Goal: Transaction & Acquisition: Obtain resource

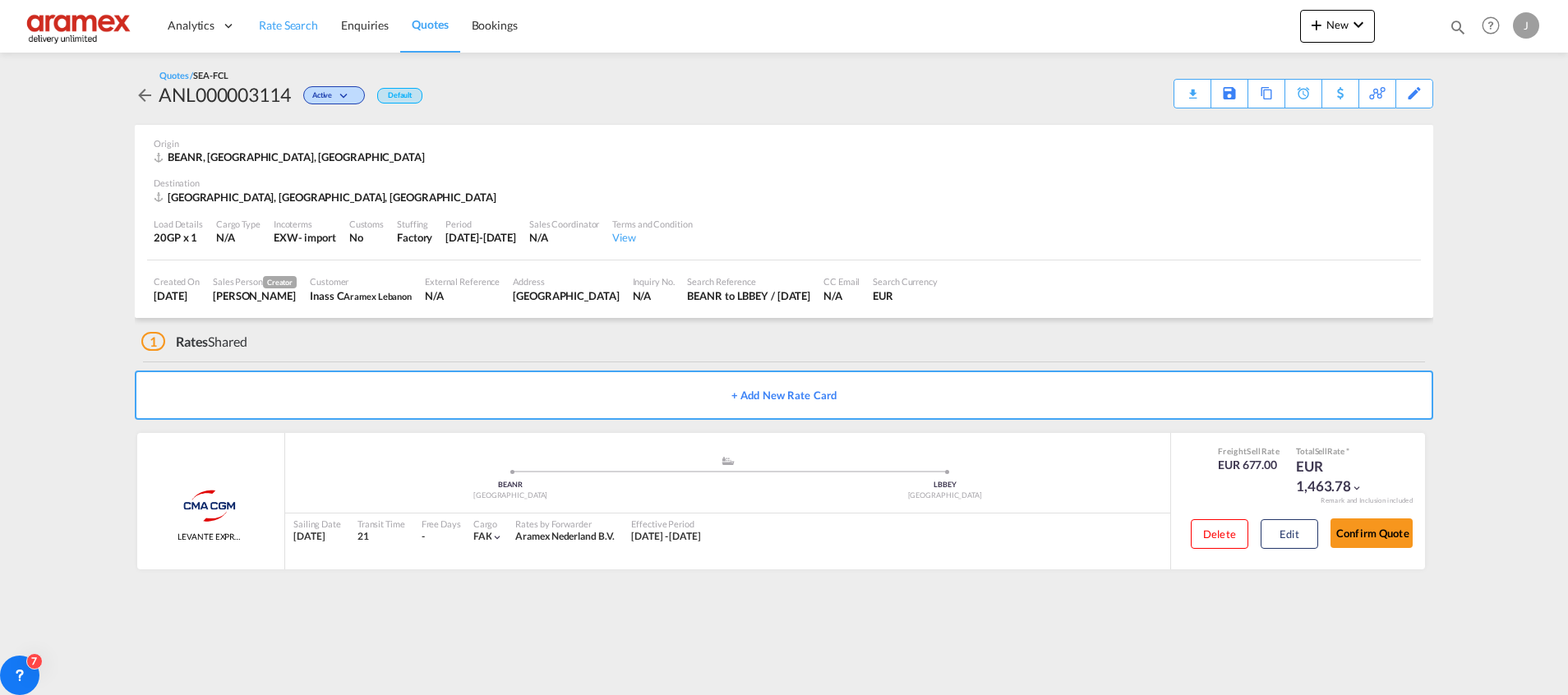
click at [269, 27] on span "Rate Search" at bounding box center [288, 25] width 59 height 14
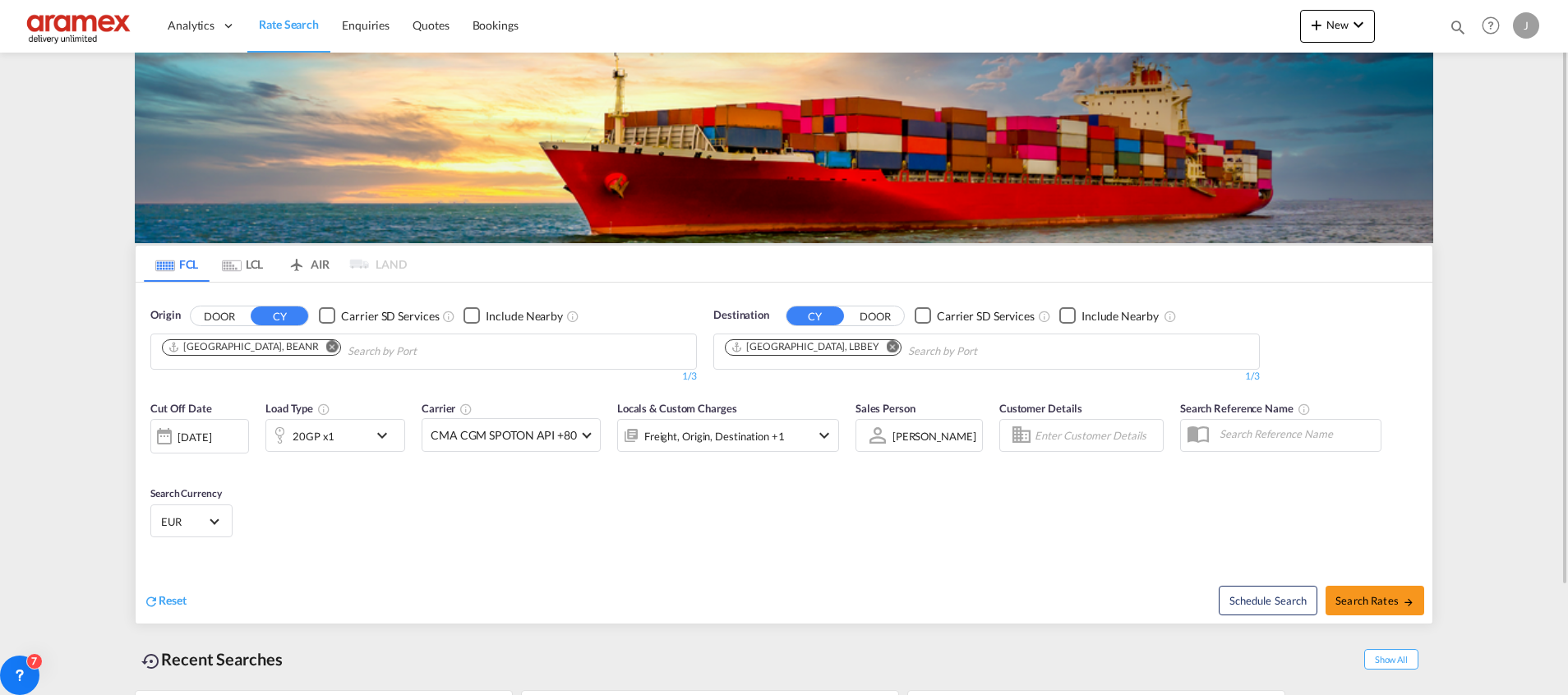
click at [326, 341] on md-icon "Remove" at bounding box center [332, 346] width 12 height 12
click at [272, 344] on input "Chips input." at bounding box center [240, 351] width 156 height 27
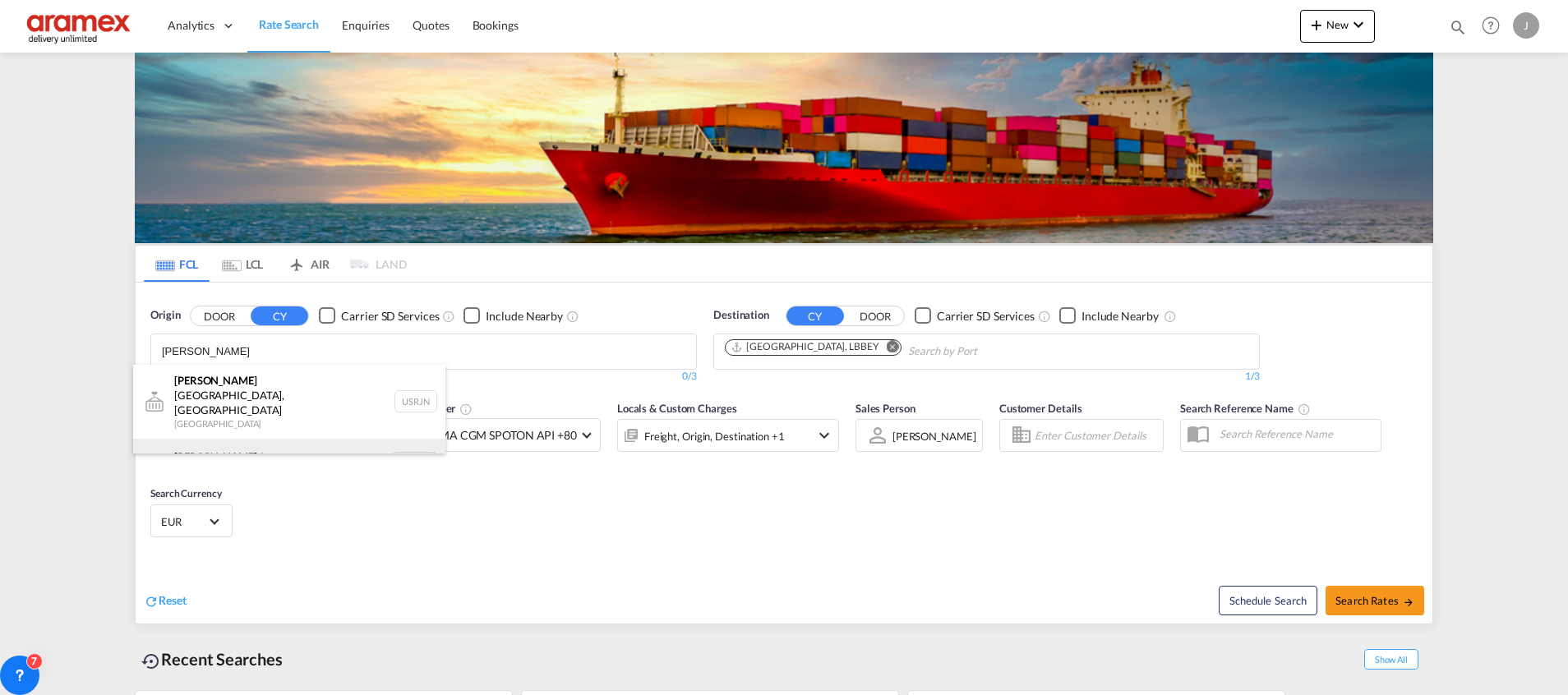
type input "[PERSON_NAME]"
click at [237, 444] on div "[PERSON_NAME] dam [GEOGRAPHIC_DATA] NLRTM" at bounding box center [289, 464] width 312 height 49
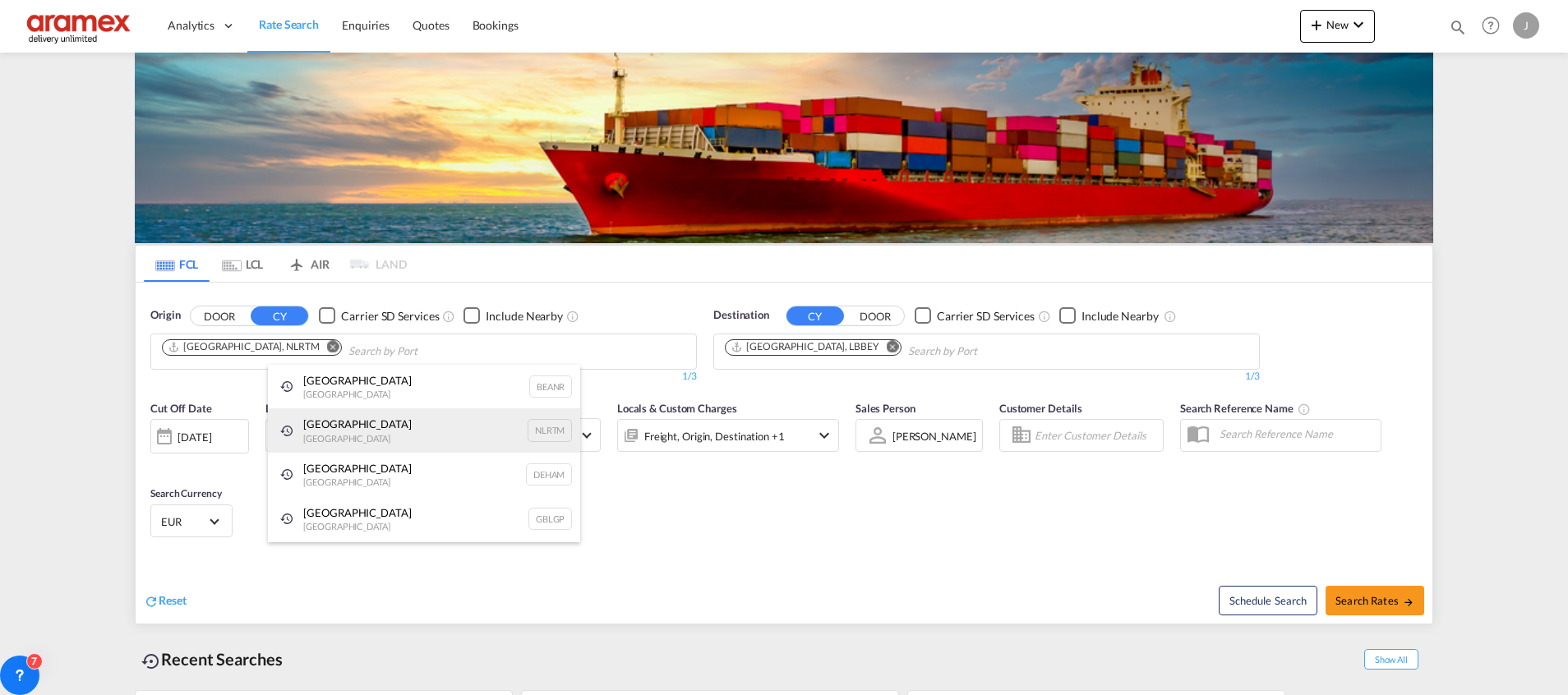
click at [330, 429] on div "[GEOGRAPHIC_DATA] [GEOGRAPHIC_DATA] NLRTM" at bounding box center [423, 431] width 312 height 45
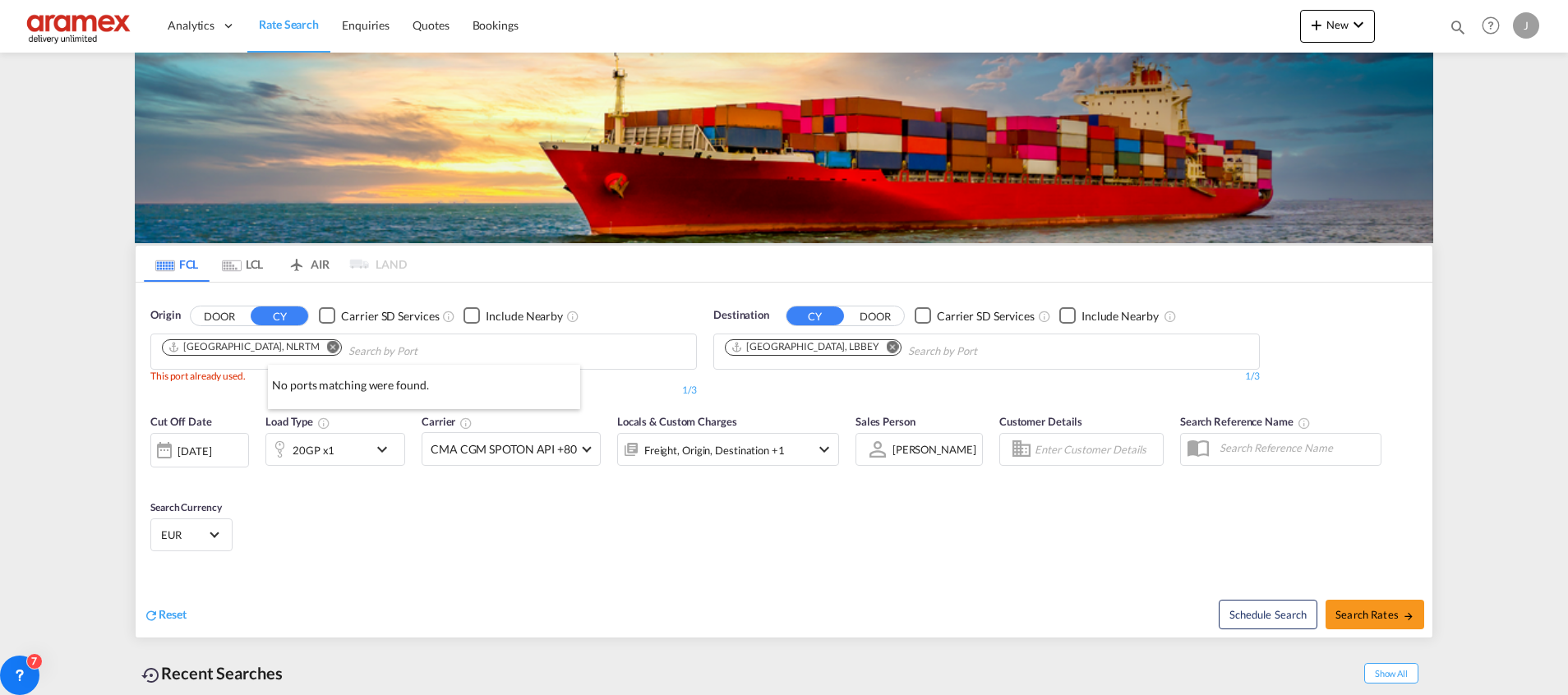
click at [626, 514] on div at bounding box center [784, 348] width 1568 height 695
click at [338, 447] on div "20GP x1" at bounding box center [316, 450] width 101 height 33
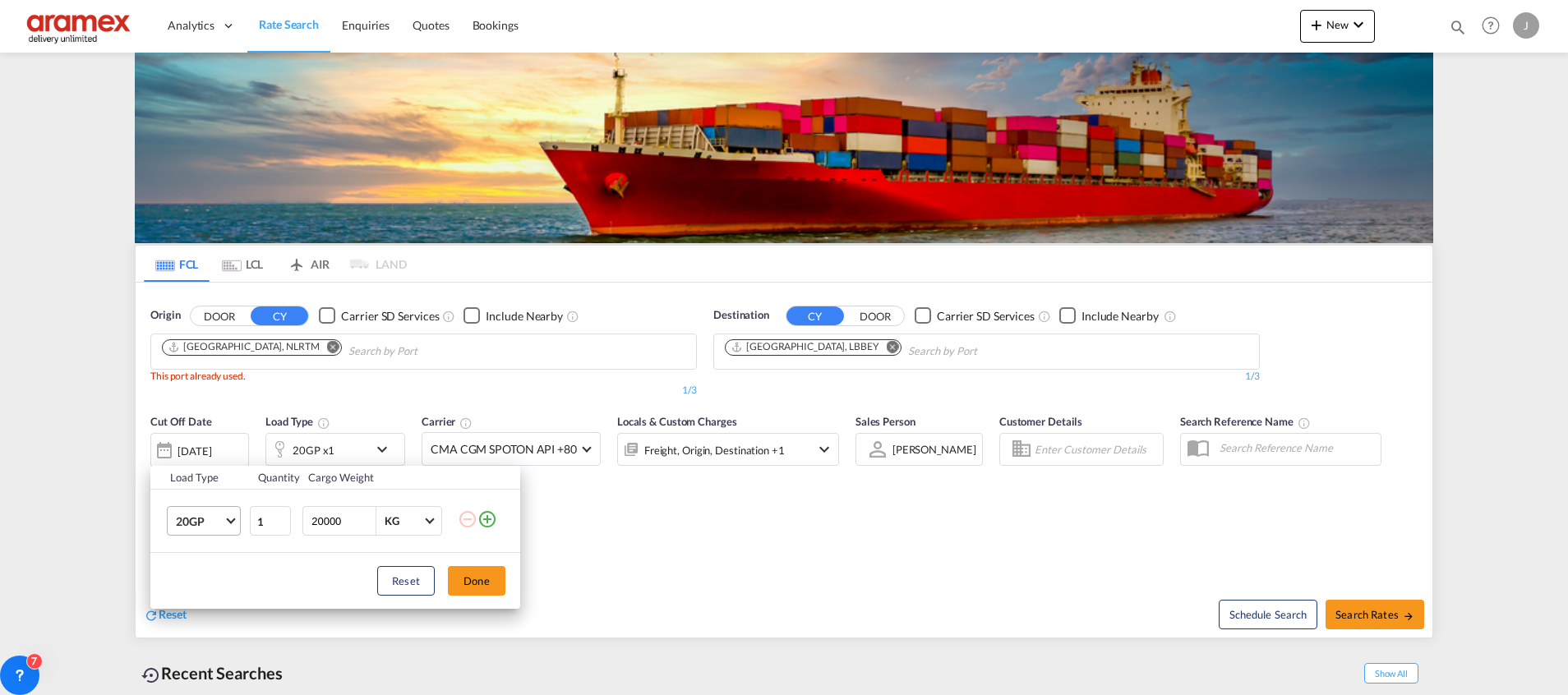
click at [239, 523] on md-select-value "20GP" at bounding box center [208, 520] width 66 height 28
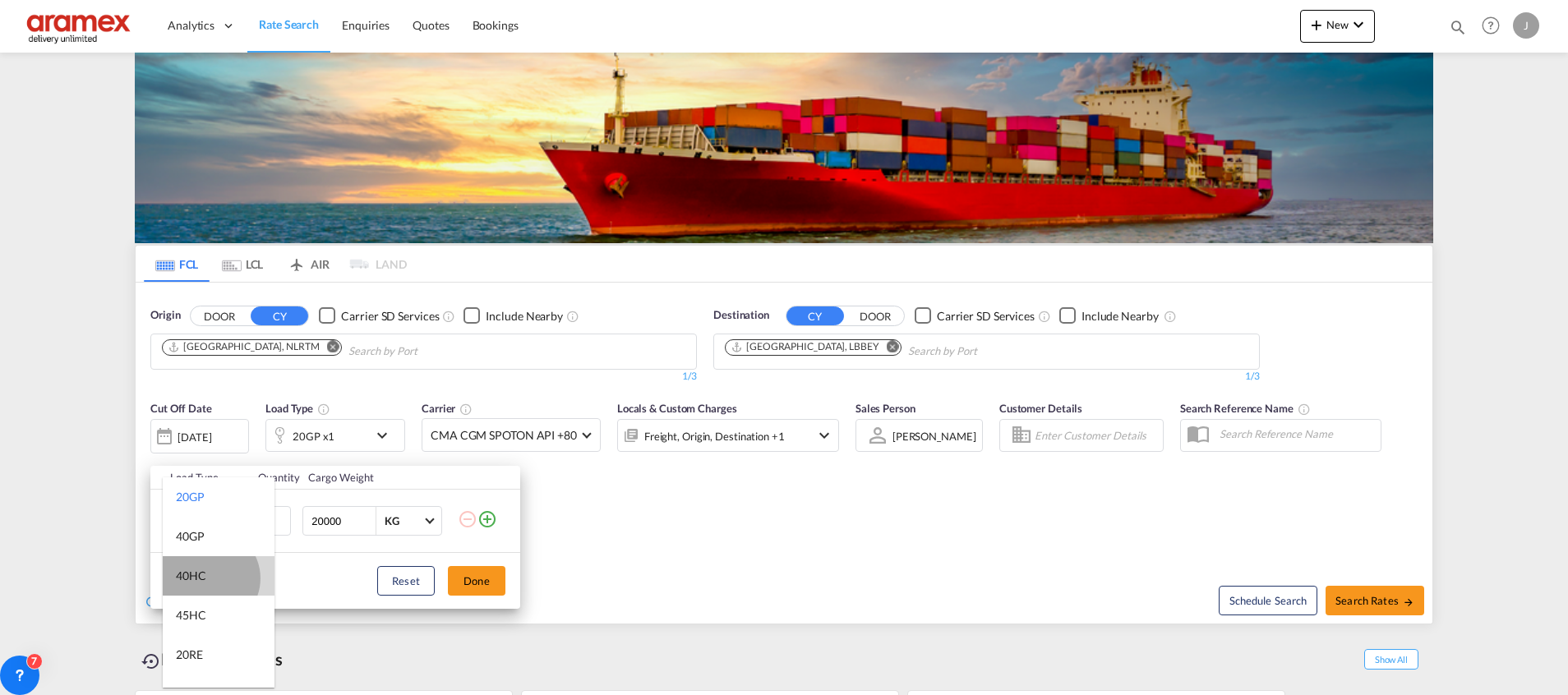
click at [208, 579] on md-option "40HC" at bounding box center [219, 575] width 112 height 39
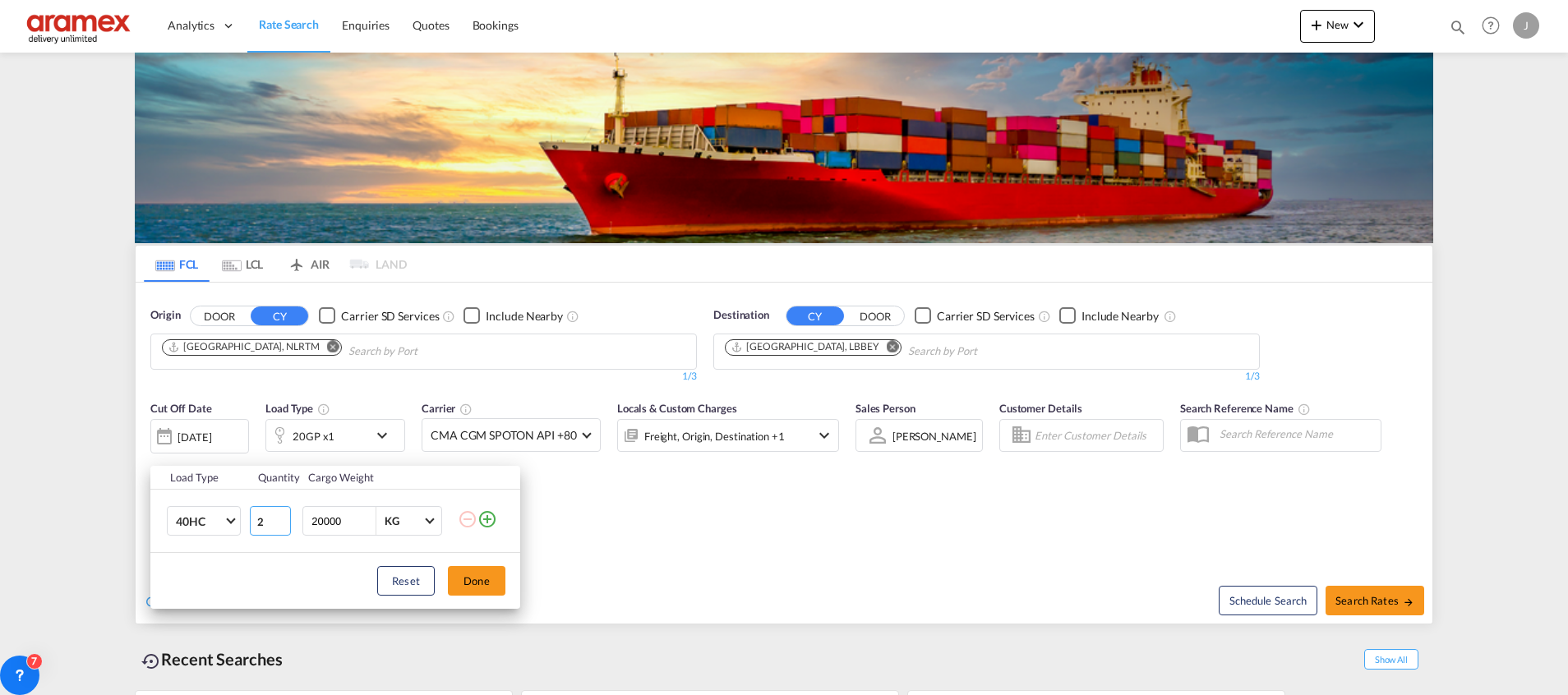
type input "2"
click at [280, 516] on input "2" at bounding box center [270, 521] width 41 height 29
click at [759, 554] on div "Load Type Quantity Cargo Weight 40HC 2 20000 KG KG Load type addition is restri…" at bounding box center [784, 348] width 1568 height 695
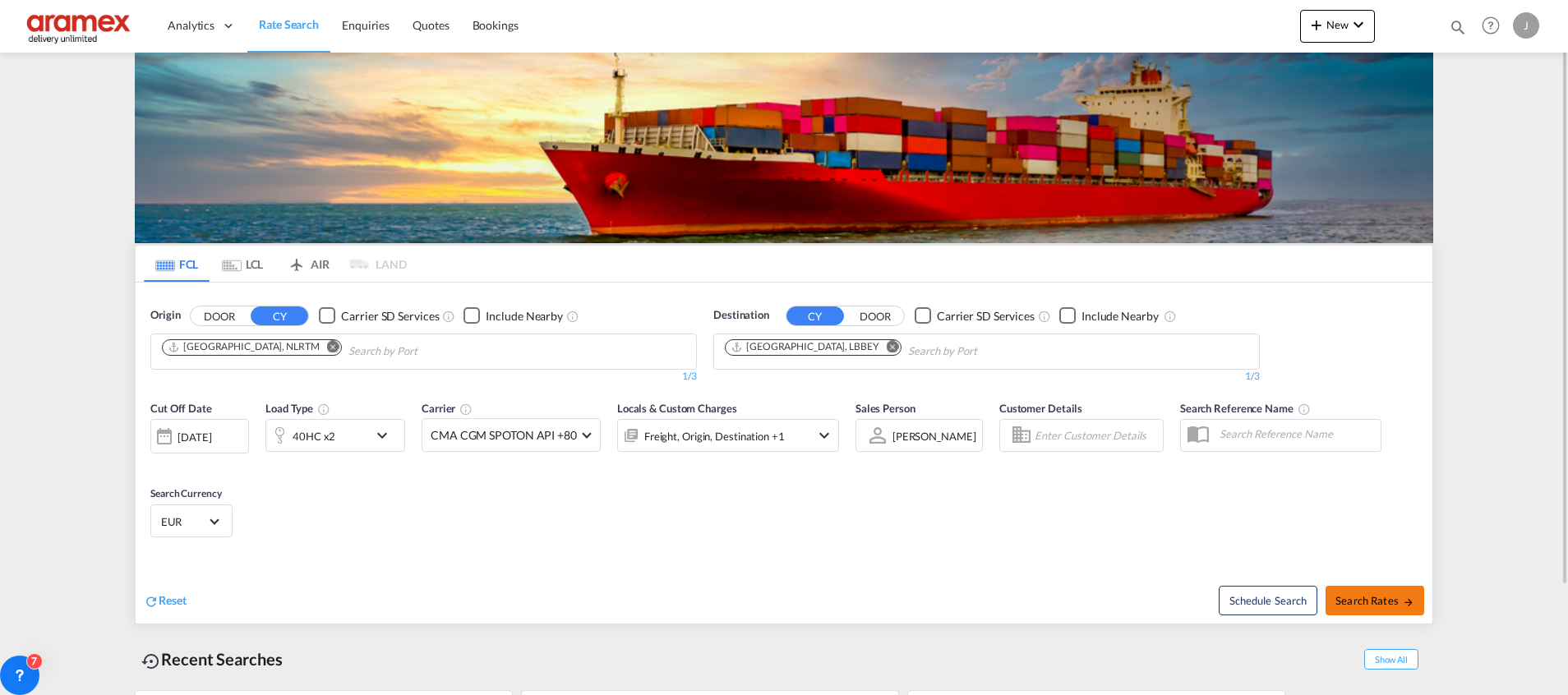
click at [1375, 596] on span "Search Rates" at bounding box center [1374, 601] width 79 height 13
type input "NLRTM to LBBEY / [DATE]"
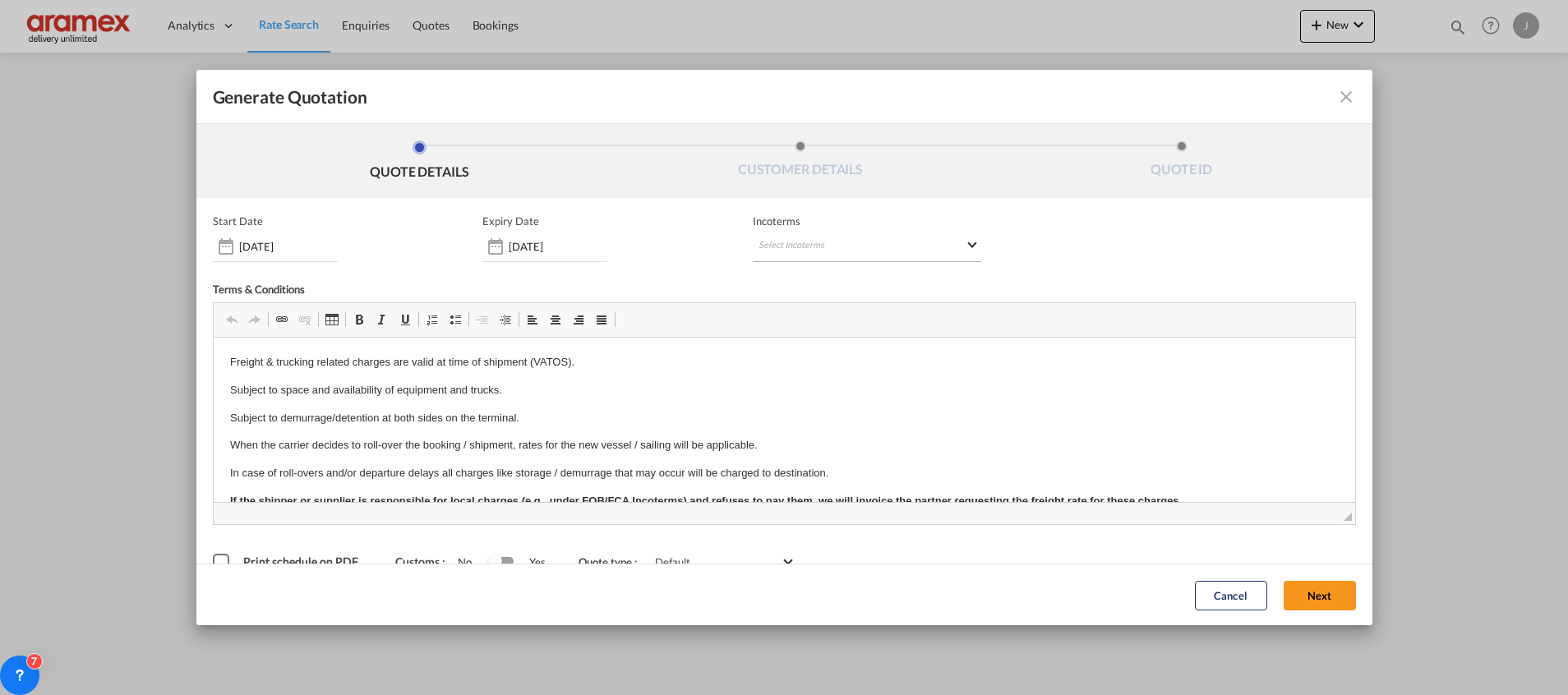
click at [797, 251] on md-select "Select Incoterms FCA - export Free Carrier FOB - export Free on Board CPT - imp…" at bounding box center [867, 247] width 229 height 29
click at [789, 273] on input "search" at bounding box center [830, 281] width 152 height 15
type input "exw"
click at [810, 310] on div "EXW - import" at bounding box center [837, 310] width 156 height 13
click at [1302, 580] on button "Next" at bounding box center [1319, 594] width 72 height 29
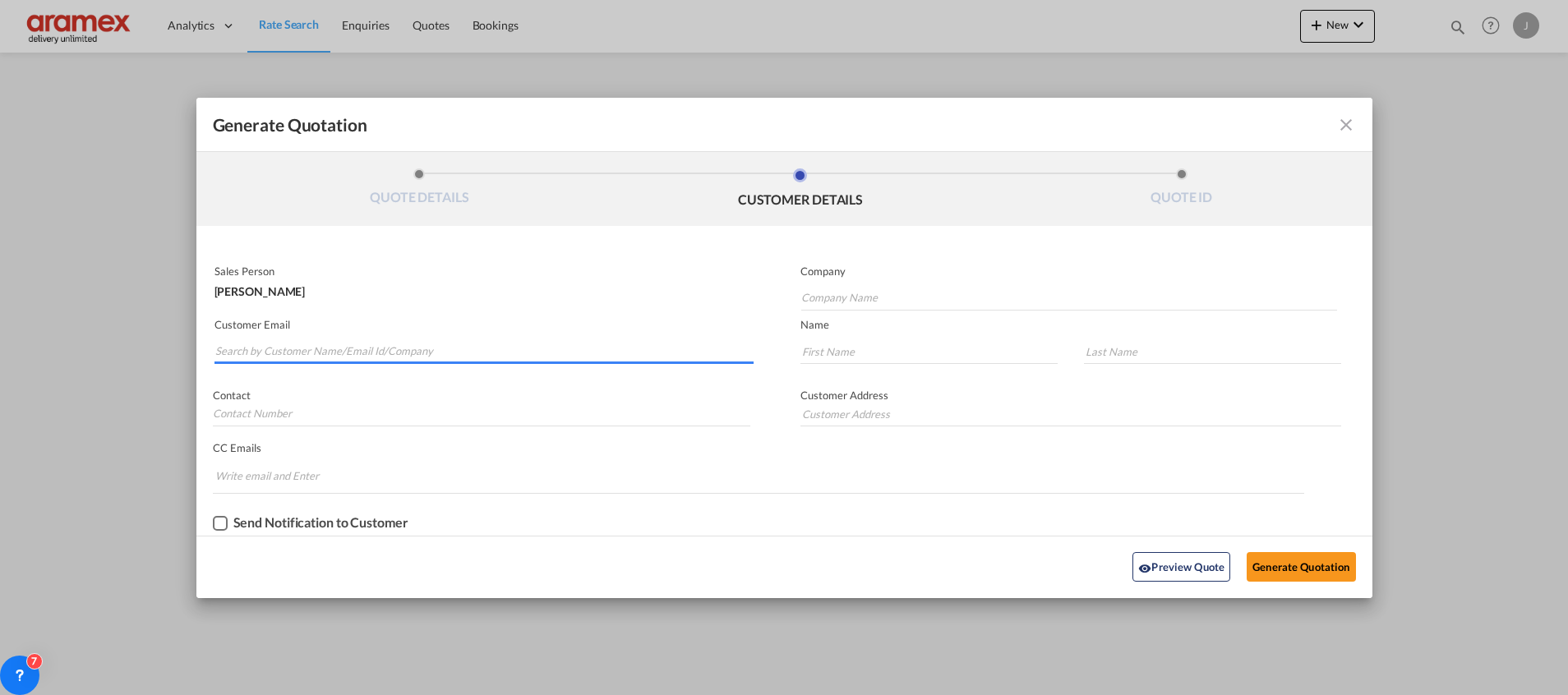
click at [292, 350] on input "Search by Customer Name/Email Id/Company" at bounding box center [484, 351] width 539 height 25
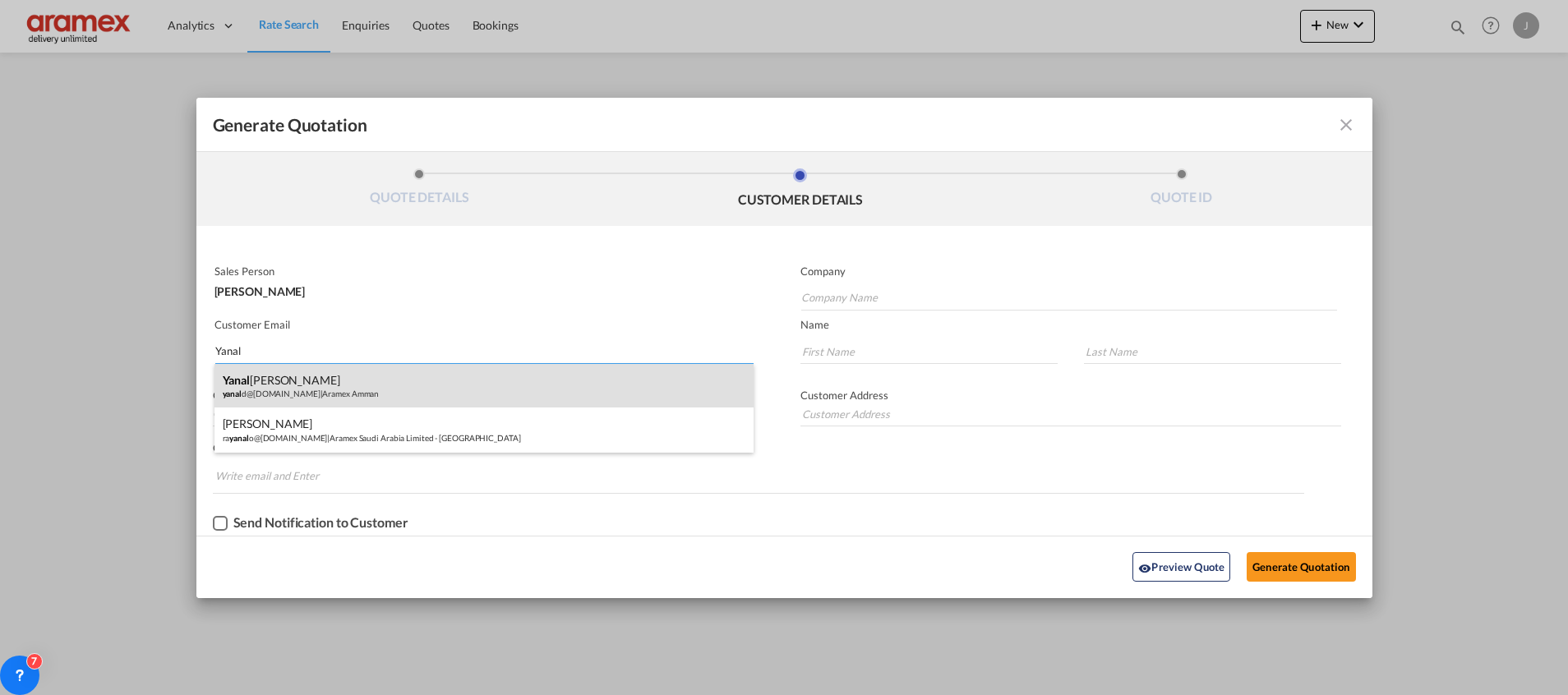
type input "Yanal"
click at [287, 381] on div "[PERSON_NAME] yanal d@[DOMAIN_NAME] | Aramex Amman" at bounding box center [485, 386] width 539 height 45
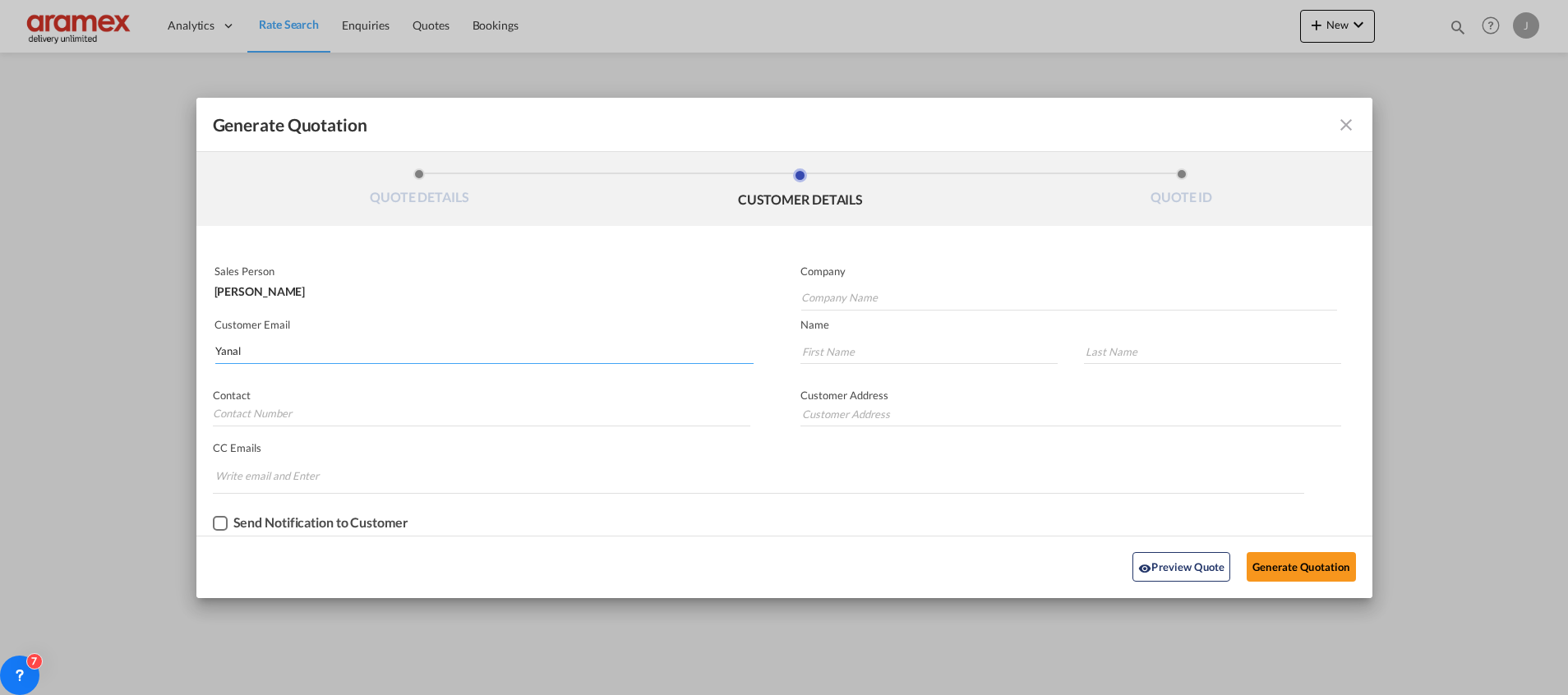
type input "Aramex Amman"
type input "[EMAIL_ADDRESS][DOMAIN_NAME]"
type input "Yanal"
type input "[PERSON_NAME]"
type input "[GEOGRAPHIC_DATA] , [GEOGRAPHIC_DATA]"
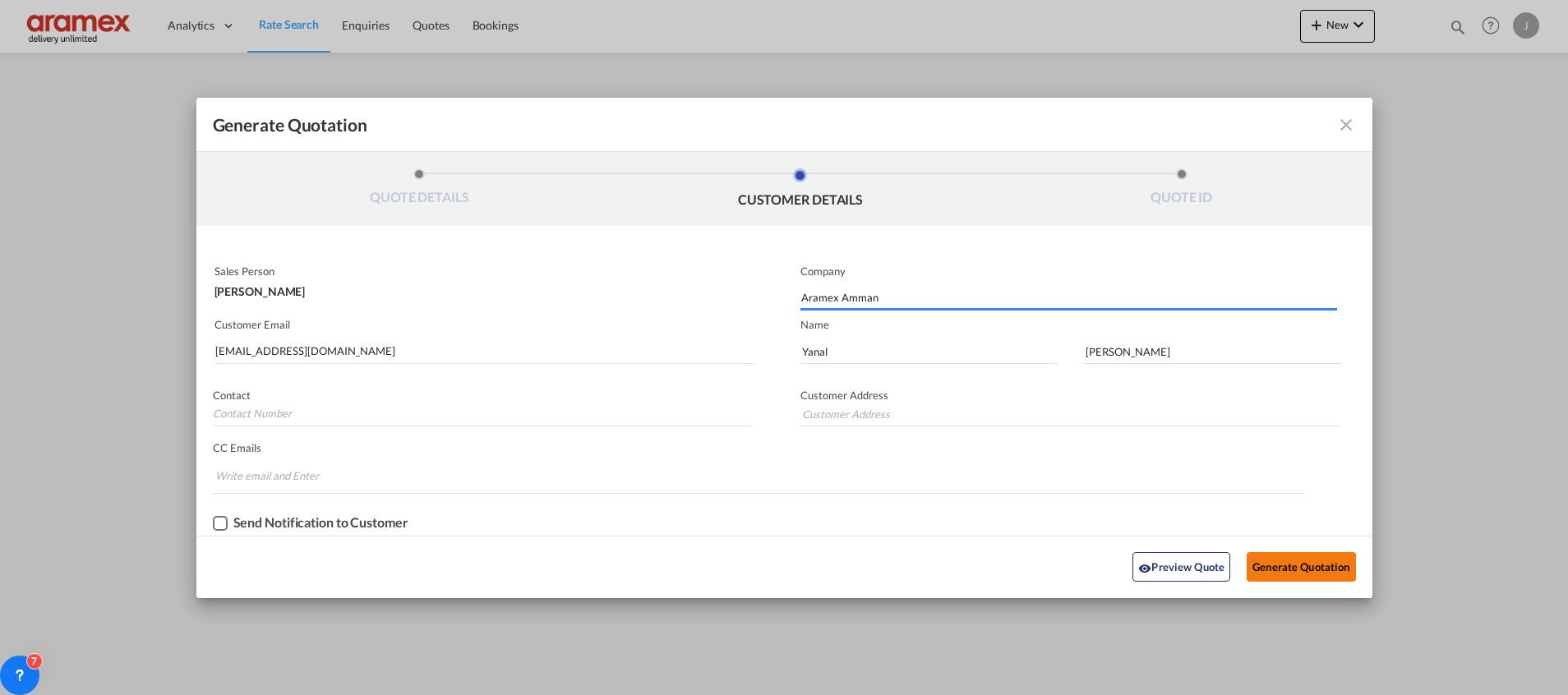
click at [1310, 568] on button "Generate Quotation" at bounding box center [1300, 567] width 109 height 29
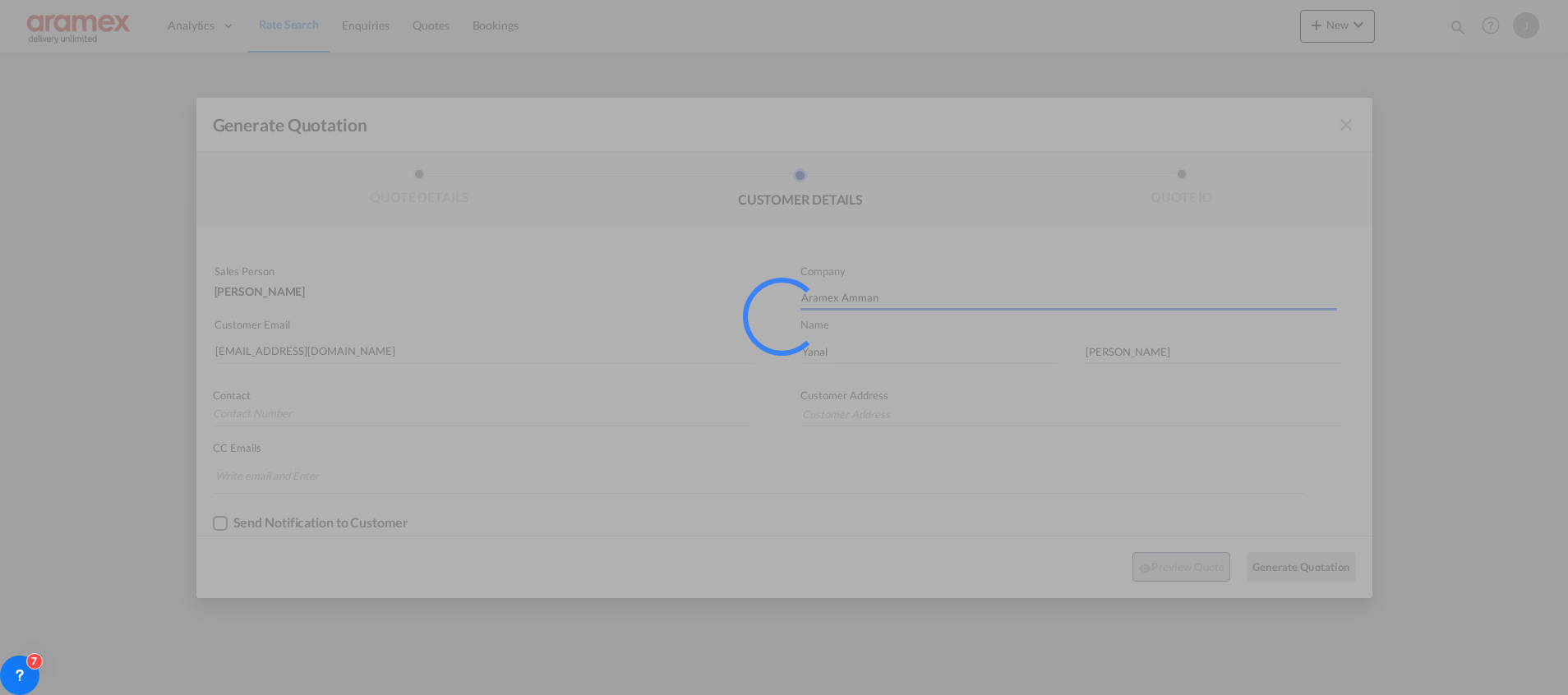
type input "[GEOGRAPHIC_DATA] , [GEOGRAPHIC_DATA]"
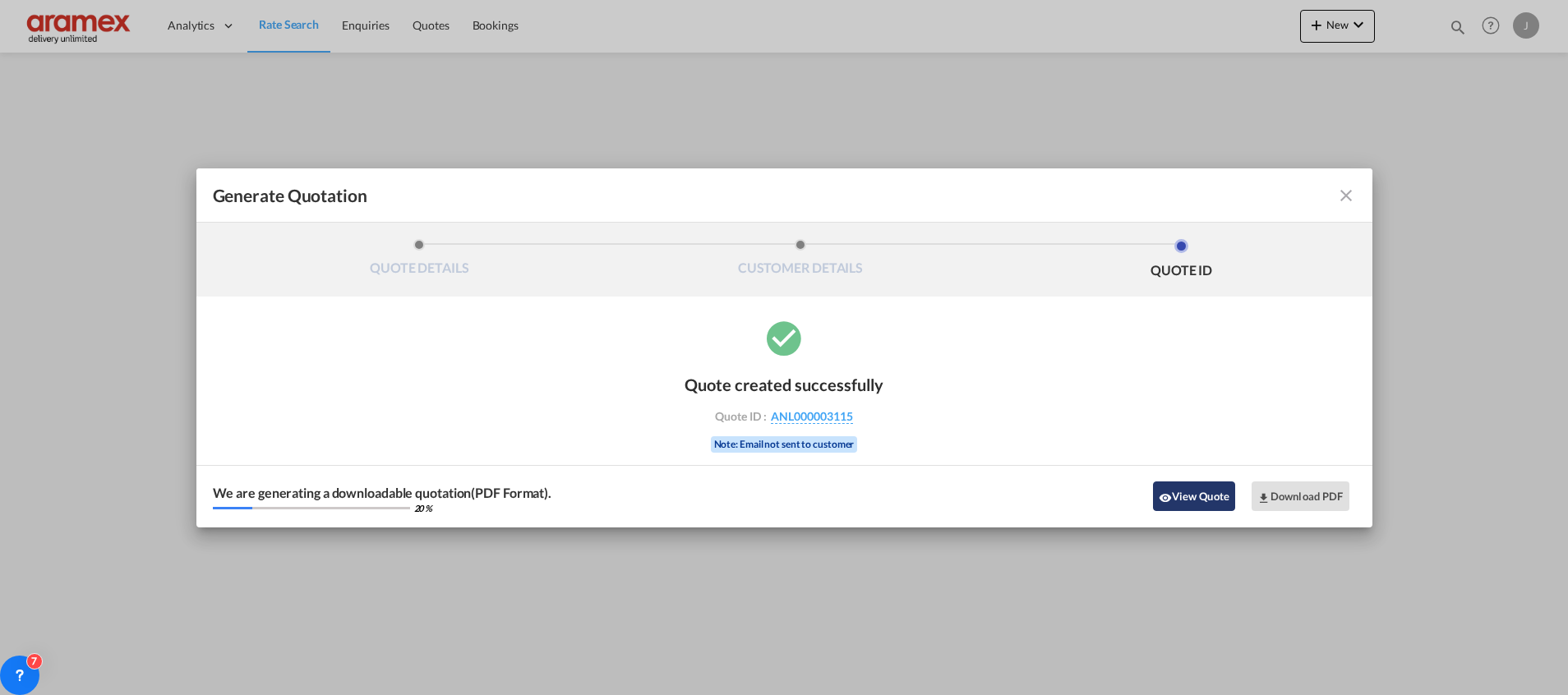
click at [1209, 493] on button "View Quote" at bounding box center [1194, 497] width 82 height 29
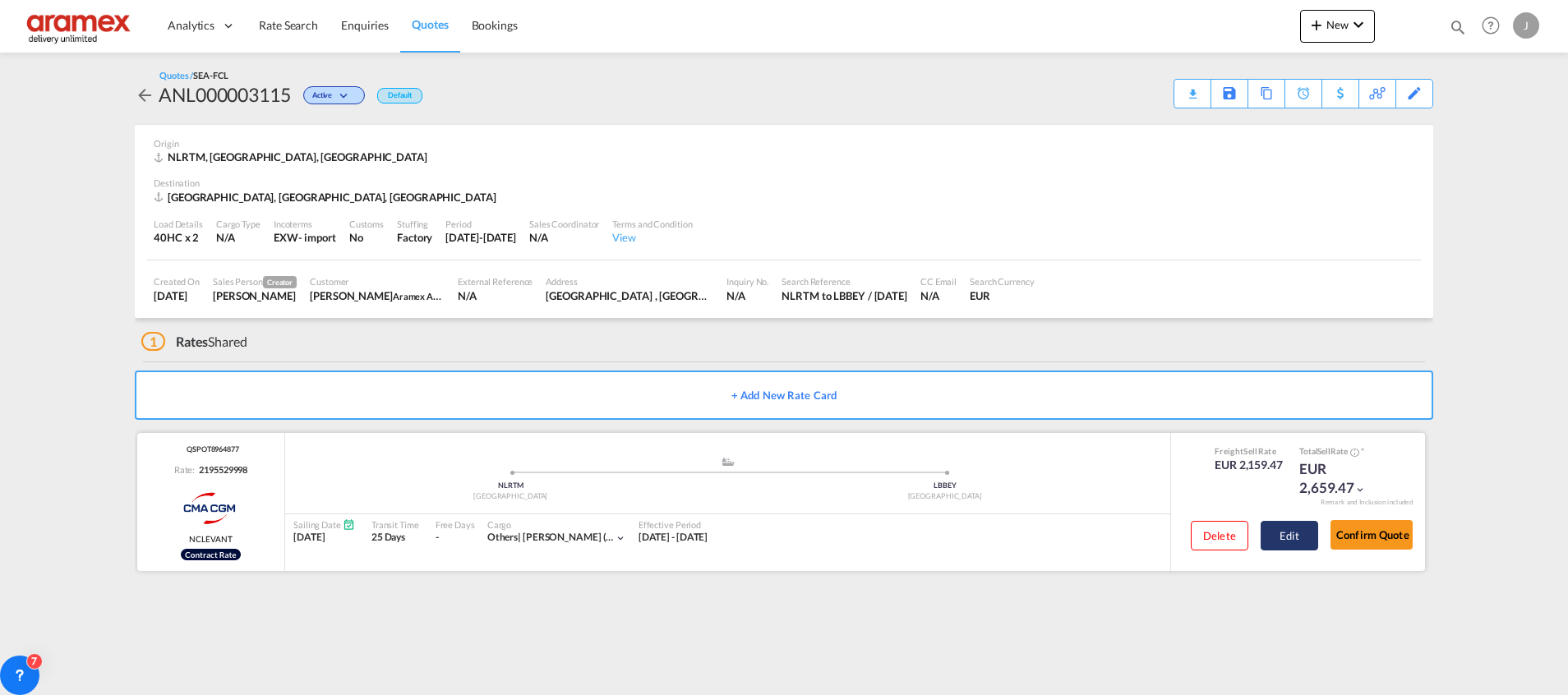
click at [1300, 538] on button "Edit" at bounding box center [1289, 536] width 58 height 29
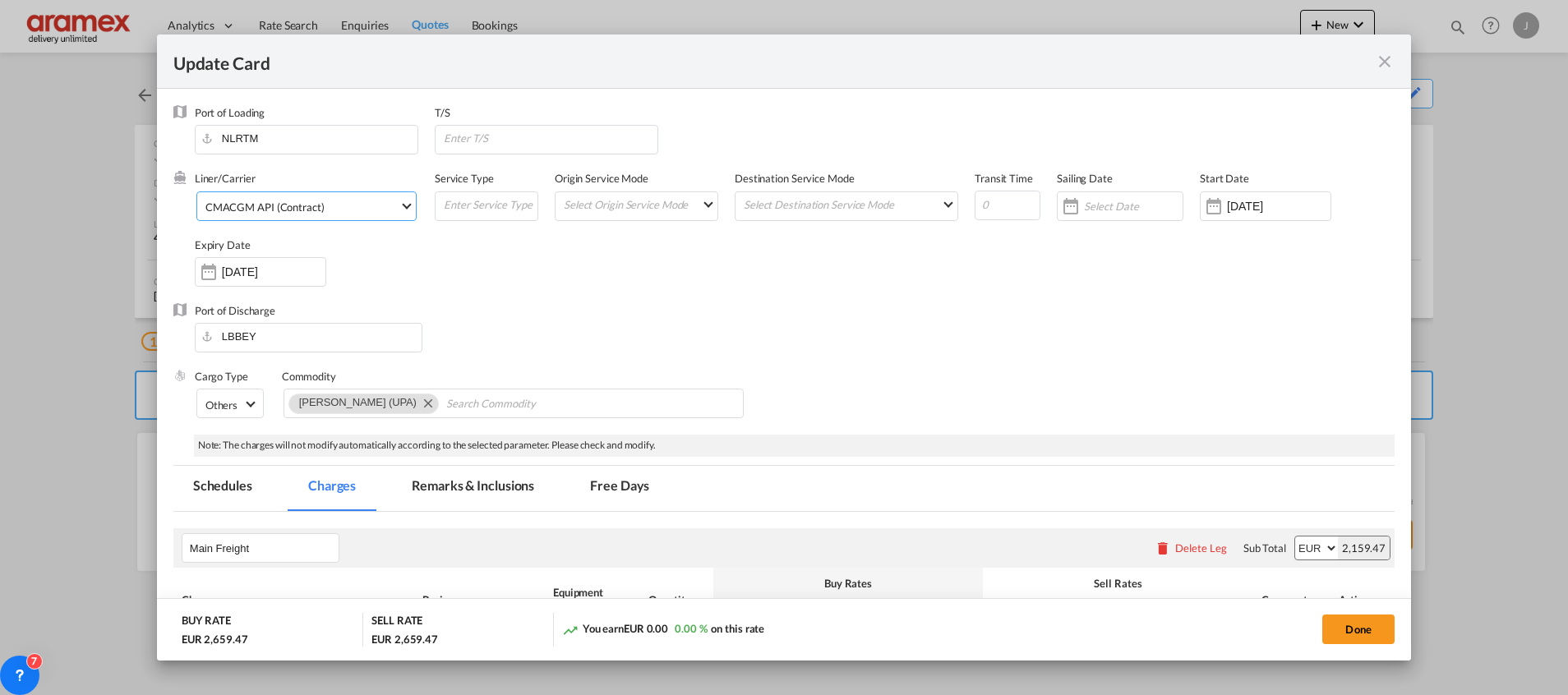
click at [319, 203] on div "CMACGM API (Contract)" at bounding box center [265, 207] width 119 height 13
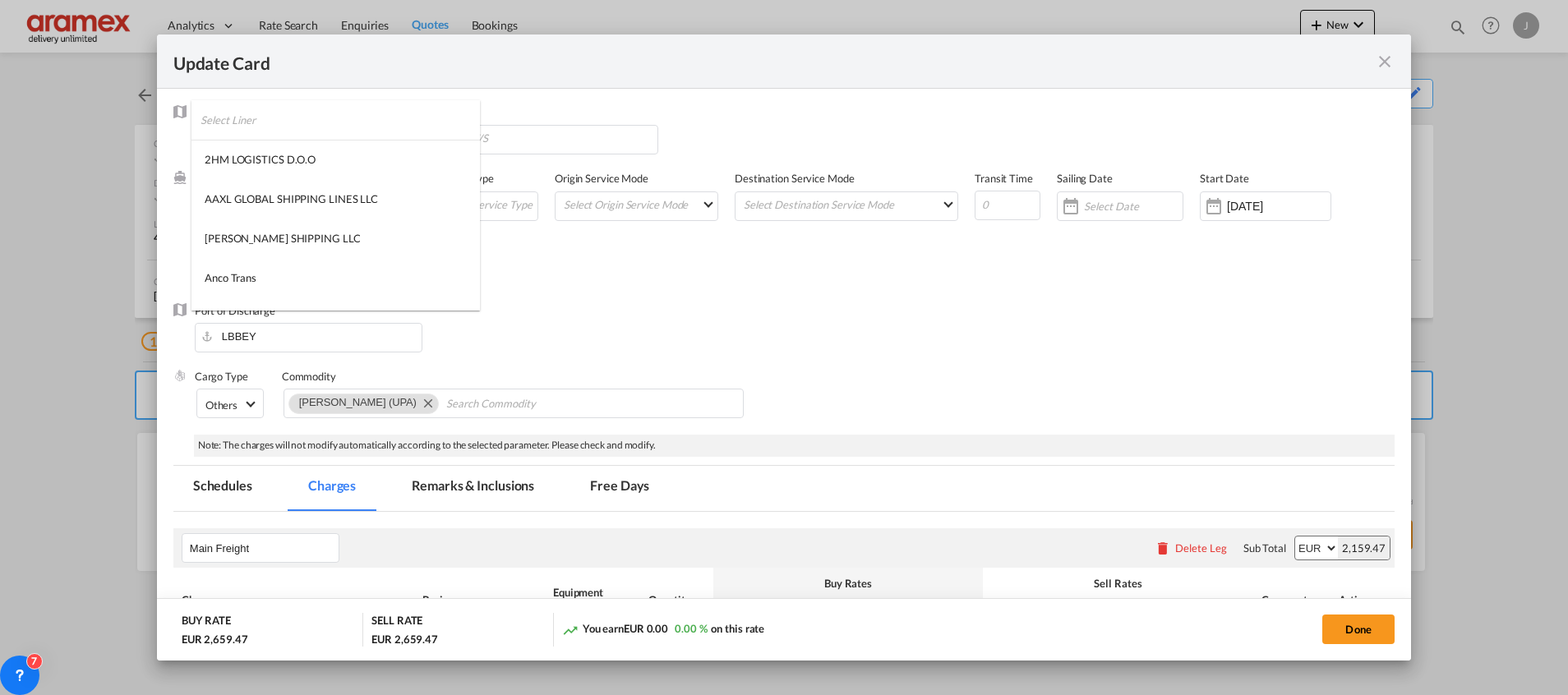
scroll to position [664, 0]
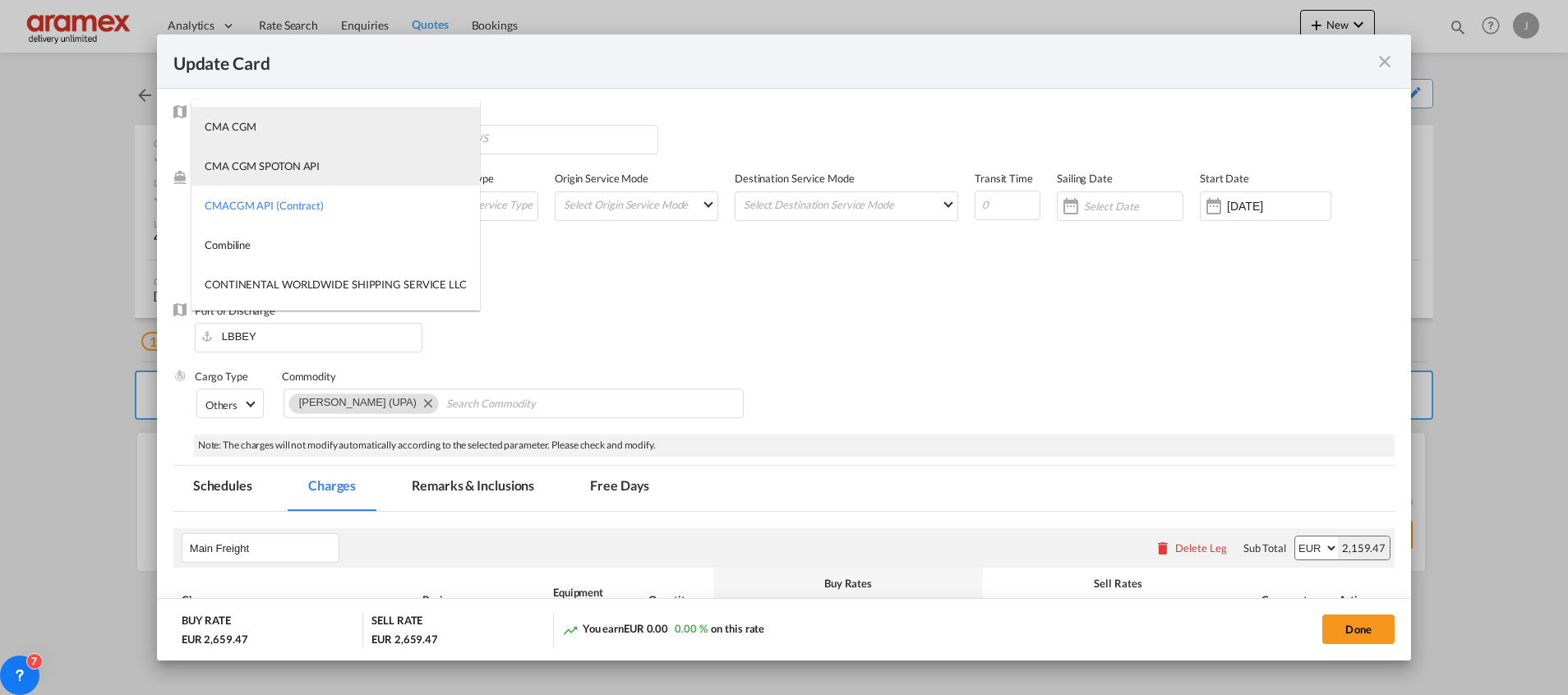
drag, startPoint x: 315, startPoint y: 133, endPoint x: 301, endPoint y: 163, distance: 33.1
click at [301, 163] on md-content "2HM LOGISTICS D.O.O AAXL GLOBAL SHIPPING LINES LLC [PERSON_NAME] SHIPPING LLC A…" at bounding box center [335, 206] width 288 height 210
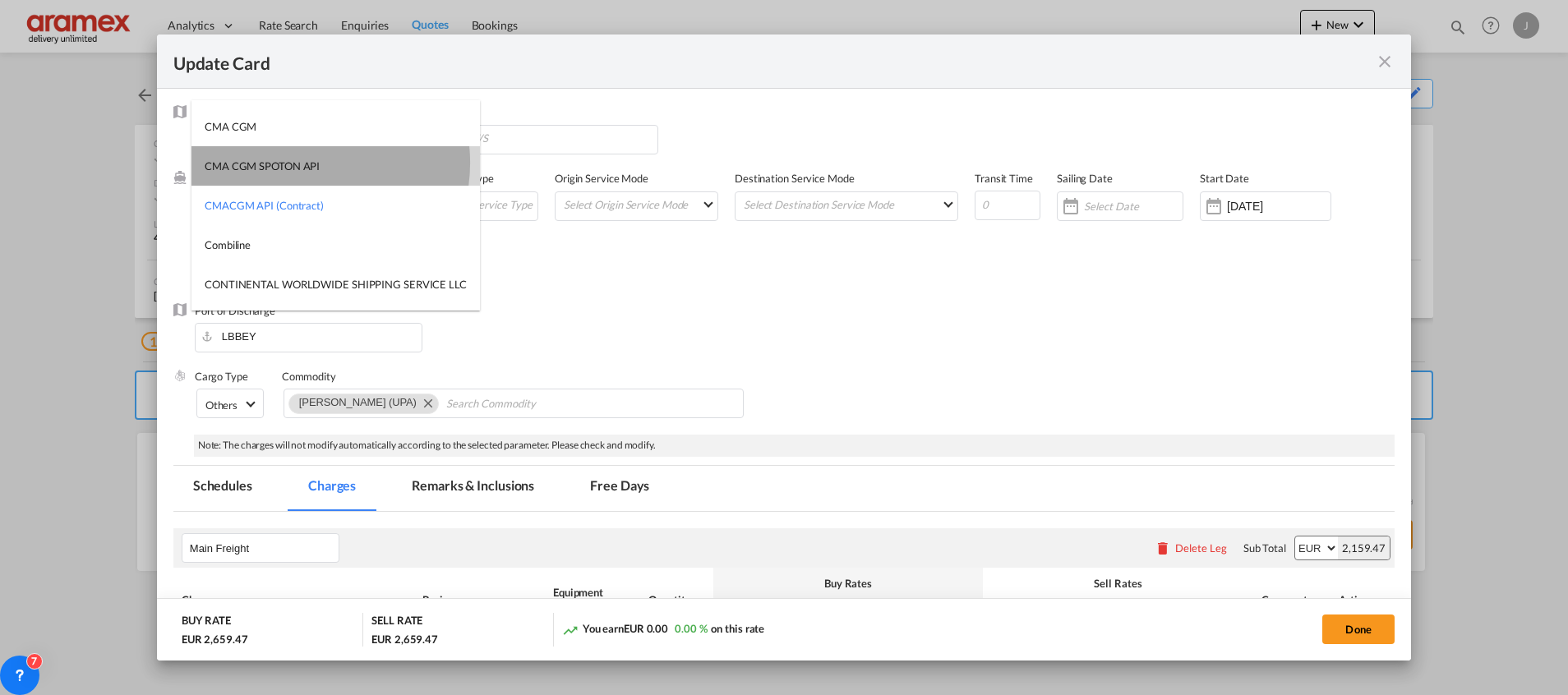
click at [301, 163] on div "CMA CGM SPOTON API" at bounding box center [262, 166] width 115 height 15
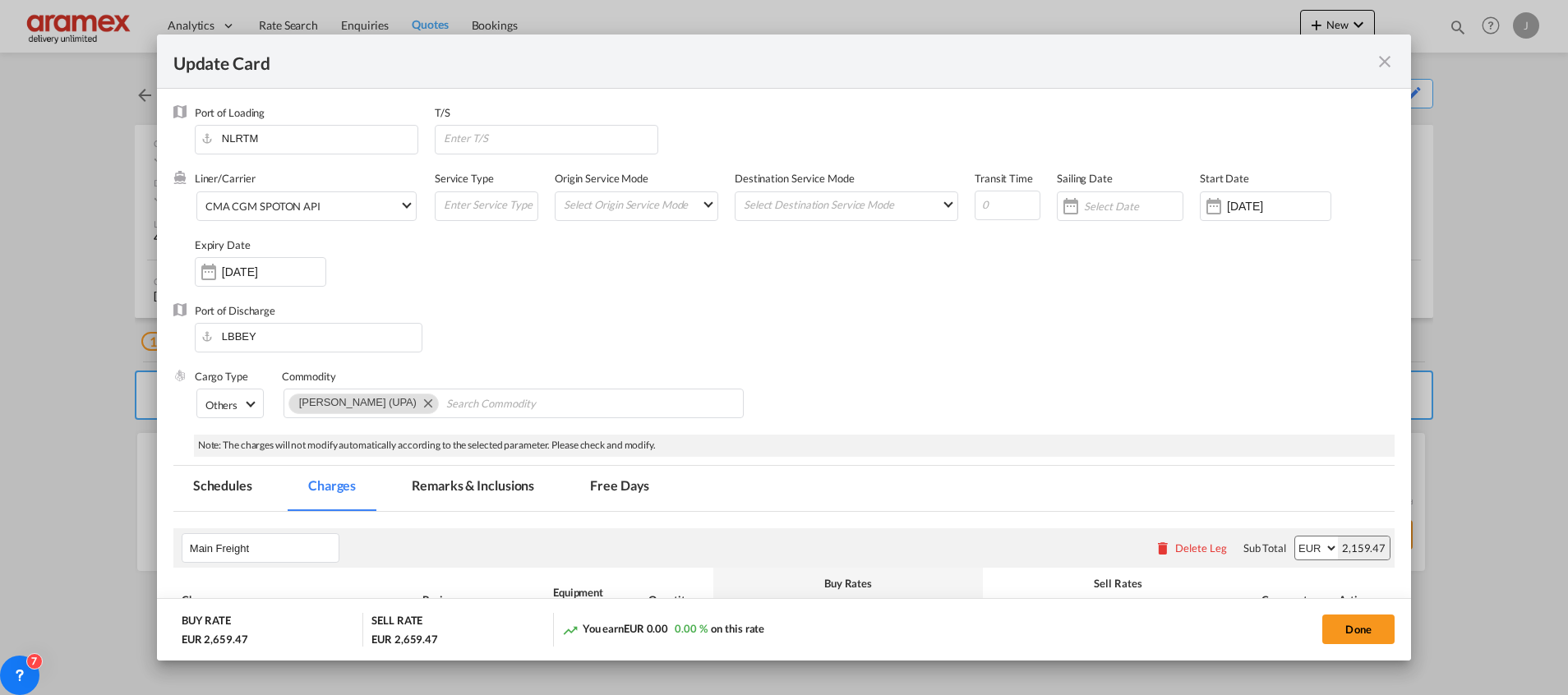
click at [844, 305] on div "Port of Discharge LBBEY" at bounding box center [784, 337] width 1221 height 66
click at [994, 202] on input "Update Card Port ..." at bounding box center [1008, 205] width 66 height 29
type input "23"
drag, startPoint x: 1058, startPoint y: 289, endPoint x: 1084, endPoint y: 255, distance: 42.8
click at [1061, 288] on div "Liner/Carrier CMA CGM SPOTON API Service Type Origin Service Mode Select Origin…" at bounding box center [795, 237] width 1200 height 132
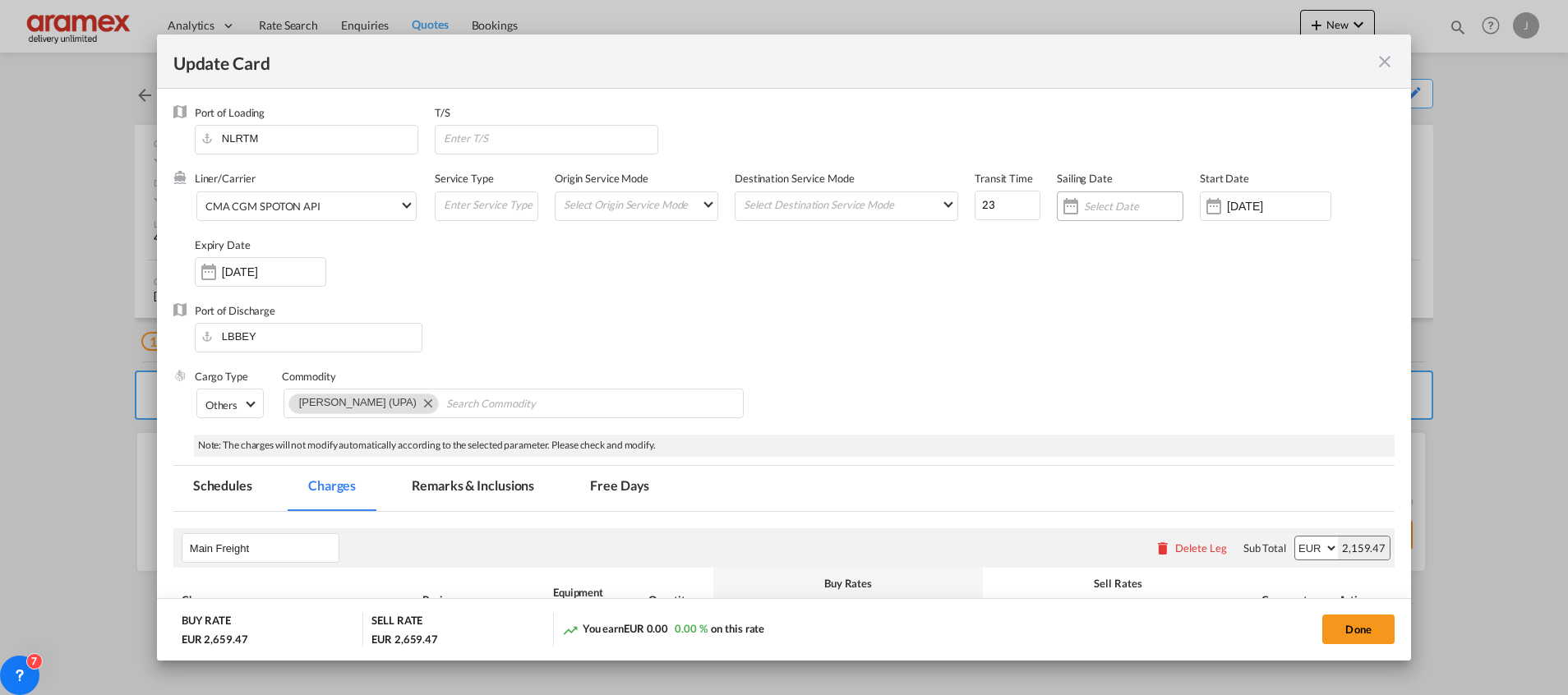
click at [1098, 197] on div "Update Card Port ..." at bounding box center [1120, 206] width 126 height 29
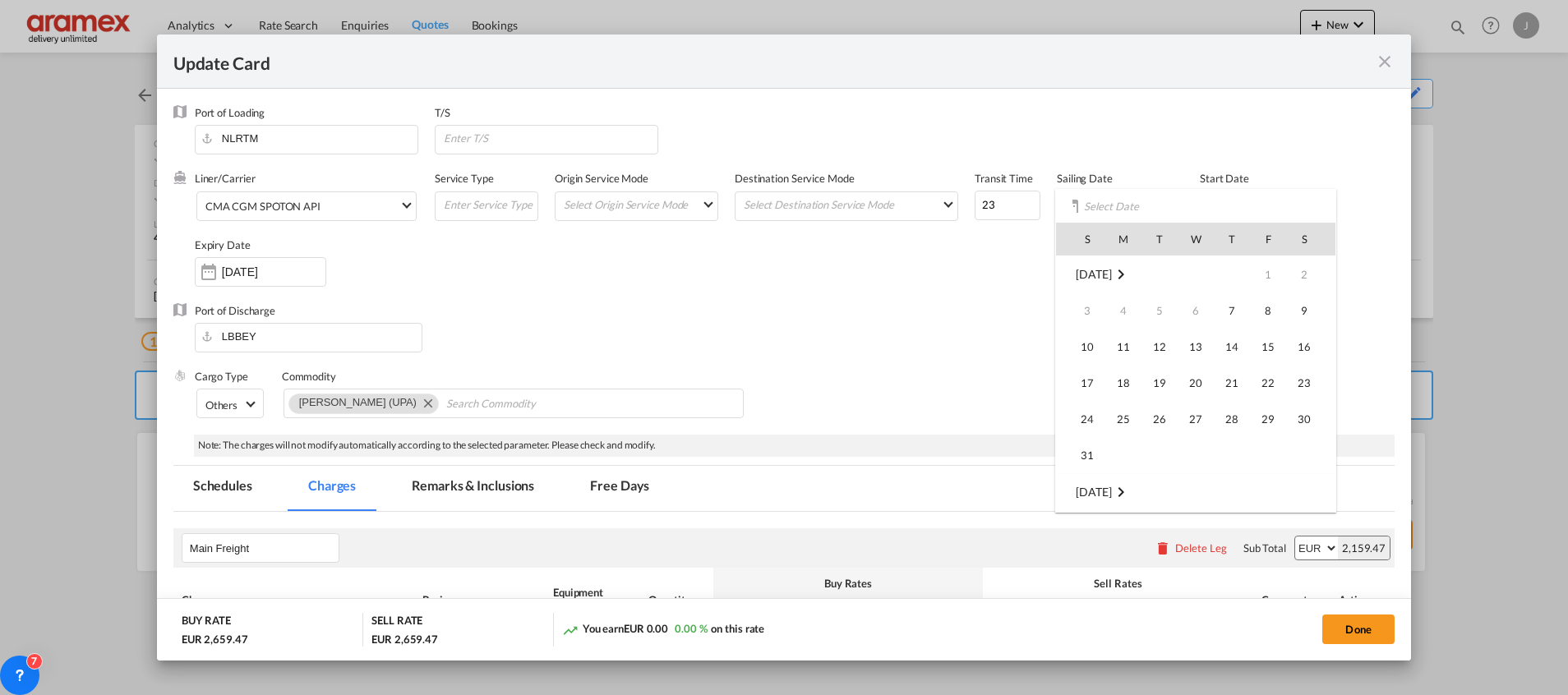
scroll to position [218, 0]
drag, startPoint x: 1305, startPoint y: 380, endPoint x: 1287, endPoint y: 335, distance: 48.5
click at [1305, 379] on span "20" at bounding box center [1304, 383] width 33 height 33
type input "[DATE]"
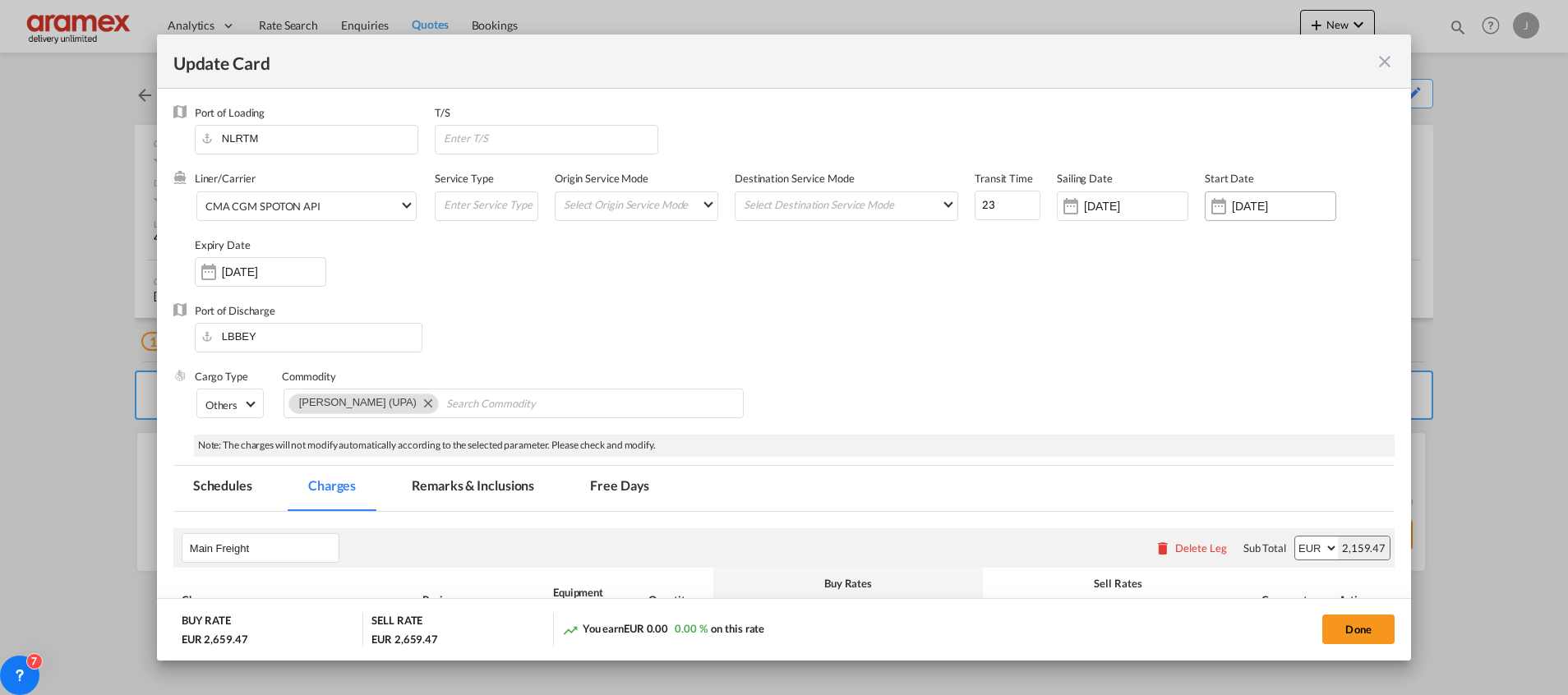
click at [1232, 210] on input "[DATE]" at bounding box center [1283, 206] width 103 height 13
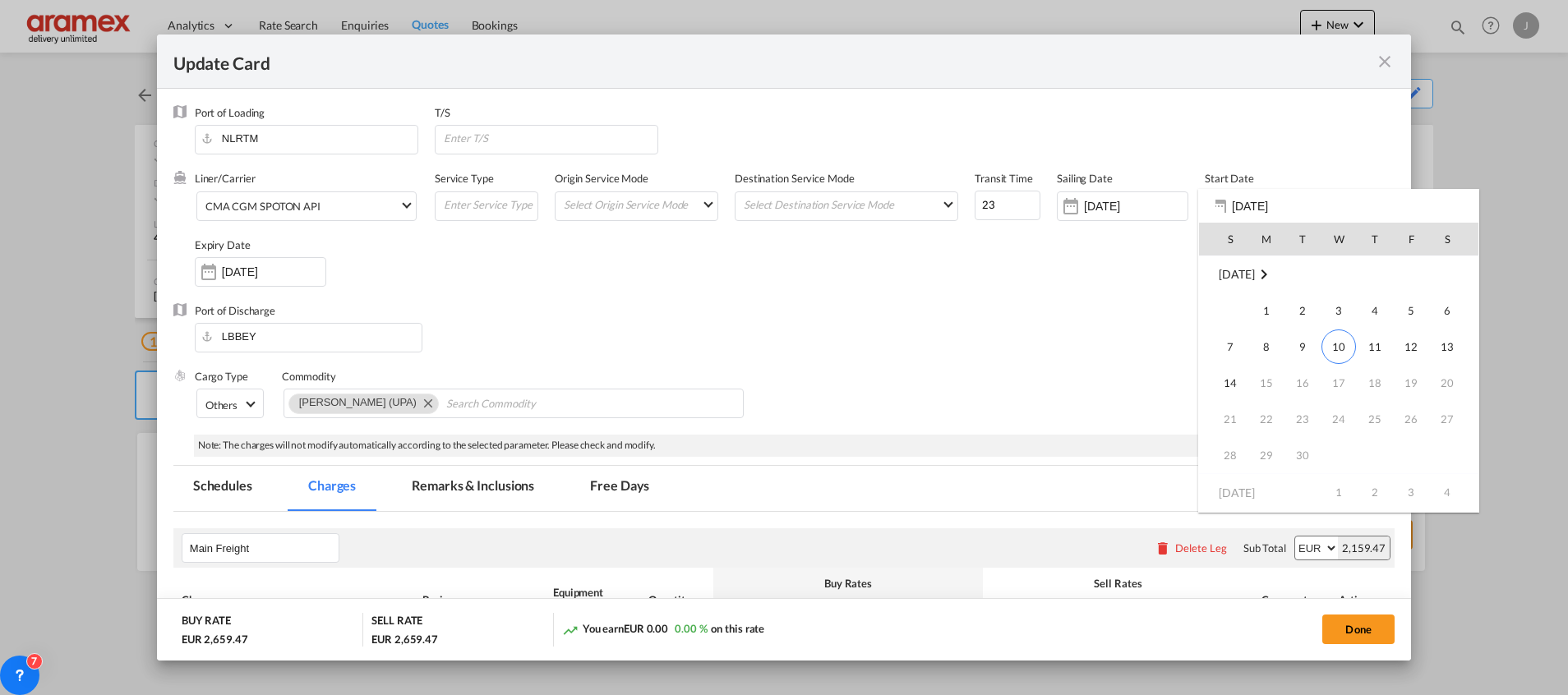
scroll to position [380674, 0]
click at [1344, 343] on span "10" at bounding box center [1339, 345] width 35 height 35
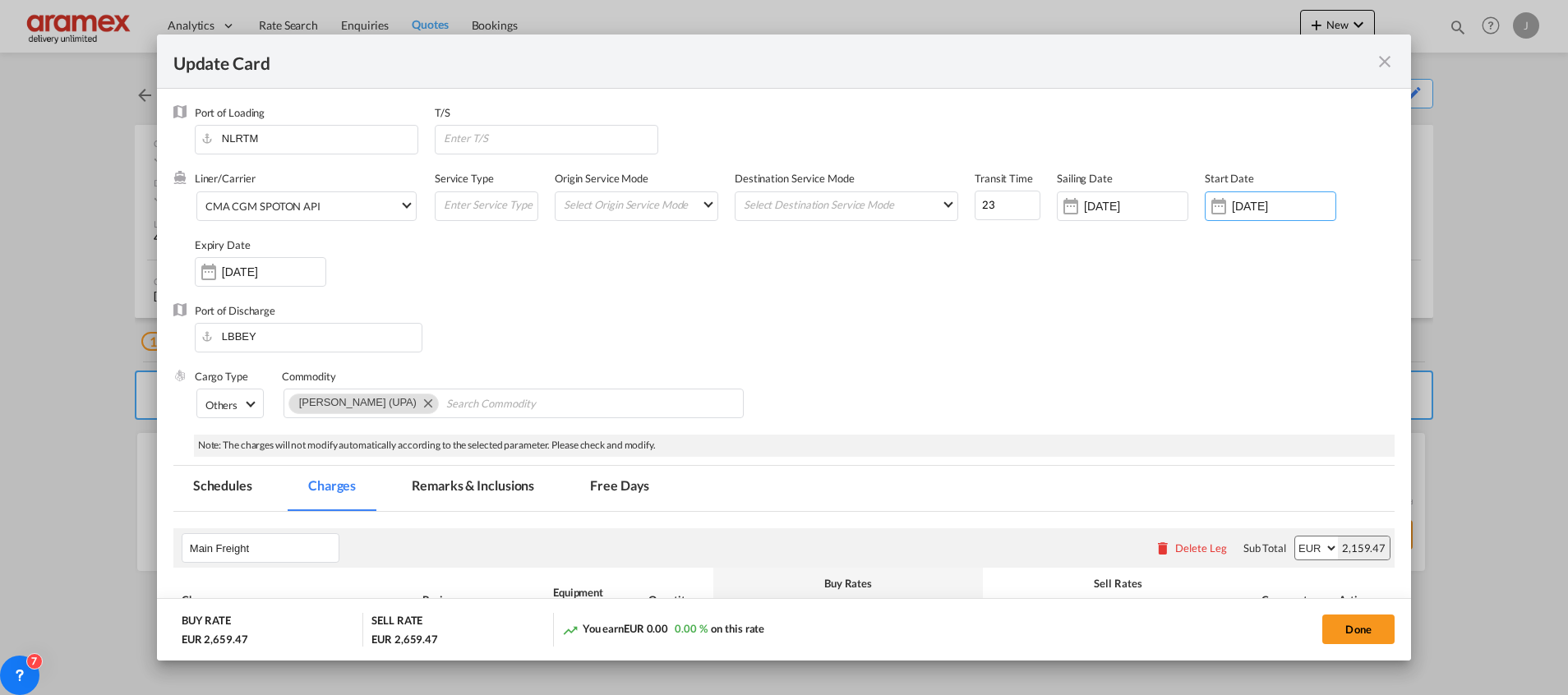
type input "[DATE]"
click at [284, 276] on input "[DATE]" at bounding box center [273, 272] width 103 height 13
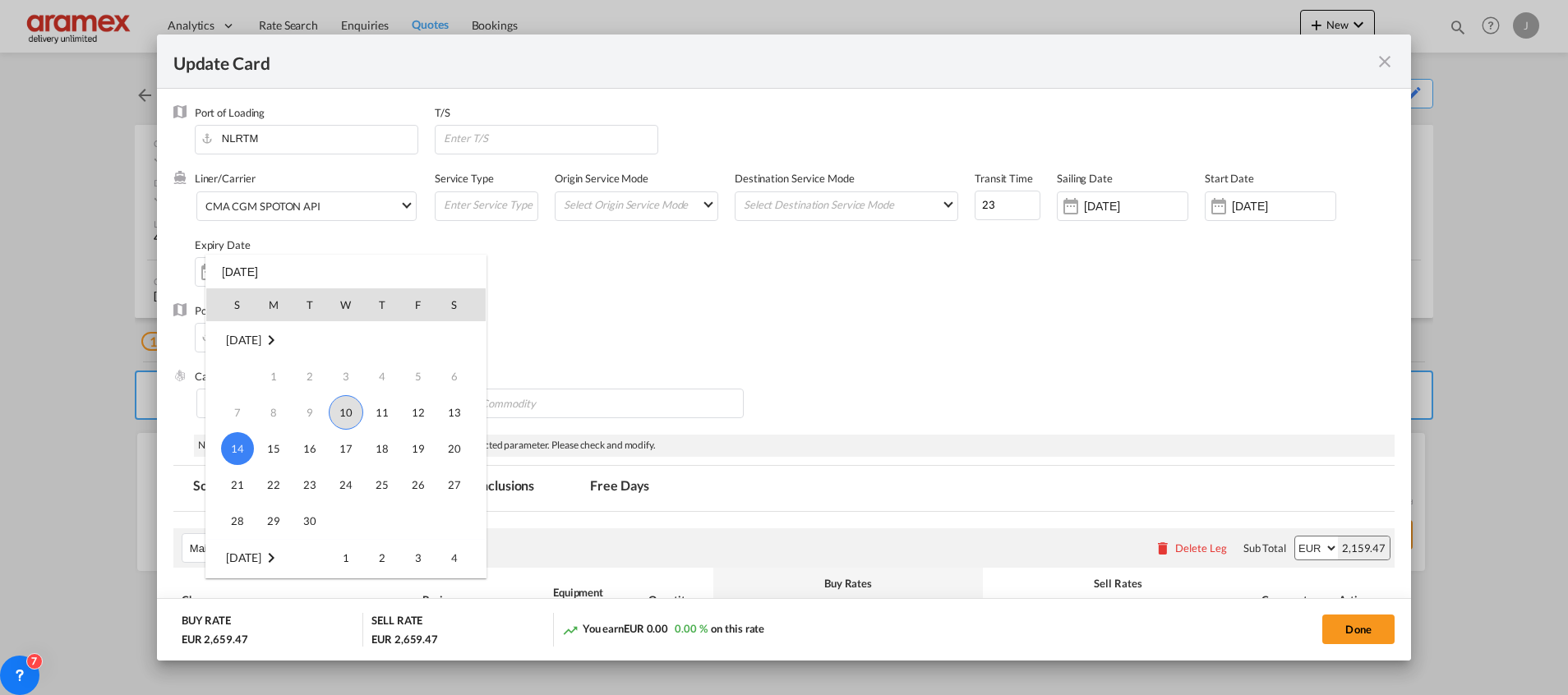
click at [348, 410] on span "10" at bounding box center [346, 412] width 35 height 35
type input "[DATE]"
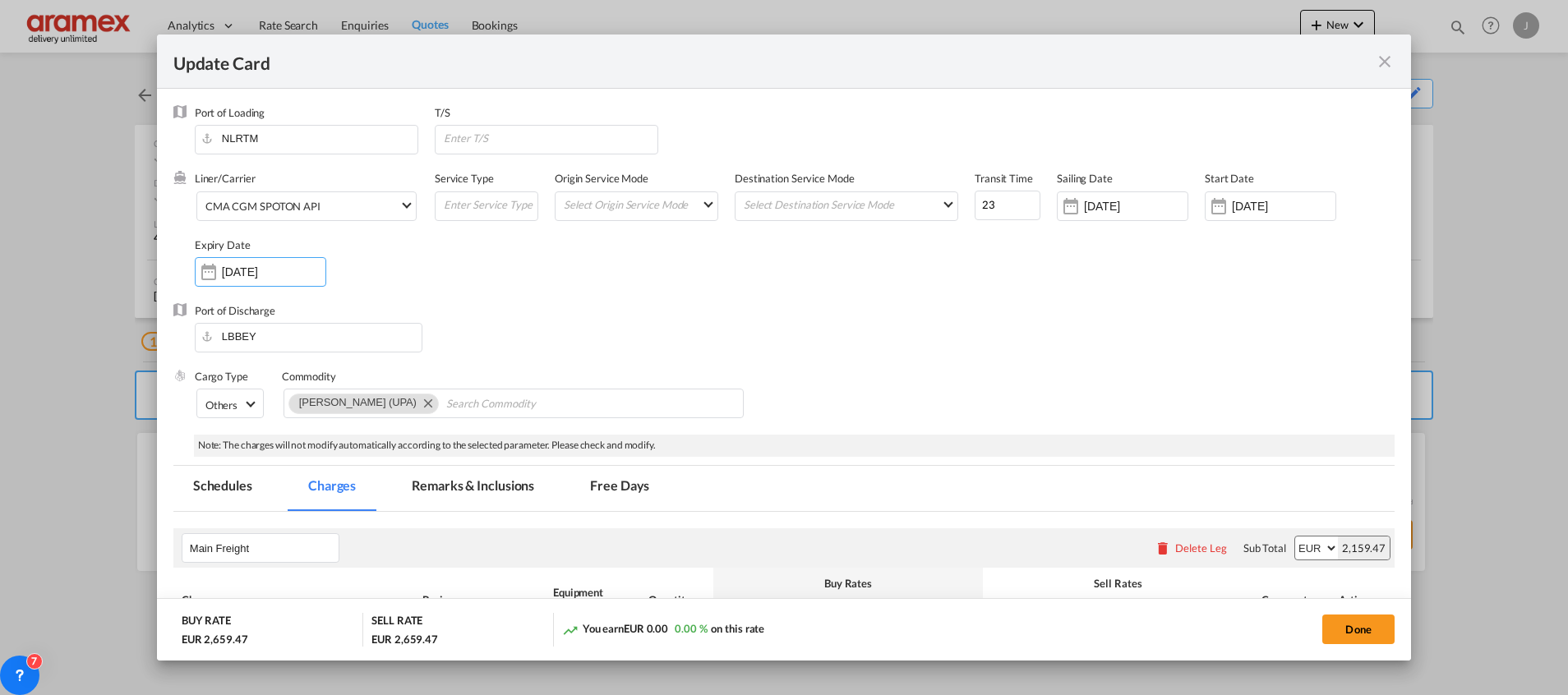
click at [853, 358] on div "Port of Discharge LBBEY" at bounding box center [784, 337] width 1221 height 66
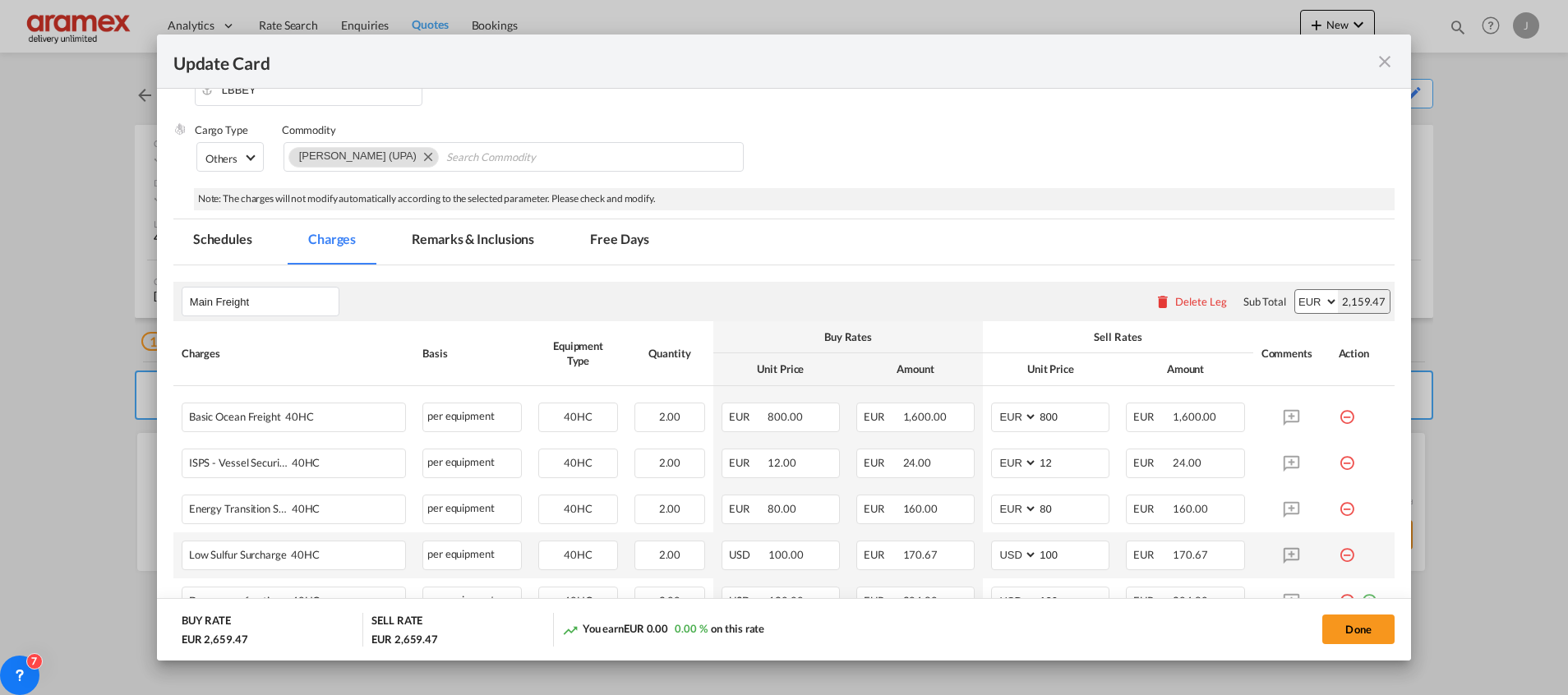
scroll to position [369, 0]
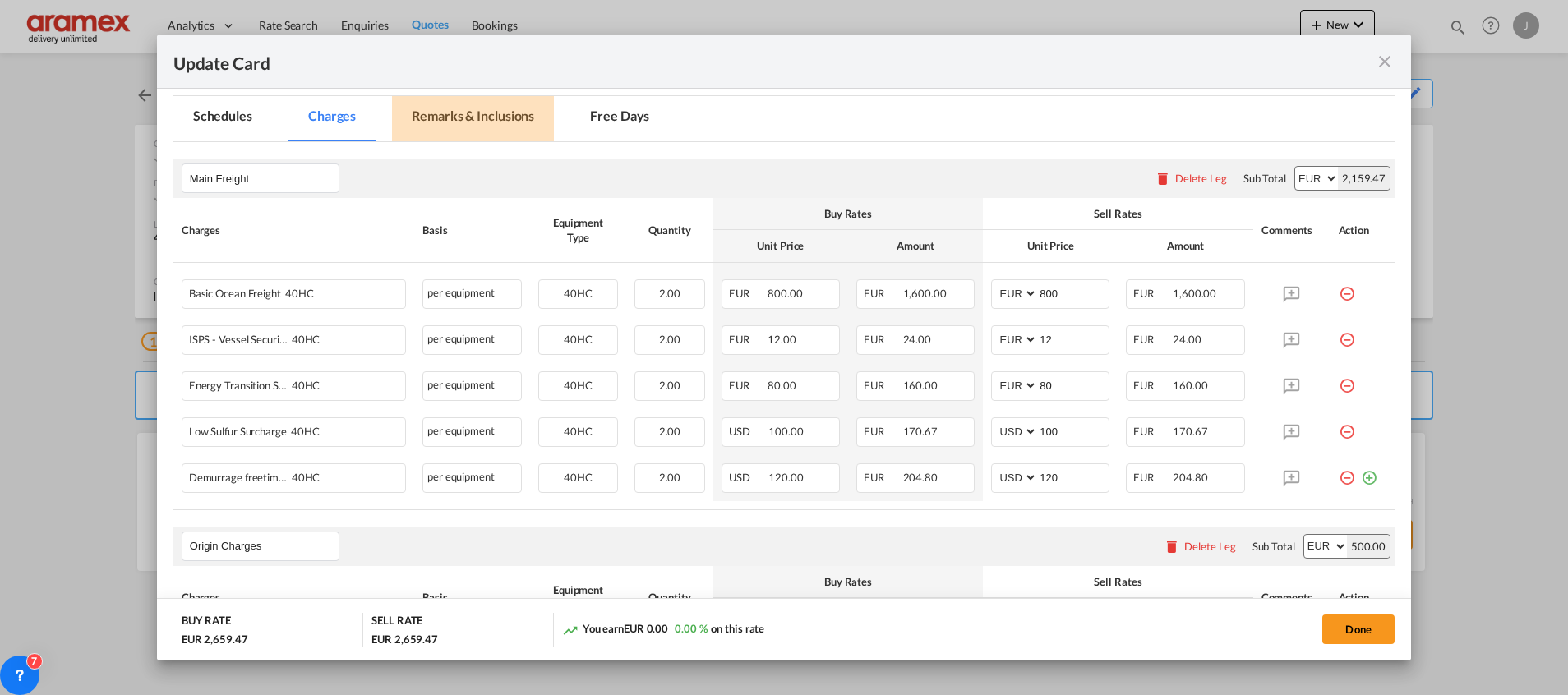
click at [481, 121] on md-tab-item "Remarks & Inclusions" at bounding box center [473, 118] width 162 height 45
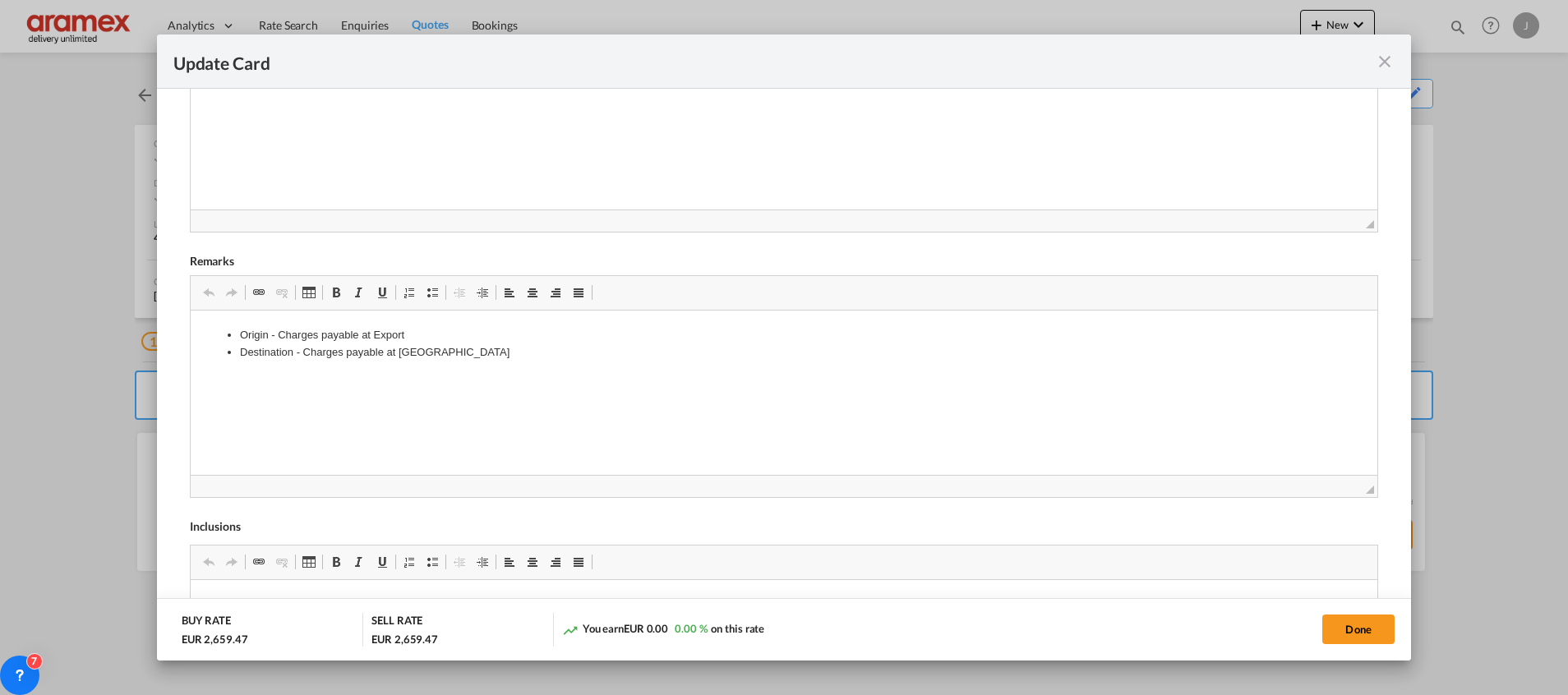
scroll to position [733, 0]
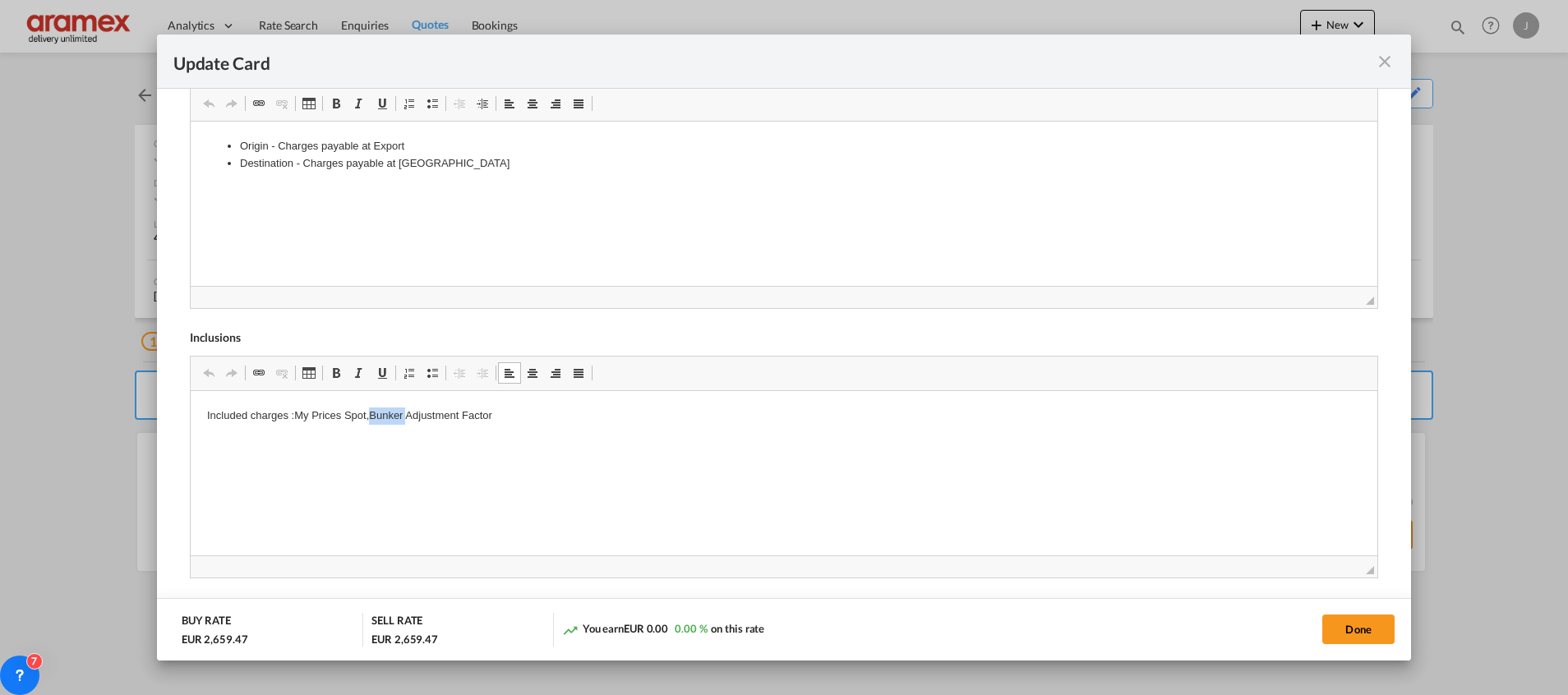
click at [391, 416] on p "Included charges :My Prices Spot,Bunker Adjustment Factor" at bounding box center [784, 416] width 1154 height 17
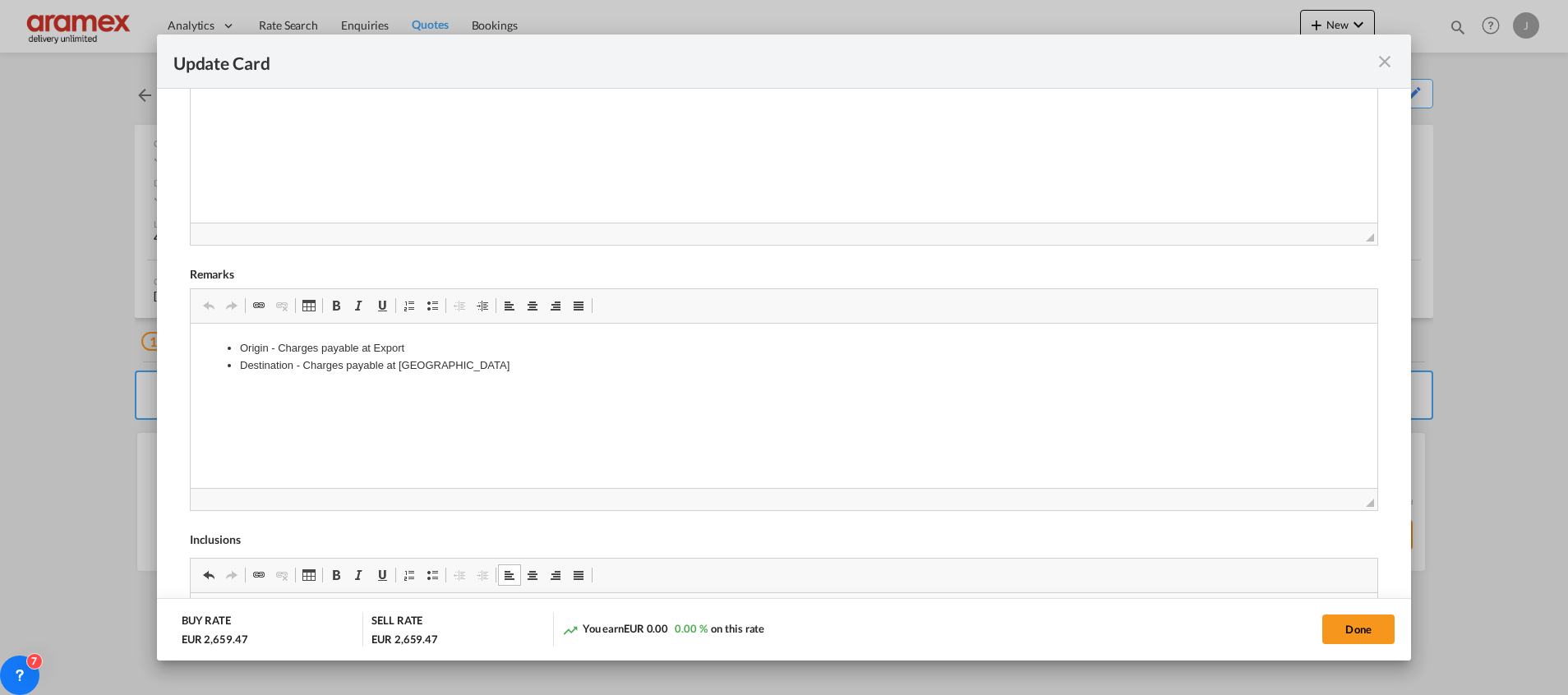
scroll to position [364, 0]
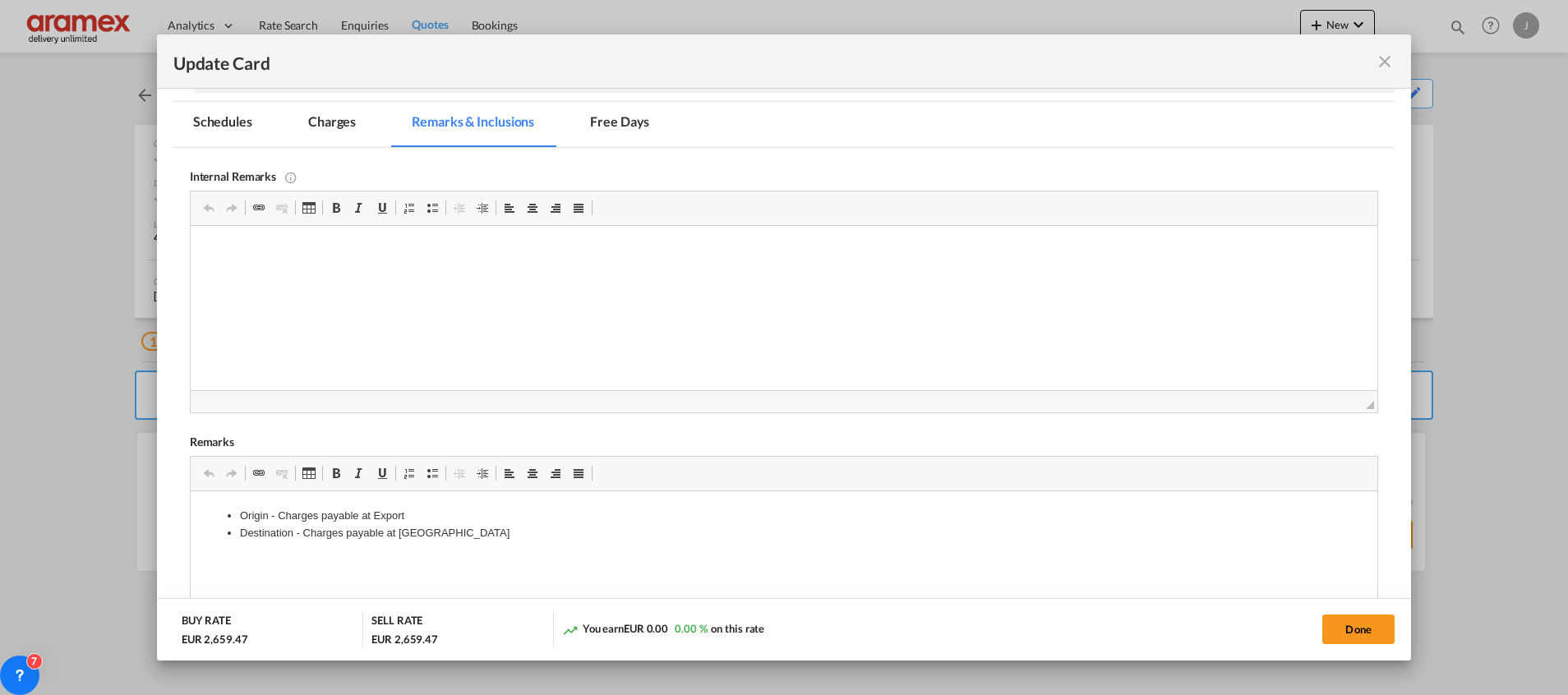
click at [343, 123] on md-tab-item "Charges" at bounding box center [331, 123] width 87 height 45
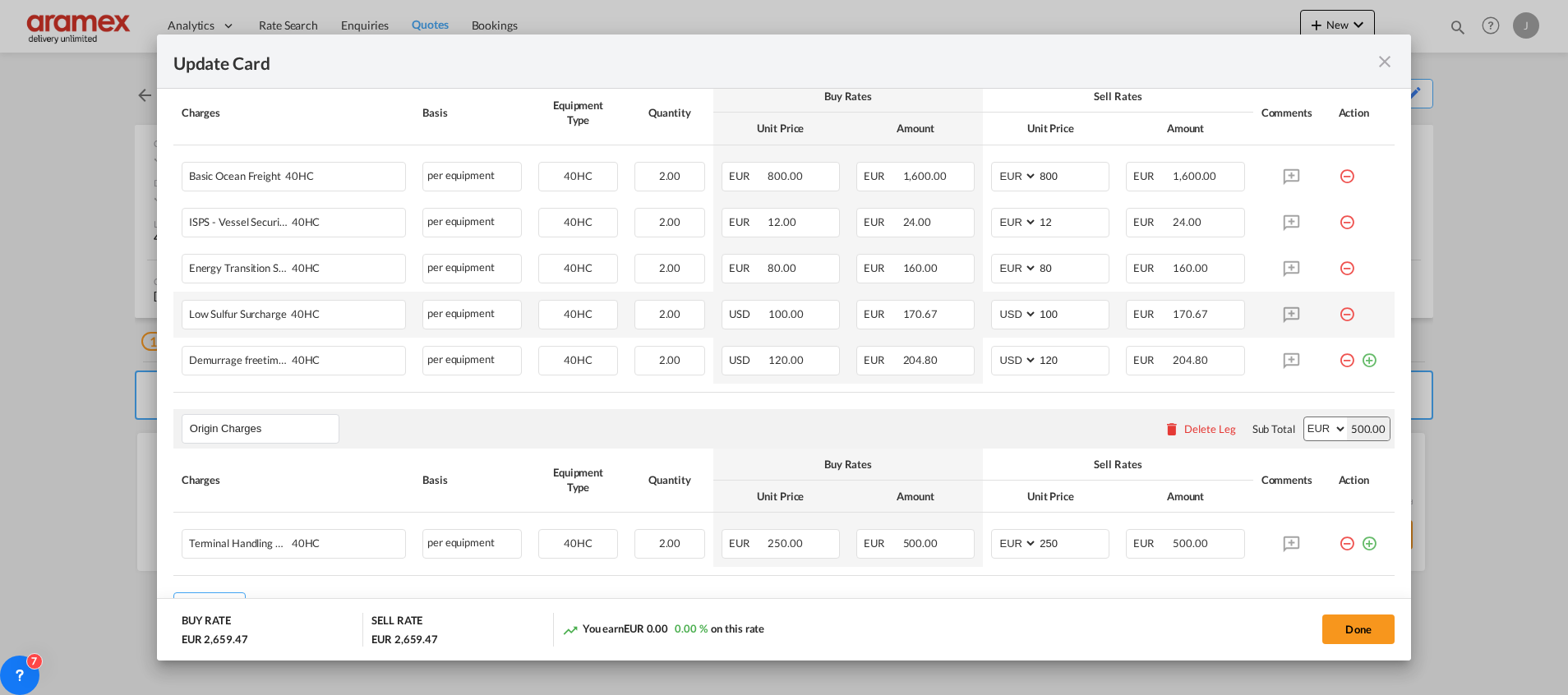
scroll to position [574, 0]
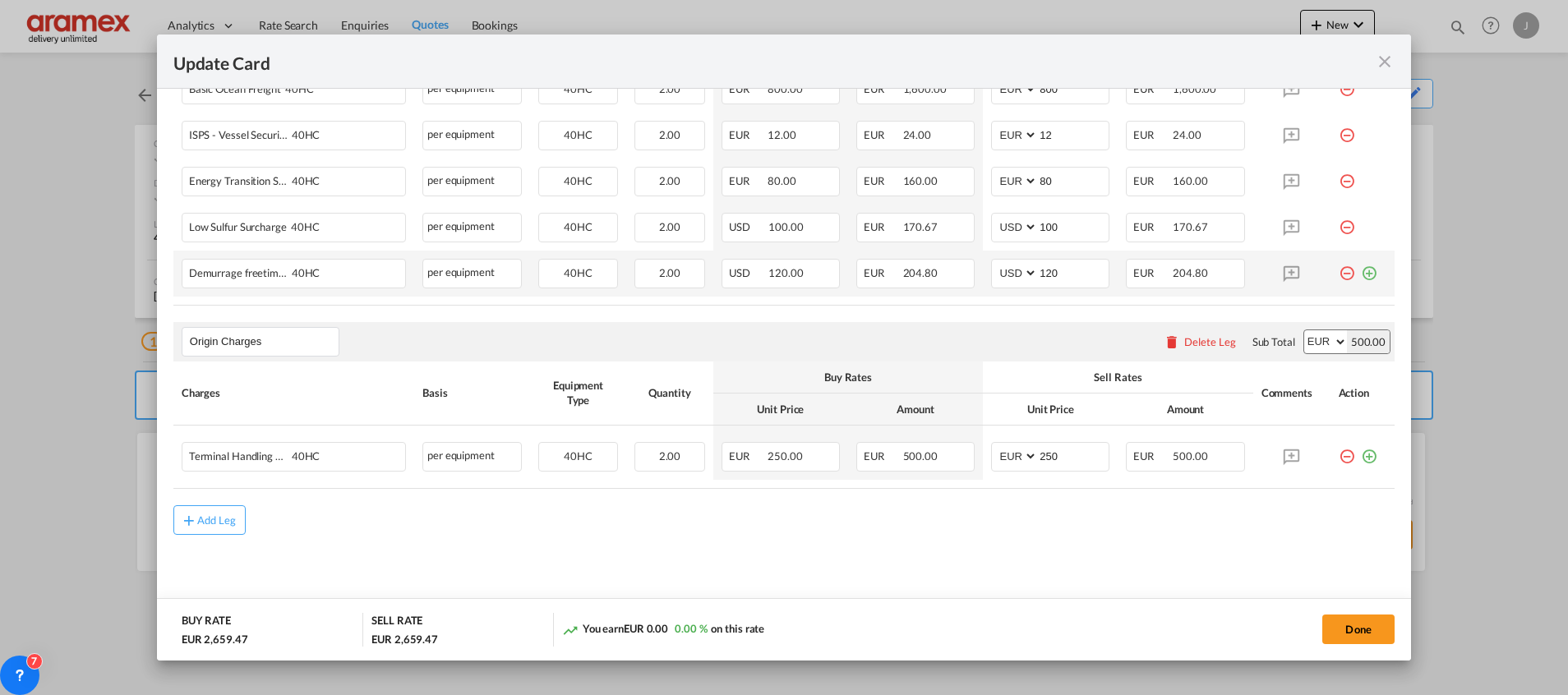
click at [1339, 274] on md-icon "icon-minus-circle-outline red-400-fg" at bounding box center [1347, 267] width 16 height 16
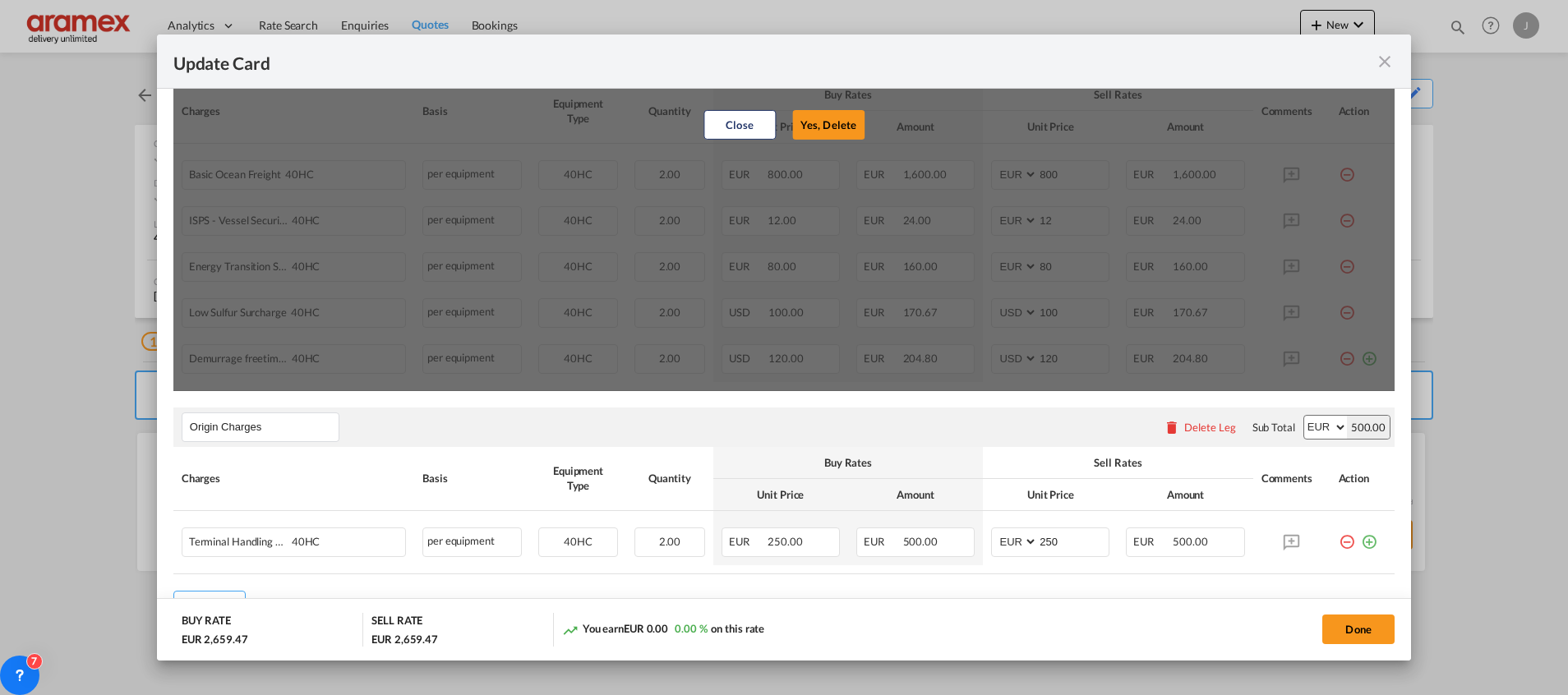
scroll to position [451, 0]
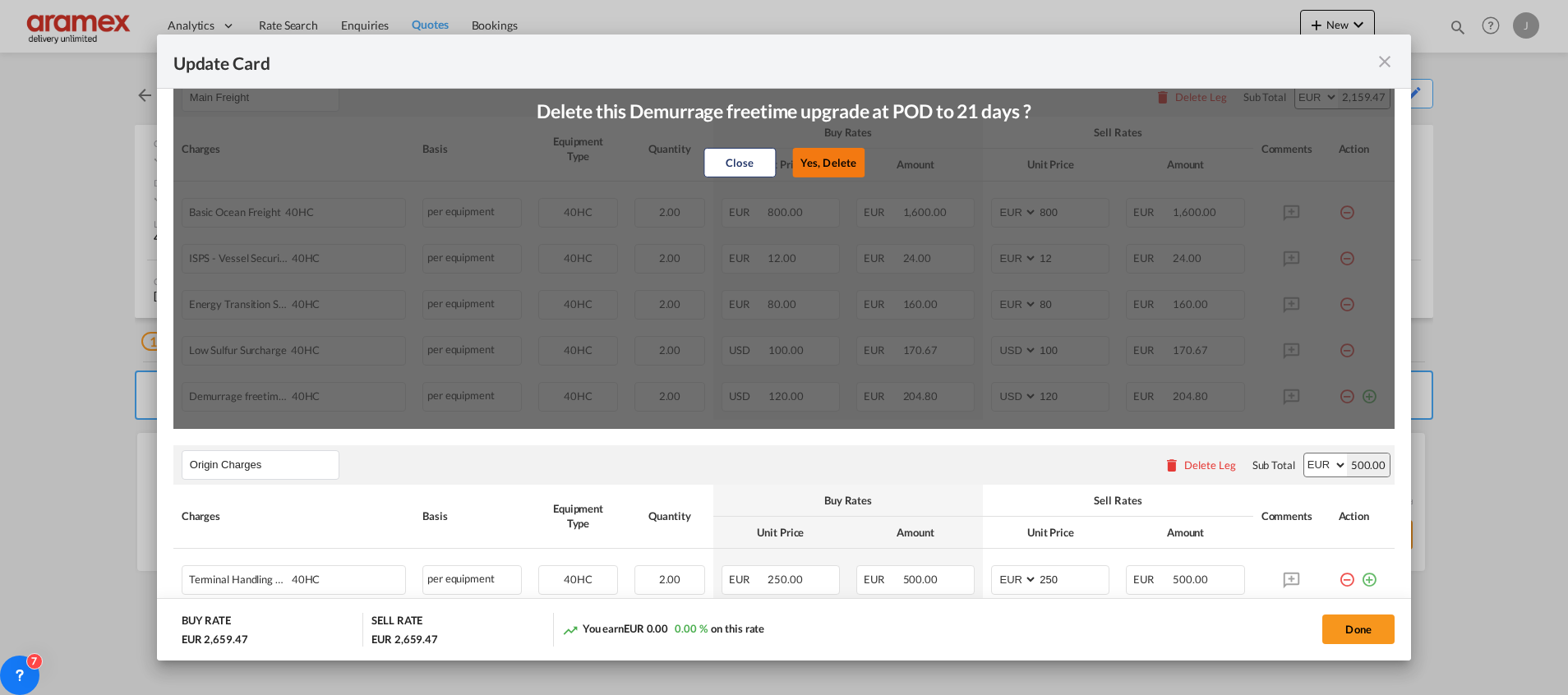
click at [846, 163] on button "Yes, Delete" at bounding box center [827, 163] width 72 height 29
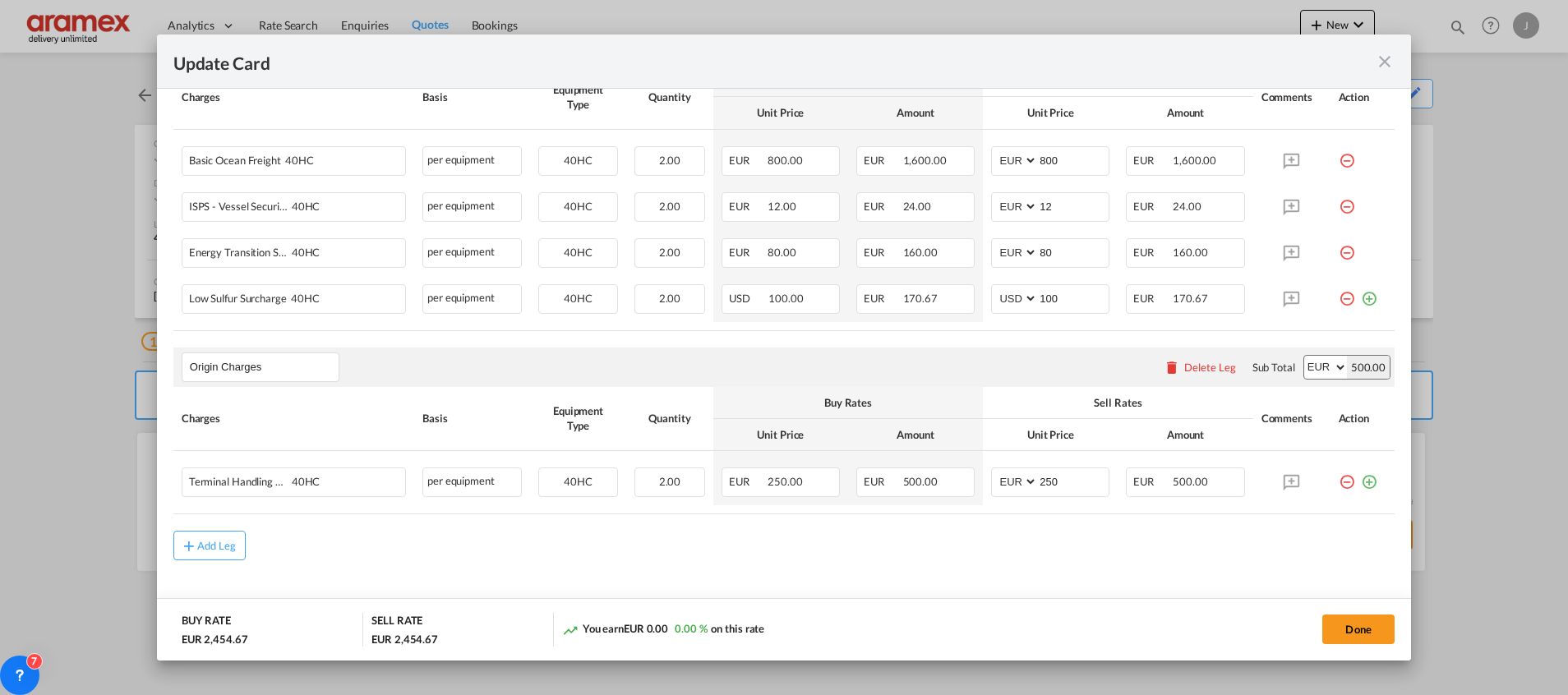
scroll to position [529, 0]
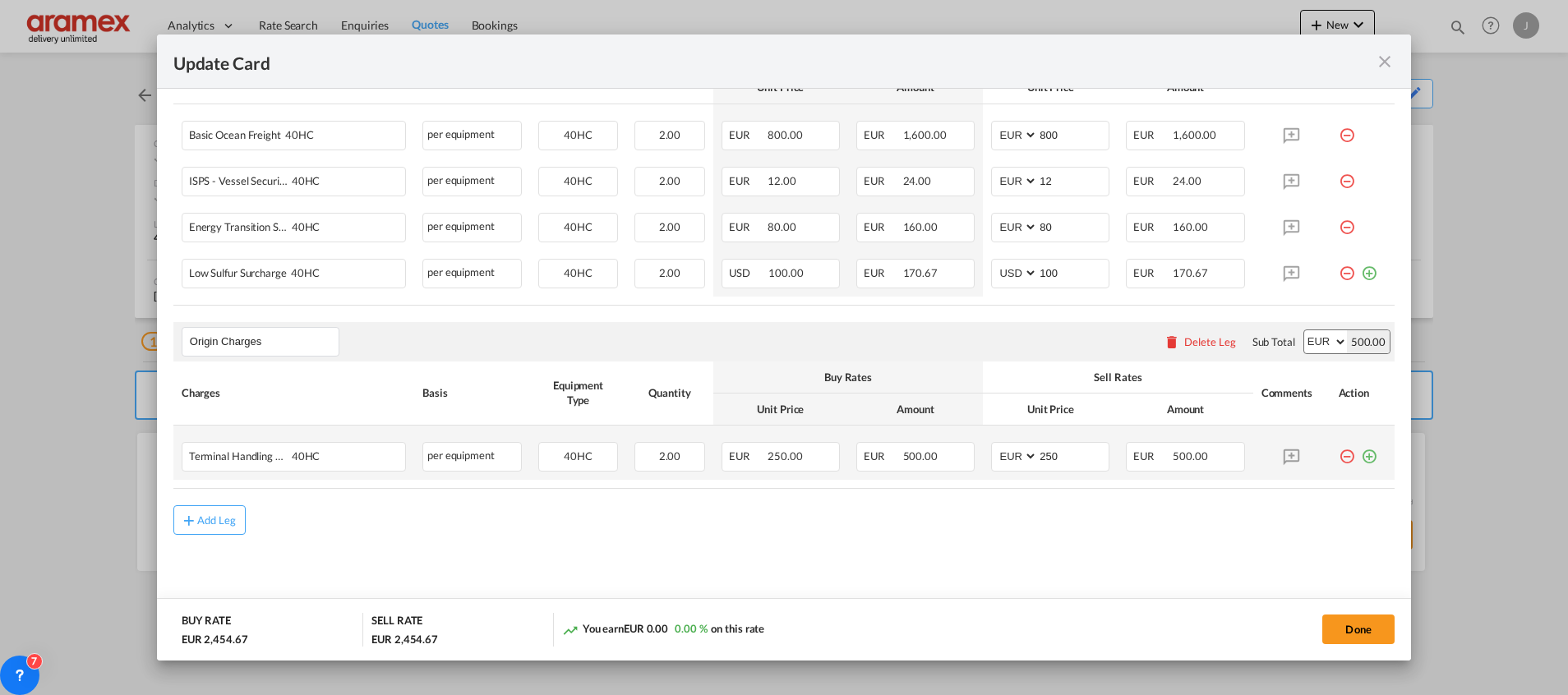
click at [1360, 451] on md-icon "icon-plus-circle-outline green-400-fg" at bounding box center [1369, 450] width 16 height 16
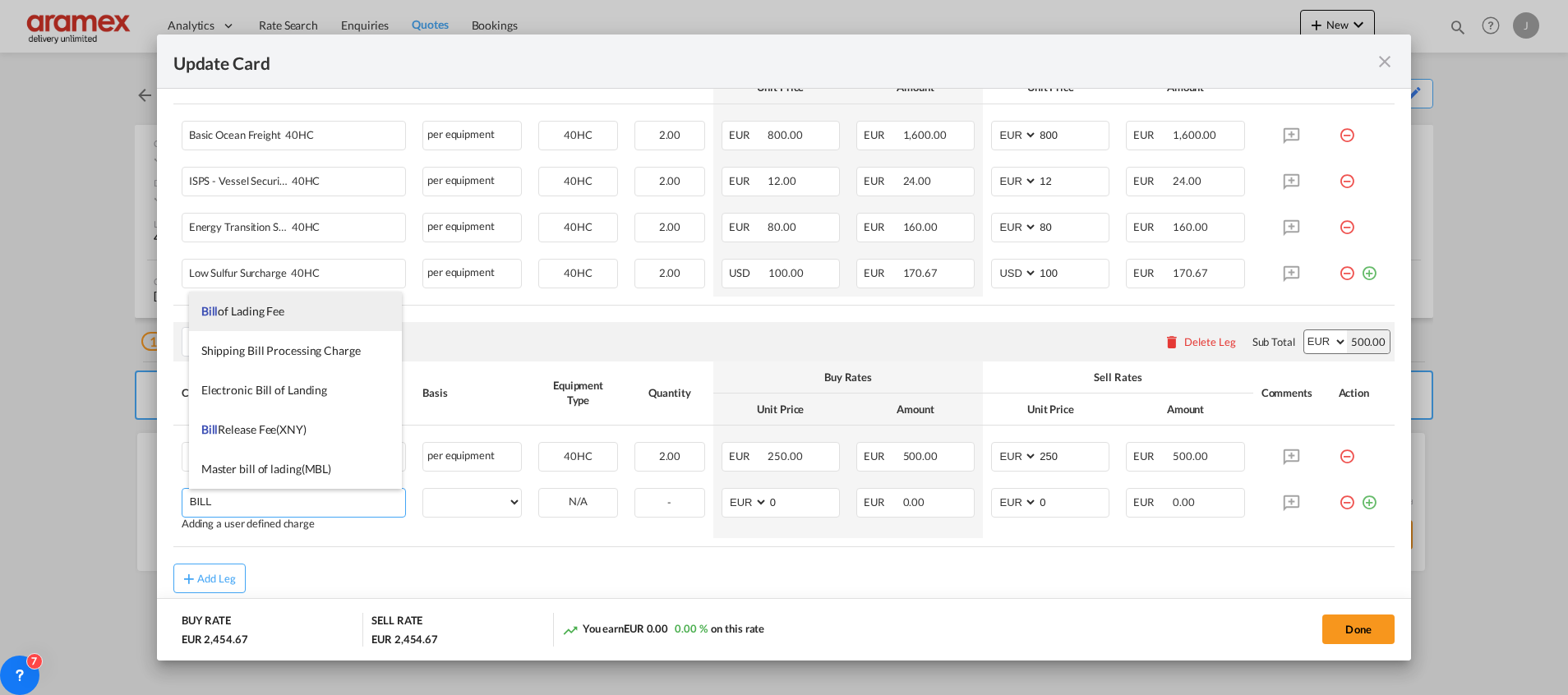
click at [277, 315] on span "Bill of Lading Fee" at bounding box center [242, 311] width 83 height 14
type input "Bill of Lading Fee"
select select "per B/L"
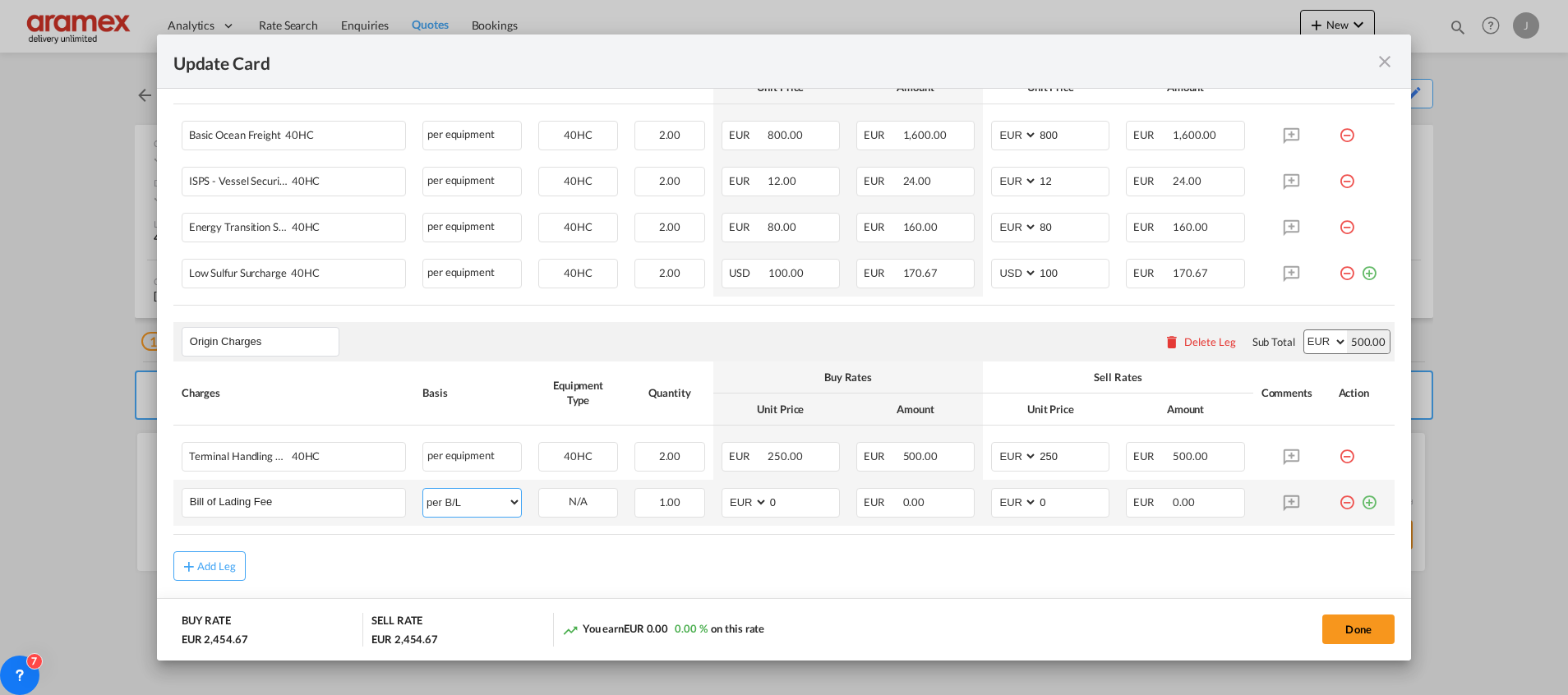
click at [501, 494] on select "per equipment per container per B/L per shipping bill per shipment per pallet p…" at bounding box center [472, 502] width 98 height 27
click at [810, 507] on input "0" at bounding box center [803, 501] width 70 height 25
drag, startPoint x: 795, startPoint y: 503, endPoint x: 741, endPoint y: 501, distance: 54.0
click at [741, 501] on md-input-container "AED AFN ALL AMD ANG AOA ARS AUD AWG AZN BAM BBD BDT BGN BHD BIF BMD BND BOB BRL…" at bounding box center [780, 503] width 118 height 29
type input "50"
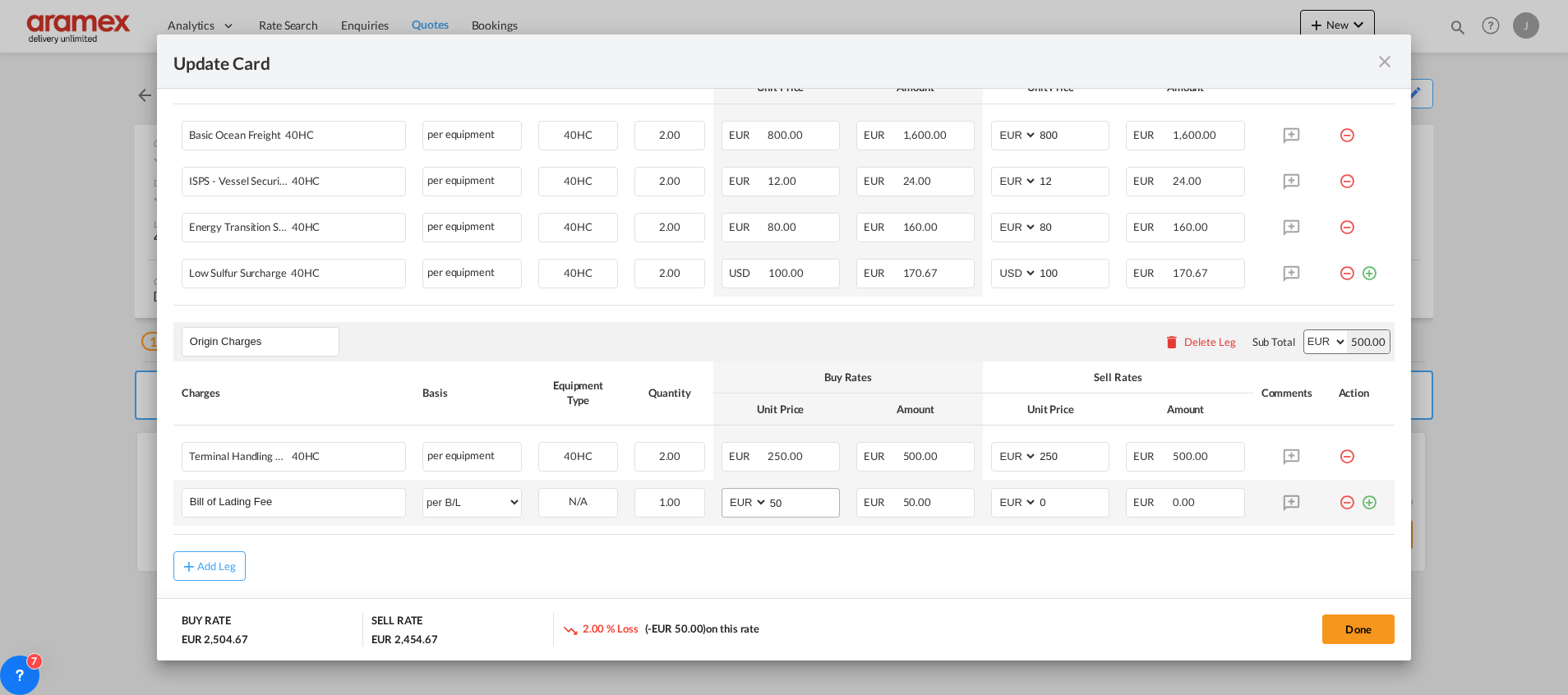
click at [767, 497] on div "Update Card Port ..." at bounding box center [767, 503] width 1 height 28
click at [771, 498] on input "50" at bounding box center [803, 501] width 70 height 25
drag, startPoint x: 997, startPoint y: 503, endPoint x: 1013, endPoint y: 510, distance: 17.5
click at [991, 504] on md-input-container "AED AFN ALL AMD ANG AOA ARS AUD AWG AZN BAM BBD BDT BGN BHD BIF BMD BND BOB BRL…" at bounding box center [1050, 503] width 118 height 29
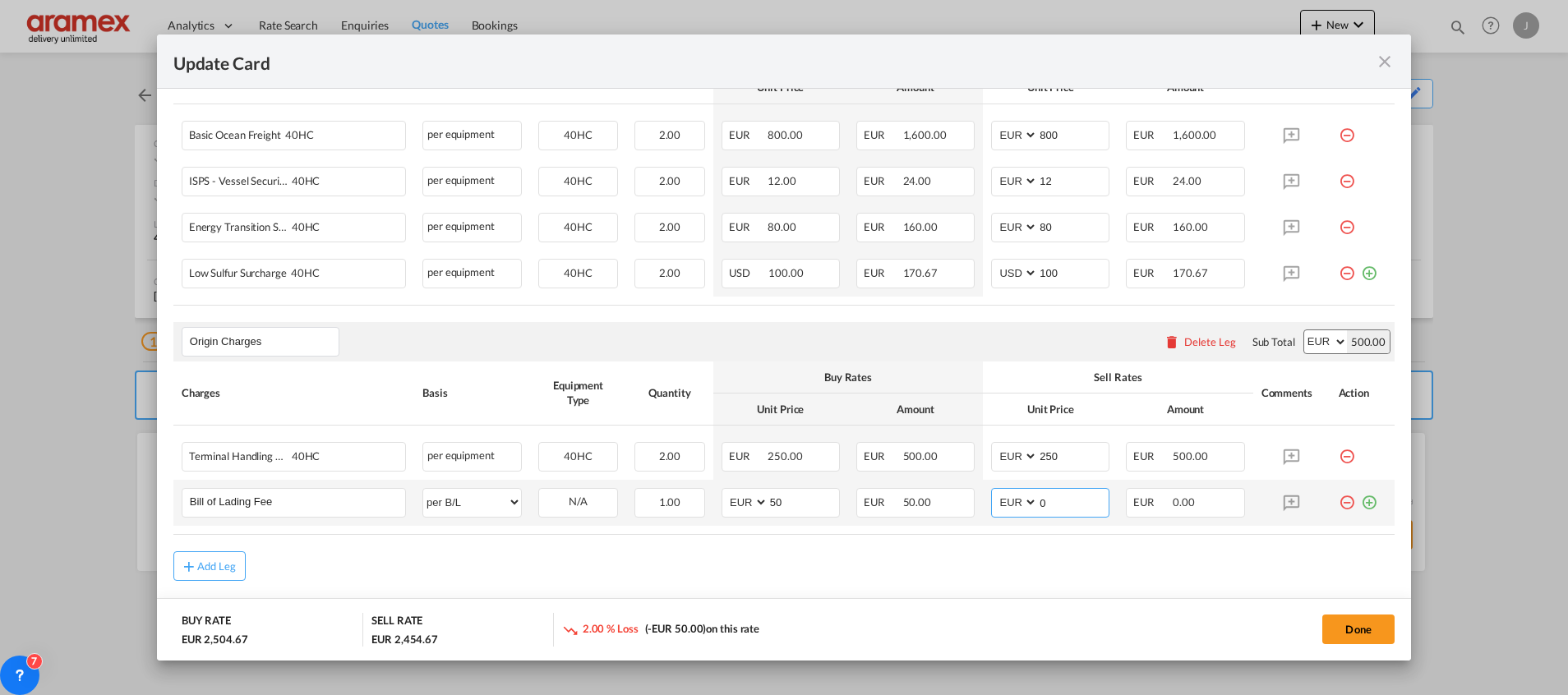
paste input "5"
type input "50"
drag, startPoint x: 1351, startPoint y: 503, endPoint x: 1250, endPoint y: 518, distance: 102.1
click at [1360, 503] on md-icon "icon-plus-circle-outline green-400-fg" at bounding box center [1369, 497] width 16 height 16
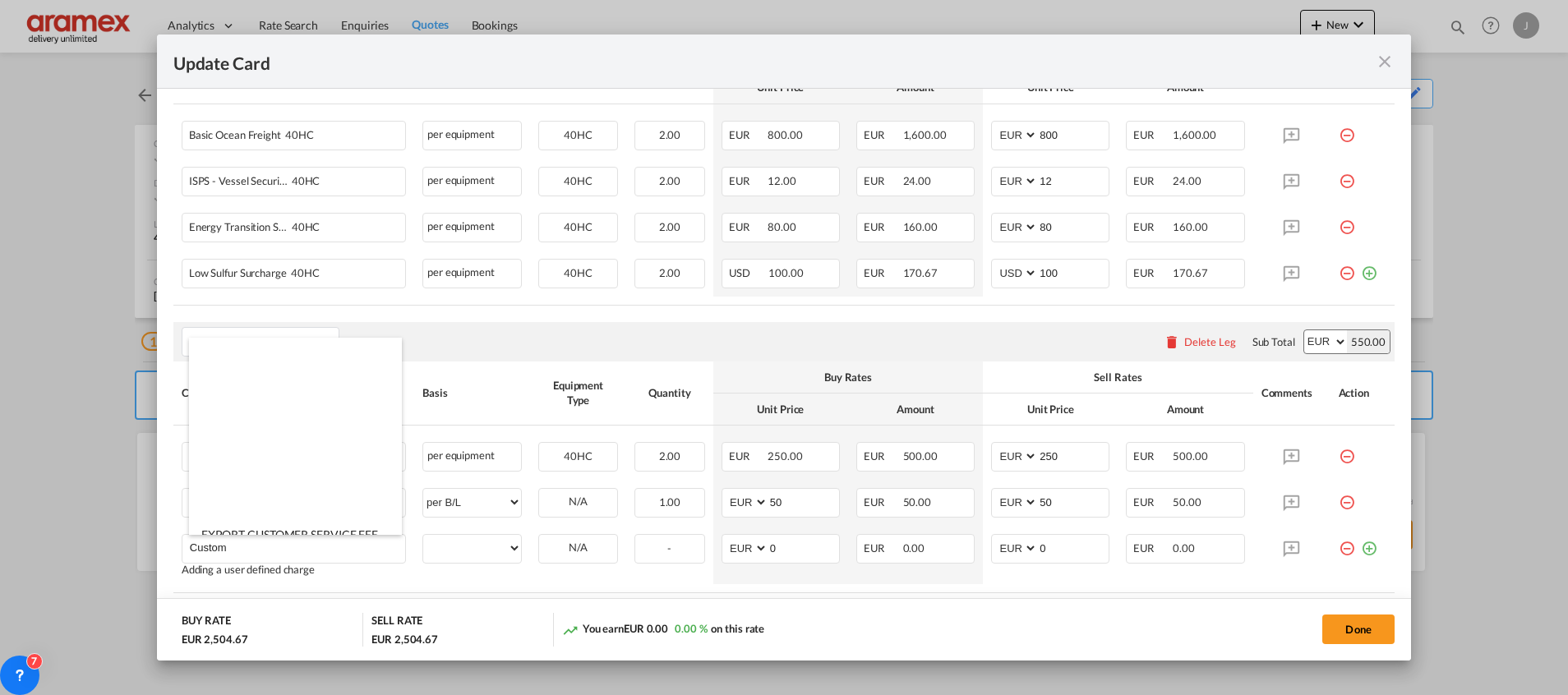
scroll to position [2096, 0]
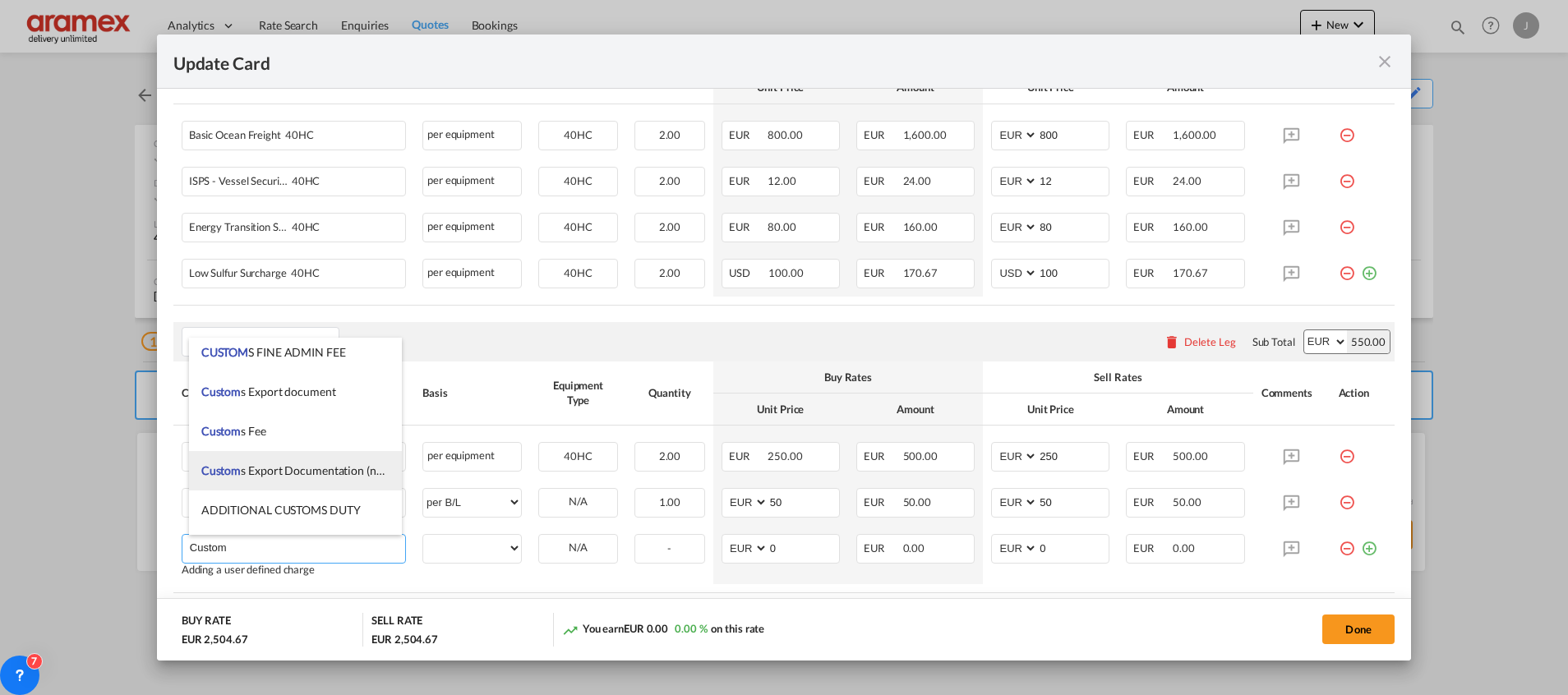
click at [349, 471] on span "Custom s Export Documentation (no cost, suggested sell)" at bounding box center [342, 470] width 282 height 14
type input "Customs Export Documentation (no cost, suggested sell)"
select select "per shipment"
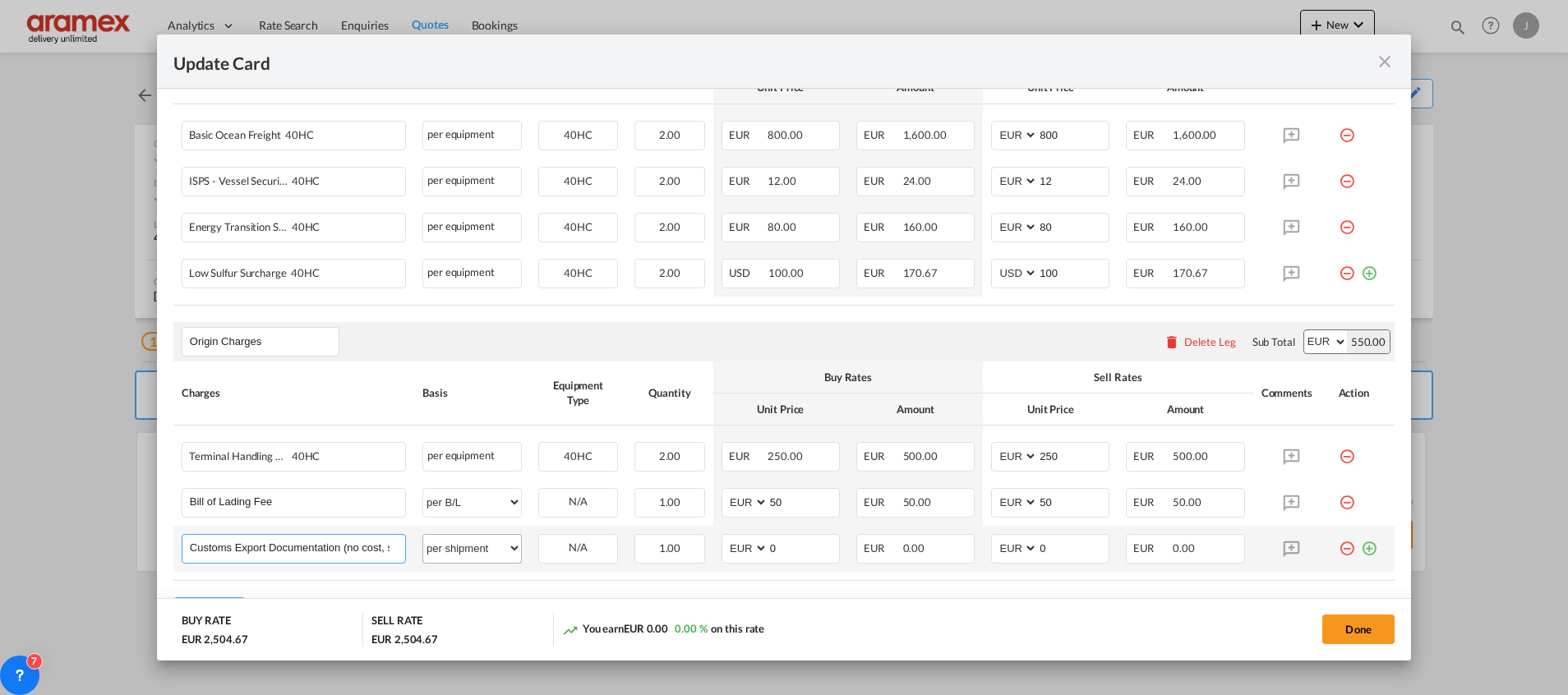
scroll to position [0, 74]
drag, startPoint x: 342, startPoint y: 548, endPoint x: 481, endPoint y: 555, distance: 139.2
click at [481, 555] on tr "Customs Export Documentation (no cost, suggested sell) Please Enter User Define…" at bounding box center [784, 549] width 1221 height 46
drag, startPoint x: 784, startPoint y: 548, endPoint x: 763, endPoint y: 548, distance: 21.0
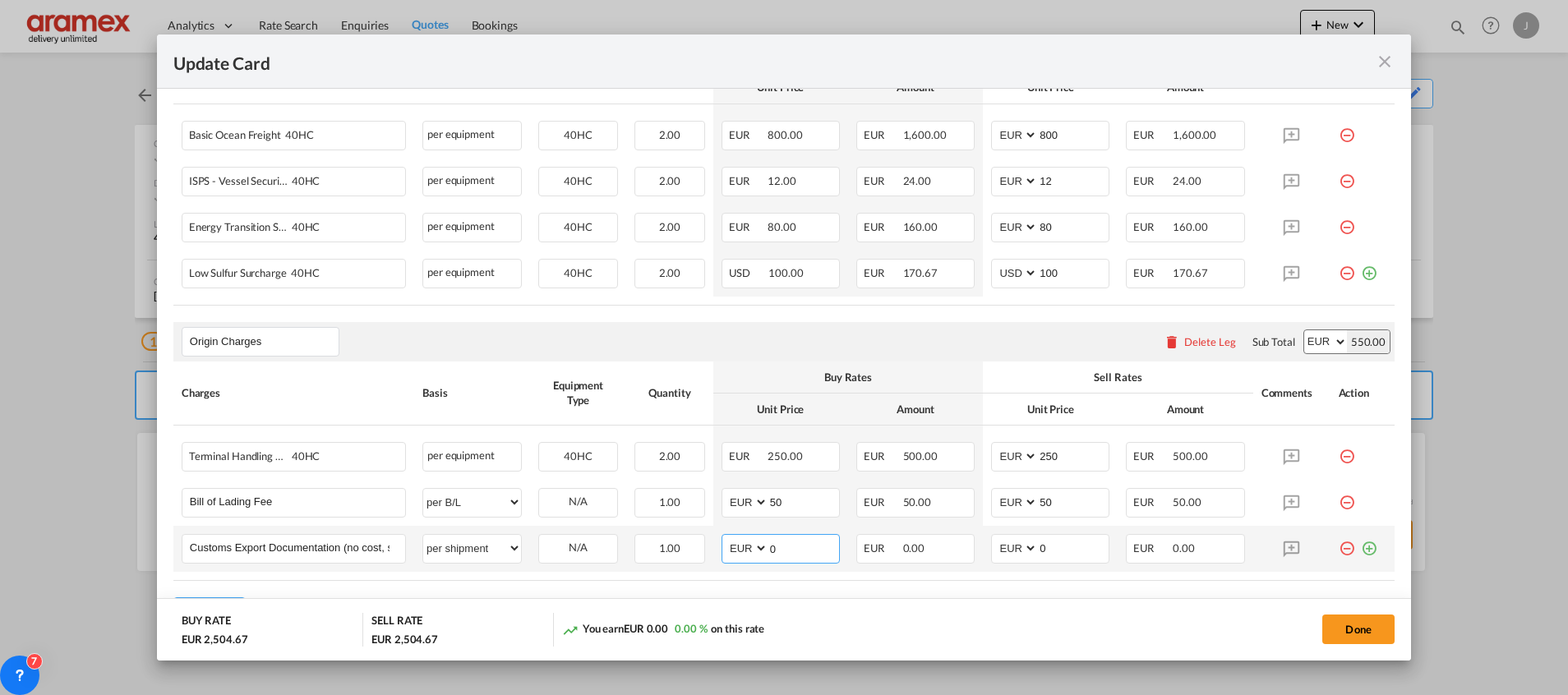
click at [763, 548] on md-input-container "AED AFN ALL AMD ANG AOA ARS AUD AWG AZN BAM BBD BDT BGN BHD BIF BMD BND BOB BRL…" at bounding box center [780, 549] width 118 height 29
type input "65"
drag, startPoint x: 1061, startPoint y: 549, endPoint x: 1001, endPoint y: 550, distance: 60.0
click at [1008, 550] on md-input-container "AED AFN ALL AMD ANG AOA ARS AUD AWG AZN BAM BBD BDT BGN BHD BIF BMD BND BOB BRL…" at bounding box center [1050, 549] width 118 height 29
type input "65"
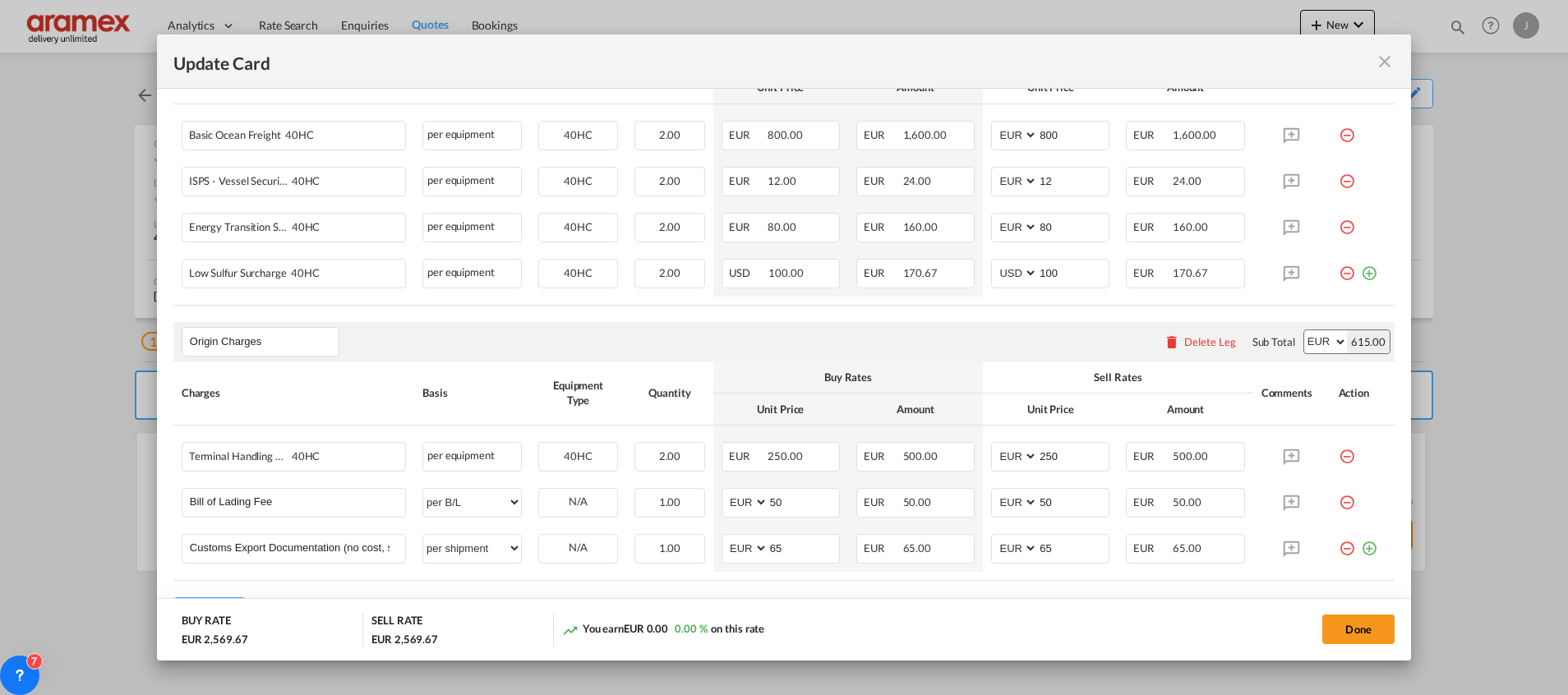
click at [908, 593] on rate-modification "Main Freight Please enter leg name Leg Name Already Exists Delete Leg Sub Total…" at bounding box center [784, 305] width 1221 height 644
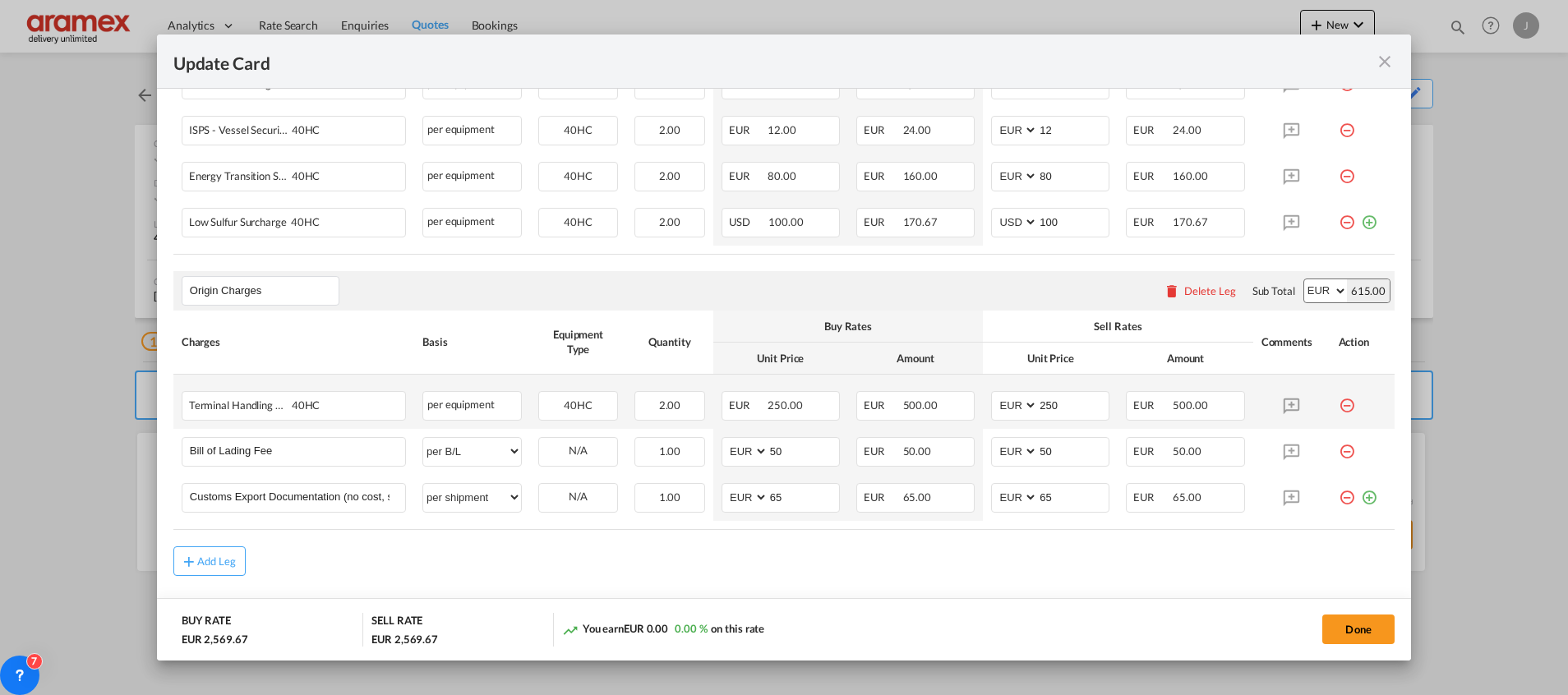
scroll to position [620, 0]
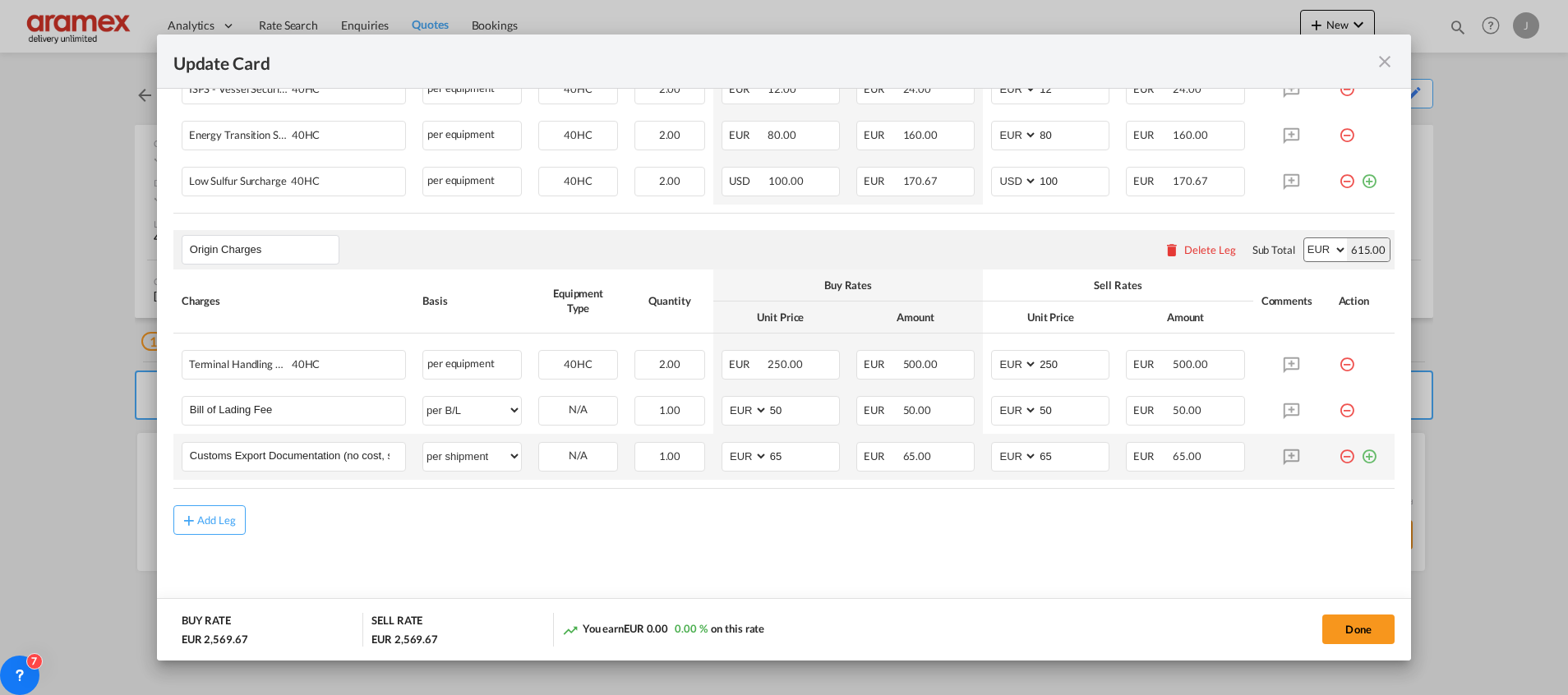
drag, startPoint x: 229, startPoint y: 519, endPoint x: 725, endPoint y: 476, distance: 497.9
click at [230, 519] on div "Add Leg" at bounding box center [217, 519] width 39 height 10
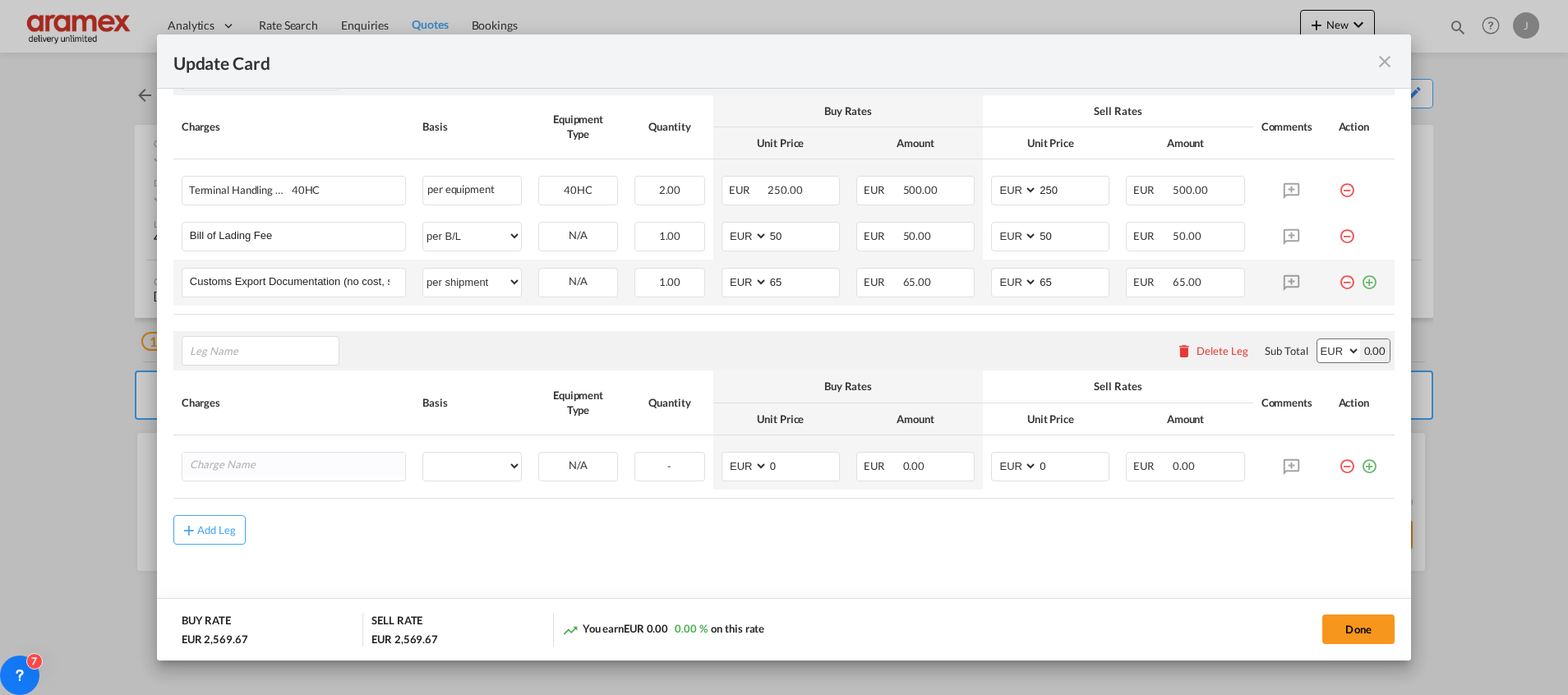
scroll to position [804, 0]
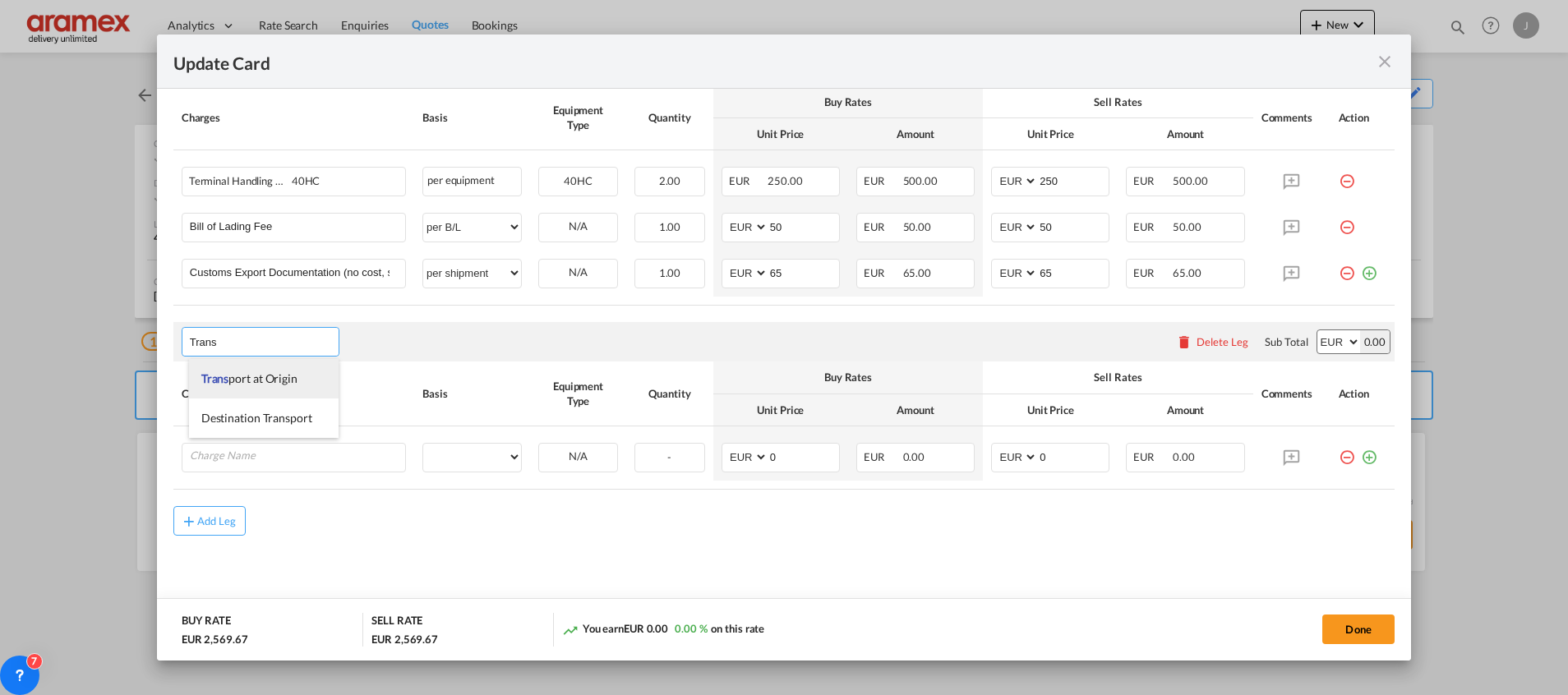
click at [261, 375] on span "Trans port at Origin" at bounding box center [249, 378] width 96 height 14
type input "Transport at Origin"
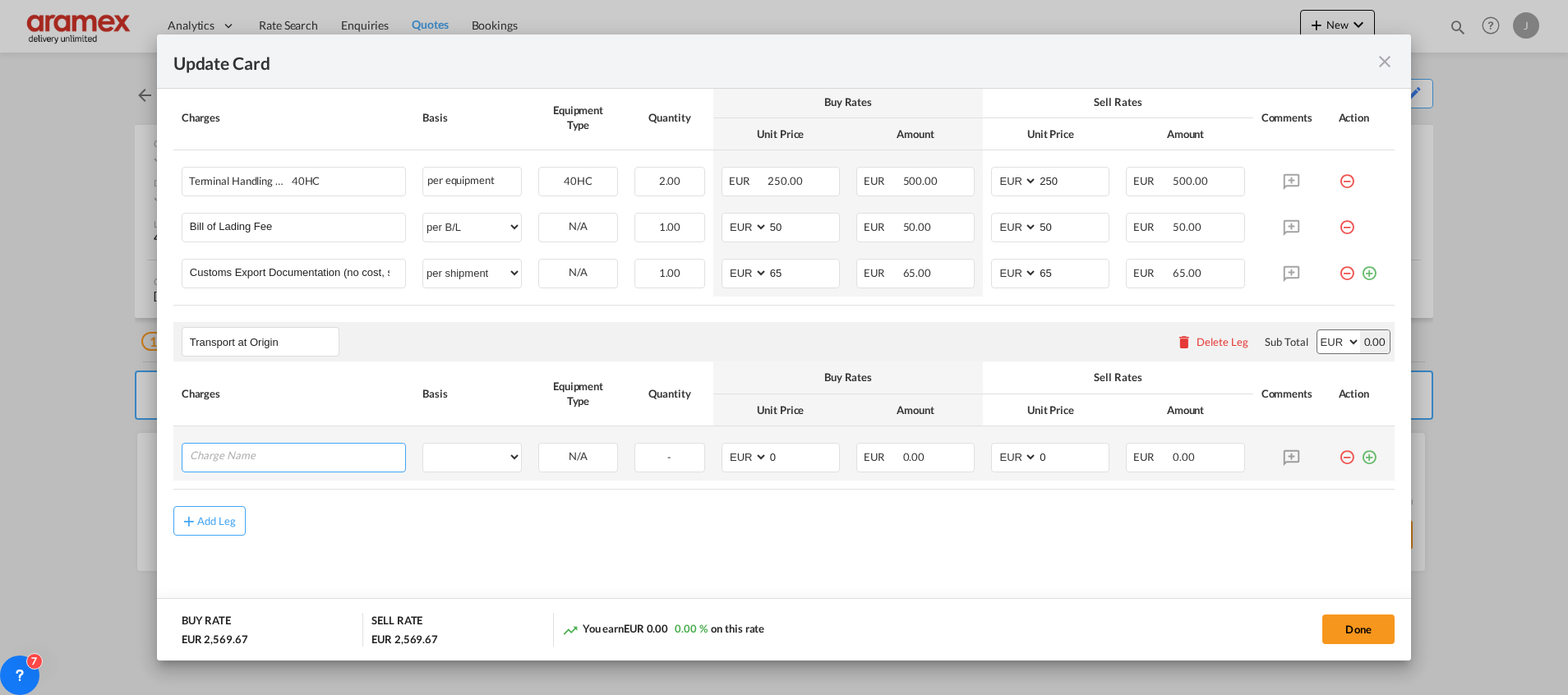
click at [244, 456] on input "Charge Name" at bounding box center [297, 455] width 215 height 25
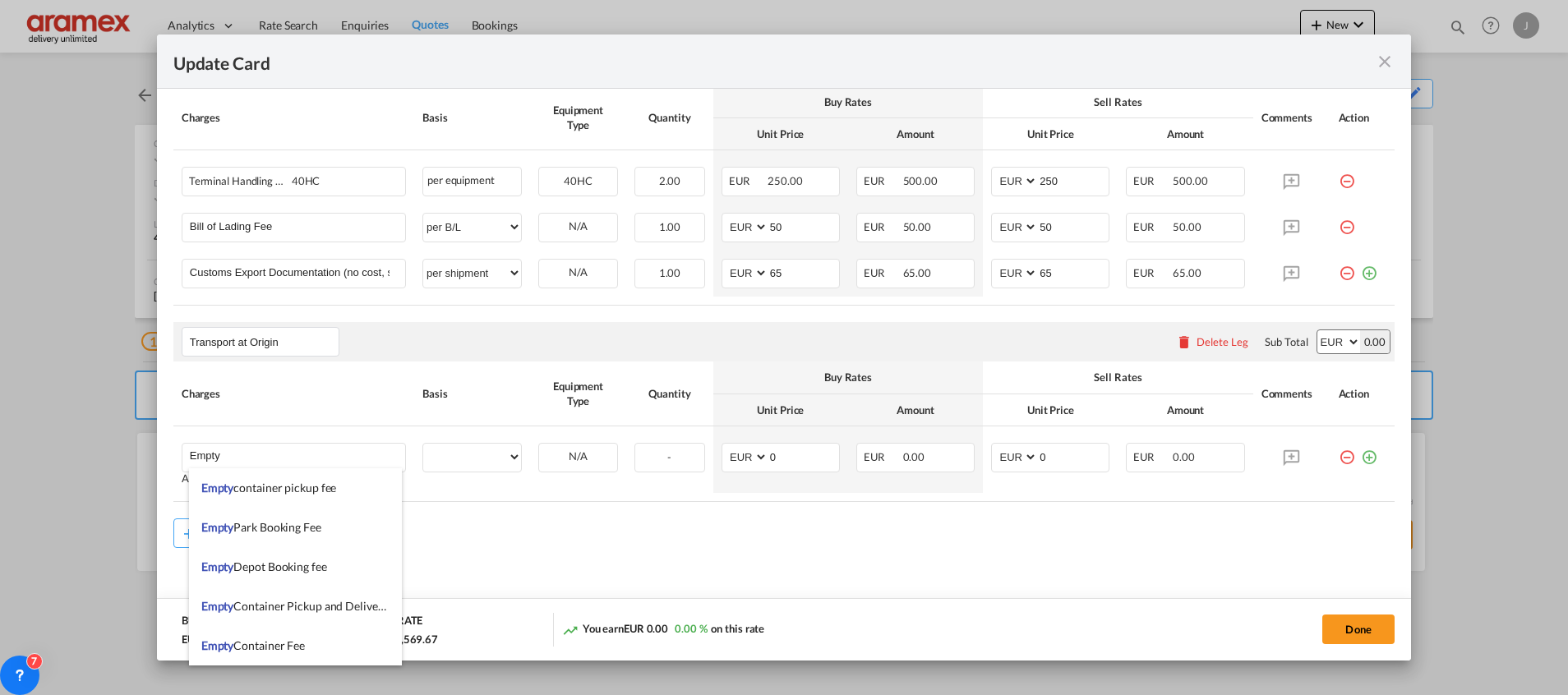
drag, startPoint x: 298, startPoint y: 612, endPoint x: 589, endPoint y: 588, distance: 292.0
click at [304, 612] on span "Empty Container Pickup and Delivery Charge" at bounding box center [314, 605] width 226 height 14
type input "Empty Container Pickup and Delivery Charge"
select select "per equipment"
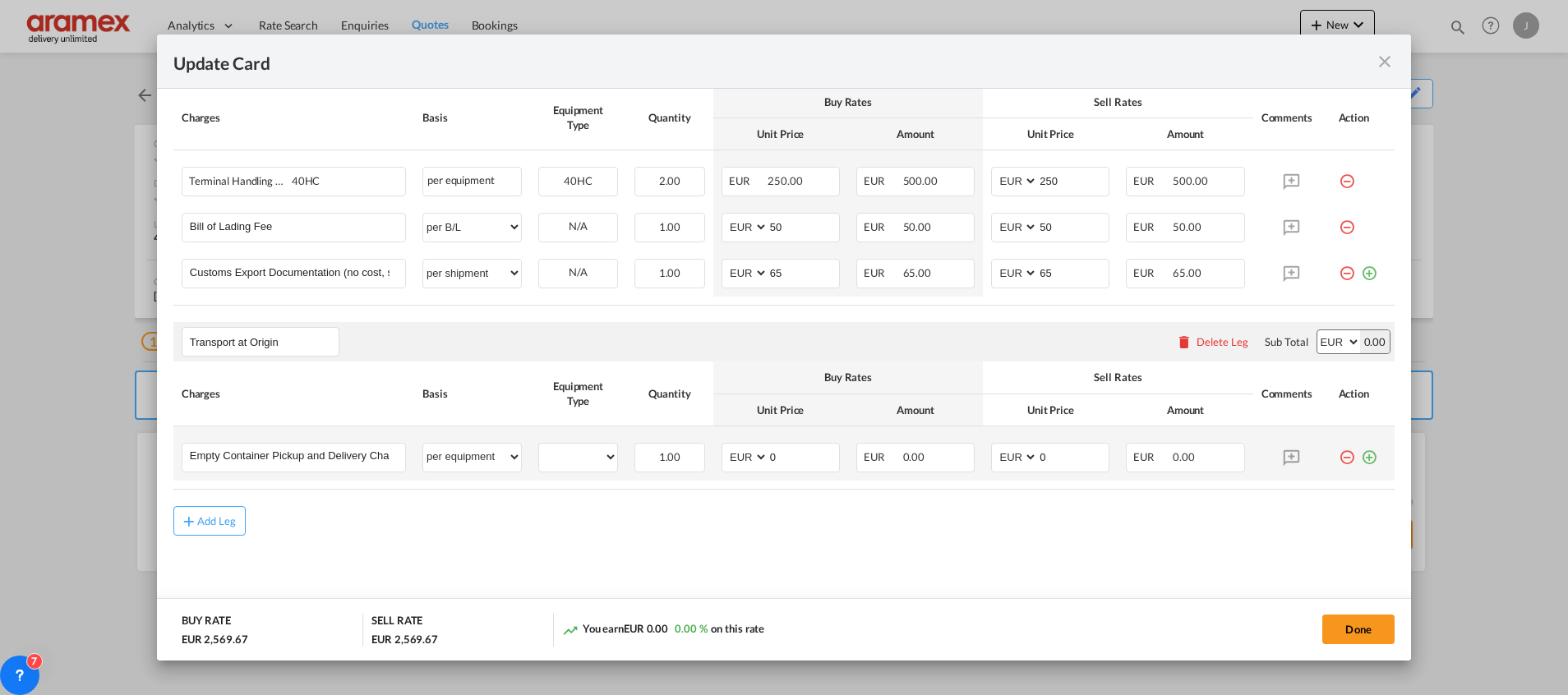
click at [1360, 455] on md-icon "icon-plus-circle-outline green-400-fg" at bounding box center [1369, 451] width 16 height 16
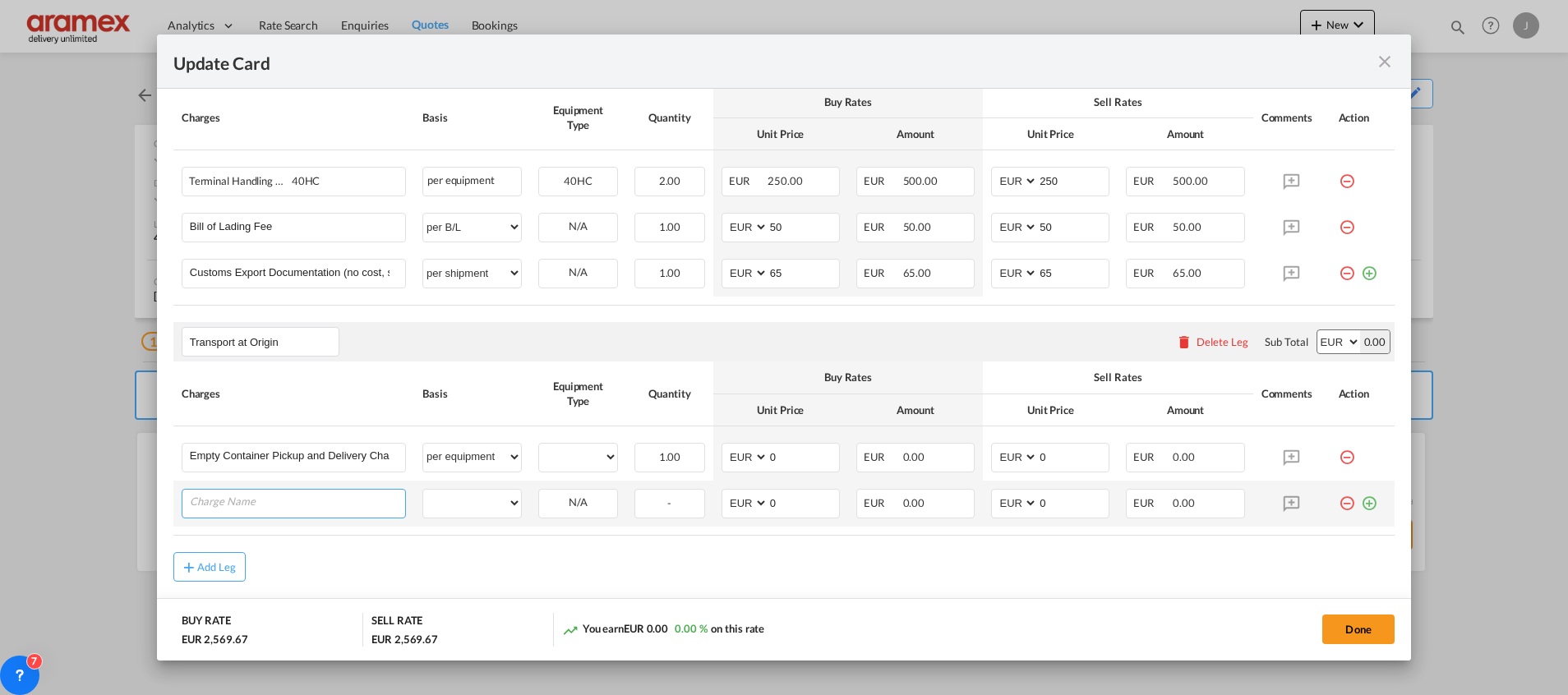
scroll to position [850, 0]
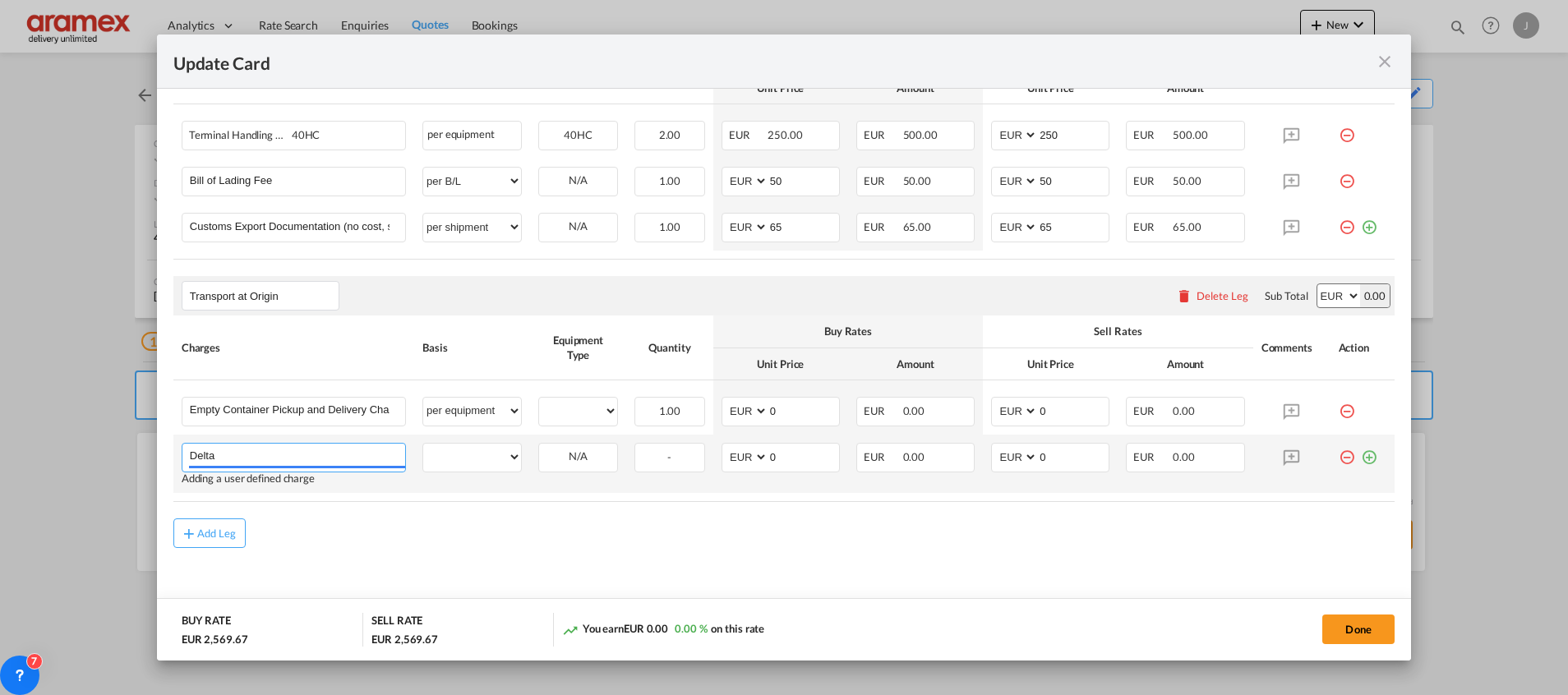
type input "Delta"
click at [1360, 456] on md-icon "icon-plus-circle-outline green-400-fg" at bounding box center [1369, 451] width 16 height 16
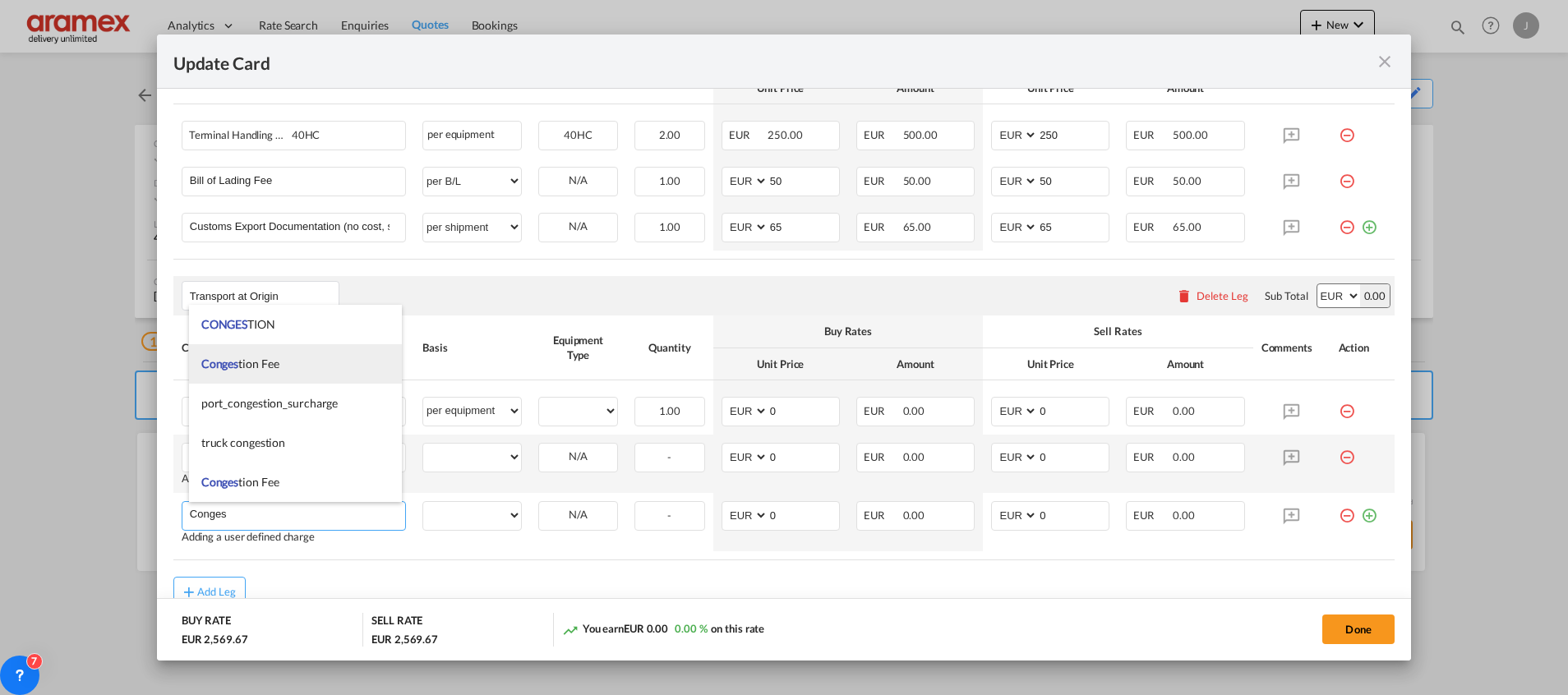
click at [282, 362] on li "Conges tion Fee" at bounding box center [295, 364] width 213 height 39
type input "Congestion Fee"
select select "per equipment"
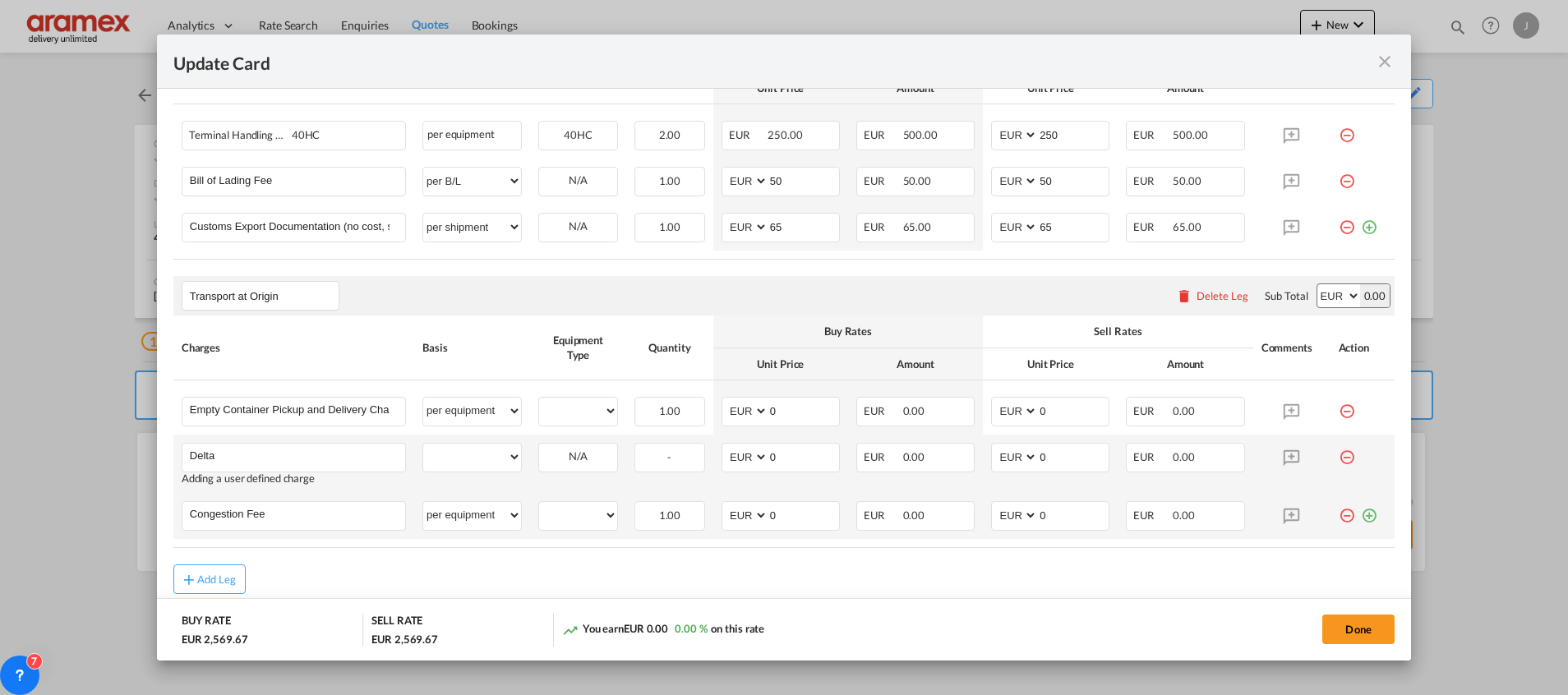
click at [1360, 518] on md-icon "icon-plus-circle-outline green-400-fg" at bounding box center [1369, 509] width 16 height 16
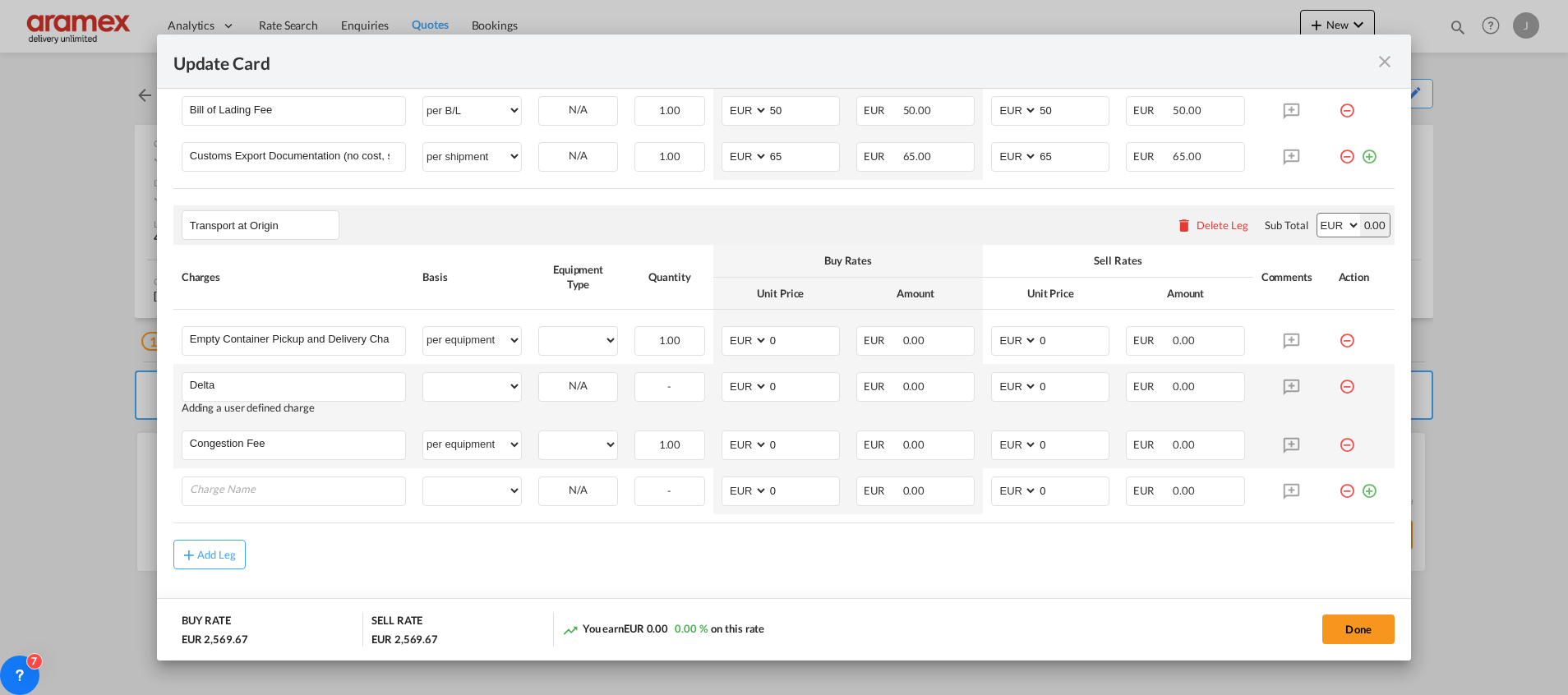
scroll to position [954, 0]
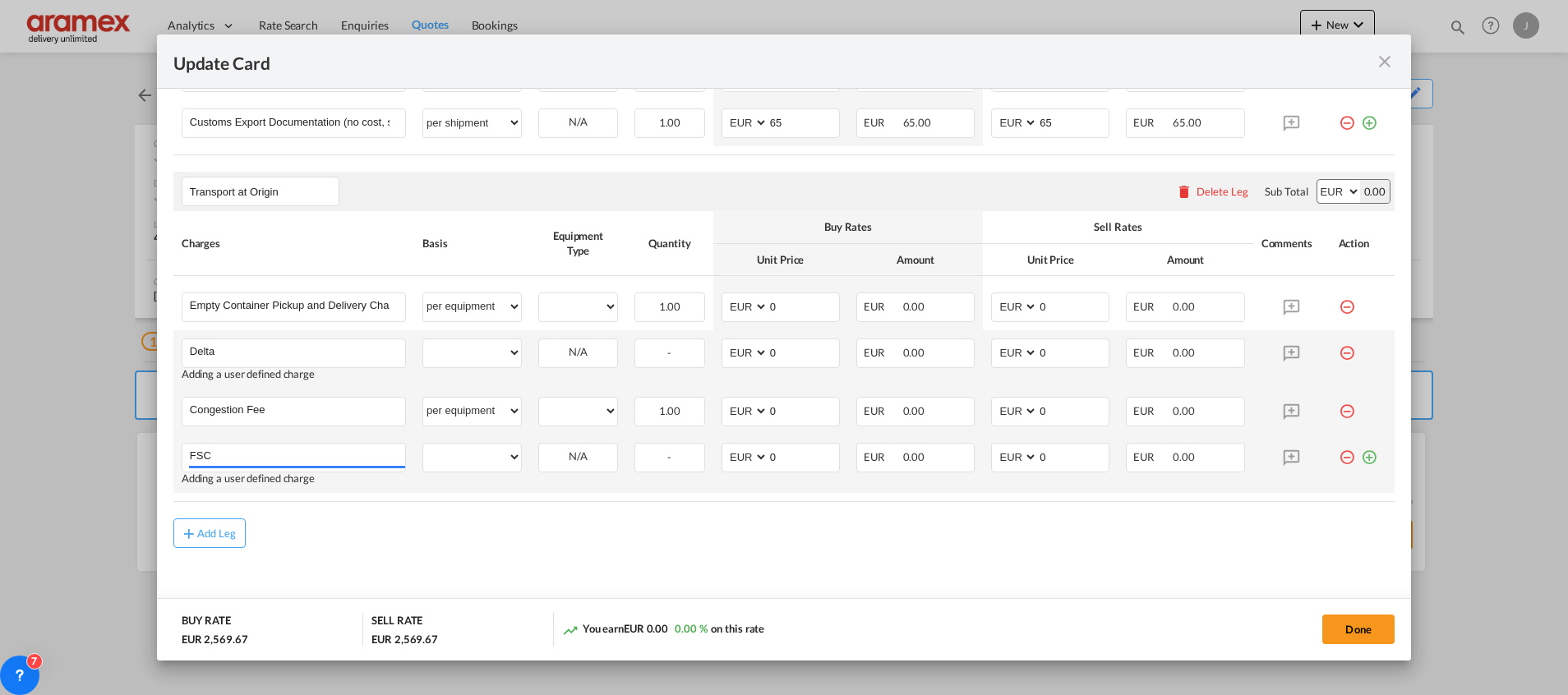
type input "FSC"
click at [1360, 459] on md-icon "icon-plus-circle-outline green-400-fg" at bounding box center [1369, 451] width 16 height 16
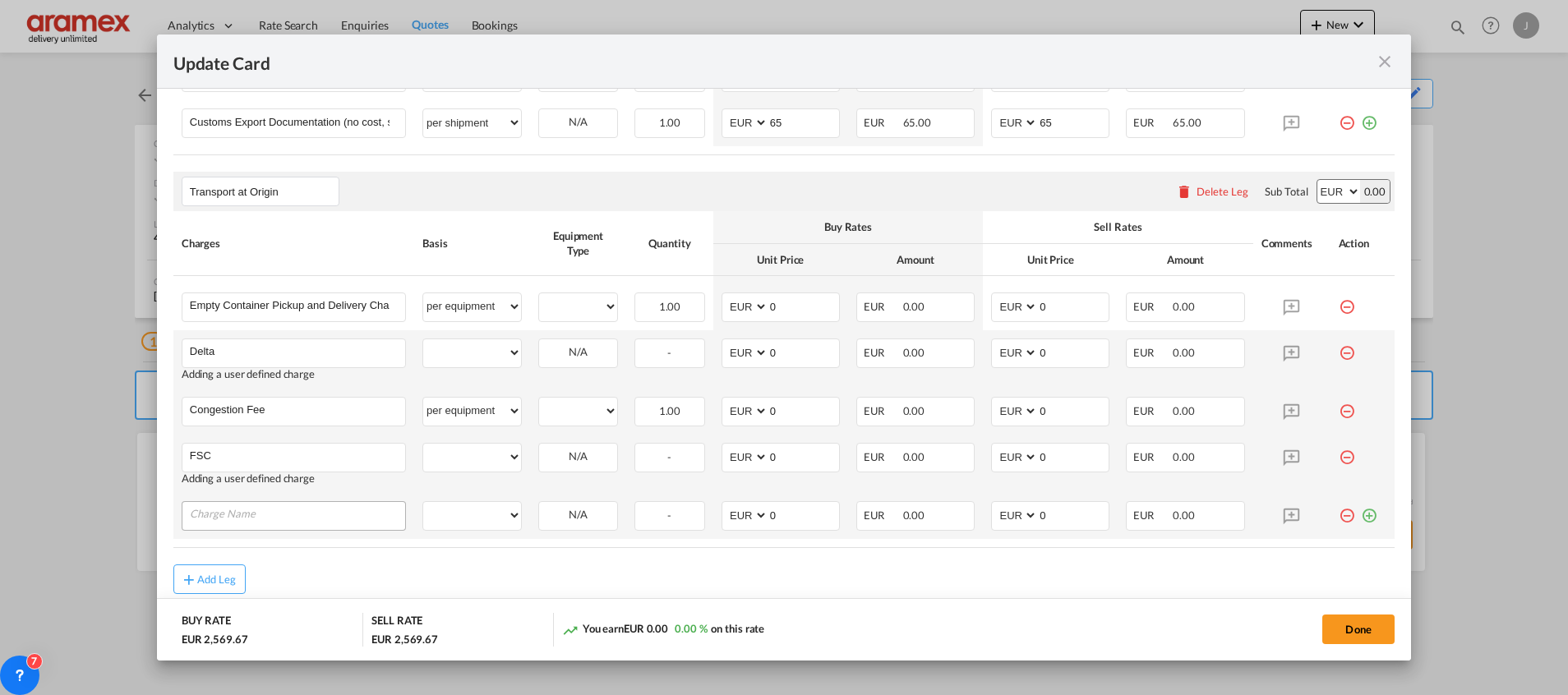
click at [248, 511] on input "Charge Name" at bounding box center [297, 514] width 215 height 25
type input "Admin Fee"
drag, startPoint x: 458, startPoint y: 351, endPoint x: 473, endPoint y: 351, distance: 15.0
click at [459, 351] on select "per equipment per container per B/L per shipping bill per shipment % on pickup …" at bounding box center [472, 352] width 98 height 27
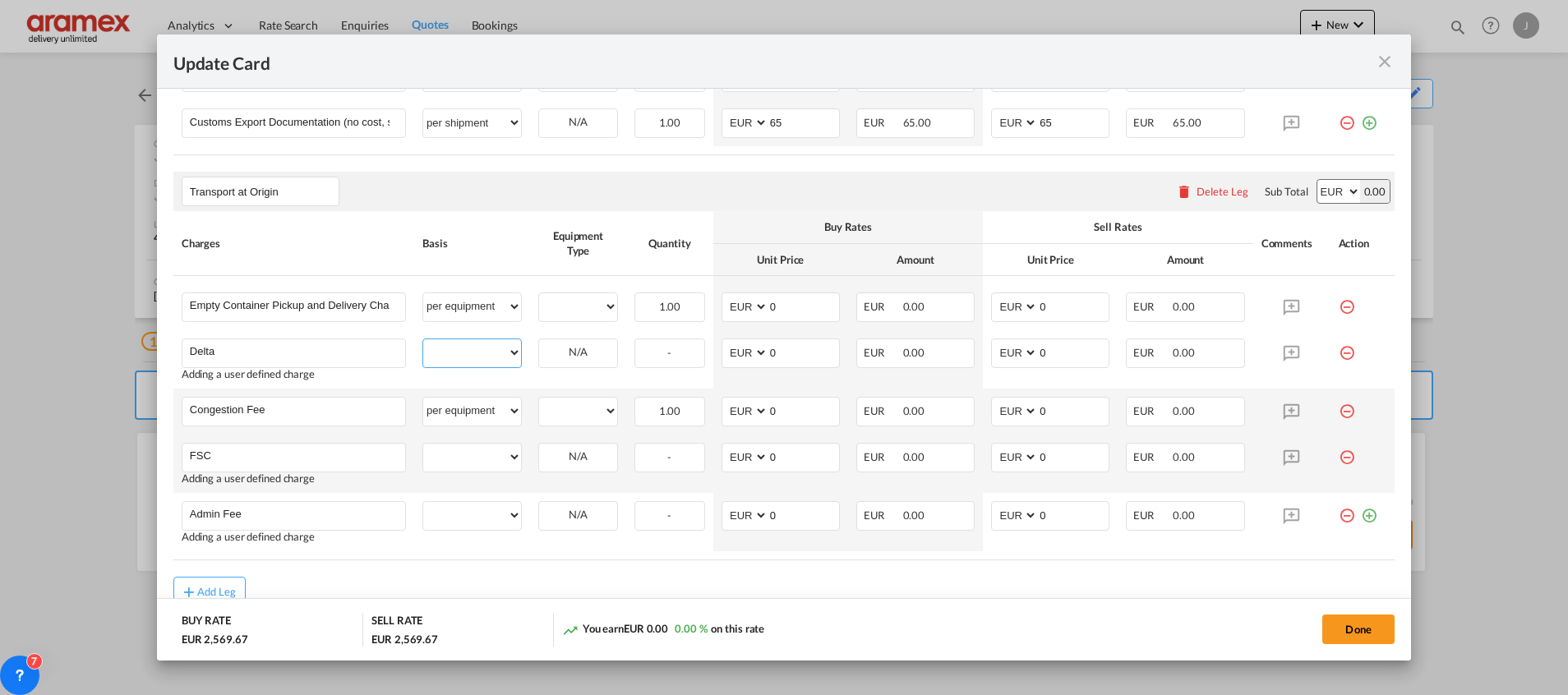
select select "per equipment"
click at [423, 339] on select "per equipment per container per B/L per shipping bill per shipment % on pickup …" at bounding box center [472, 352] width 98 height 27
click at [466, 457] on select "per equipment per container per B/L per shipping bill per shipment % on pickup …" at bounding box center [472, 456] width 98 height 27
select select "per equipment"
click at [423, 444] on select "per equipment per container per B/L per shipping bill per shipment % on pickup …" at bounding box center [472, 456] width 98 height 27
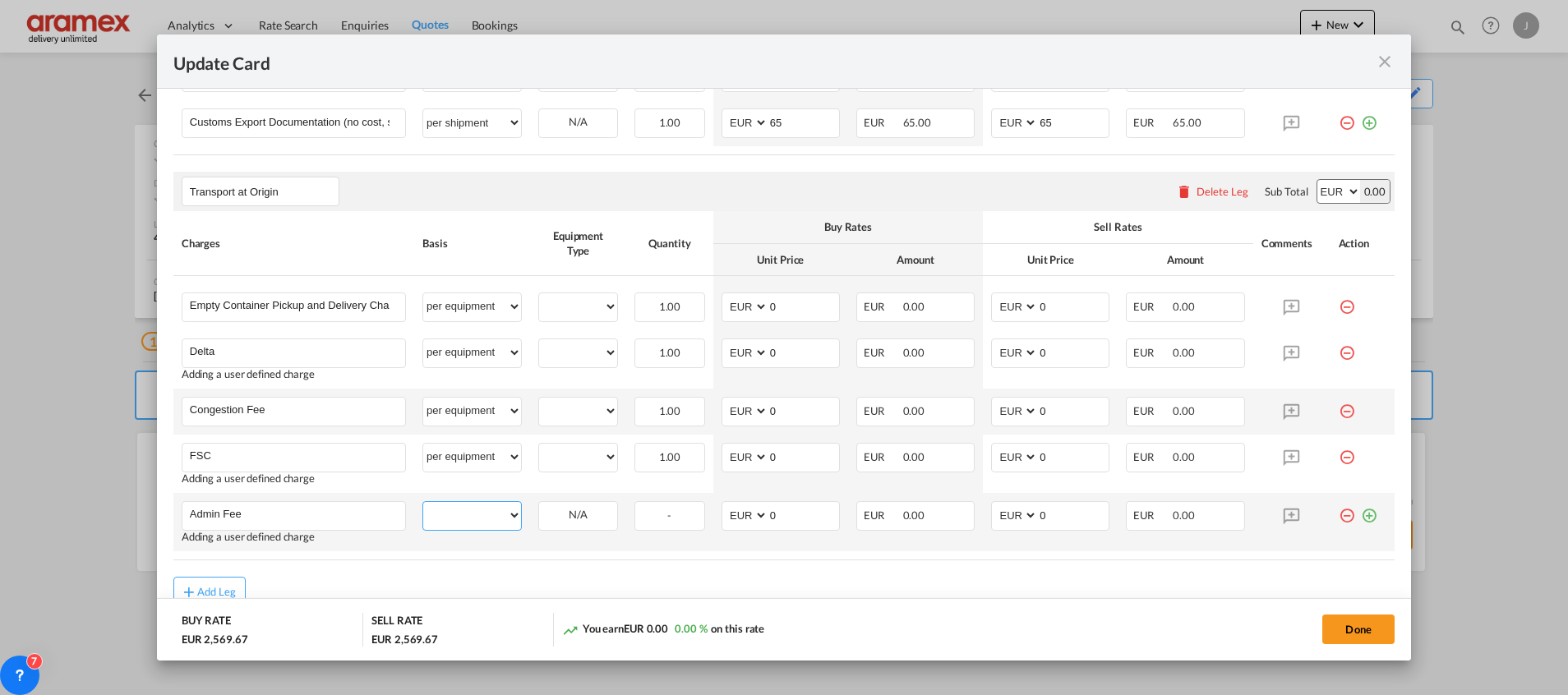
drag, startPoint x: 459, startPoint y: 517, endPoint x: 532, endPoint y: 312, distance: 217.6
click at [459, 517] on select "per equipment per container per B/L per shipping bill per shipment % on pickup …" at bounding box center [472, 515] width 98 height 27
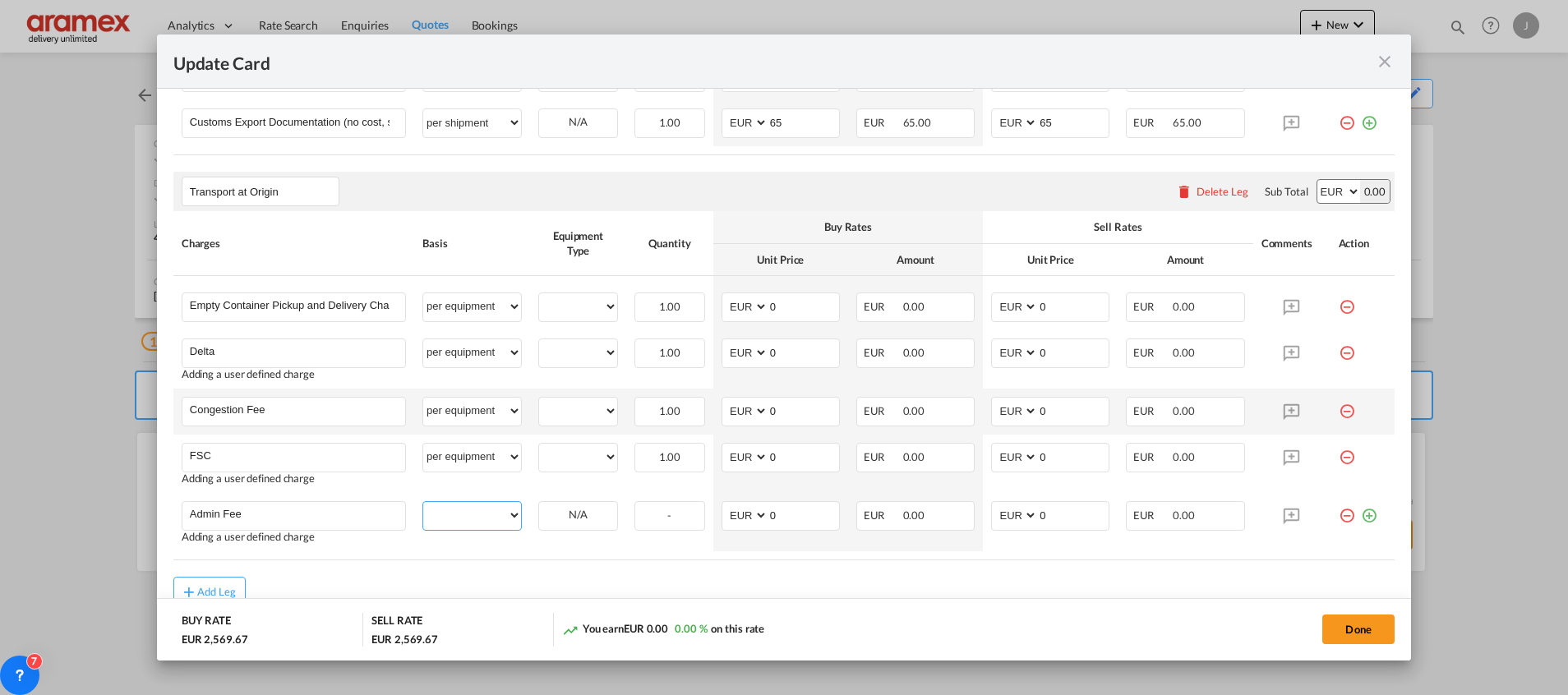
select select "per equipment"
click at [423, 502] on select "per equipment per container per B/L per shipping bill per shipment % on pickup …" at bounding box center [472, 515] width 98 height 27
click at [557, 305] on select "40HC" at bounding box center [578, 307] width 78 height 22
select select "40HC"
click at [539, 296] on select "40HC" at bounding box center [578, 307] width 78 height 22
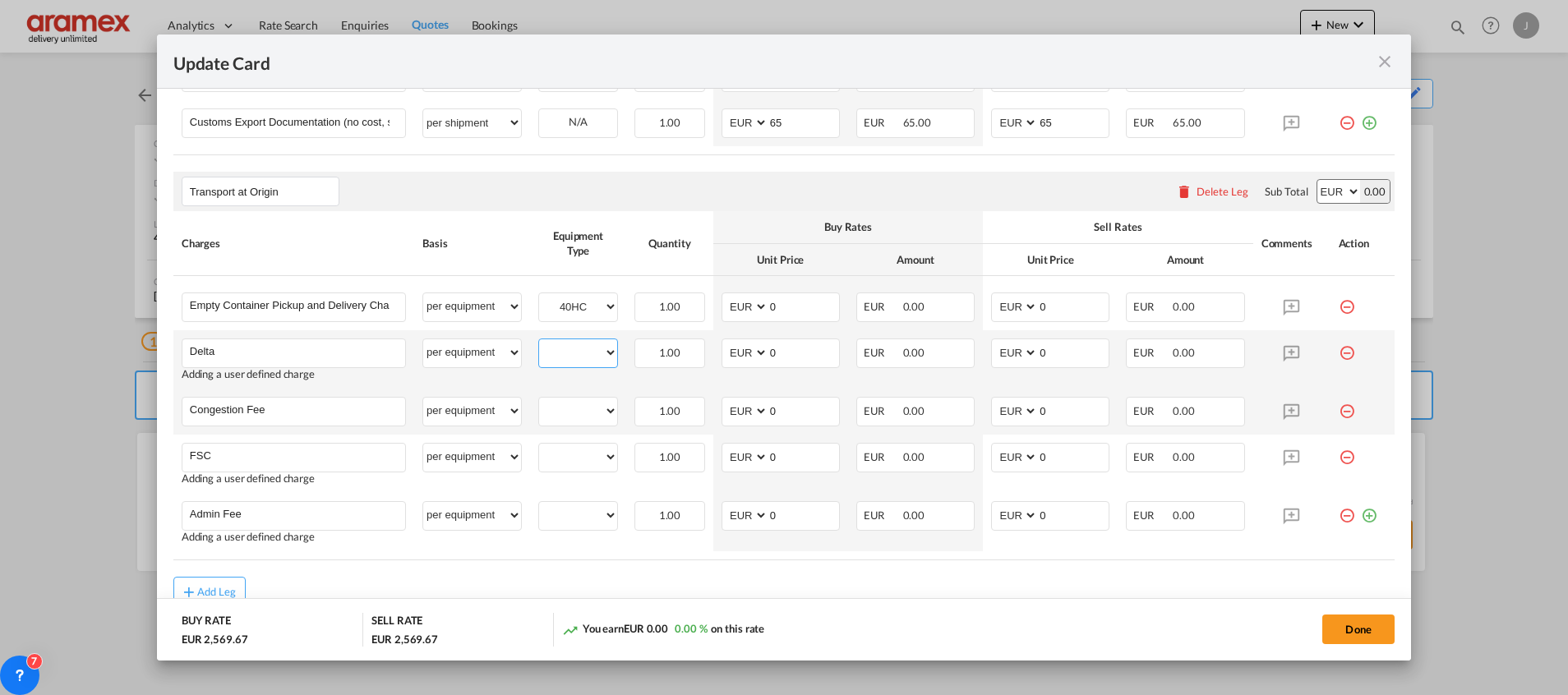
click at [567, 363] on select "40HC" at bounding box center [578, 353] width 78 height 22
select select "40HC"
click at [539, 342] on select "40HC" at bounding box center [578, 353] width 78 height 22
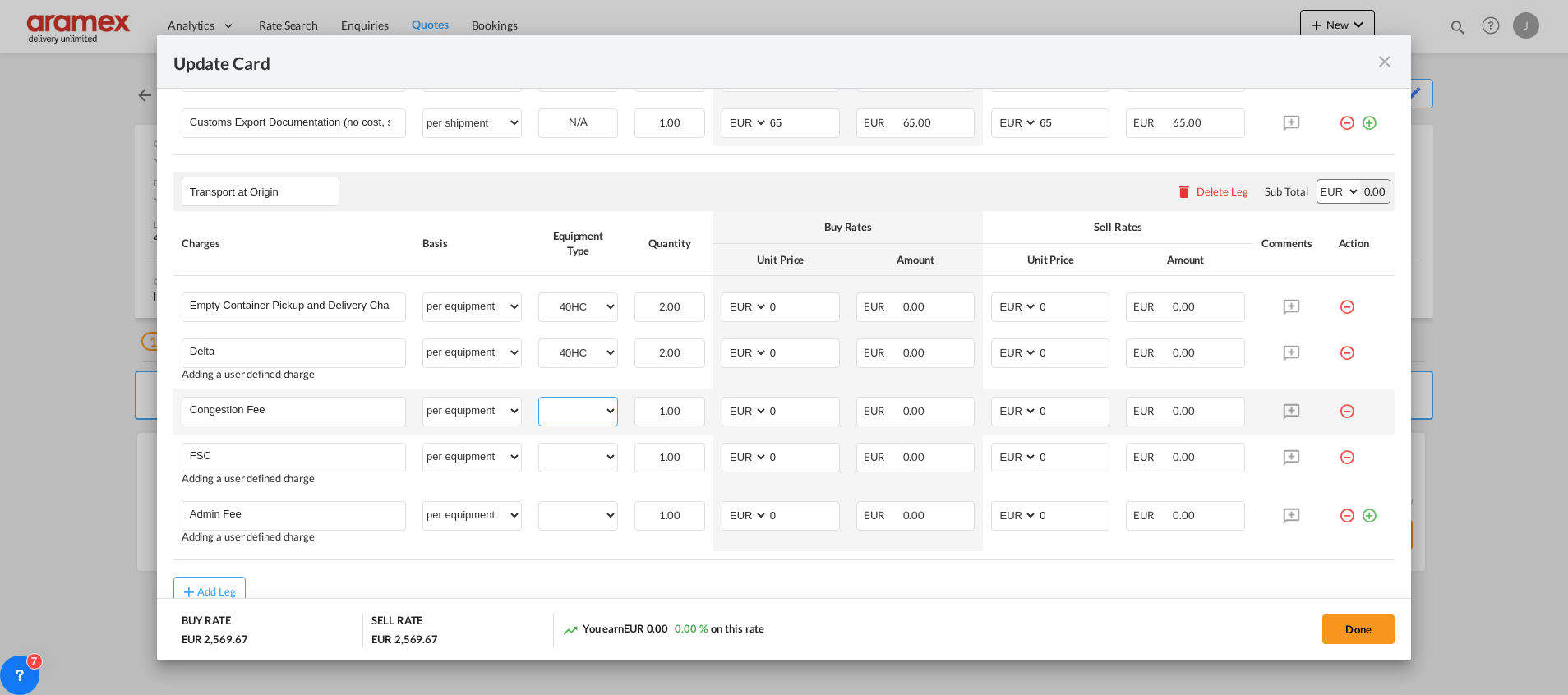
click at [568, 418] on select "40HC" at bounding box center [578, 412] width 78 height 22
select select "40HC"
click at [539, 401] on select "40HC" at bounding box center [578, 412] width 78 height 22
click at [567, 465] on select "40HC" at bounding box center [578, 457] width 78 height 22
select select "40HC"
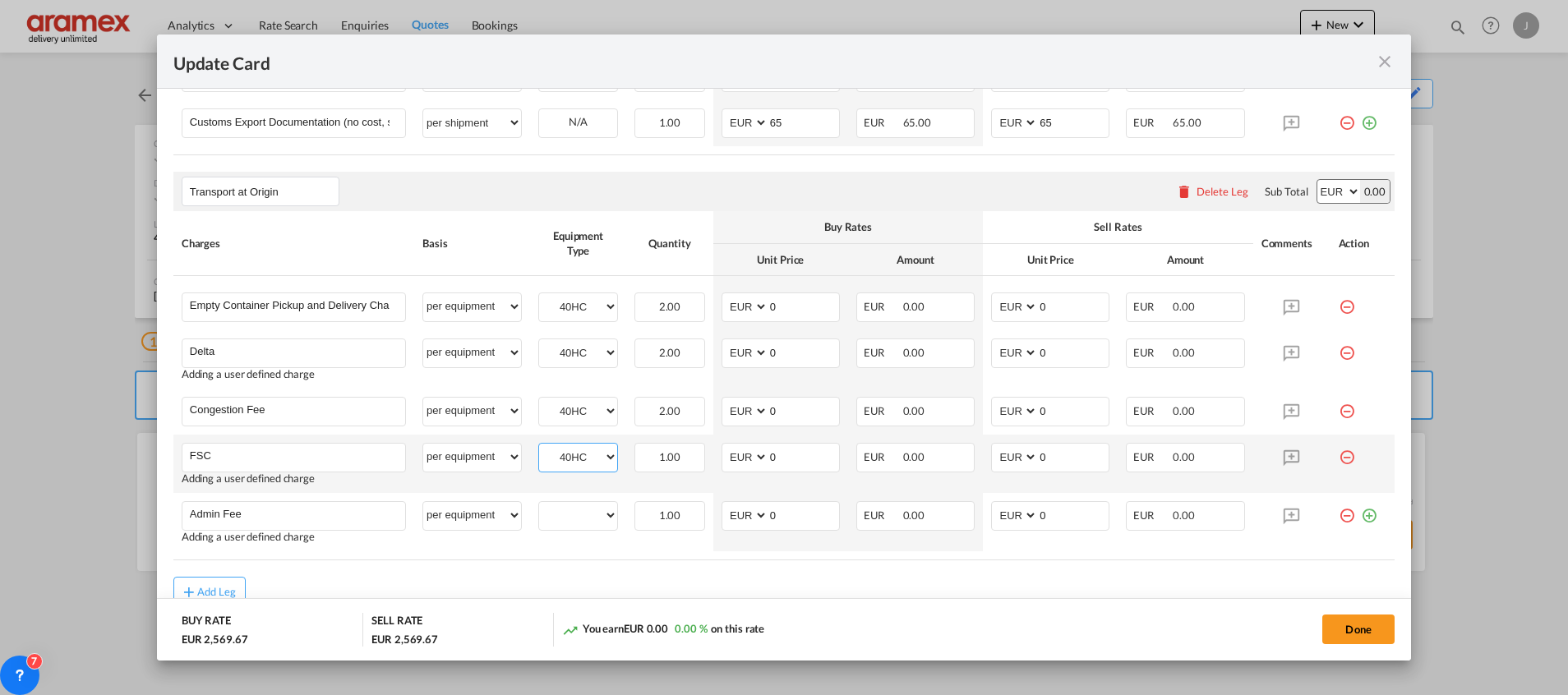
click at [539, 446] on select "40HC" at bounding box center [578, 457] width 78 height 22
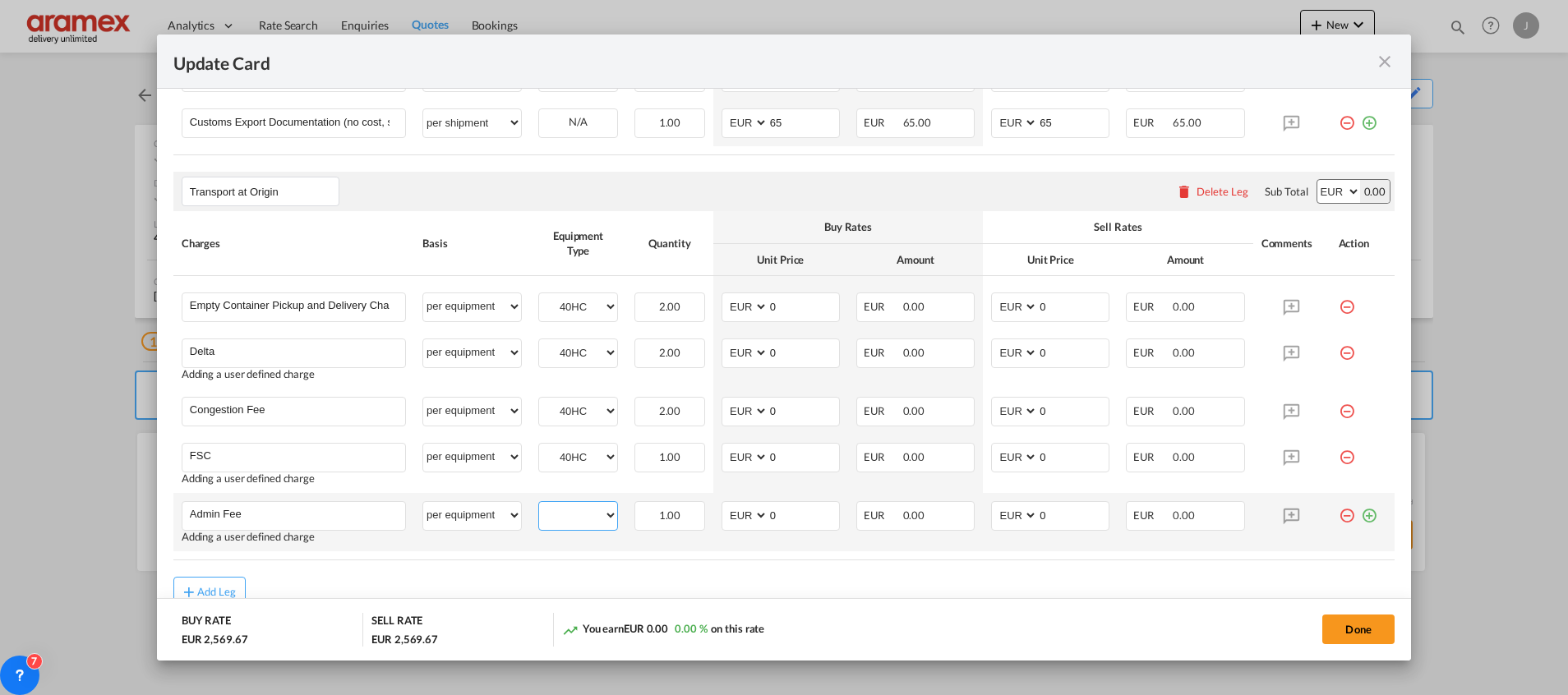
click at [566, 521] on select "40HC" at bounding box center [578, 516] width 78 height 22
select select "40HC"
click at [539, 505] on select "40HC" at bounding box center [578, 516] width 78 height 22
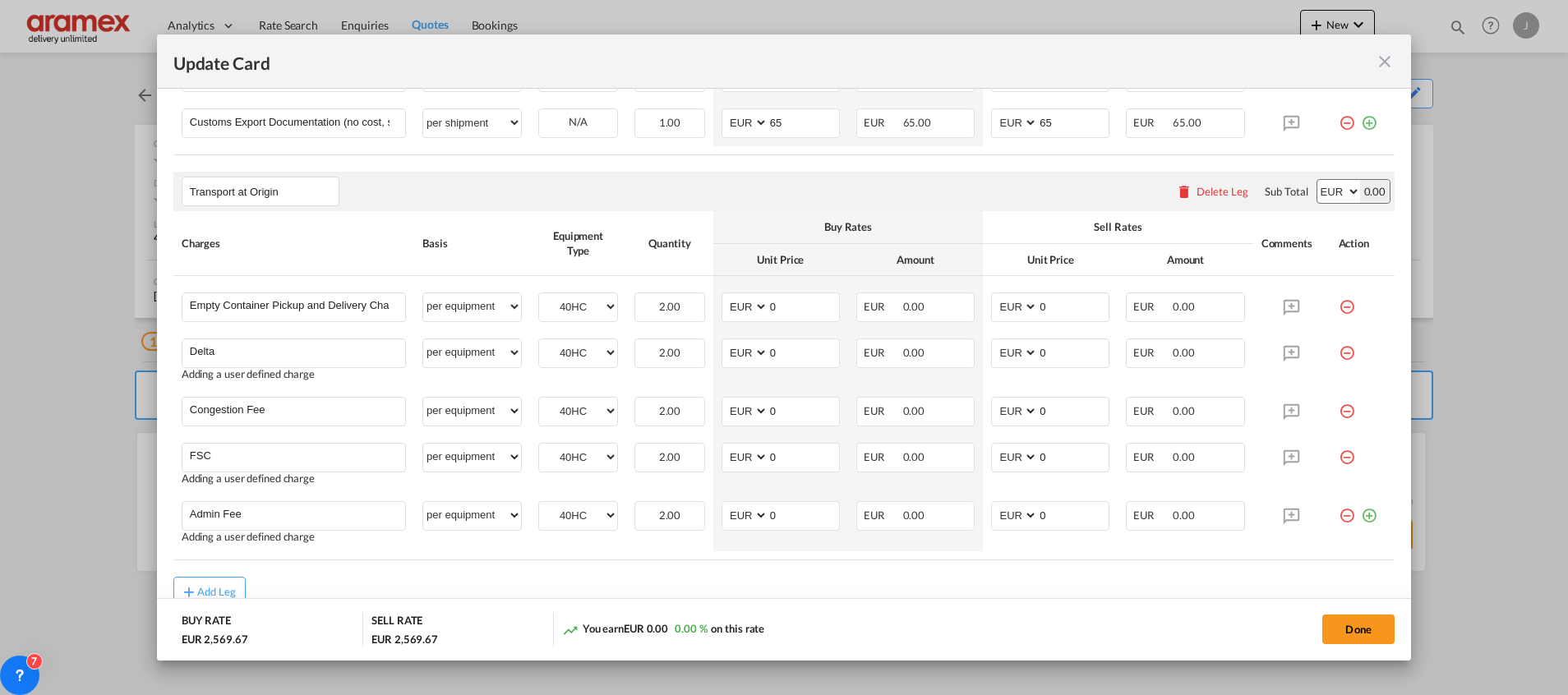
click at [805, 573] on rate-modification "Main Freight Please enter leg name Leg Name Already Exists Delete Leg Sub Total…" at bounding box center [784, 82] width 1221 height 1049
click at [1213, 192] on div "Delete Leg" at bounding box center [1221, 191] width 52 height 13
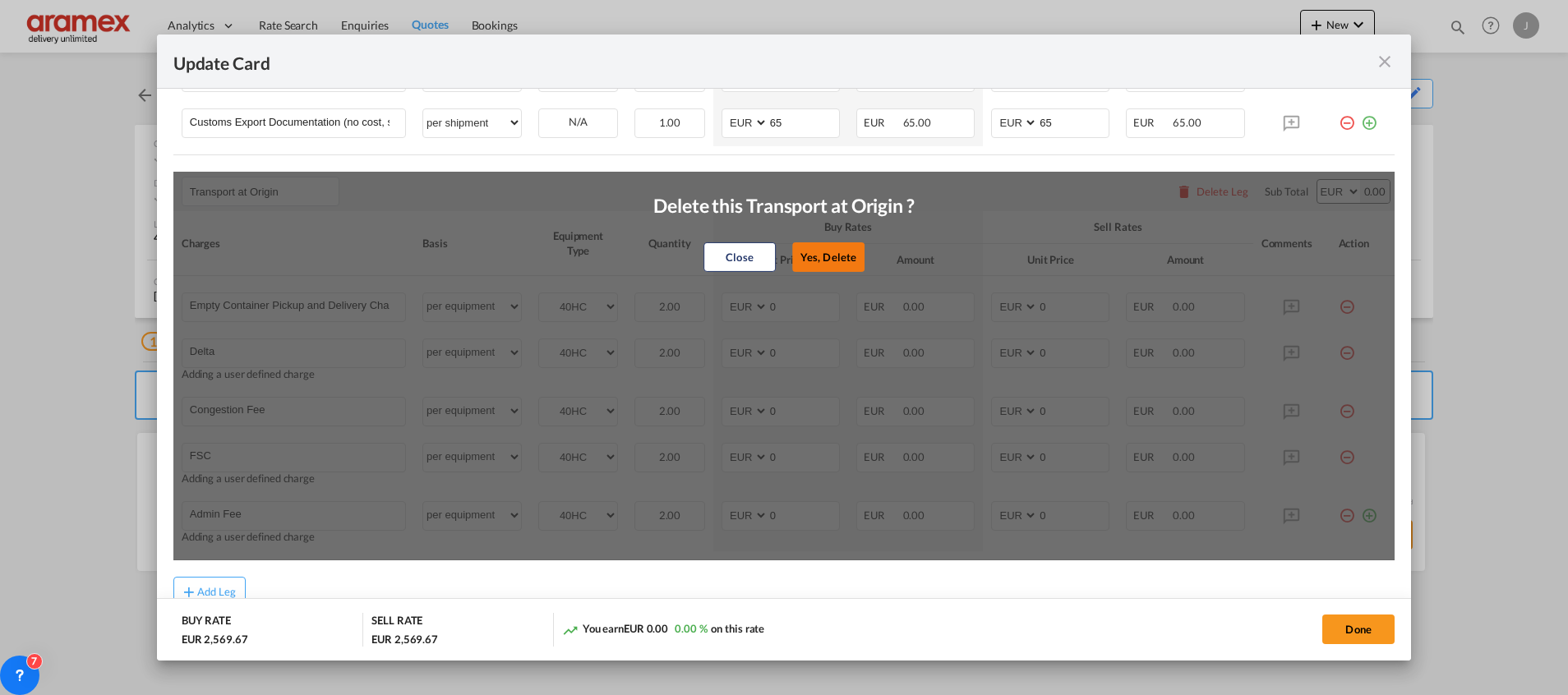
click at [827, 255] on button "Yes, Delete" at bounding box center [827, 257] width 72 height 29
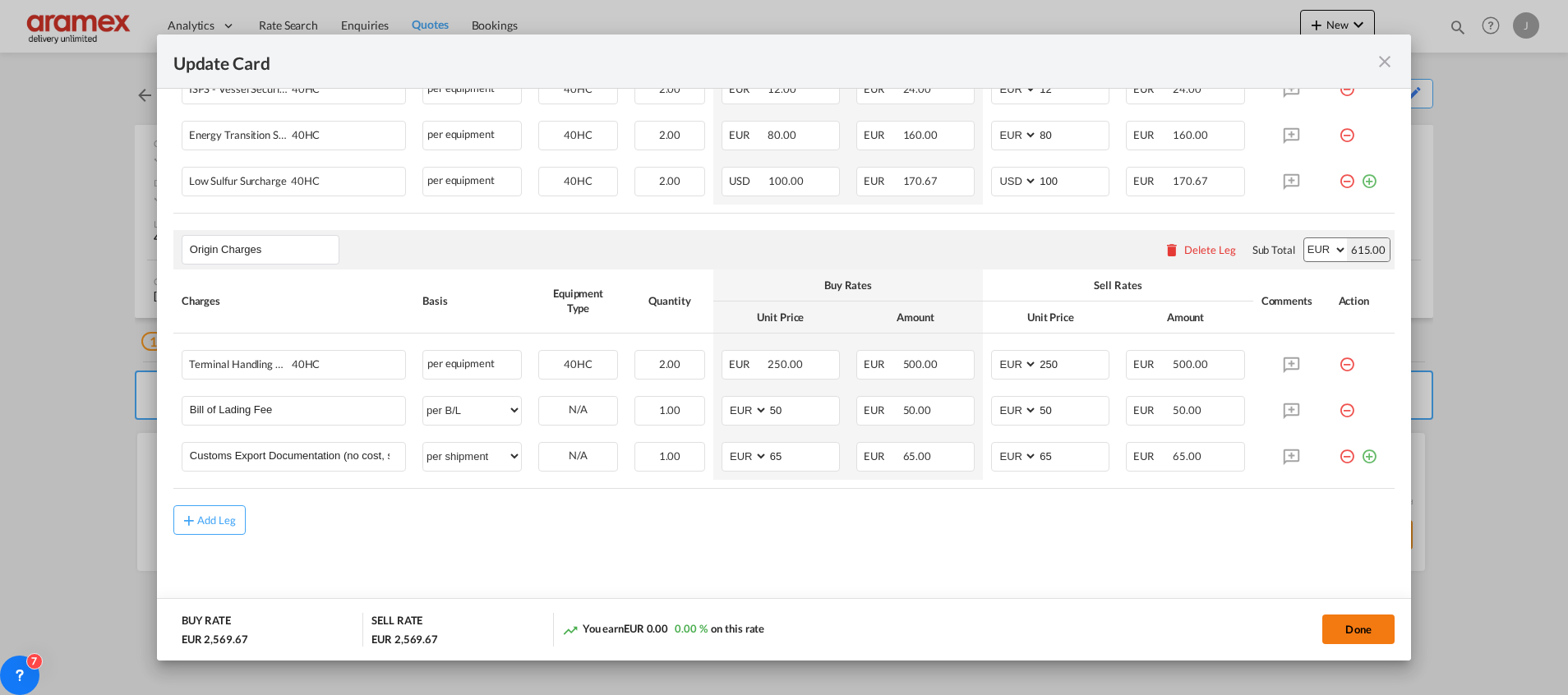
click at [1357, 634] on button "Done" at bounding box center [1358, 629] width 72 height 29
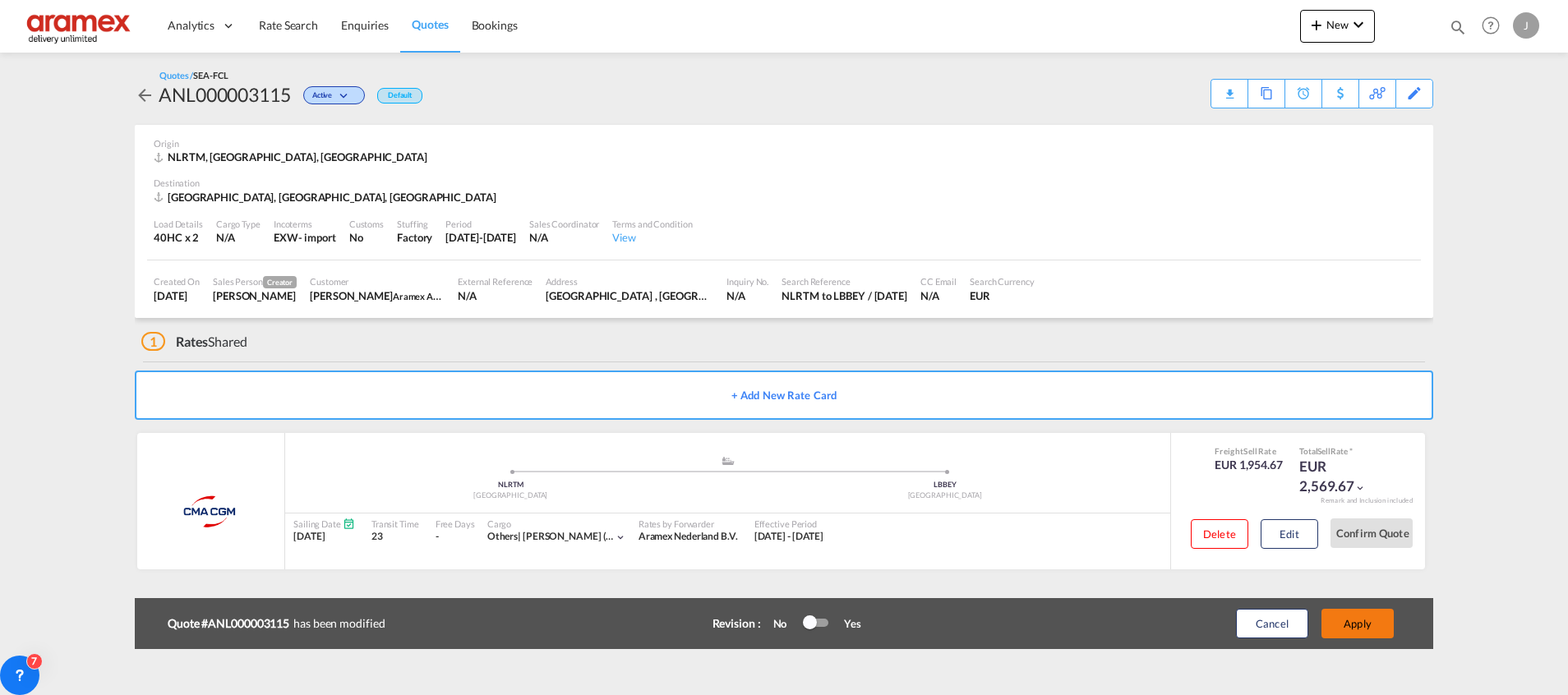
click at [1356, 625] on button "Apply" at bounding box center [1357, 624] width 72 height 29
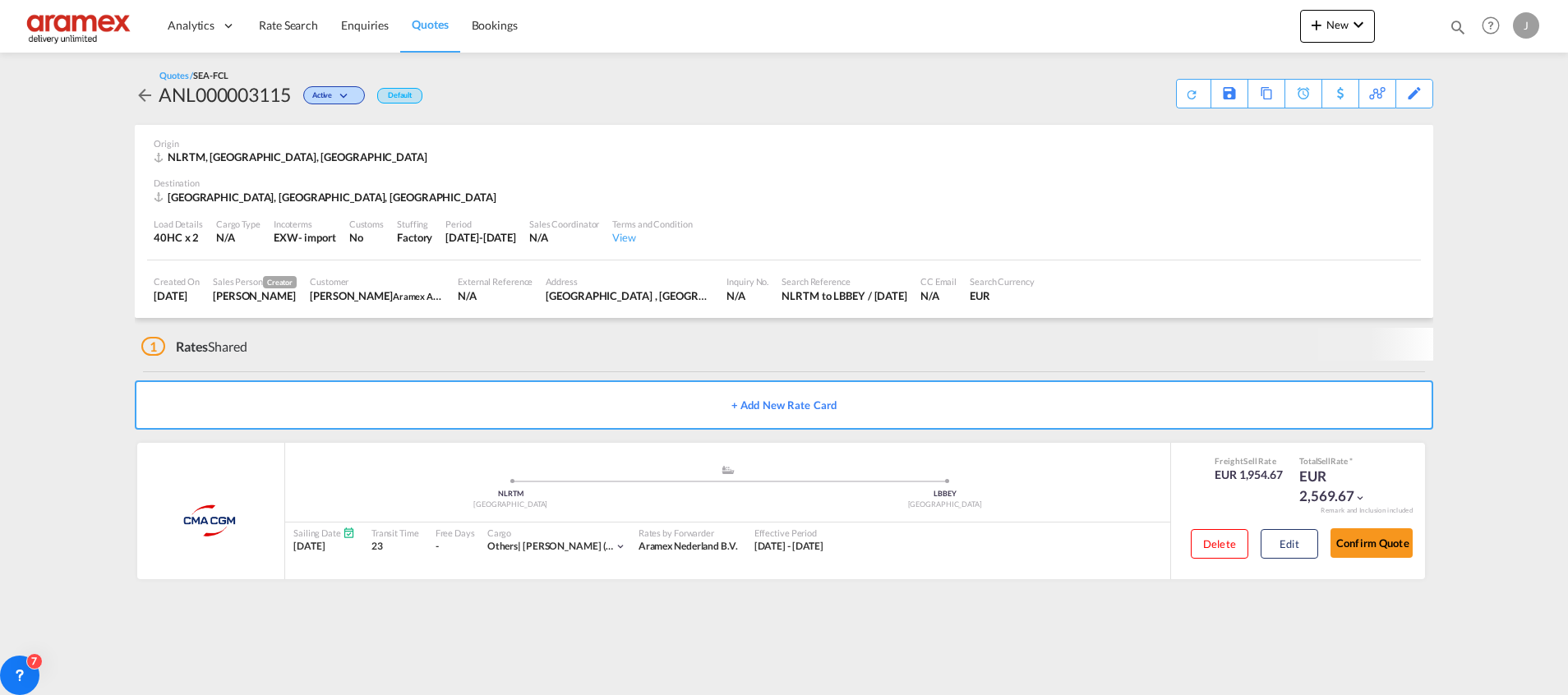
click at [0, 0] on div "Edit" at bounding box center [0, 0] width 0 height 0
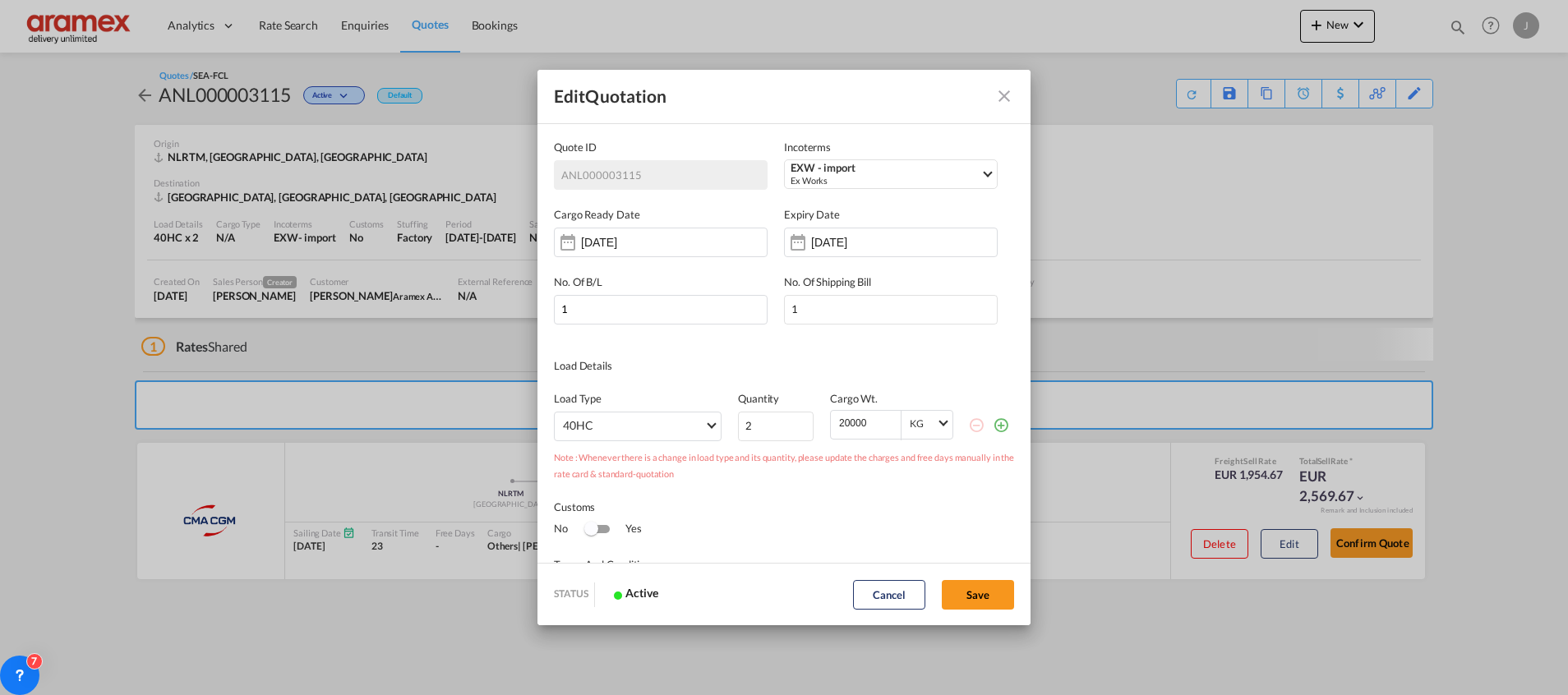
scroll to position [0, 0]
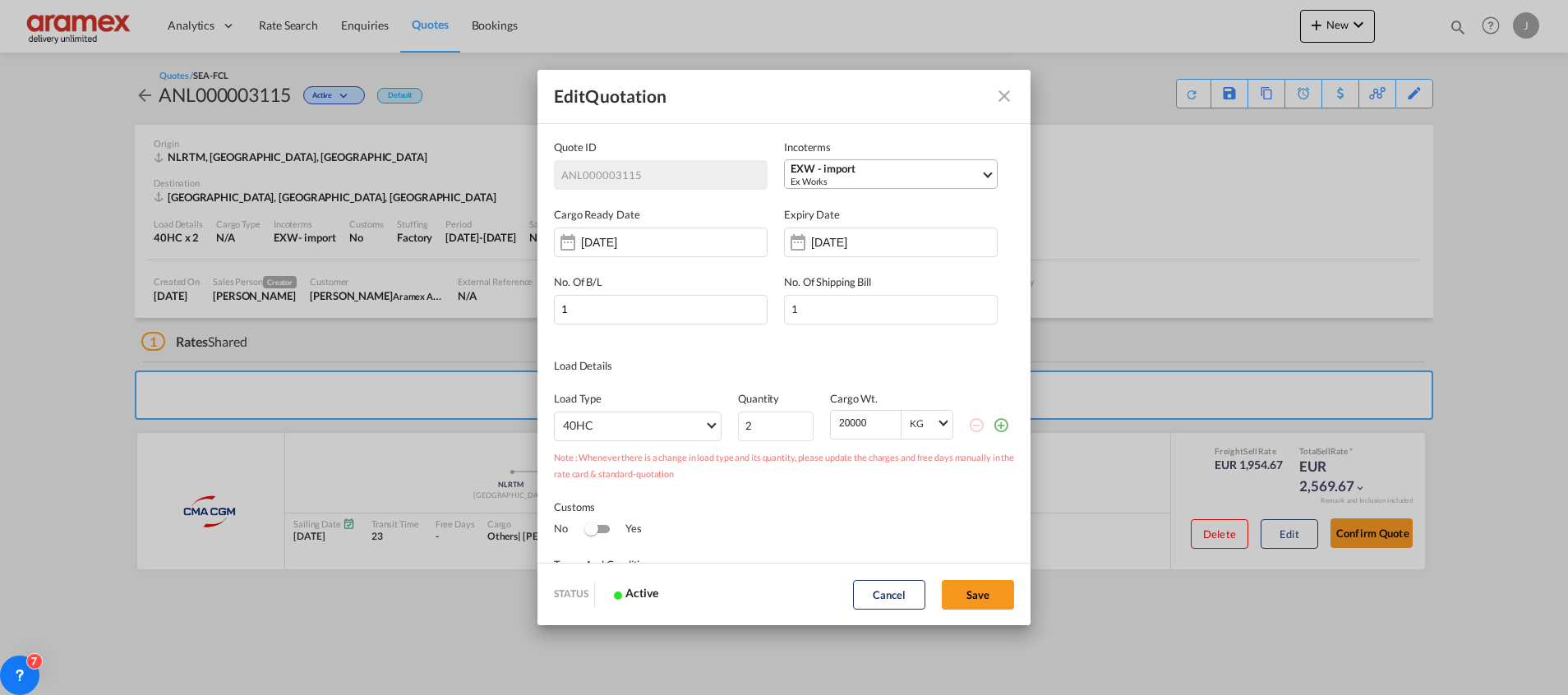
click at [826, 167] on div "EXW - import" at bounding box center [886, 168] width 190 height 12
click at [819, 207] on input "search" at bounding box center [876, 208] width 183 height 15
type input "FCA"
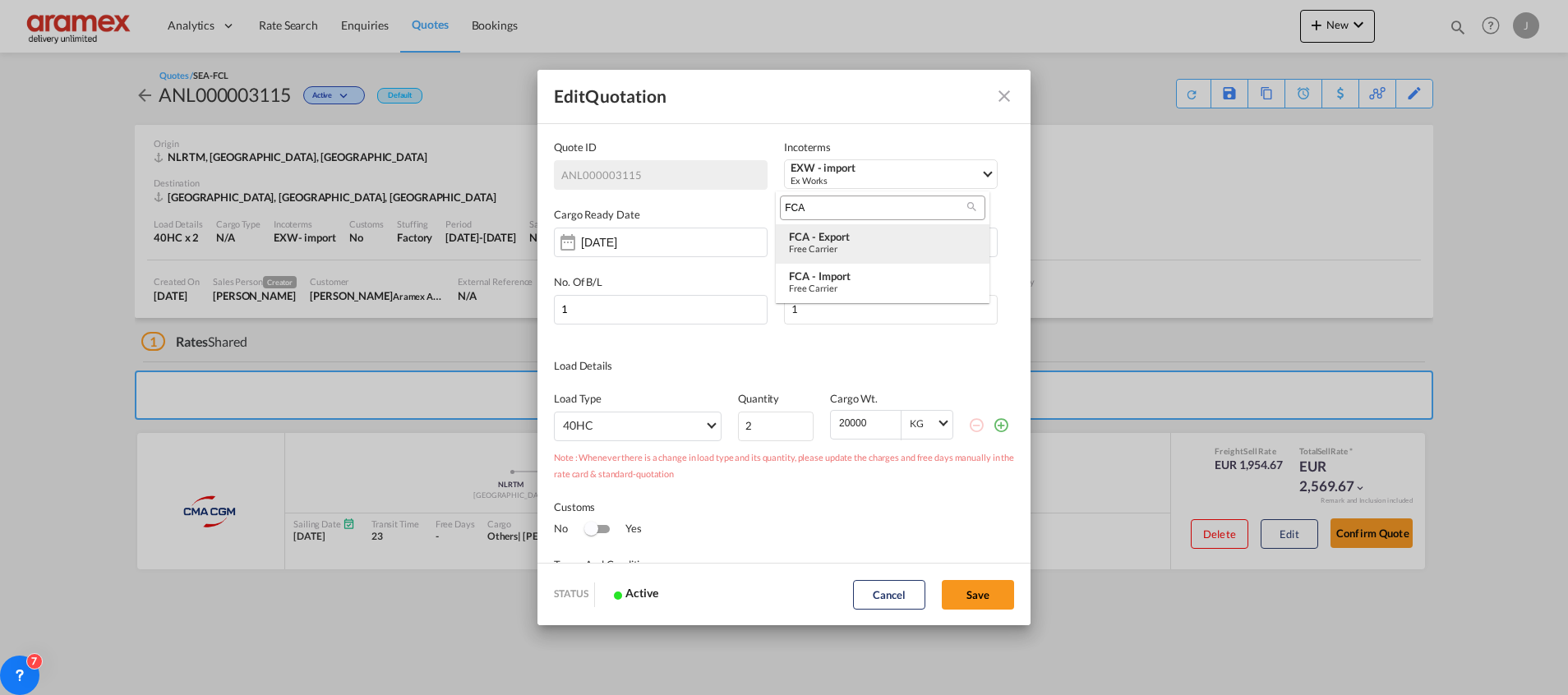
click at [824, 240] on div "FCA - export" at bounding box center [882, 237] width 187 height 13
click at [980, 593] on button "Save" at bounding box center [977, 594] width 72 height 29
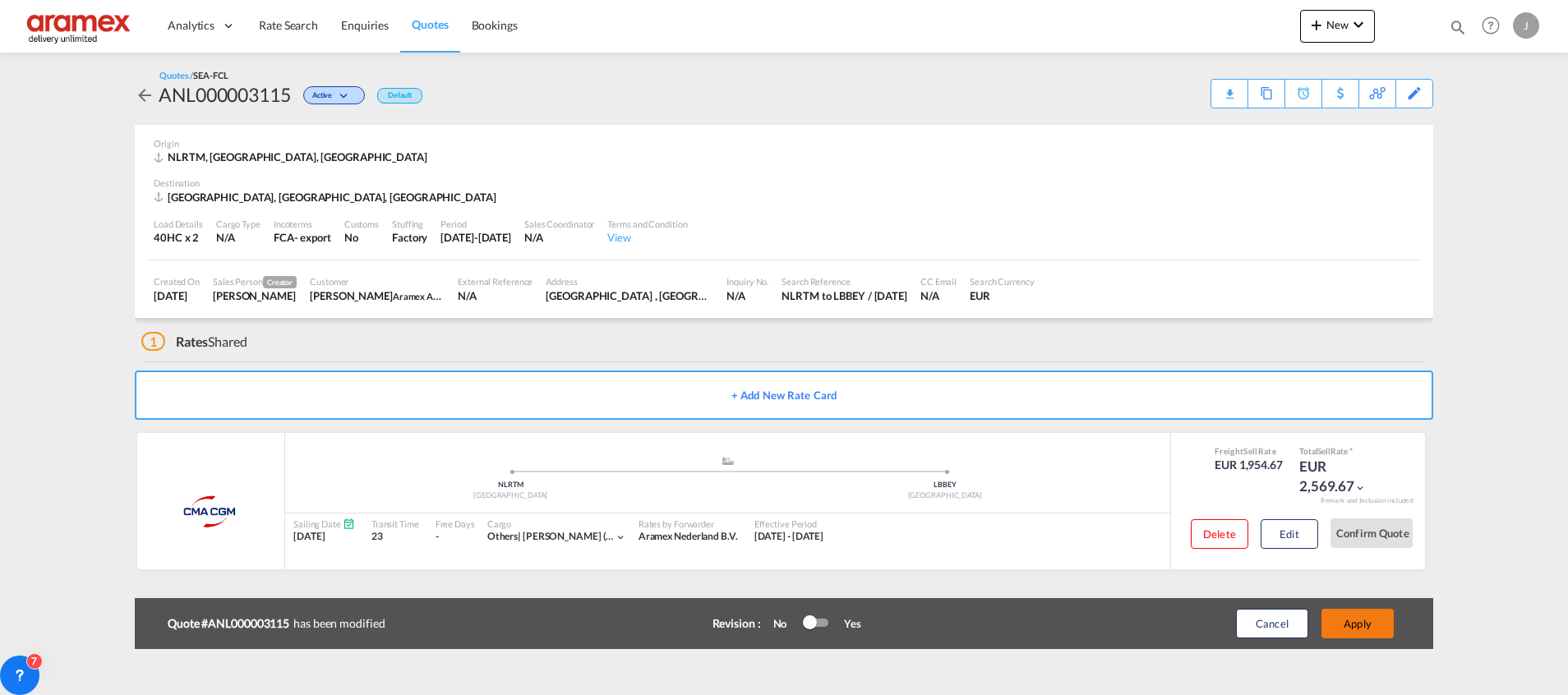
click at [1358, 615] on button "Apply" at bounding box center [1357, 624] width 72 height 29
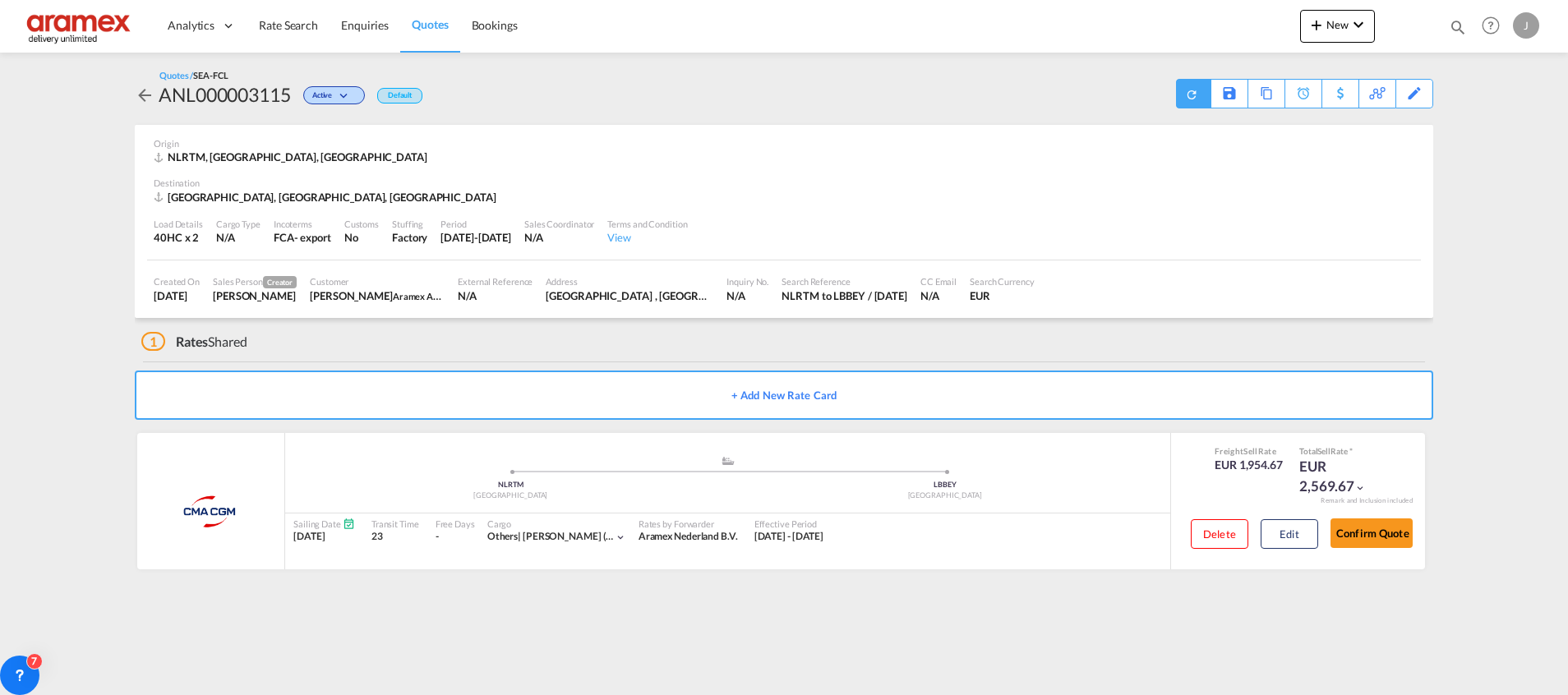
click at [1181, 88] on div at bounding box center [1193, 93] width 35 height 29
click at [1163, 90] on div "Download Quote" at bounding box center [1160, 92] width 84 height 27
click at [431, 28] on span "Quotes" at bounding box center [430, 24] width 37 height 14
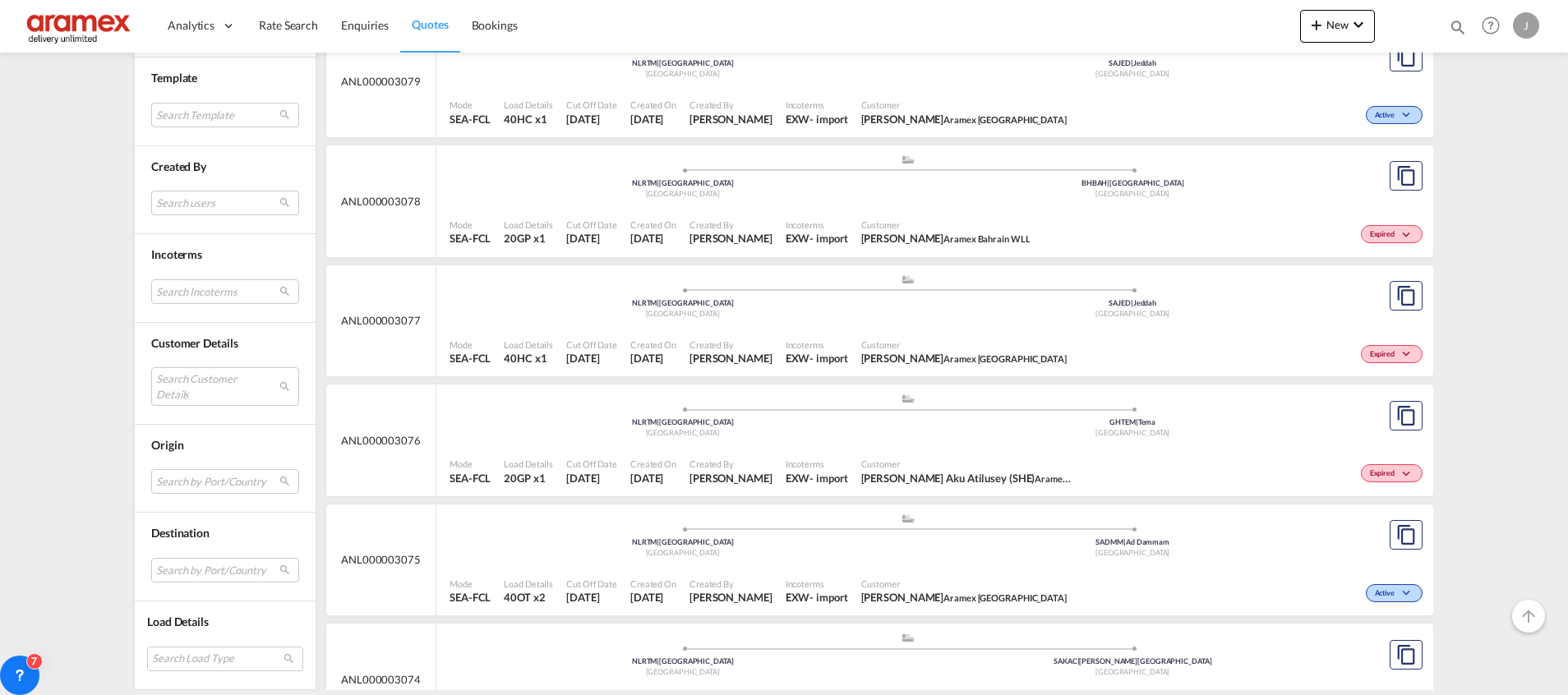
scroll to position [4500, 0]
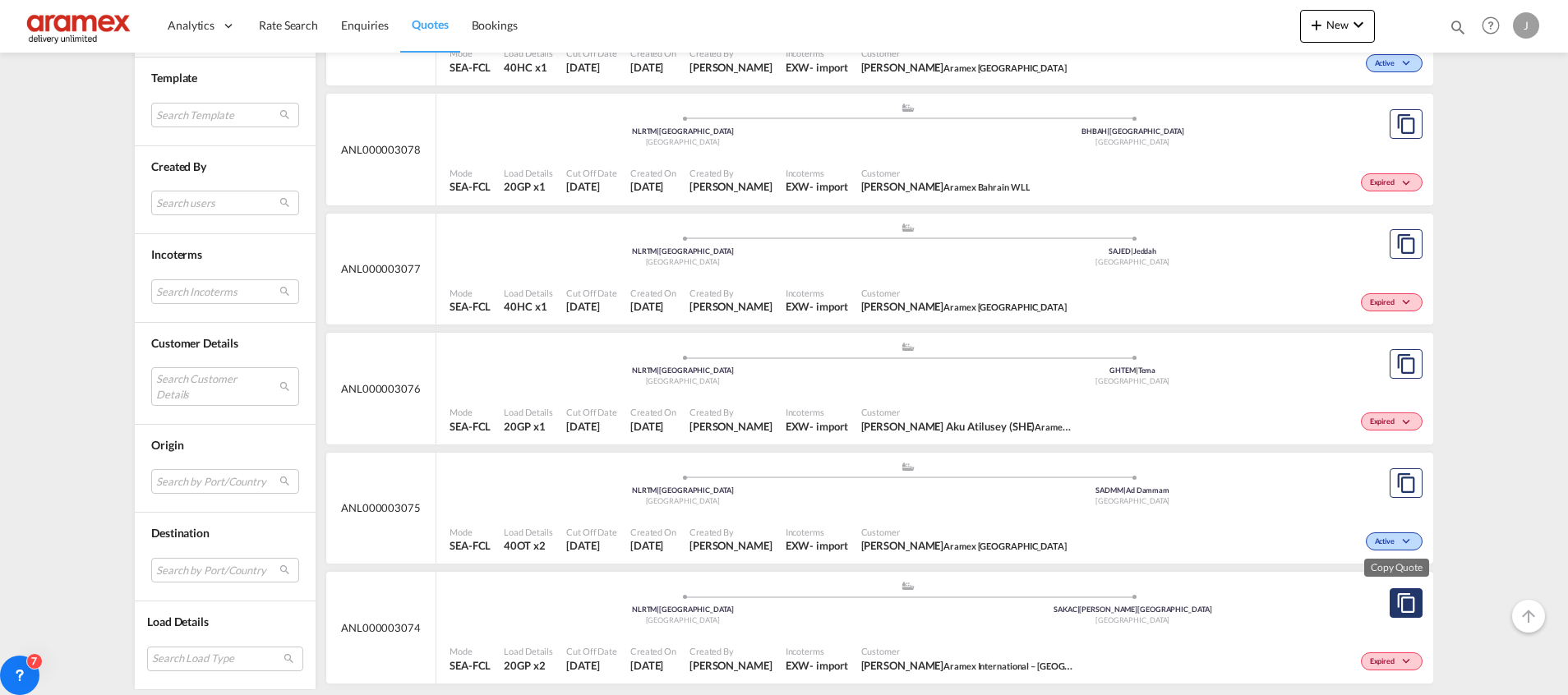
click at [1396, 610] on md-icon "assets/icons/custom/copyQuote.svg" at bounding box center [1406, 604] width 20 height 20
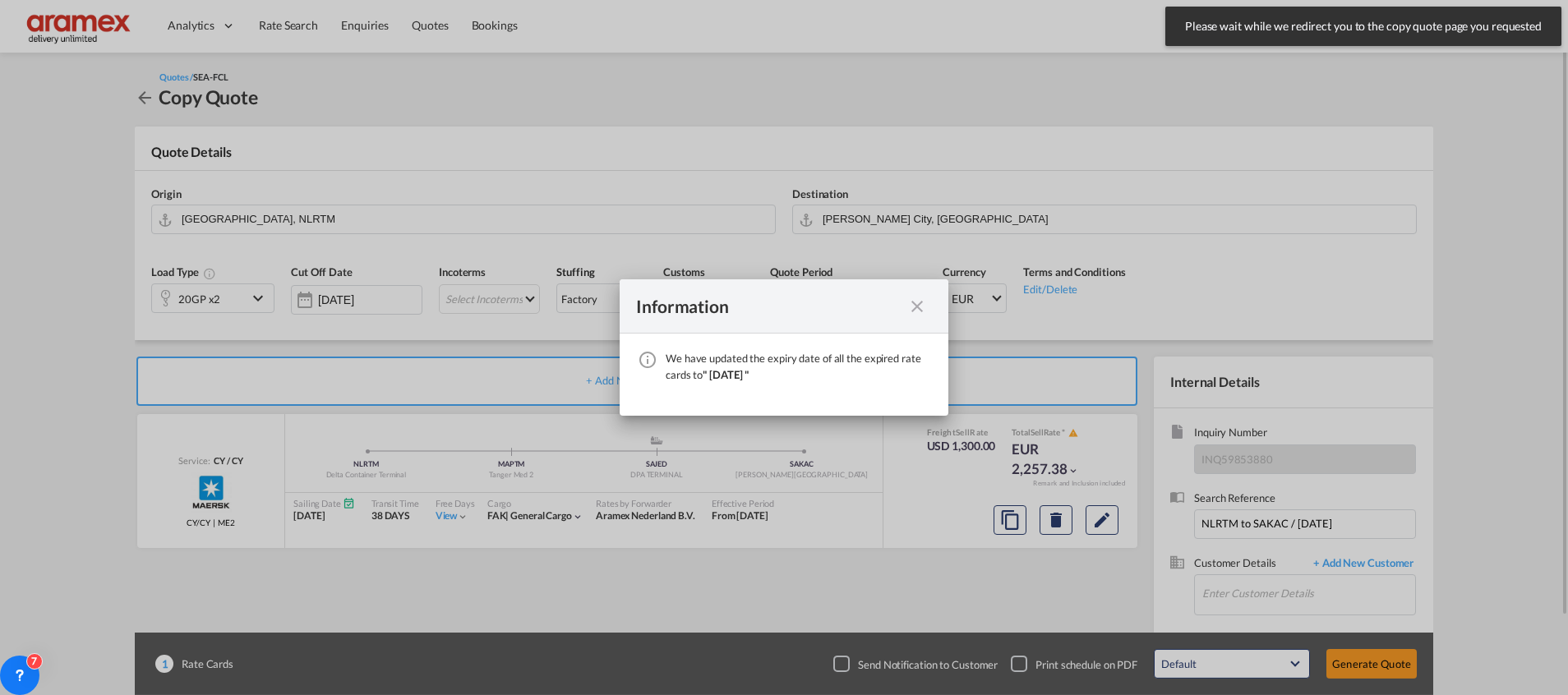
click at [922, 305] on md-icon "icon-close fg-AAA8AD cursor" at bounding box center [917, 306] width 20 height 20
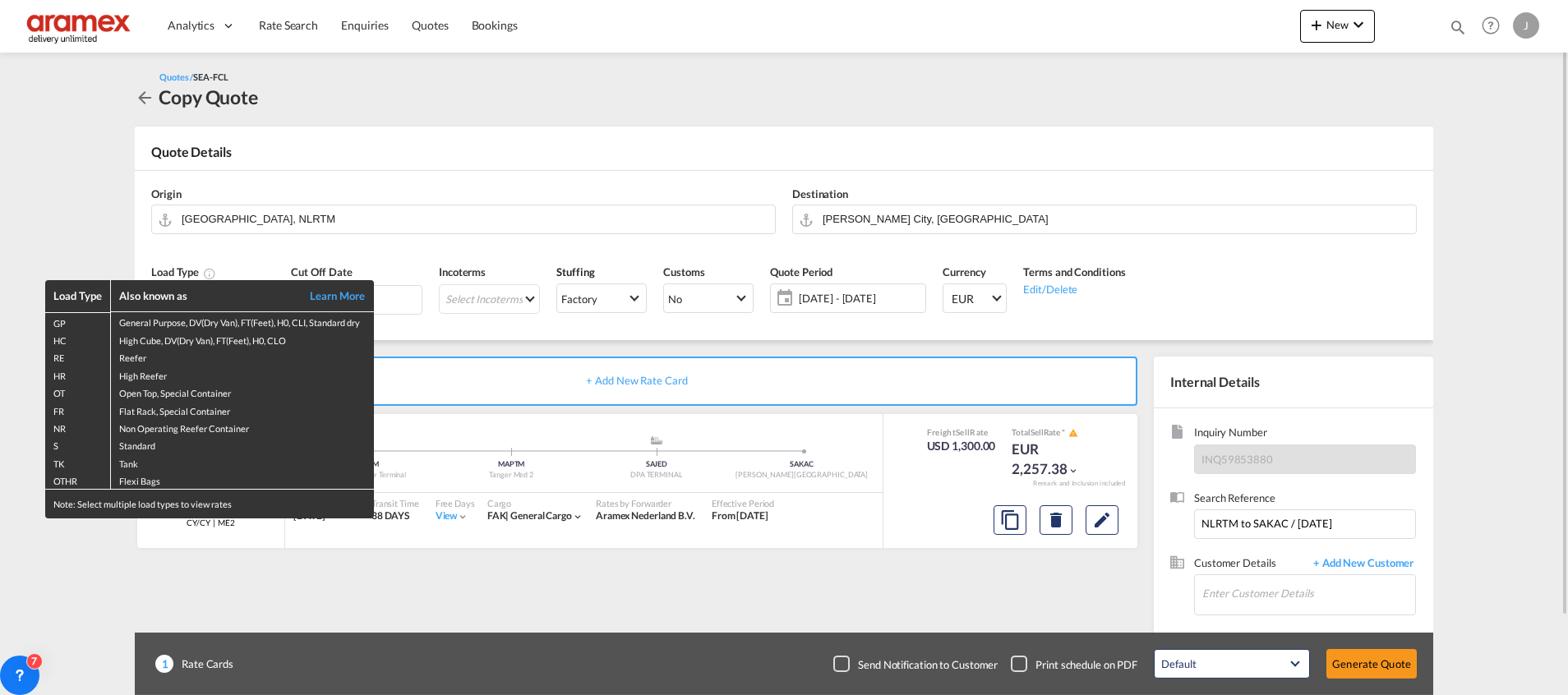
click at [220, 290] on div "Also known as" at bounding box center [205, 295] width 173 height 15
drag, startPoint x: 524, startPoint y: 376, endPoint x: 479, endPoint y: 354, distance: 50.1
click at [527, 376] on div "Load Type Also known as Learn More GP General Purpose, DV(Dry Van), FT(Feet), H…" at bounding box center [784, 348] width 1568 height 695
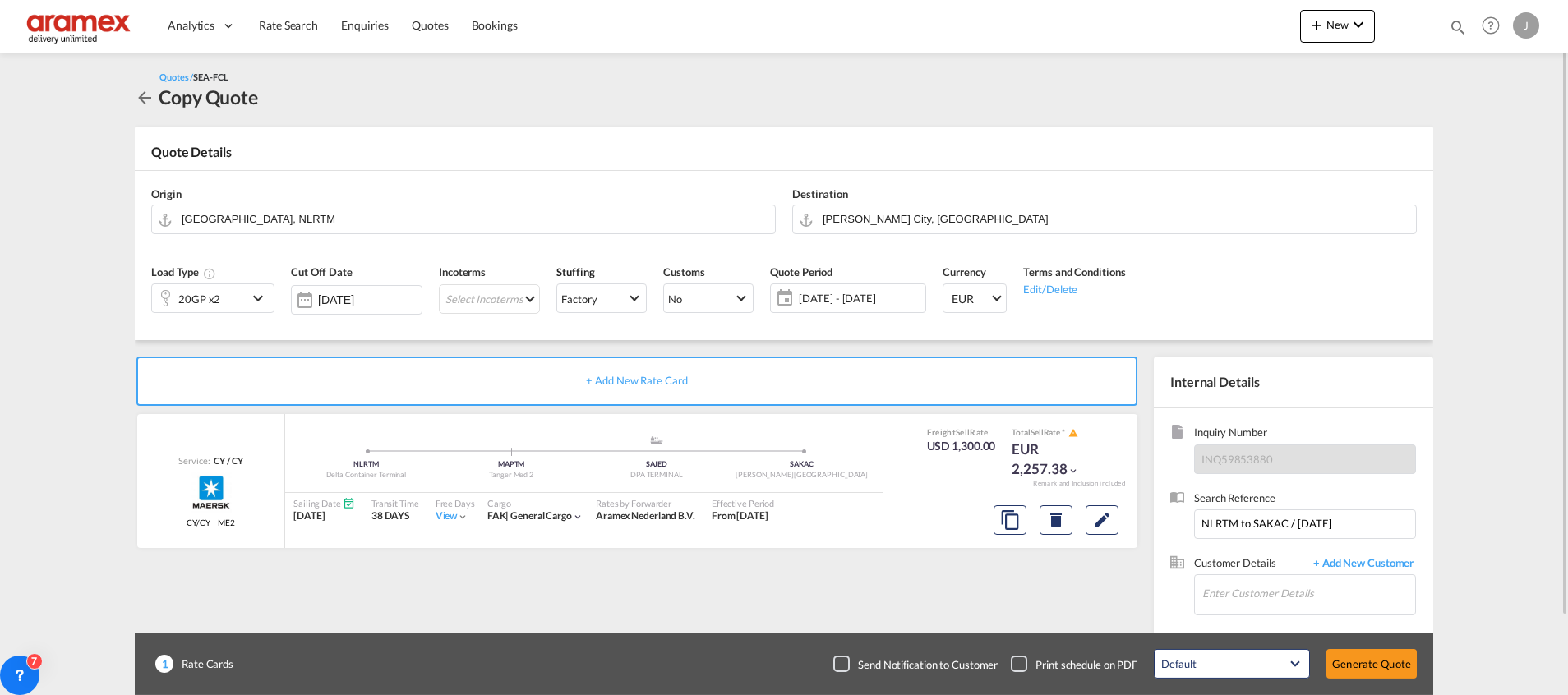
click at [248, 294] on md-icon "icon-chevron-down" at bounding box center [260, 298] width 25 height 20
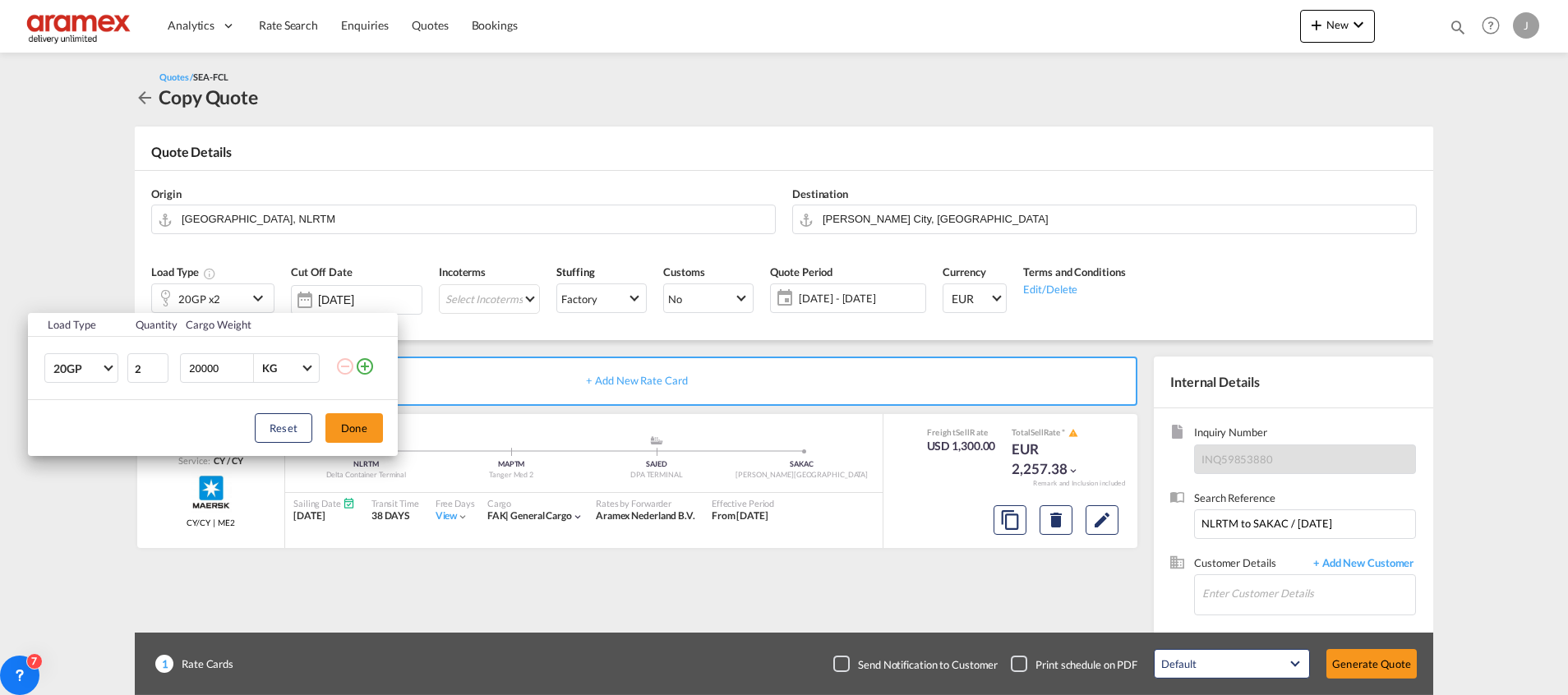
click at [369, 361] on md-icon "icon-plus-circle-outline" at bounding box center [365, 367] width 20 height 20
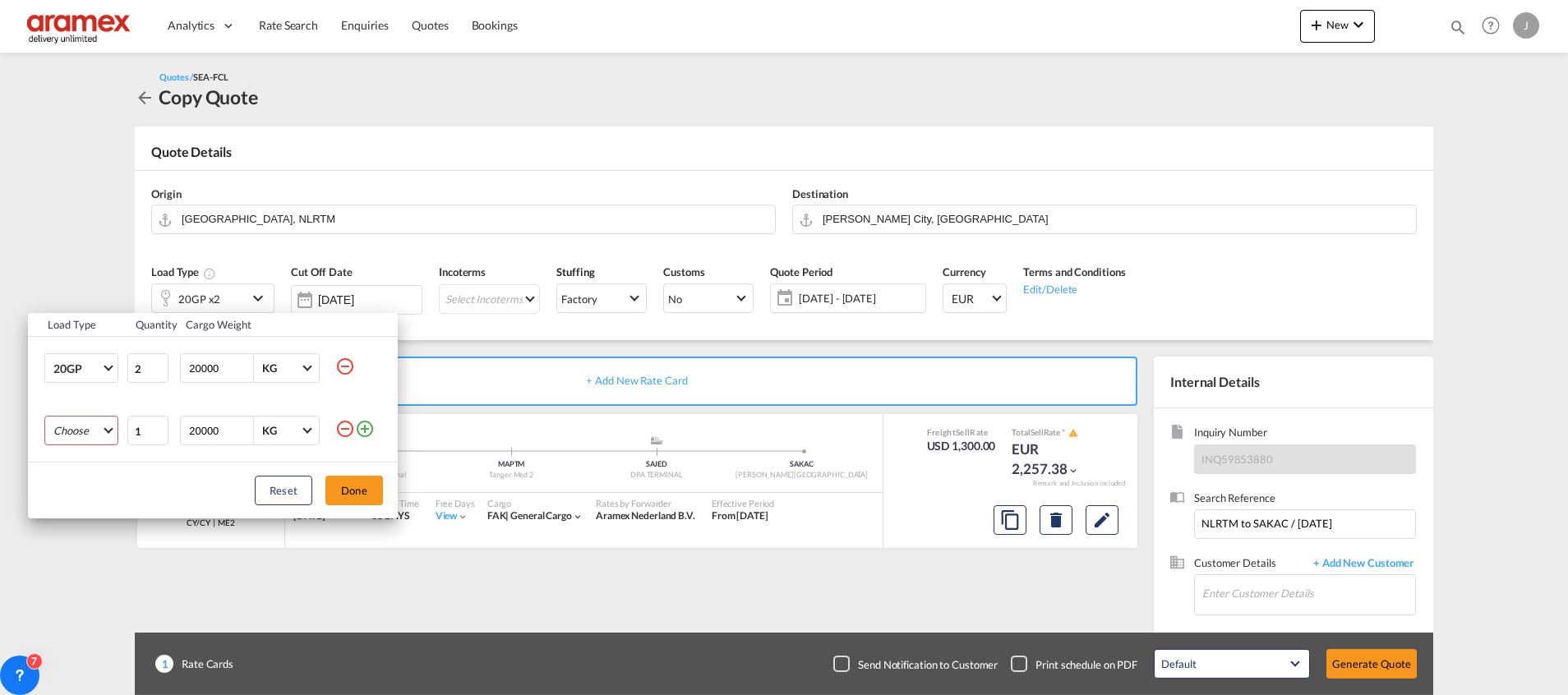
click at [95, 424] on md-select "Choose 20GP 40GP 40HC 45HC 20RE 40RE 40HR 20OT 40OT 20FR 40FR 40NR 20NR 45S 20T…" at bounding box center [81, 431] width 74 height 29
click at [96, 518] on md-option "40HC" at bounding box center [96, 509] width 112 height 39
type input "2"
click at [160, 429] on input "2" at bounding box center [147, 431] width 41 height 29
click at [357, 491] on button "Done" at bounding box center [354, 490] width 58 height 29
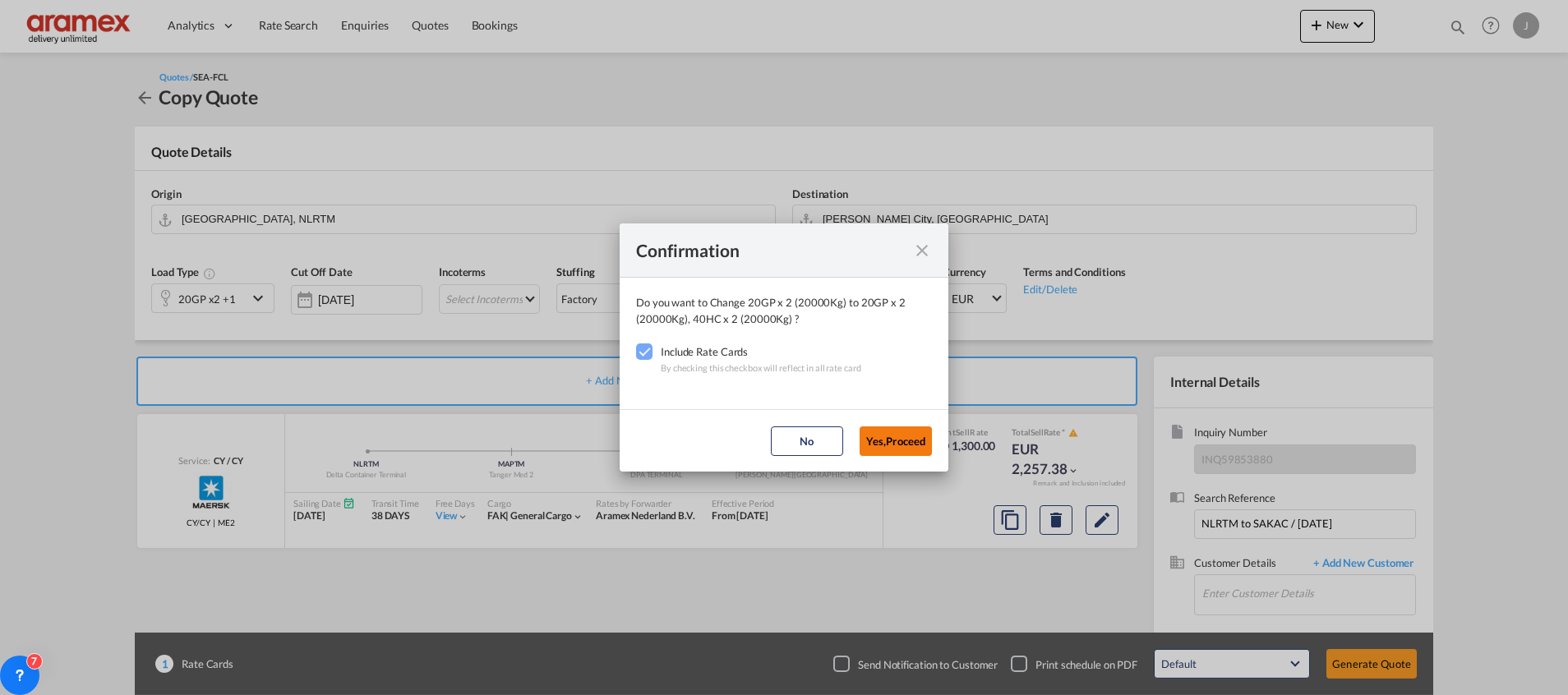
click at [899, 439] on button "Yes,Proceed" at bounding box center [895, 441] width 72 height 29
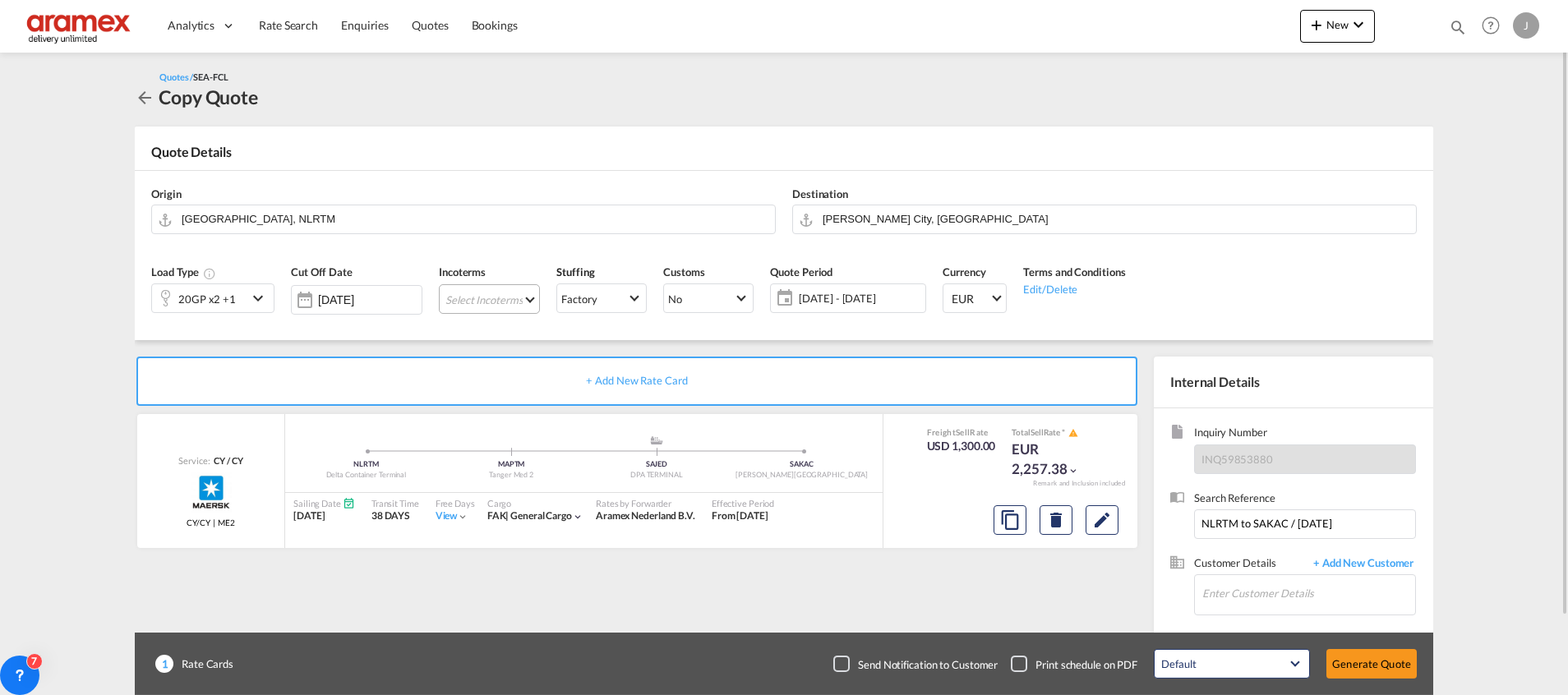
click at [467, 297] on md-select "Select Incoterms FCA - export Free Carrier FOB - export Free on Board CPT - imp…" at bounding box center [489, 299] width 101 height 29
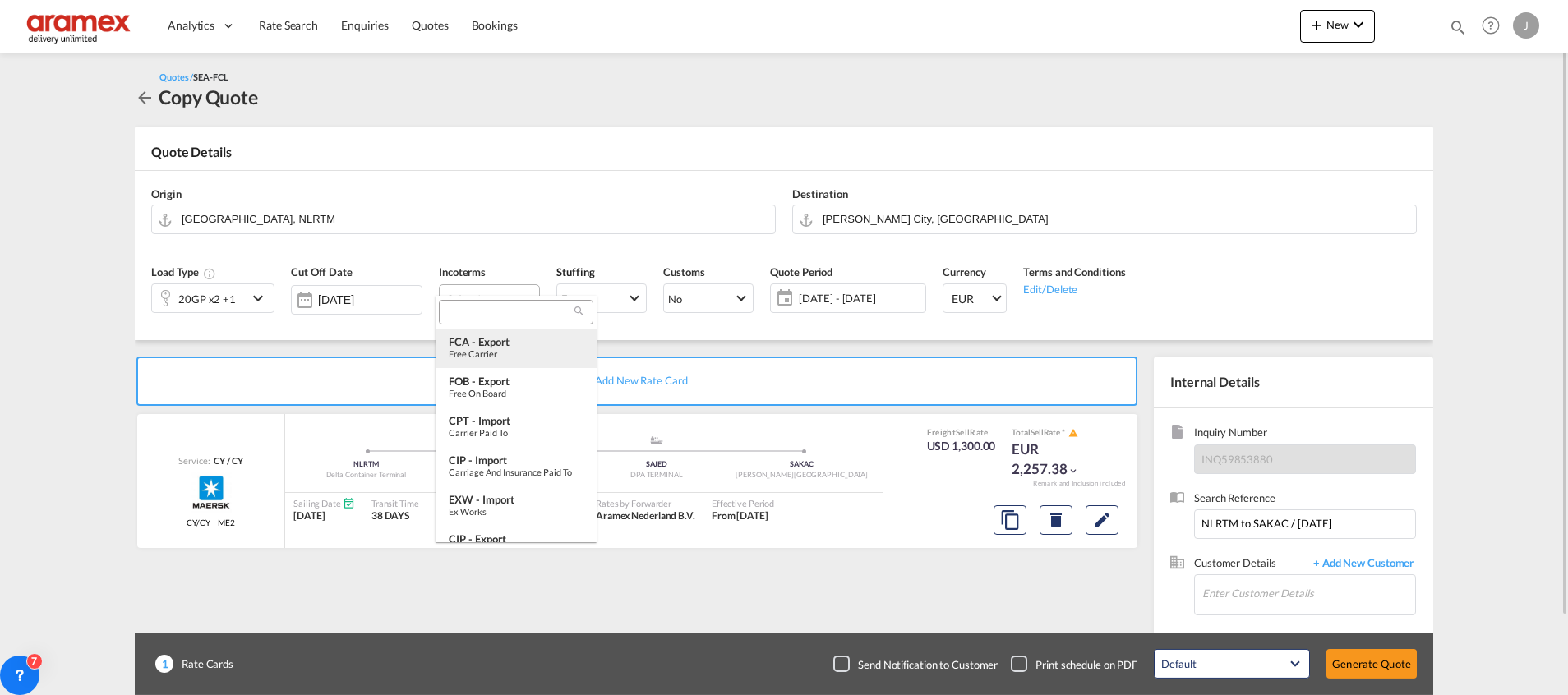
click at [476, 342] on div "FCA - export" at bounding box center [516, 342] width 134 height 13
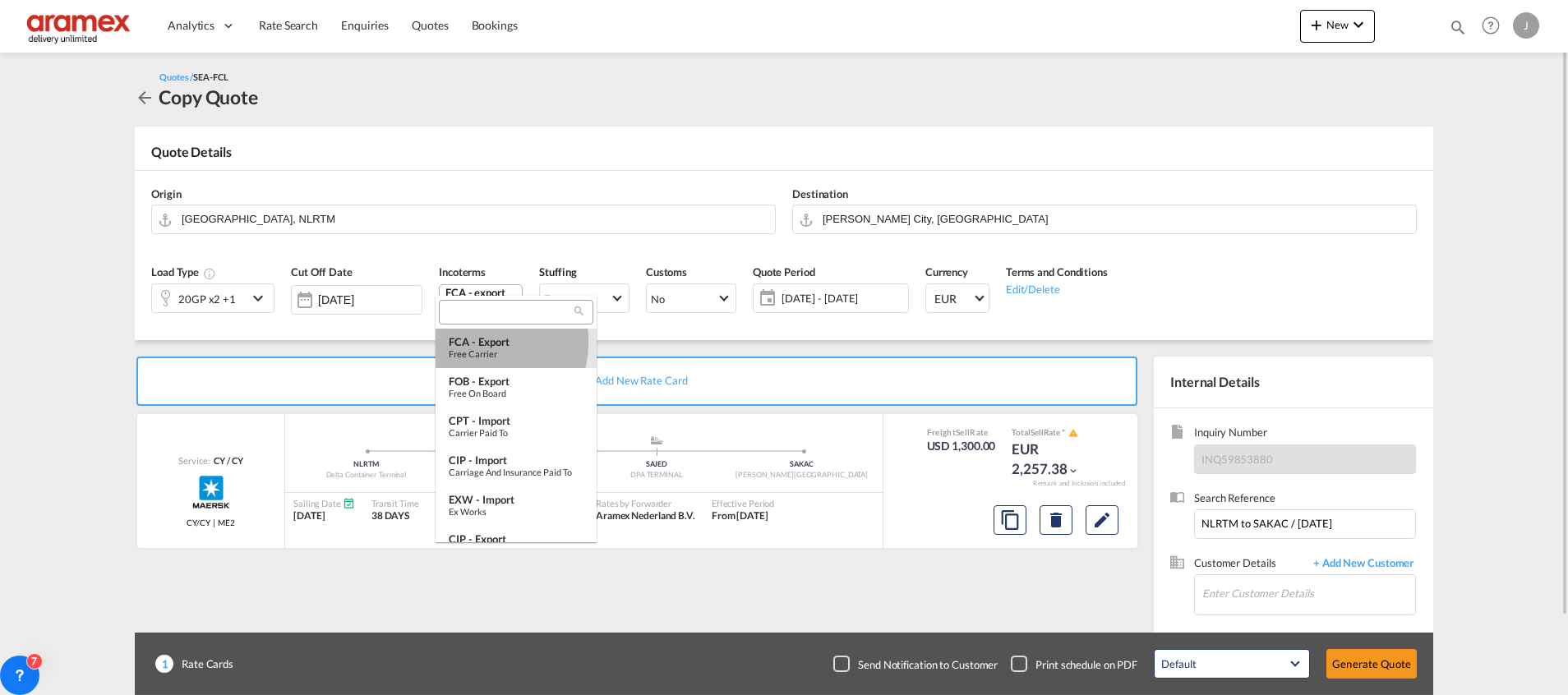
click at [481, 304] on body "Analytics Dashboard Rate Search Enquiries Quotes Bookings" at bounding box center [784, 348] width 1568 height 695
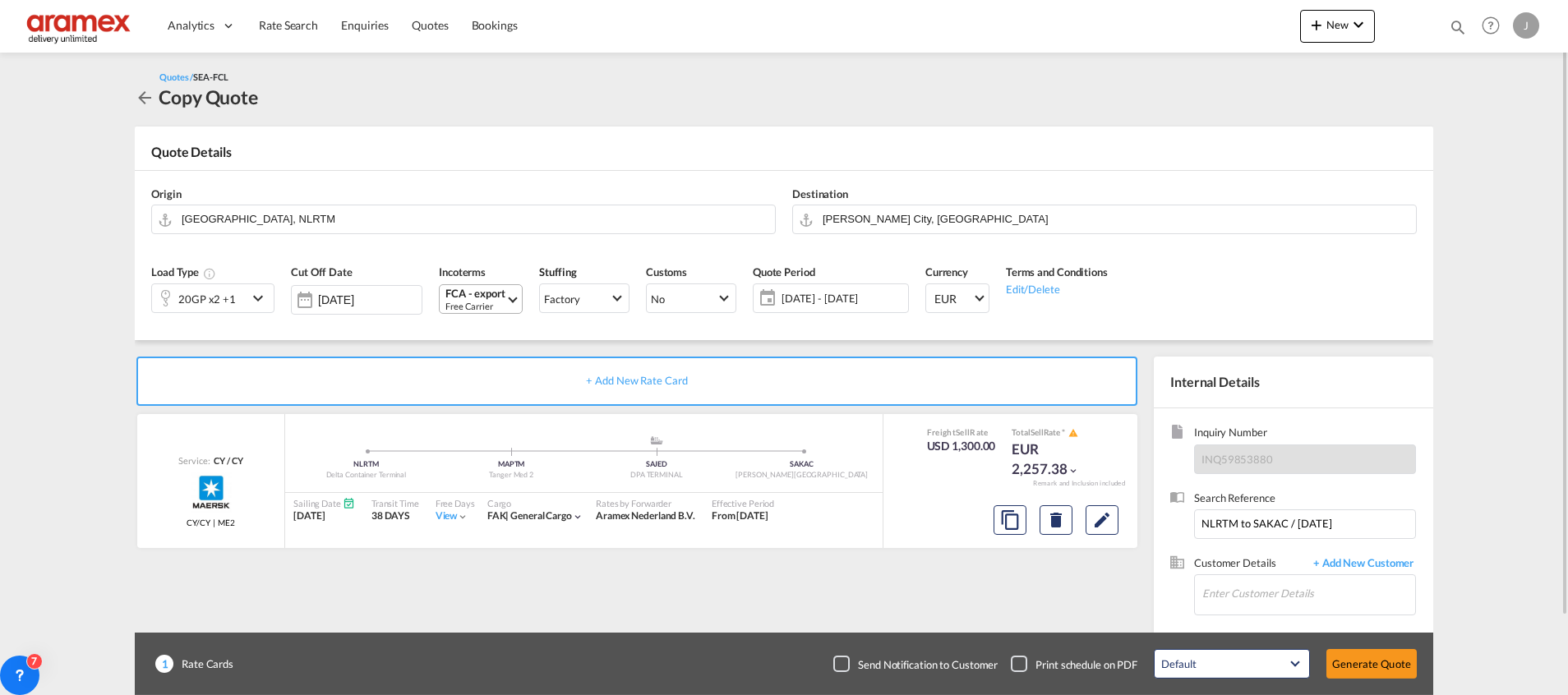
click at [480, 302] on div "Free Carrier" at bounding box center [475, 305] width 60 height 12
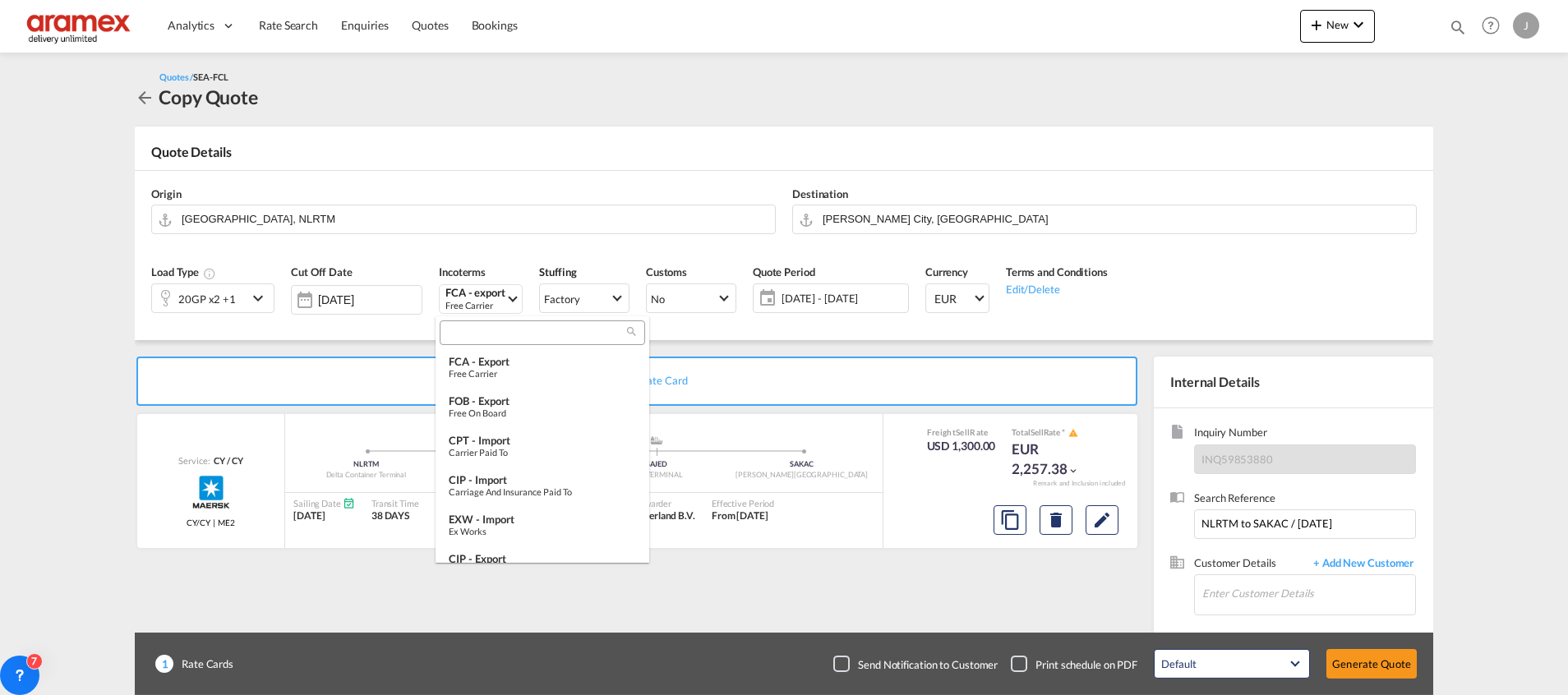
click at [471, 328] on input "search" at bounding box center [536, 334] width 183 height 15
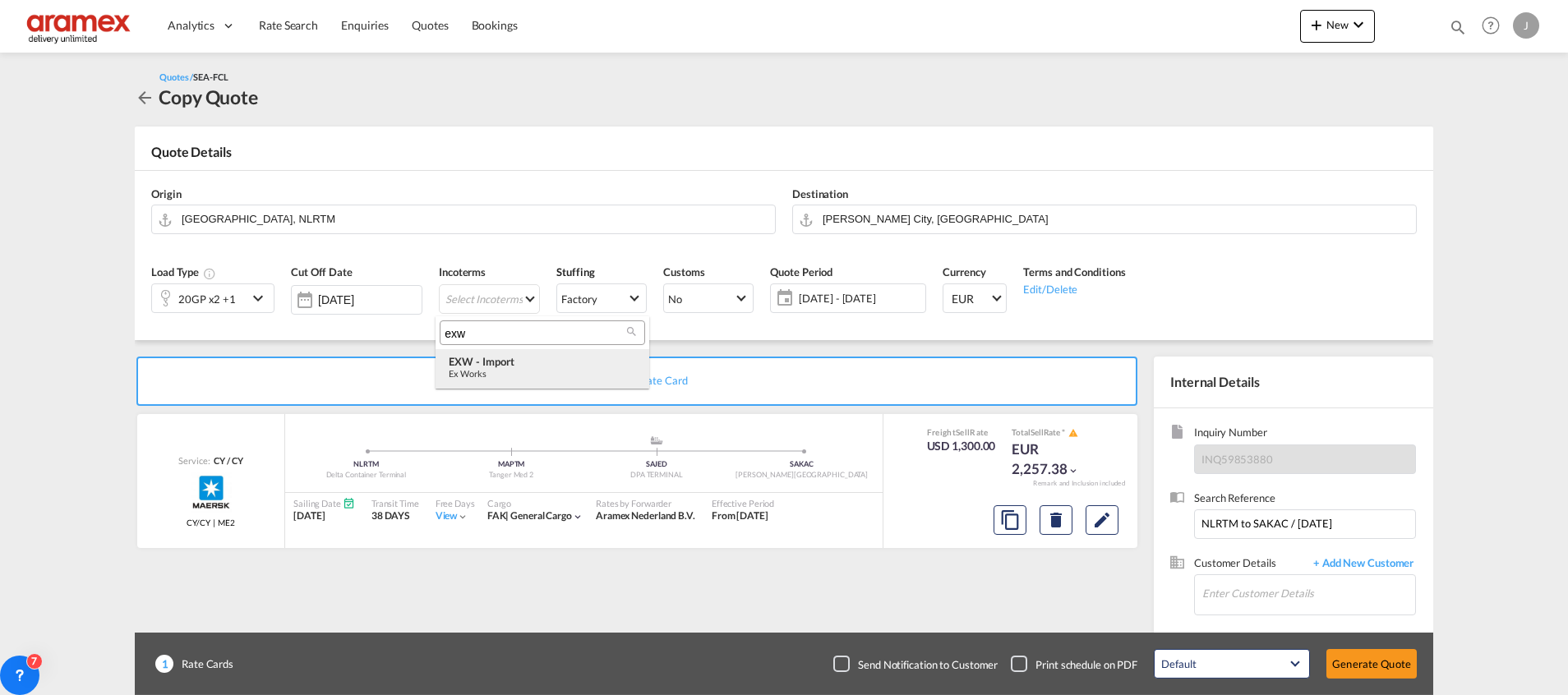
type input "exw"
click at [513, 372] on div "Ex Works" at bounding box center [542, 374] width 187 height 11
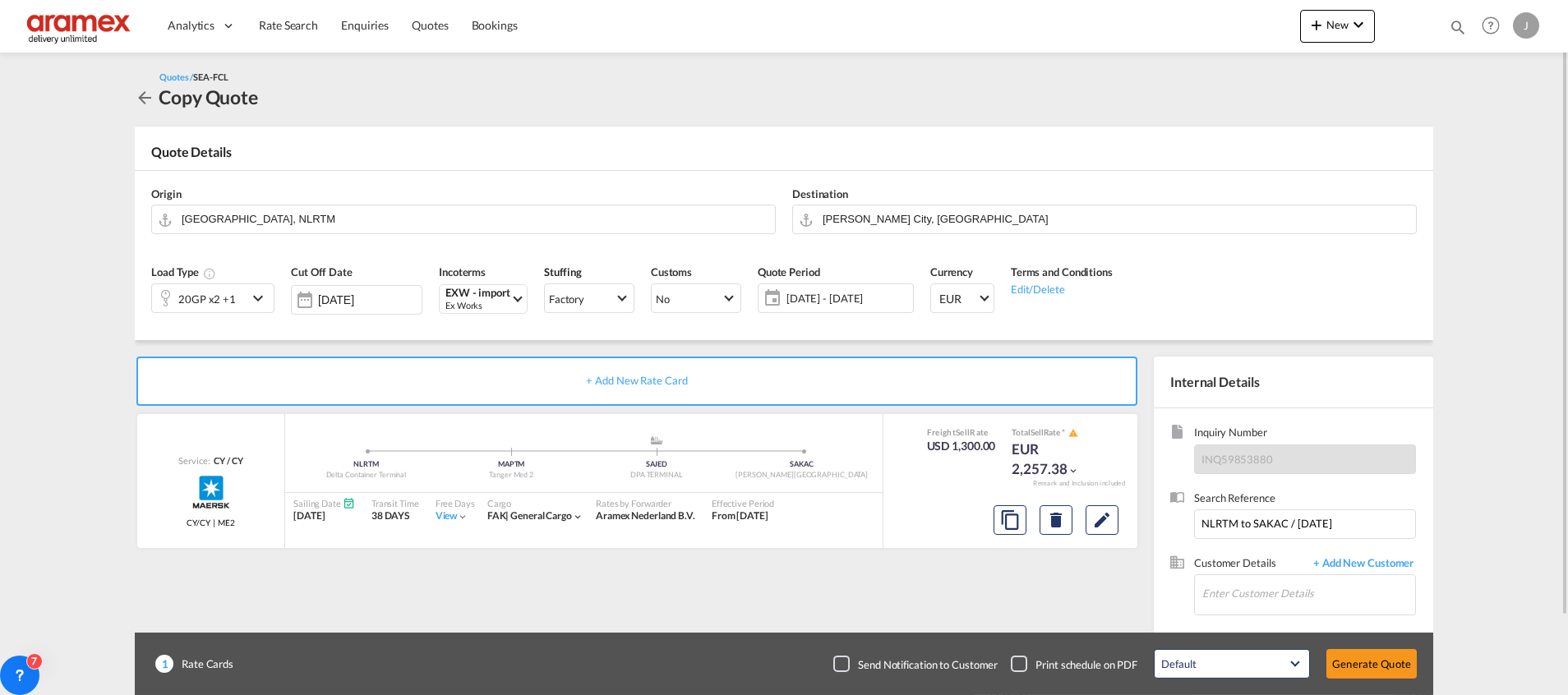
click at [1484, 596] on md-content "Analytics Dashboard Rate Search Enquiries Quotes Bookings New Quote Bookings" at bounding box center [784, 348] width 1568 height 695
click at [1114, 514] on button "Edit" at bounding box center [1102, 520] width 33 height 29
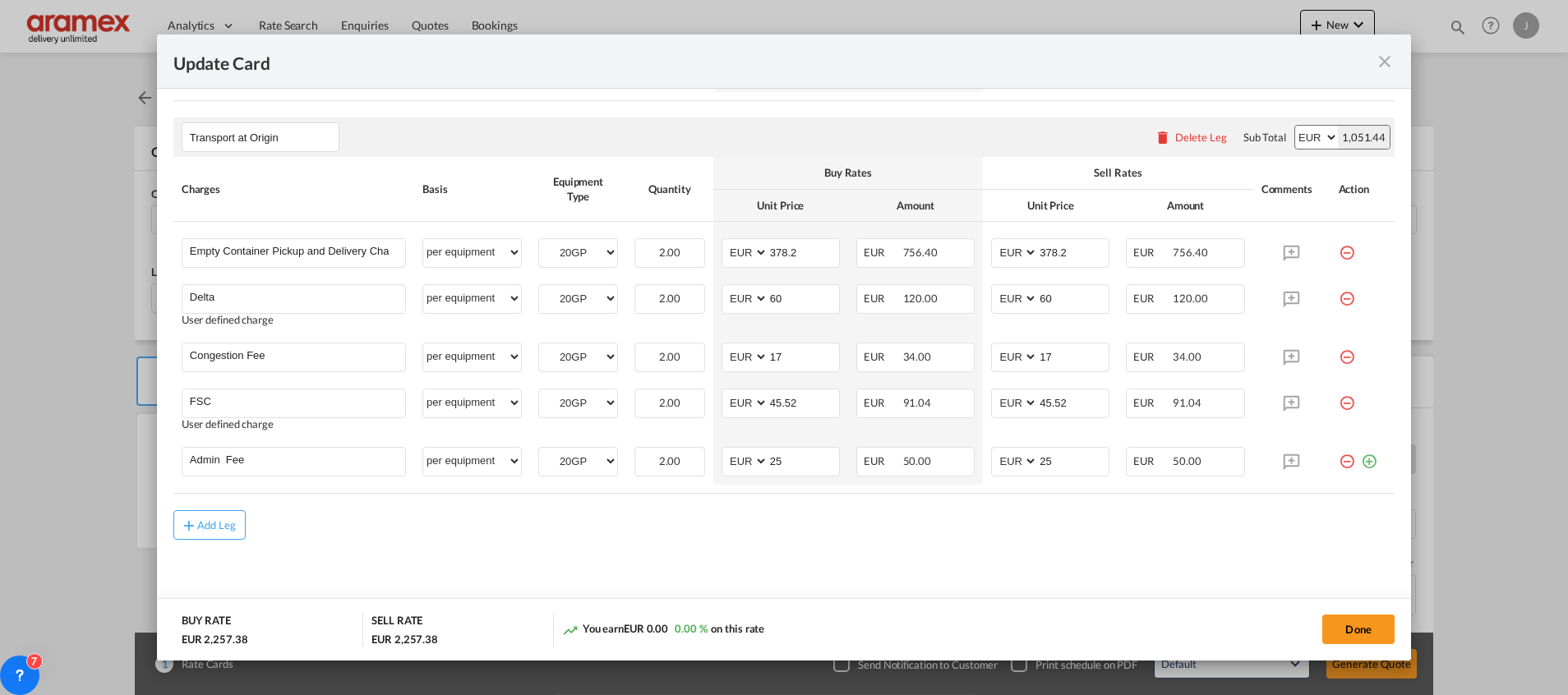
scroll to position [874, 0]
drag, startPoint x: 485, startPoint y: 249, endPoint x: 478, endPoint y: 255, distance: 9.2
click at [485, 249] on select "per equipment per container per B/L per shipping bill per shipment % on pickup …" at bounding box center [472, 248] width 98 height 27
select select "per container"
click at [423, 235] on select "per equipment per container per B/L per shipping bill per shipment % on pickup …" at bounding box center [472, 248] width 98 height 27
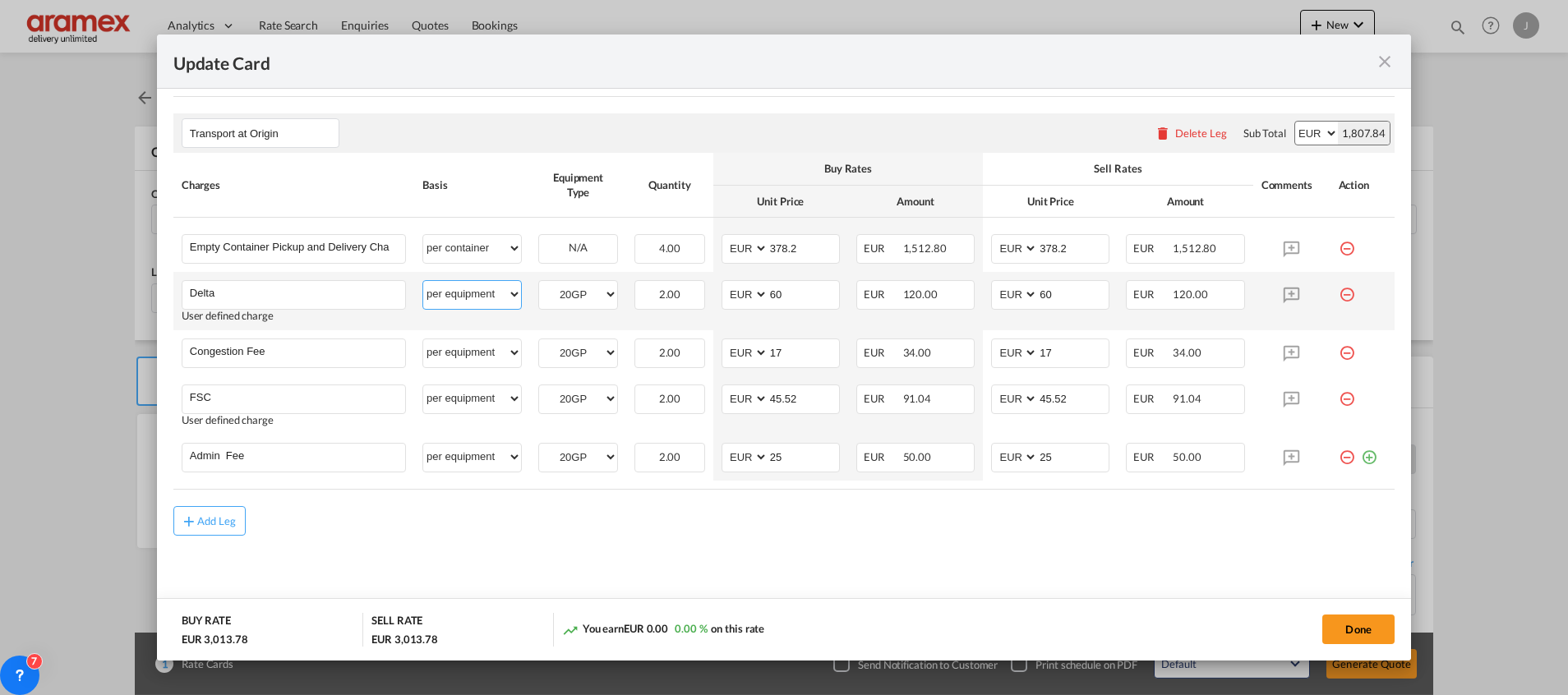
drag, startPoint x: 464, startPoint y: 292, endPoint x: 464, endPoint y: 316, distance: 24.0
click at [464, 290] on select "per equipment per container per B/L per shipping bill per shipment % on pickup …" at bounding box center [472, 294] width 98 height 27
select select "per B/L"
click at [423, 281] on select "per equipment per container per B/L per shipping bill per shipment % on pickup …" at bounding box center [472, 294] width 98 height 27
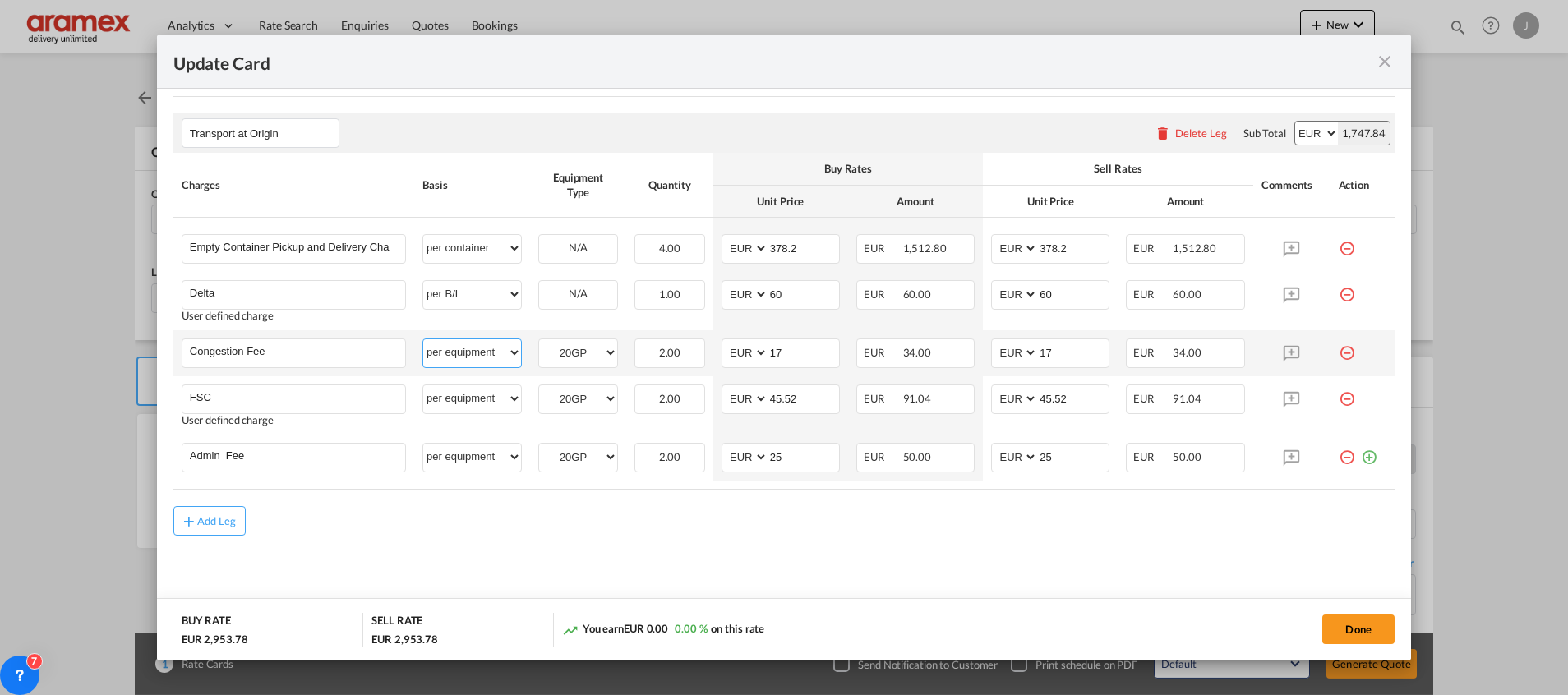
click at [447, 353] on select "per equipment per container per B/L per shipping bill per shipment % on pickup …" at bounding box center [472, 352] width 98 height 27
select select "per container"
click at [423, 339] on select "per equipment per container per B/L per shipping bill per shipment % on pickup …" at bounding box center [472, 352] width 98 height 27
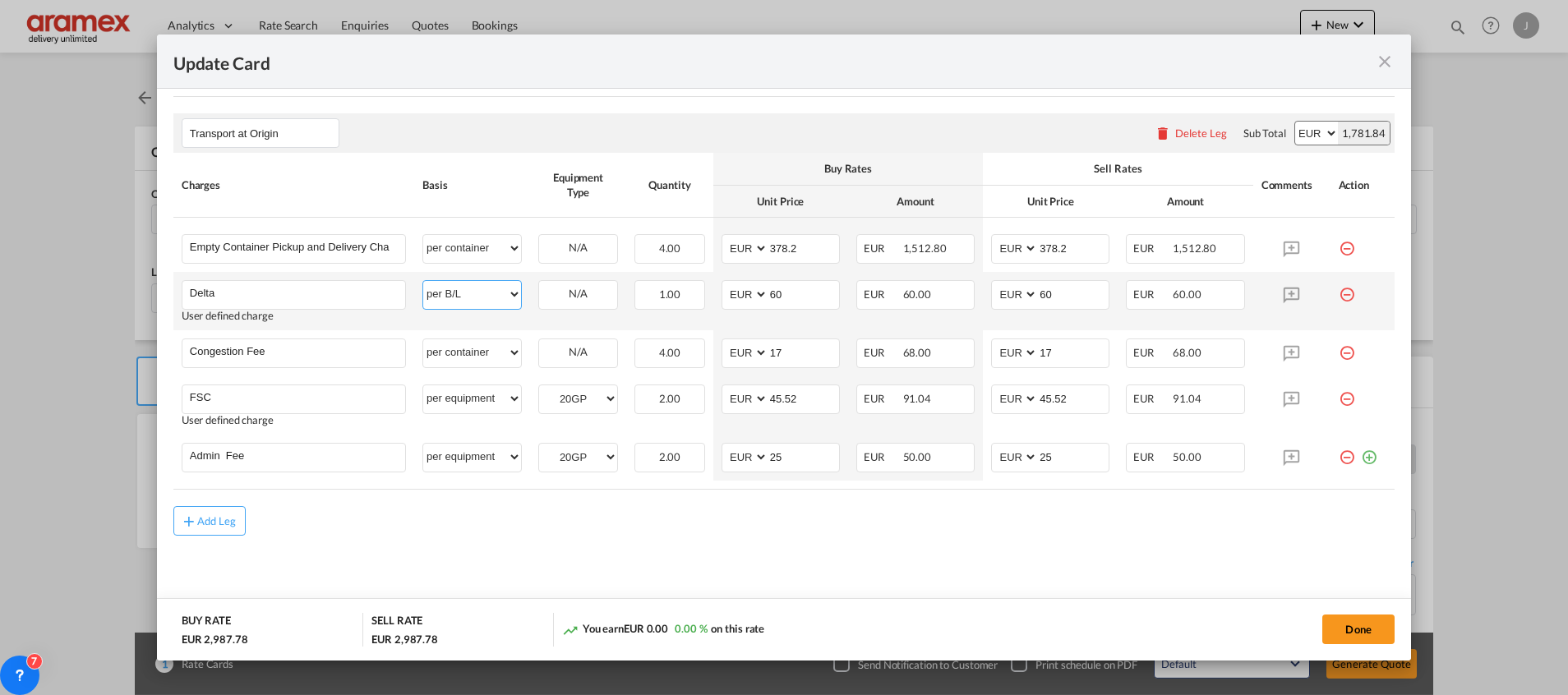
click at [466, 294] on select "per equipment per container per B/L per shipping bill per shipment % on pickup …" at bounding box center [472, 294] width 98 height 27
select select "per container"
click at [423, 281] on select "per equipment per container per B/L per shipping bill per shipment % on pickup …" at bounding box center [472, 294] width 98 height 27
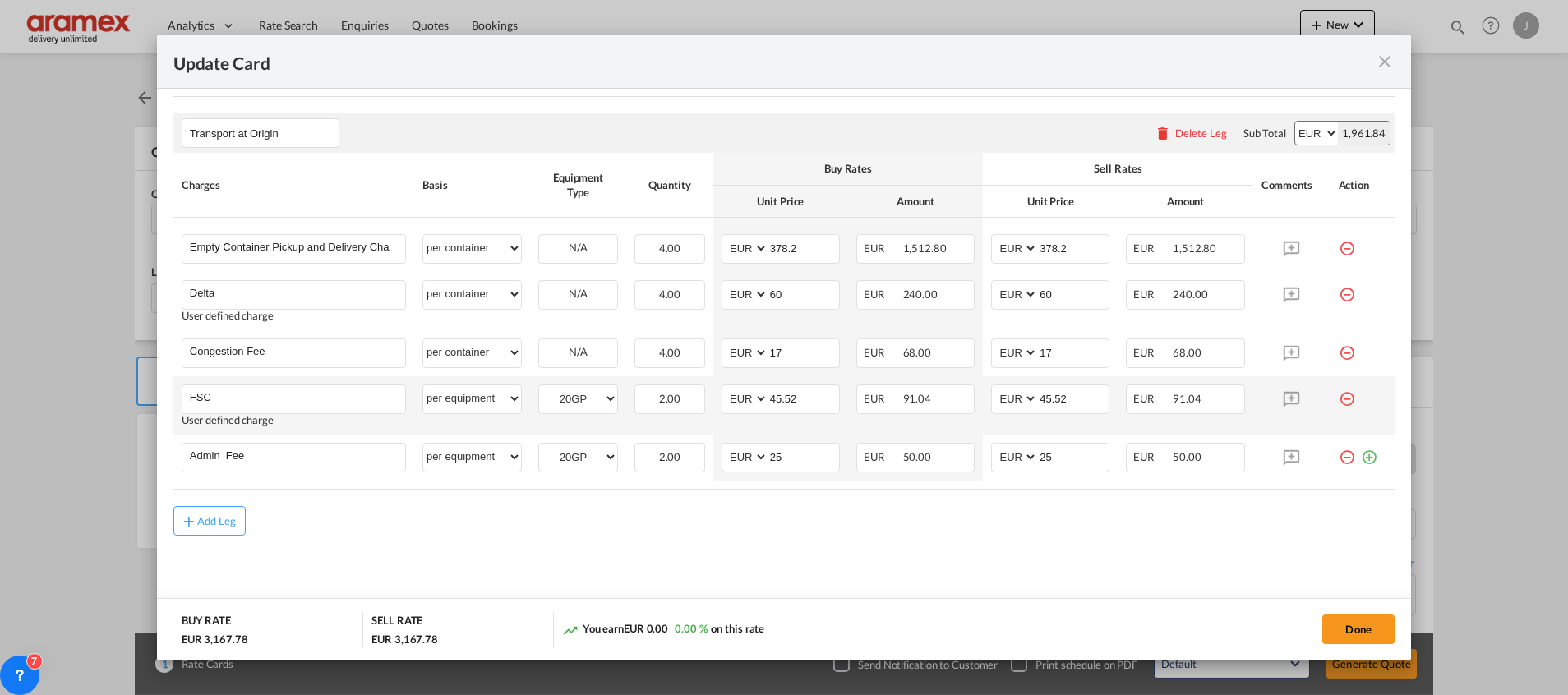
click at [470, 378] on td "per equipment per container per B/L per shipping bill per shipment % on pickup …" at bounding box center [472, 406] width 116 height 59
click at [469, 410] on select "per equipment per container per B/L per shipping bill per shipment % on pickup …" at bounding box center [472, 398] width 98 height 27
select select "per container"
click at [423, 385] on select "per equipment per container per B/L per shipping bill per shipment % on pickup …" at bounding box center [472, 398] width 98 height 27
drag, startPoint x: 448, startPoint y: 460, endPoint x: 452, endPoint y: 438, distance: 22.4
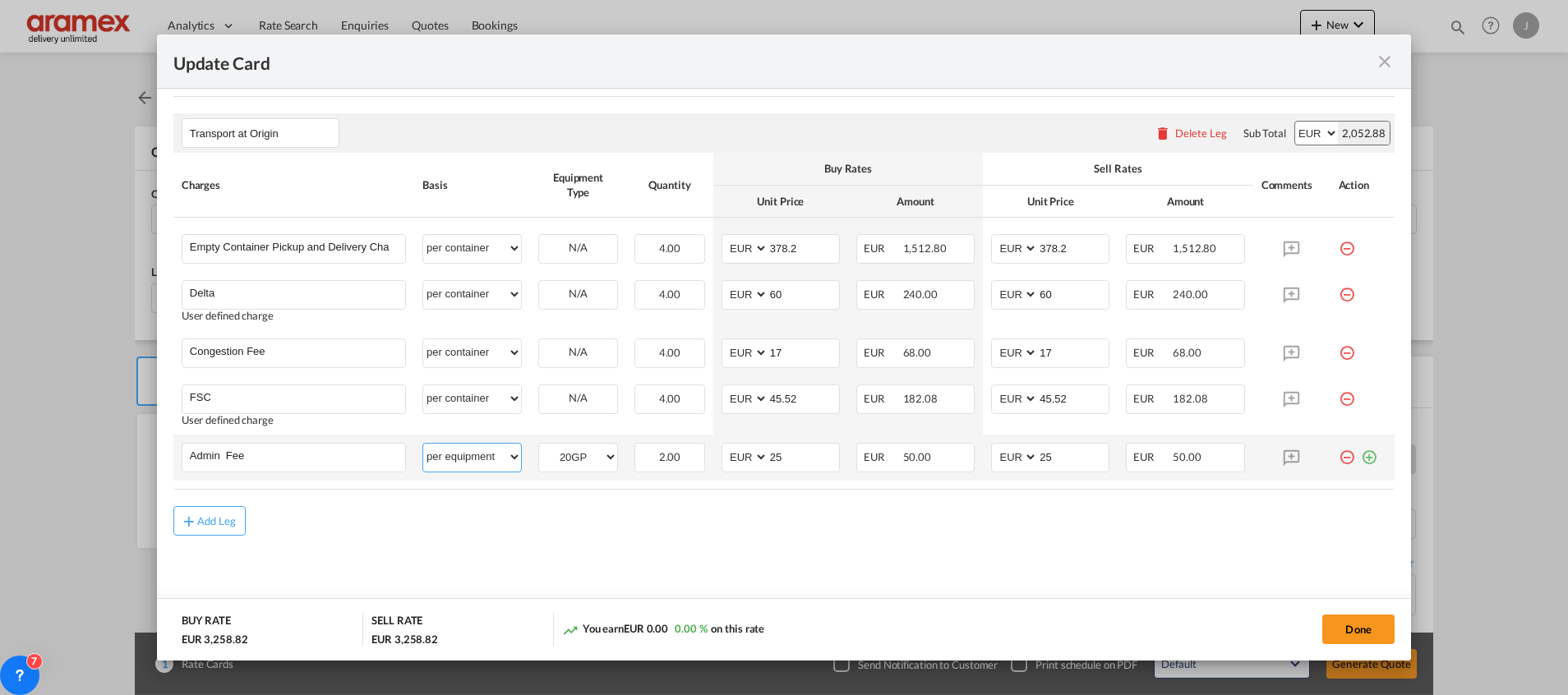
click at [448, 460] on select "per equipment per container per B/L per shipping bill per shipment % on pickup …" at bounding box center [472, 456] width 98 height 27
select select "per container"
click at [423, 444] on select "per equipment per container per B/L per shipping bill per shipment % on pickup …" at bounding box center [472, 456] width 98 height 27
click at [839, 530] on div "Add Leg" at bounding box center [784, 521] width 1221 height 29
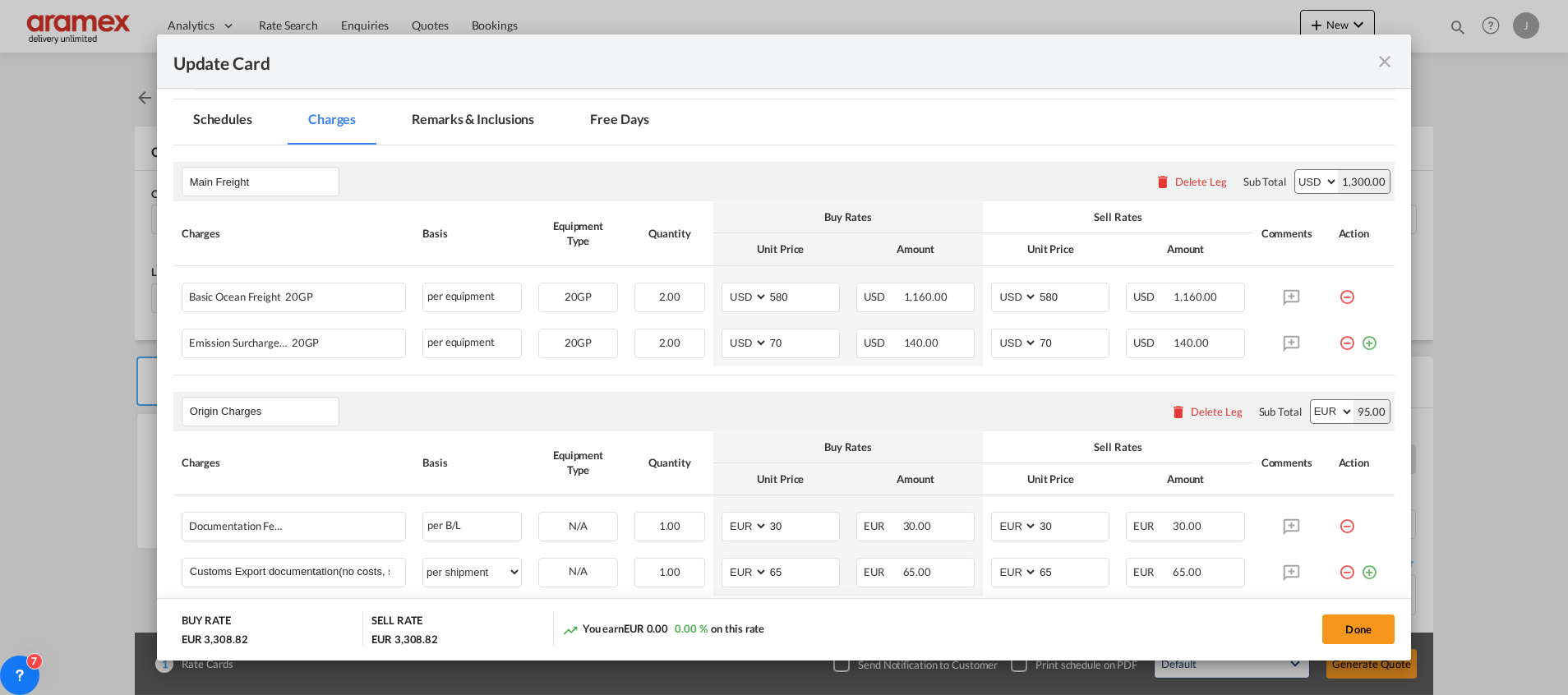
scroll to position [134, 0]
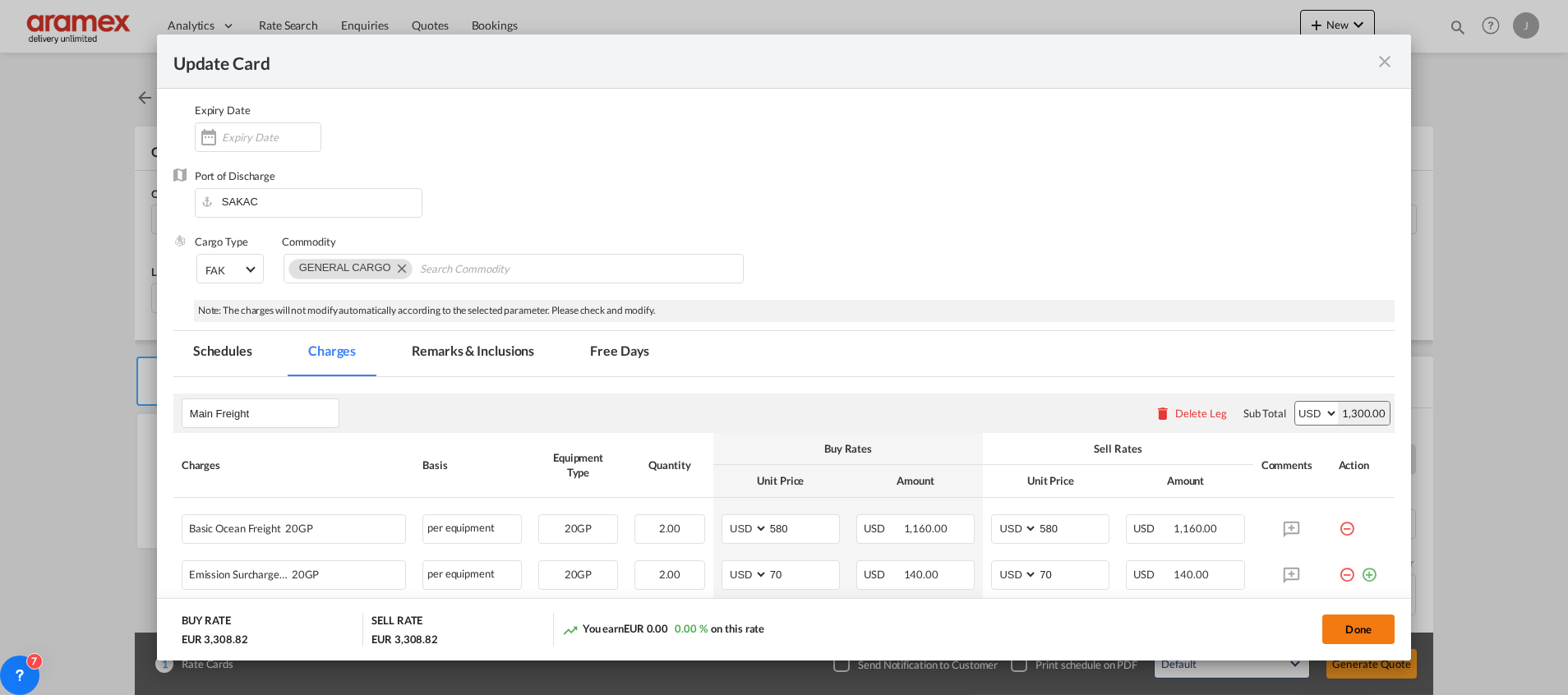
click at [1369, 624] on button "Done" at bounding box center [1358, 629] width 72 height 29
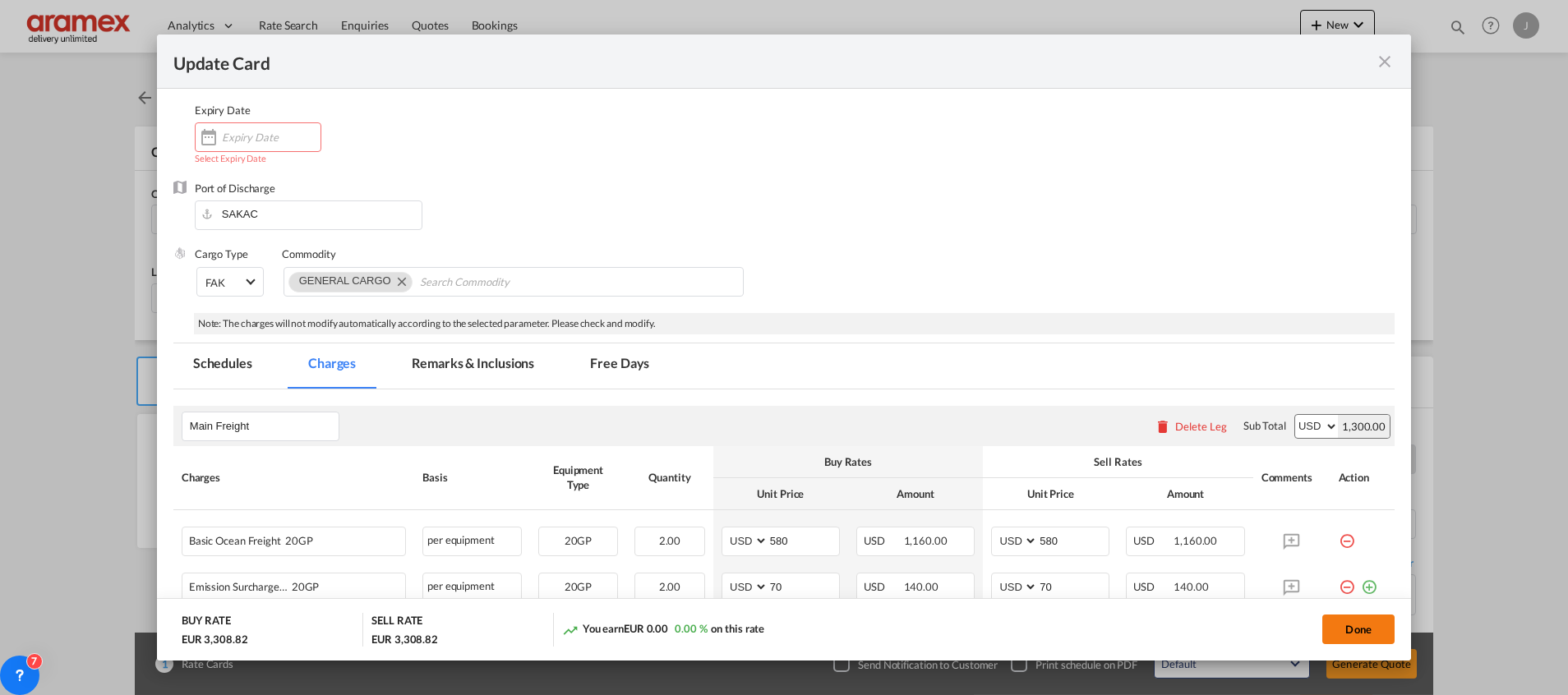
scroll to position [0, 0]
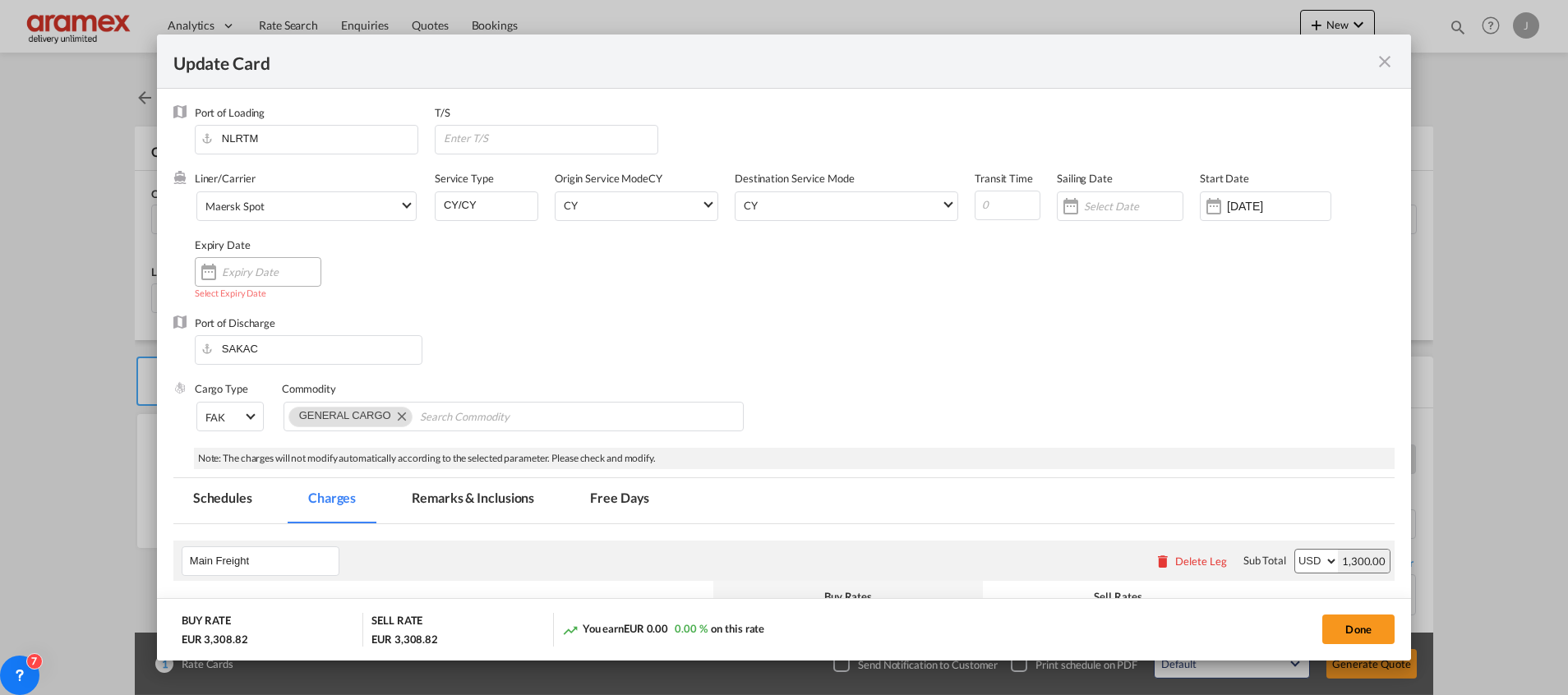
click at [255, 280] on div "Update Card Port ..." at bounding box center [258, 272] width 126 height 29
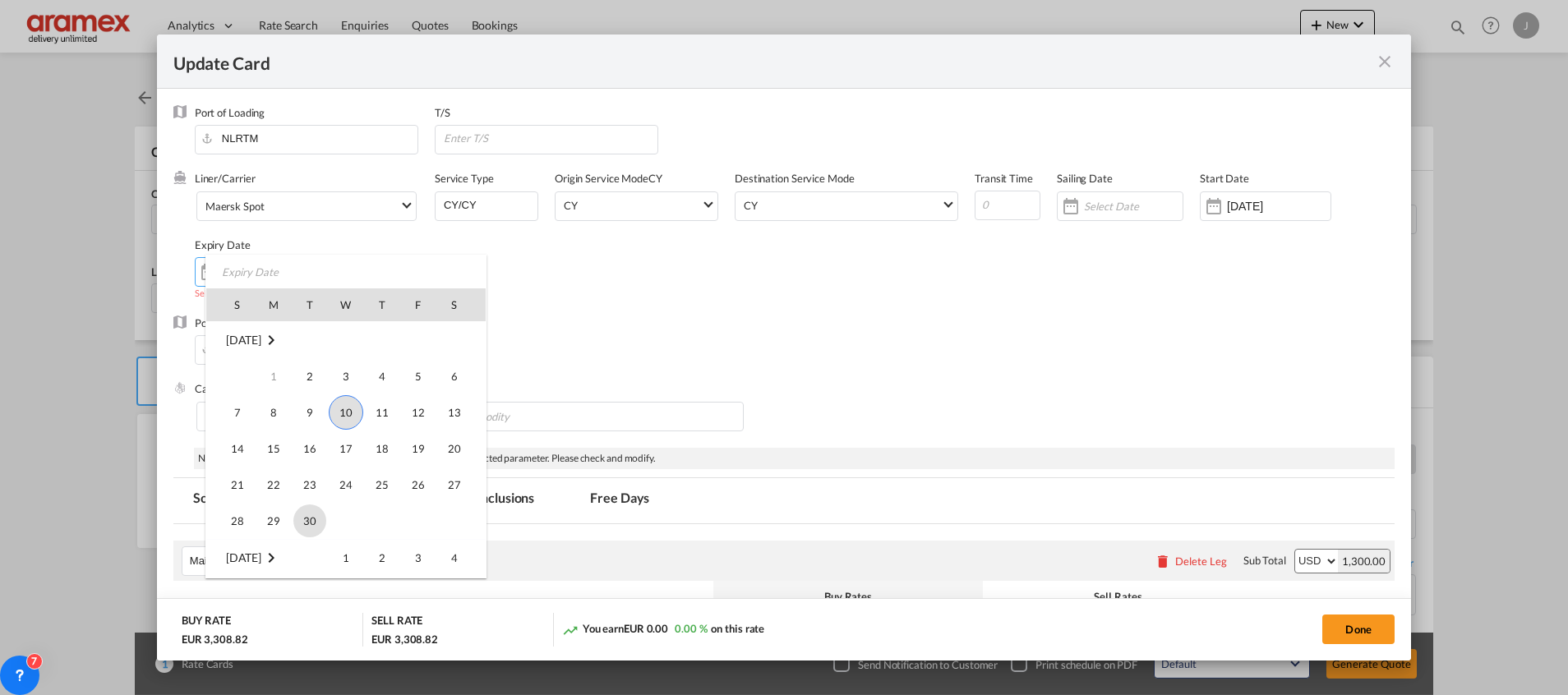
click at [310, 523] on span "30" at bounding box center [310, 521] width 33 height 33
type input "[DATE]"
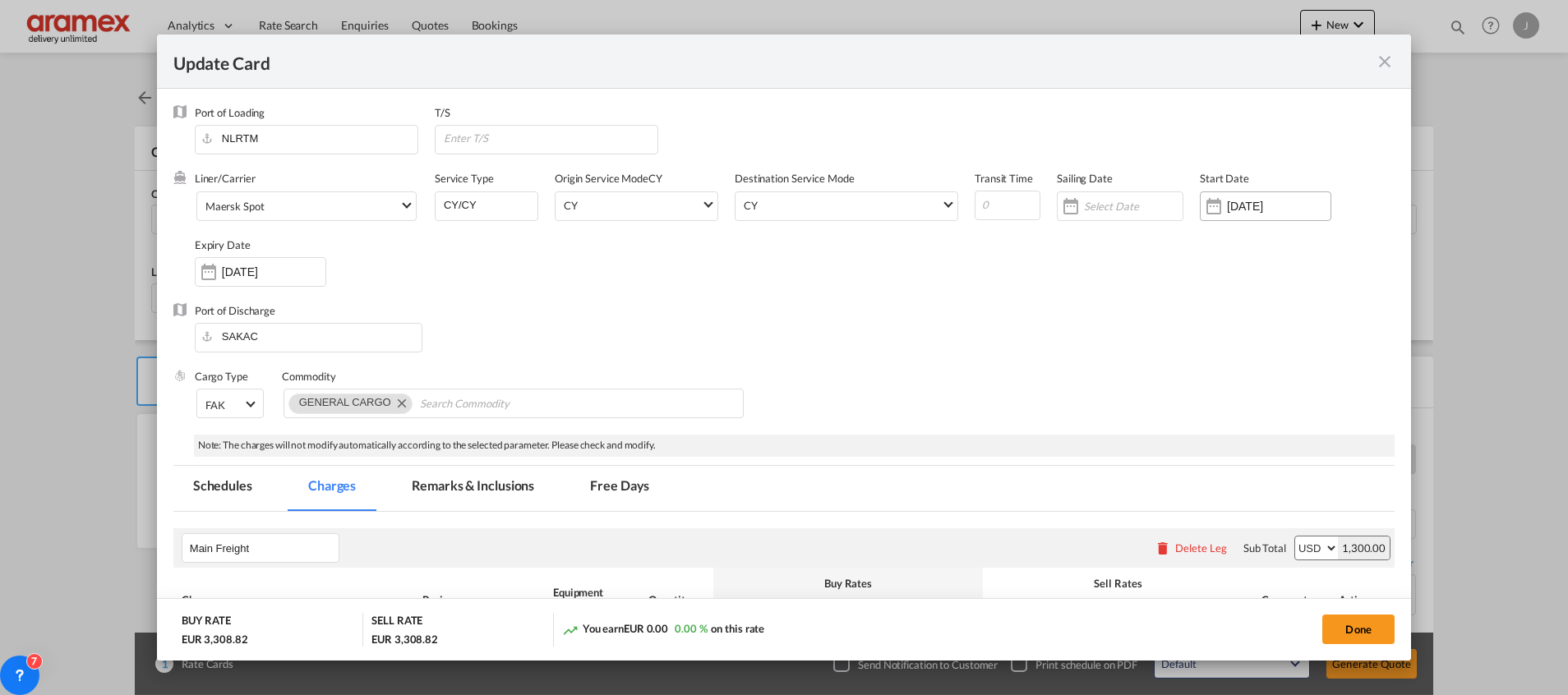
click at [1253, 208] on input "[DATE]" at bounding box center [1278, 206] width 103 height 13
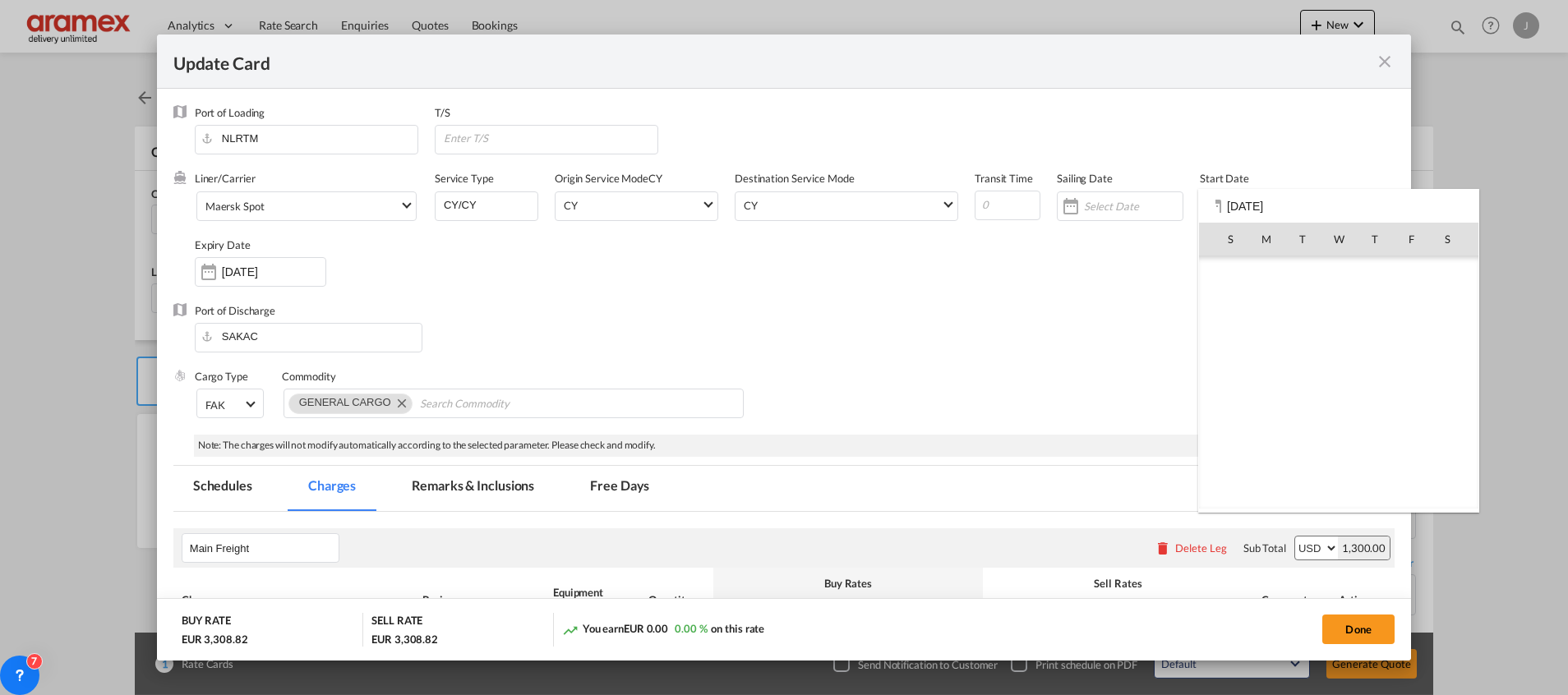
scroll to position [380673, 0]
click at [1346, 350] on span "10" at bounding box center [1339, 347] width 35 height 35
type input "[DATE]"
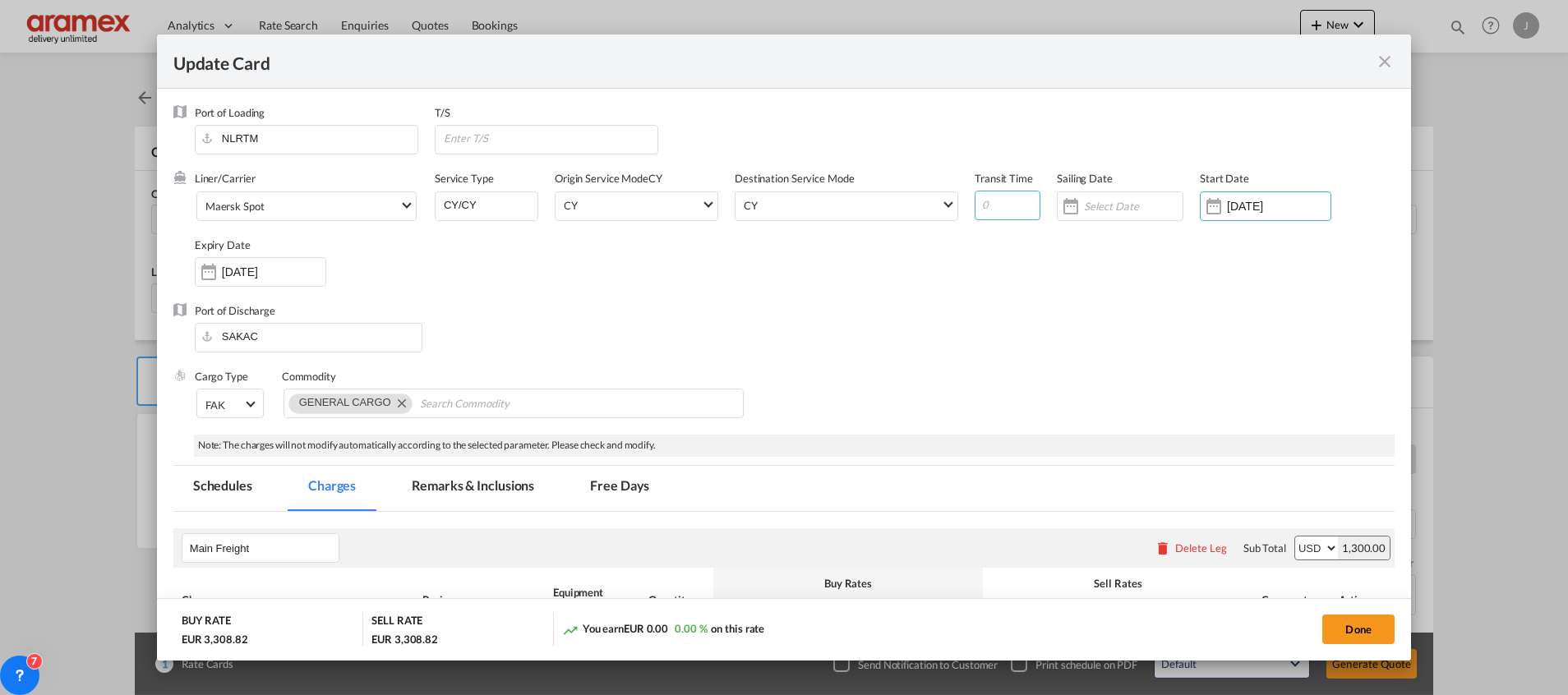
click at [1000, 207] on input "Update Card Port ..." at bounding box center [1008, 205] width 66 height 29
type input "22"
click at [1106, 208] on input "Update Card Port ..." at bounding box center [1133, 206] width 99 height 13
click at [1106, 206] on div at bounding box center [784, 348] width 1568 height 695
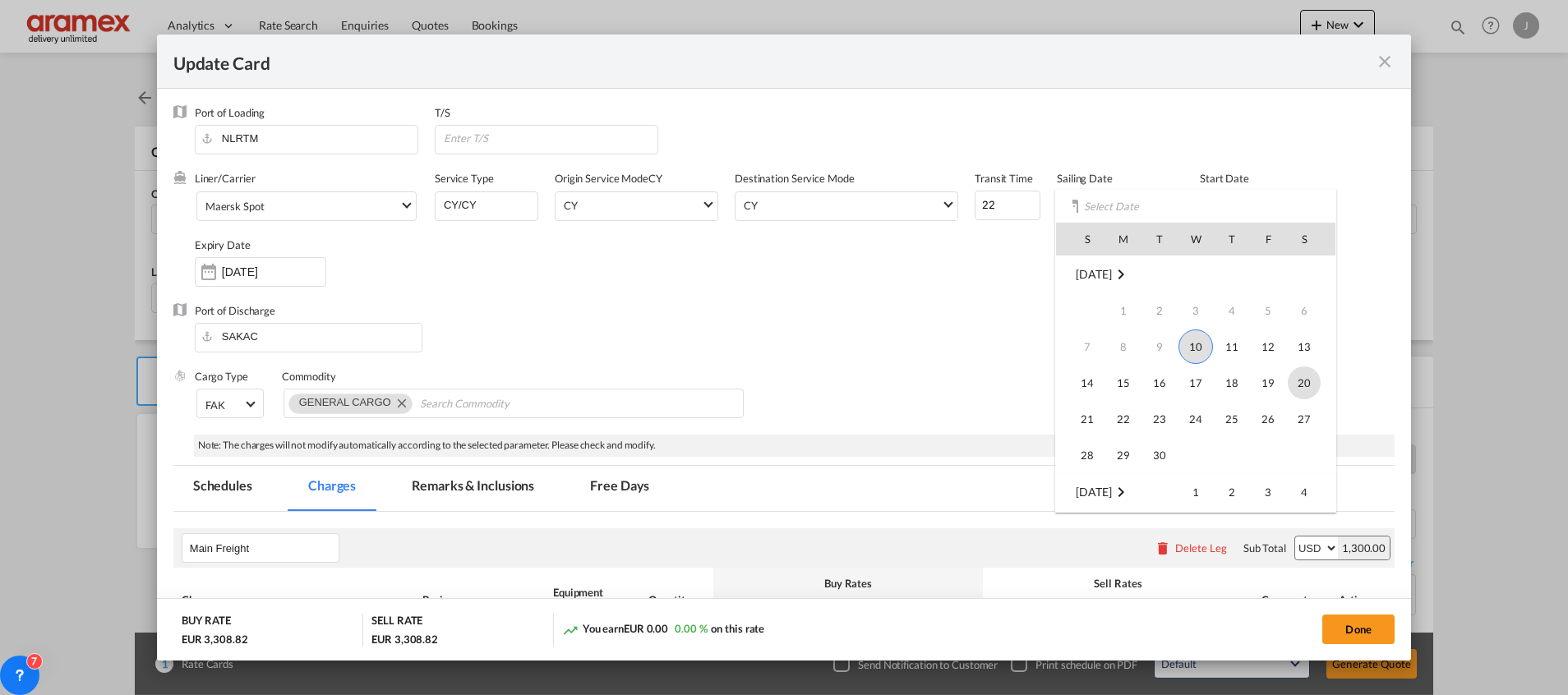
click at [1320, 382] on span "20" at bounding box center [1304, 383] width 33 height 33
type input "[DATE]"
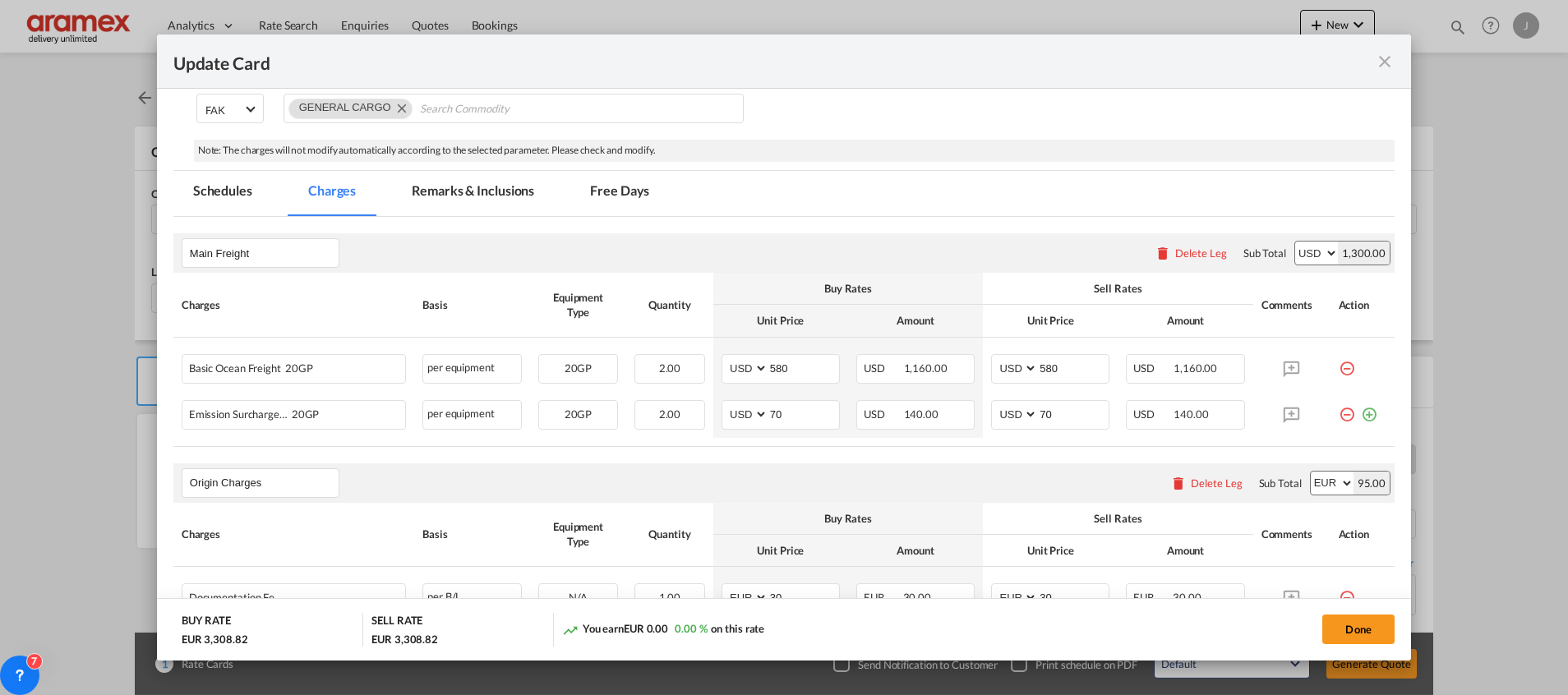
scroll to position [369, 0]
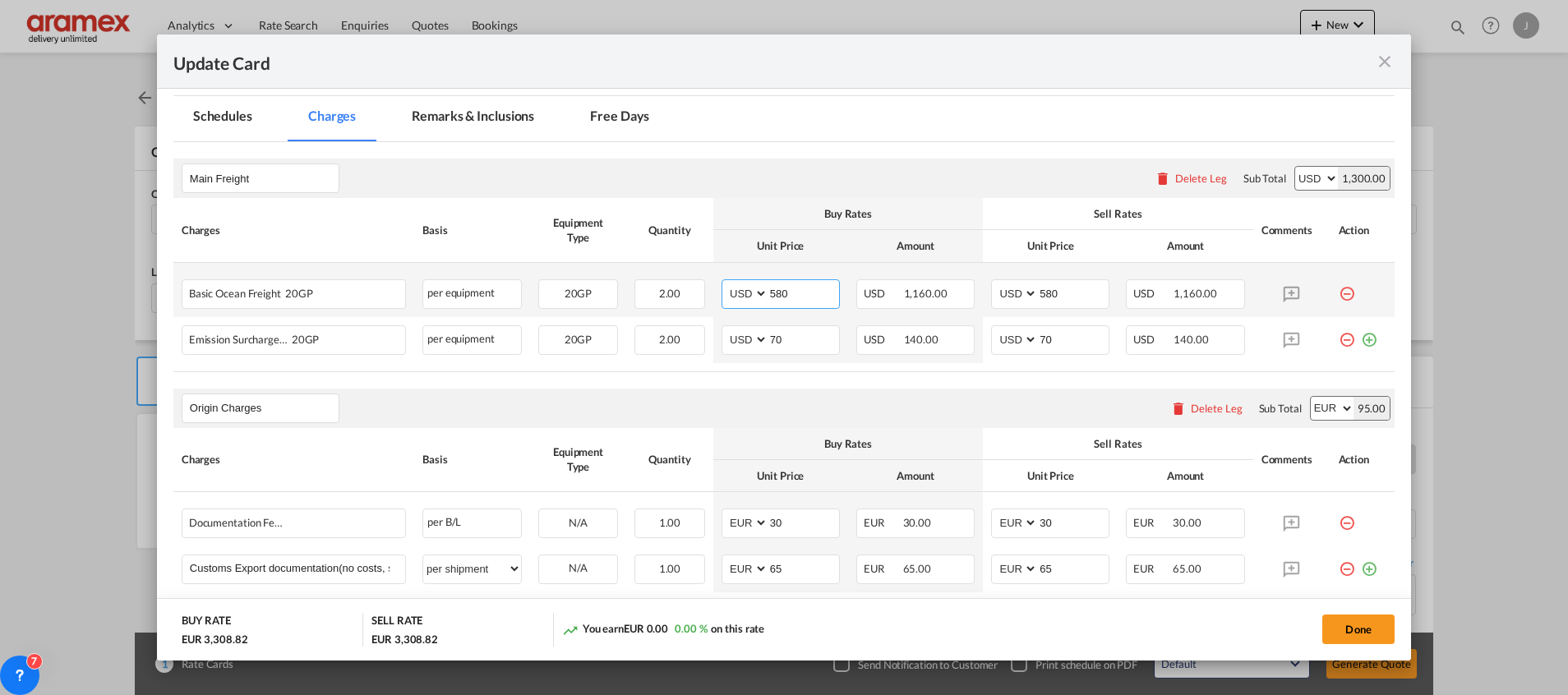
drag, startPoint x: 793, startPoint y: 295, endPoint x: 721, endPoint y: 288, distance: 72.3
click at [721, 288] on md-input-container "AED AFN ALL AMD ANG AOA ARS AUD AWG AZN BAM BBD BDT BGN BHD BIF BMD BND [PERSON…" at bounding box center [780, 294] width 118 height 29
type input "1300"
click at [645, 421] on div "Origin Charges Please enter leg name Leg Name Already Exists Delete Leg Sub Tot…" at bounding box center [784, 408] width 1221 height 39
click at [1360, 340] on md-icon "icon-plus-circle-outline green-400-fg" at bounding box center [1369, 334] width 16 height 16
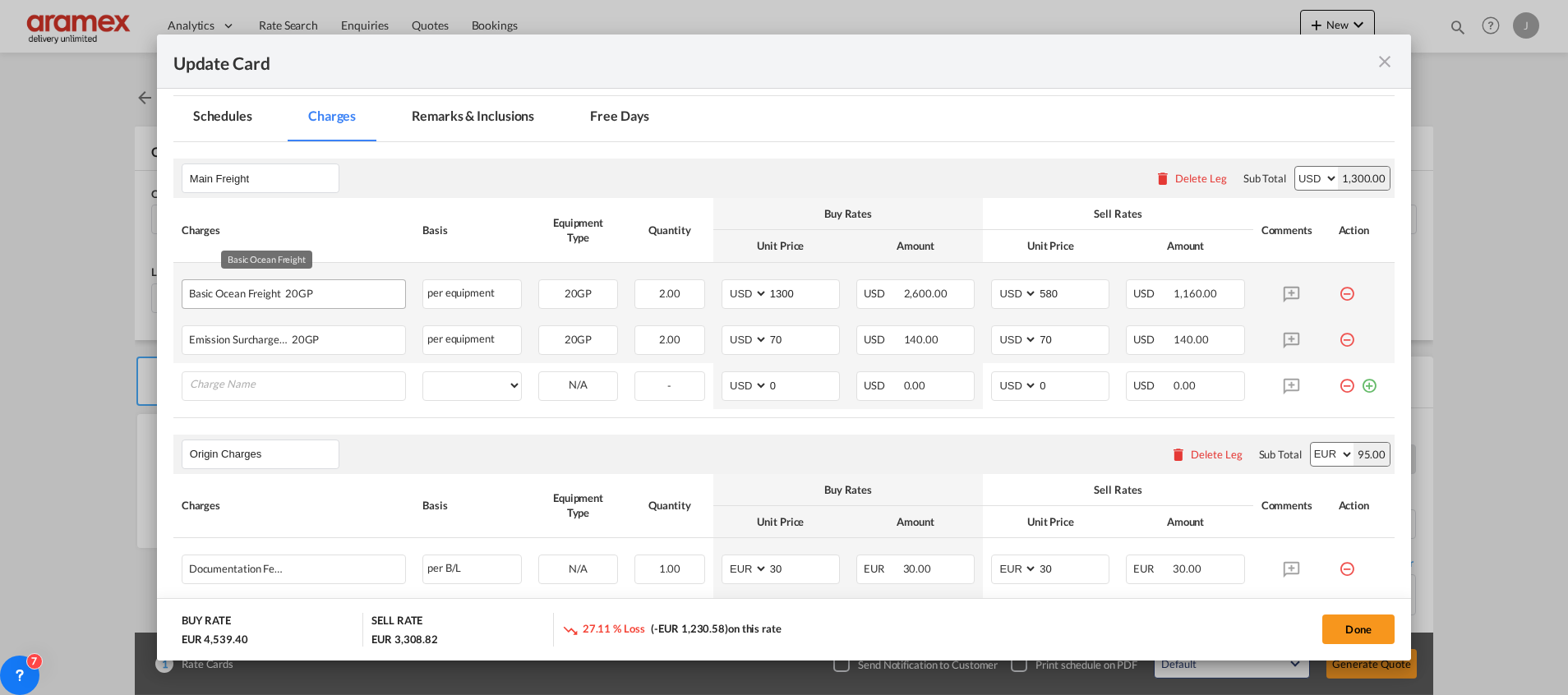
click at [223, 293] on div "Basic Ocean Freight 20GP" at bounding box center [268, 290] width 157 height 20
copy span "Basic Ocean Freight"
click at [255, 380] on input "Charge Name" at bounding box center [297, 384] width 215 height 25
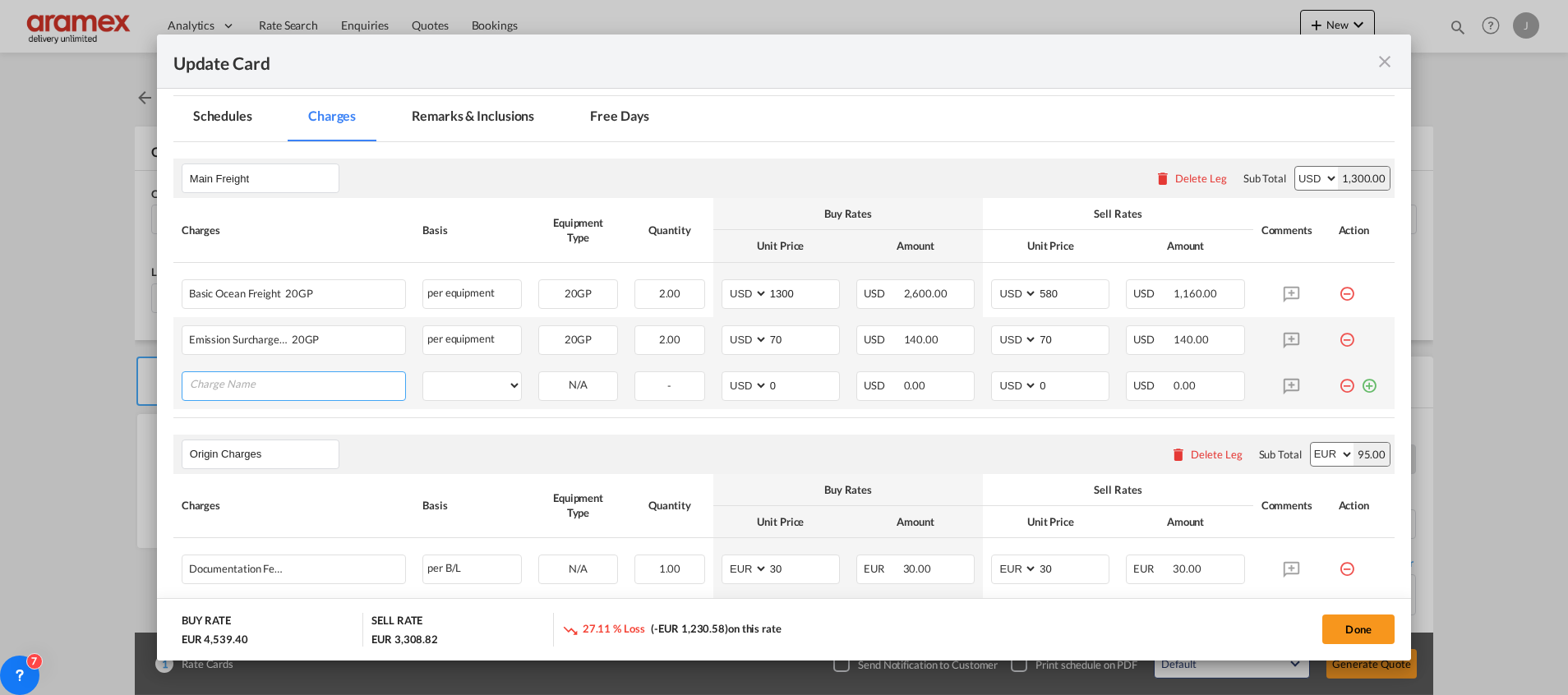
paste input "Basic Ocean Freight"
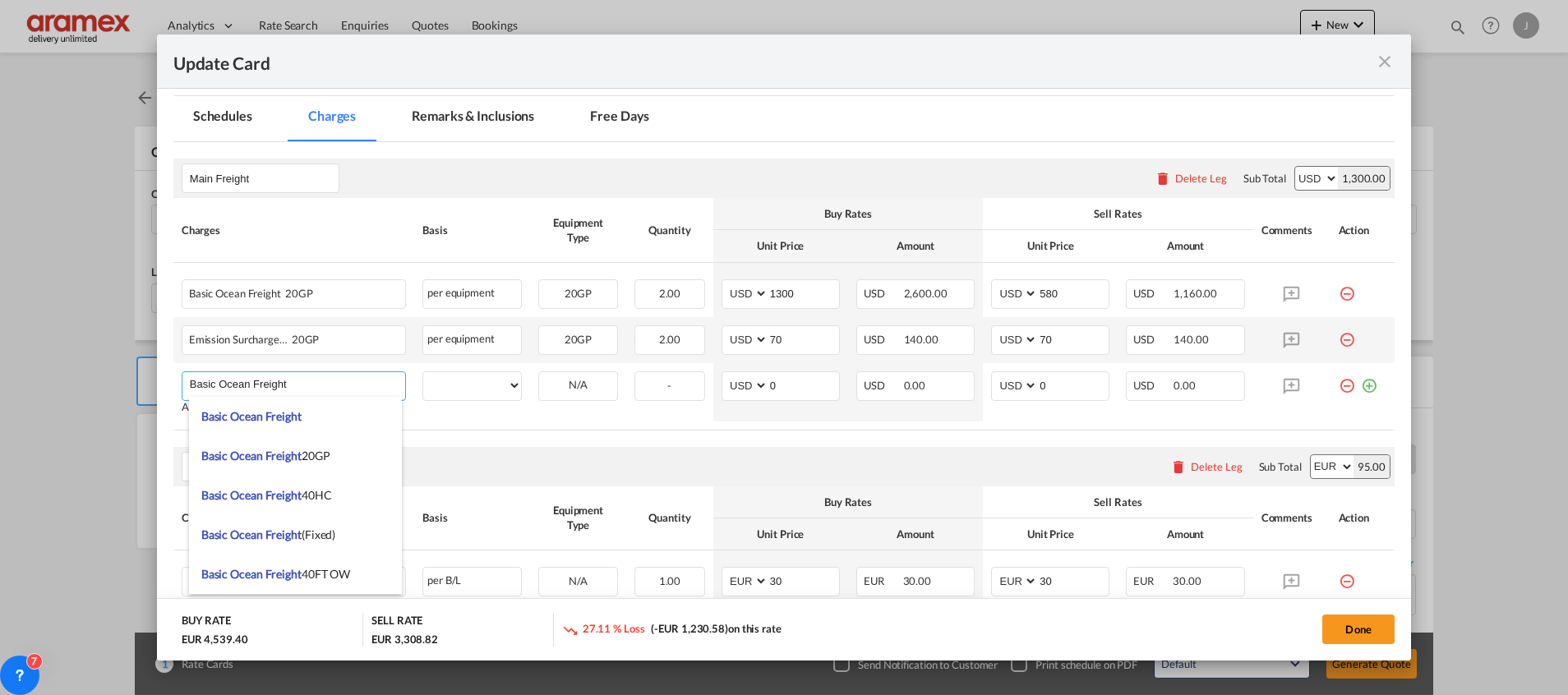
type input "Basic Ocean Freight"
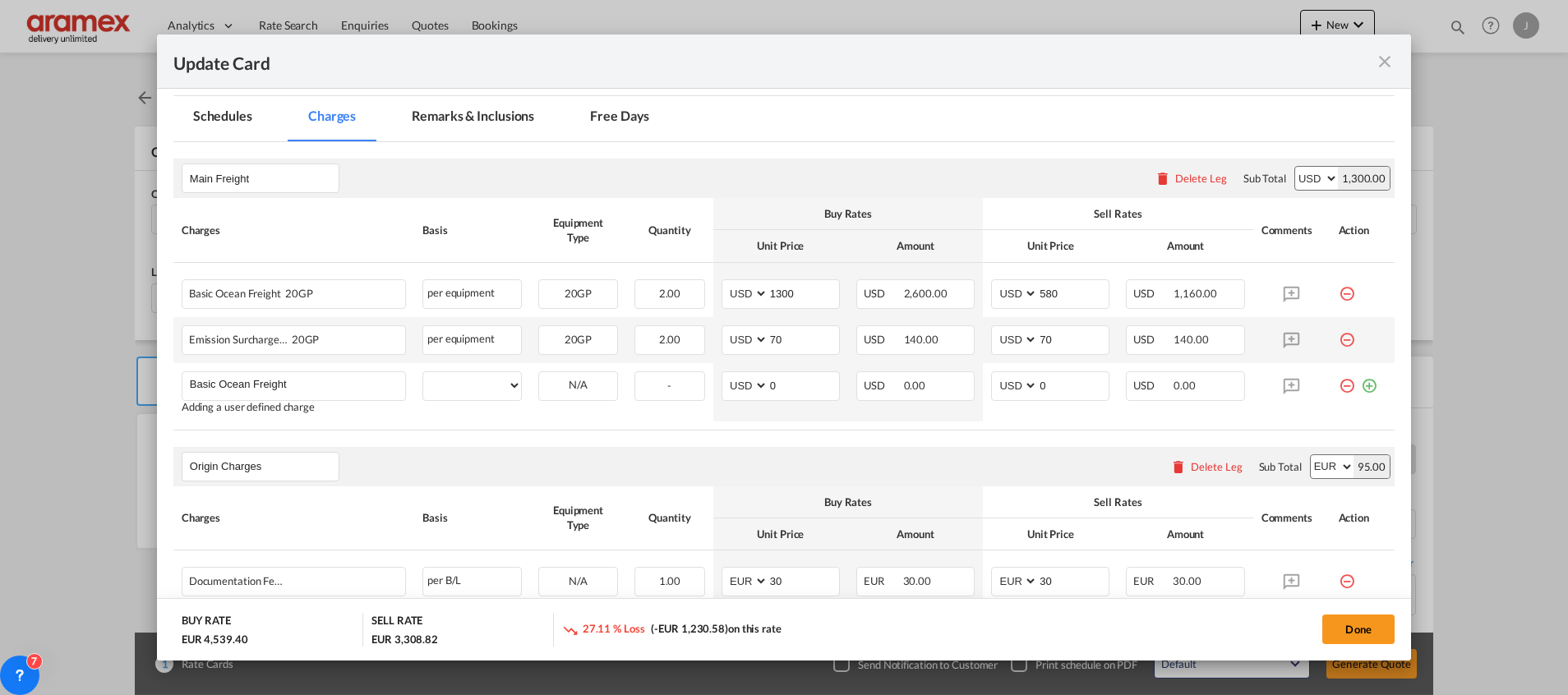
click at [1089, 426] on table "Charges Basis Equipment Type Quantity Buy Rates Sell Rates Comments Action Unit…" at bounding box center [784, 314] width 1221 height 231
click at [1339, 294] on md-icon "icon-minus-circle-outline red-400-fg" at bounding box center [1347, 288] width 16 height 16
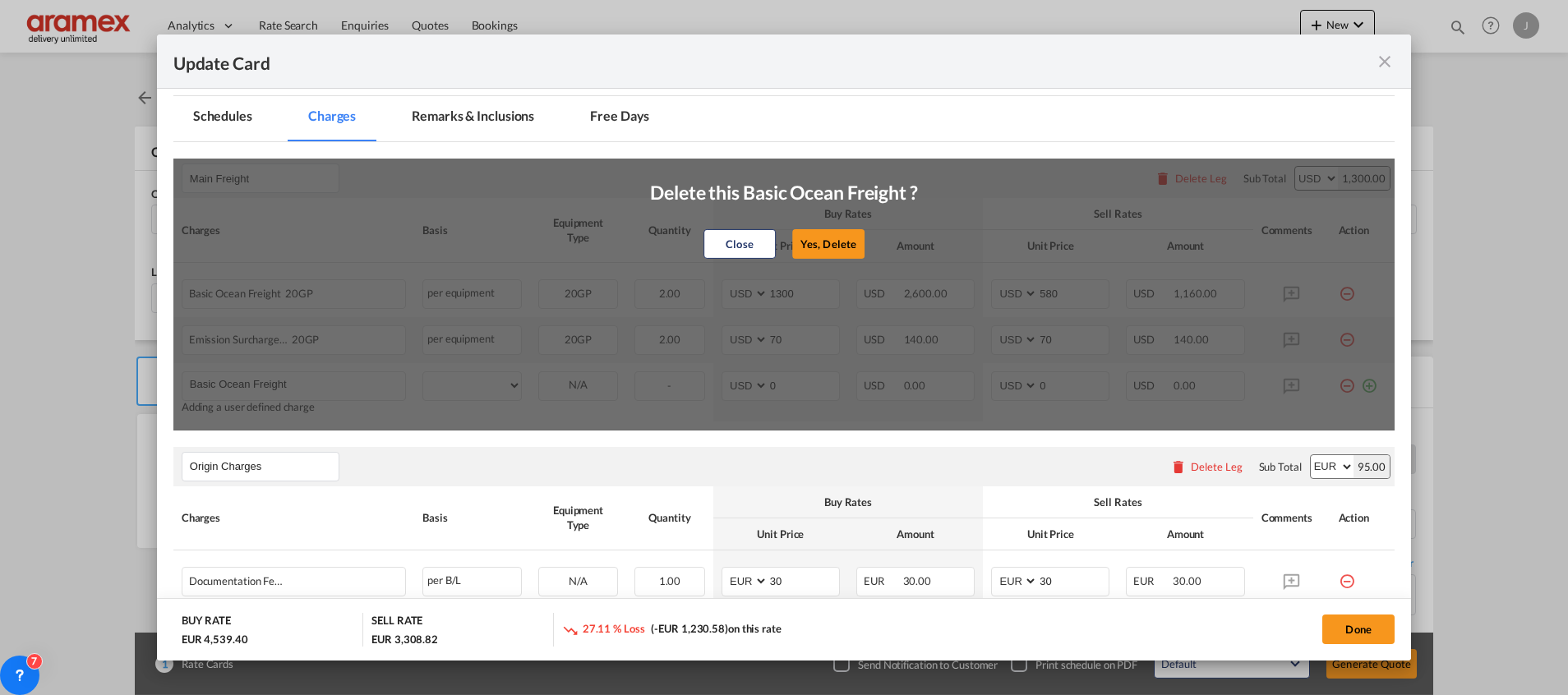
drag, startPoint x: 825, startPoint y: 229, endPoint x: 1101, endPoint y: 236, distance: 276.1
click at [827, 229] on div "Close Yes, [GEOGRAPHIC_DATA]" at bounding box center [784, 243] width 268 height 39
click at [831, 238] on button "Yes, Delete" at bounding box center [827, 244] width 72 height 29
type input "70"
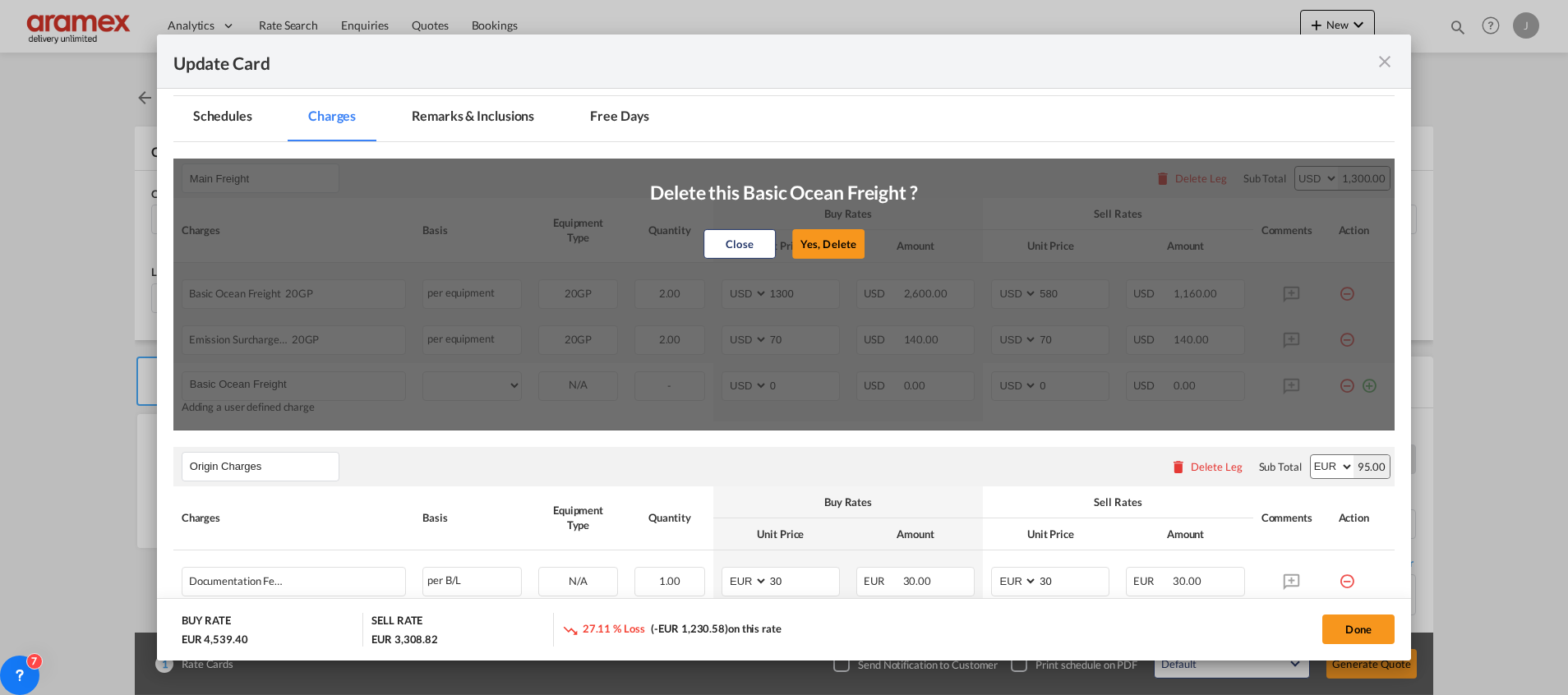
type input "0"
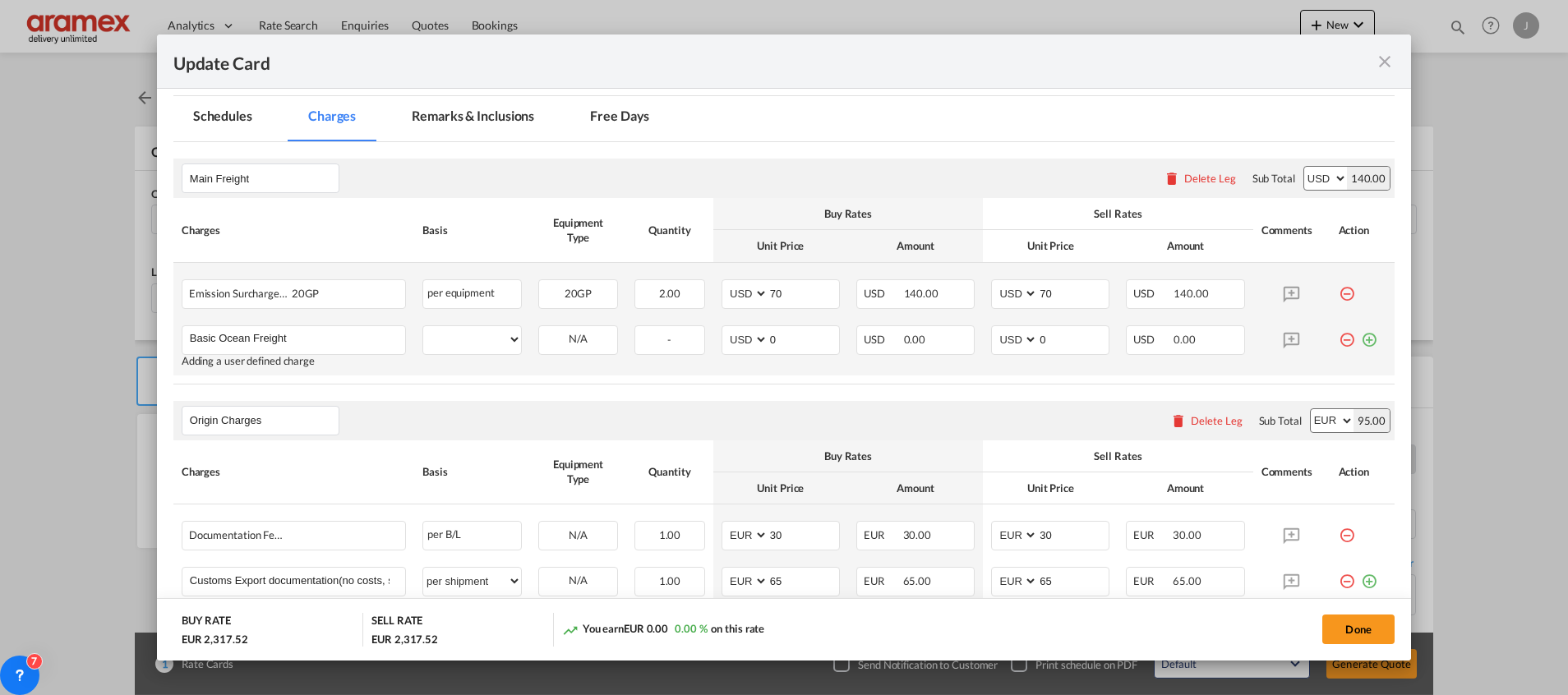
click at [1339, 290] on md-icon "icon-minus-circle-outline red-400-fg" at bounding box center [1347, 288] width 16 height 16
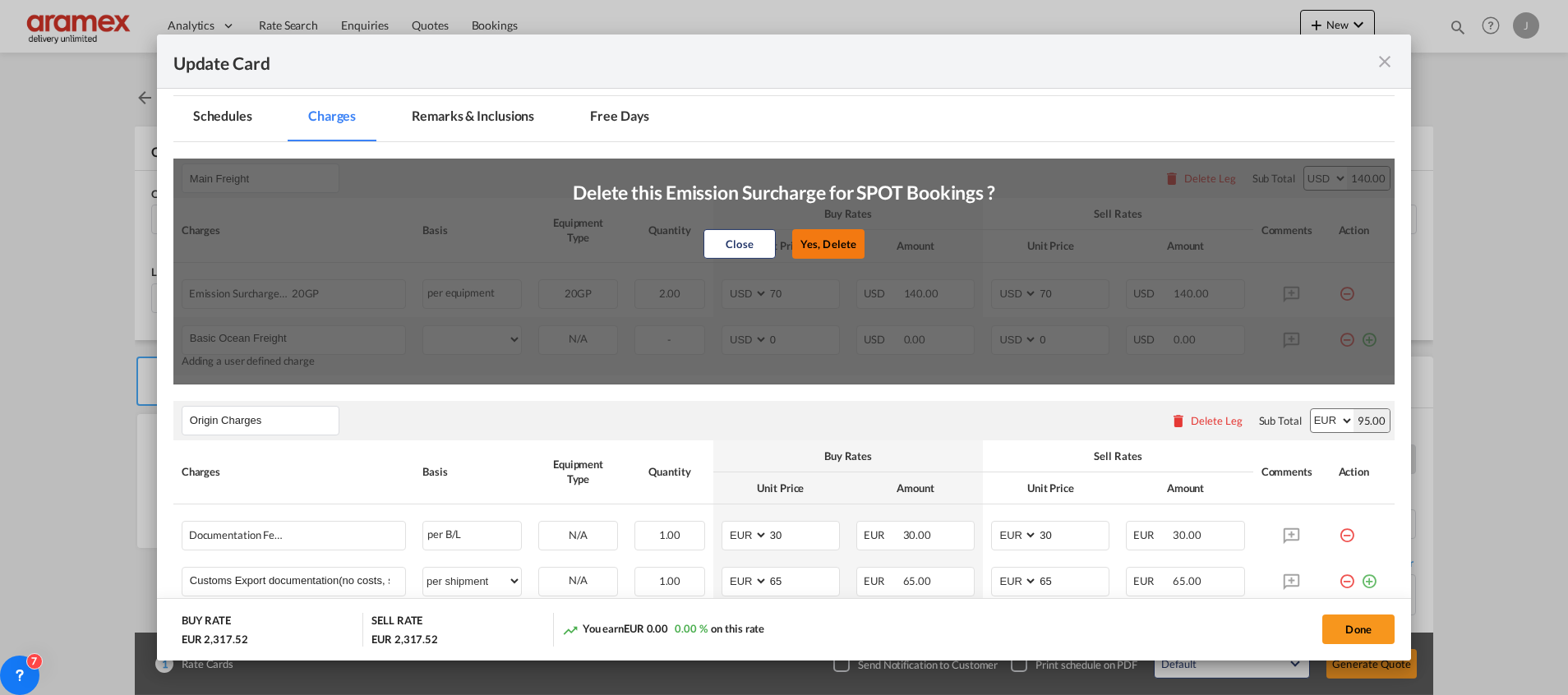
click at [826, 234] on button "Yes, Delete" at bounding box center [827, 244] width 72 height 29
type input "0"
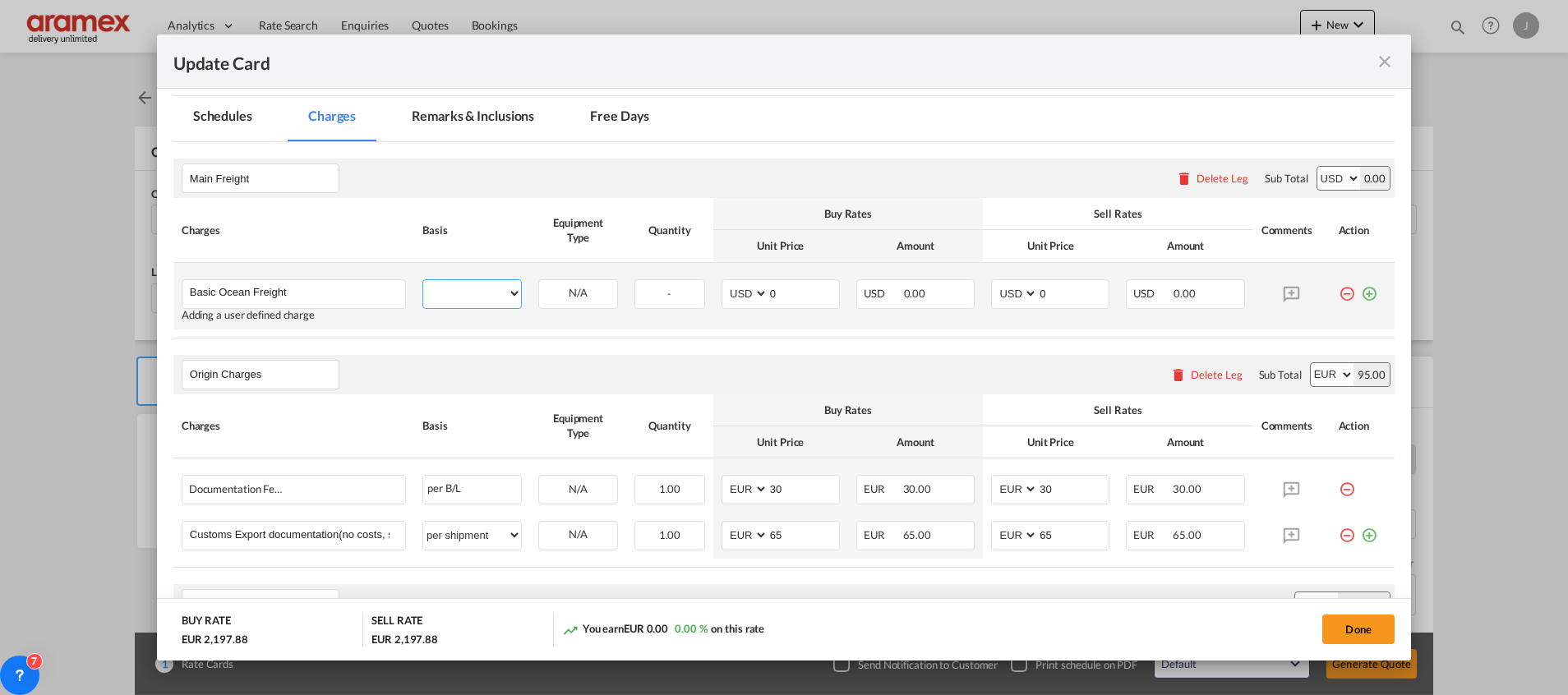
drag, startPoint x: 482, startPoint y: 297, endPoint x: 472, endPoint y: 275, distance: 24.2
click at [482, 297] on select "per equipment per container per B/L per shipping bill per shipment % on freight…" at bounding box center [472, 293] width 98 height 27
click at [423, 280] on select "per equipment per container per B/L per shipping bill per shipment % on freight…" at bounding box center [472, 293] width 98 height 27
click at [489, 341] on rate-modification "Main Freight Please enter leg name Leg Name Already Exists Delete Leg Sub Total…" at bounding box center [784, 573] width 1221 height 864
click at [448, 294] on select "per equipment per container per B/L per shipping bill per shipment % on freight…" at bounding box center [472, 293] width 98 height 27
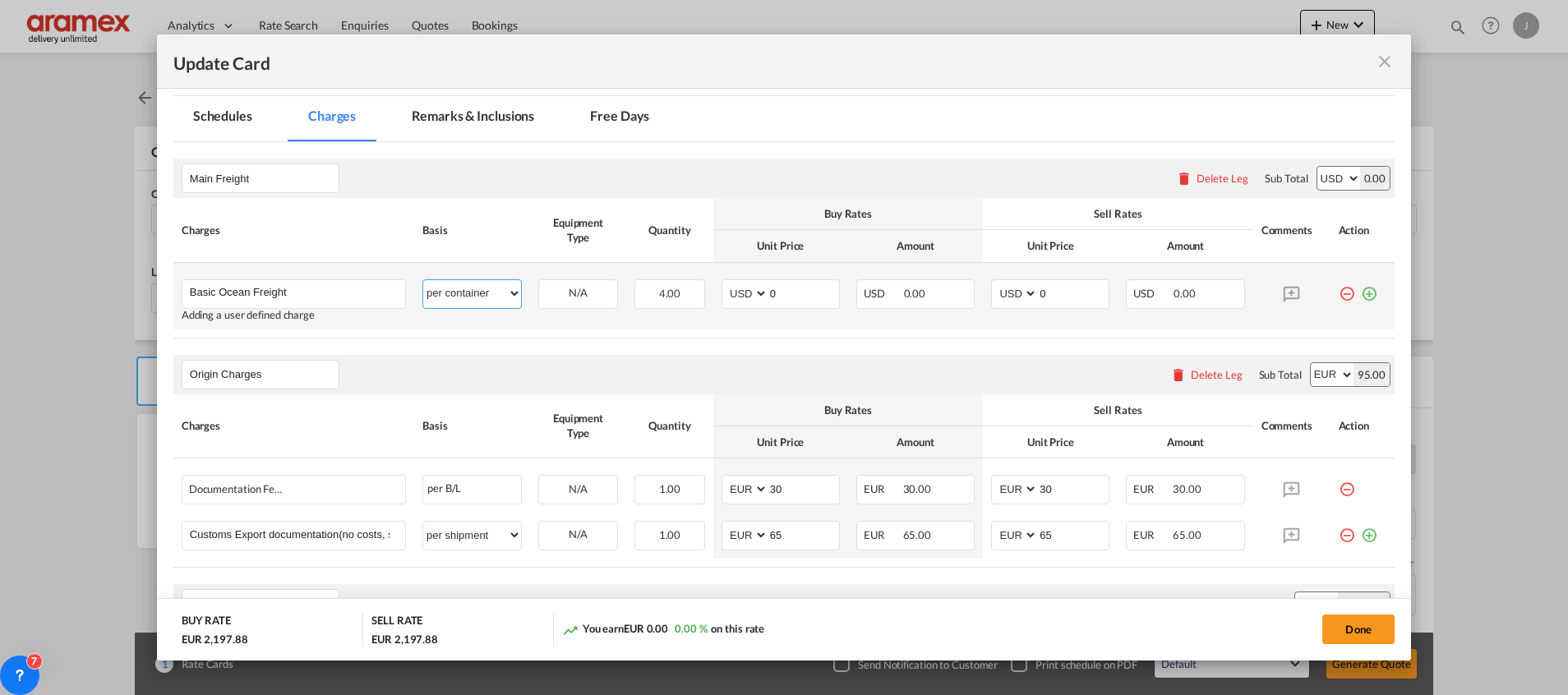
select select "per equipment"
click at [423, 280] on select "per equipment per container per B/L per shipping bill per shipment % on freight…" at bounding box center [472, 293] width 98 height 27
click at [603, 296] on select "20GP 40HC" at bounding box center [578, 294] width 78 height 22
select select "40HC"
click at [539, 283] on select "20GP 40HC" at bounding box center [578, 294] width 78 height 22
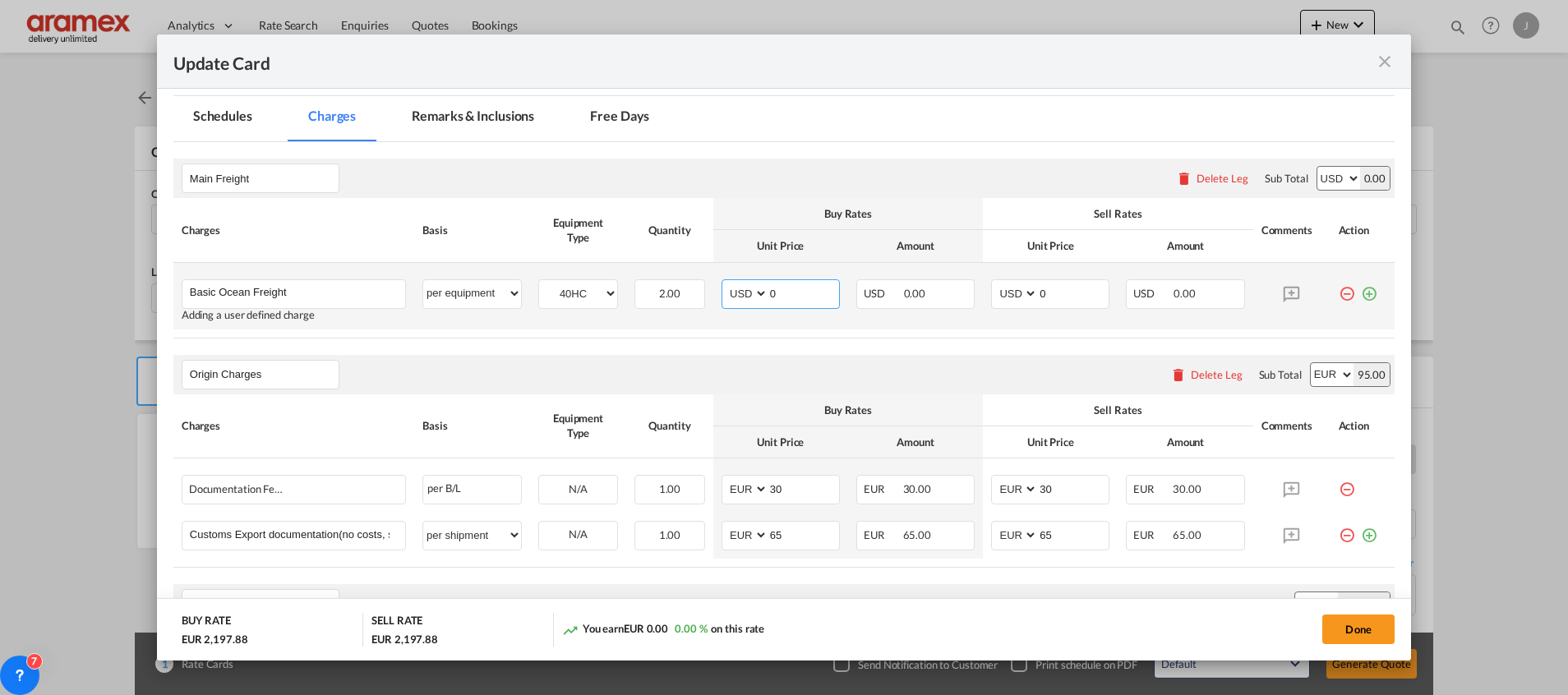
drag, startPoint x: 790, startPoint y: 292, endPoint x: 724, endPoint y: 293, distance: 66.0
click at [724, 293] on md-input-container "AED AFN ALL AMD ANG AOA ARS AUD AWG AZN BAM BBD BDT BGN BHD BIF BMD BND BOB BRL…" at bounding box center [780, 294] width 118 height 29
click at [784, 288] on input "1300" at bounding box center [803, 292] width 70 height 25
type input "1300"
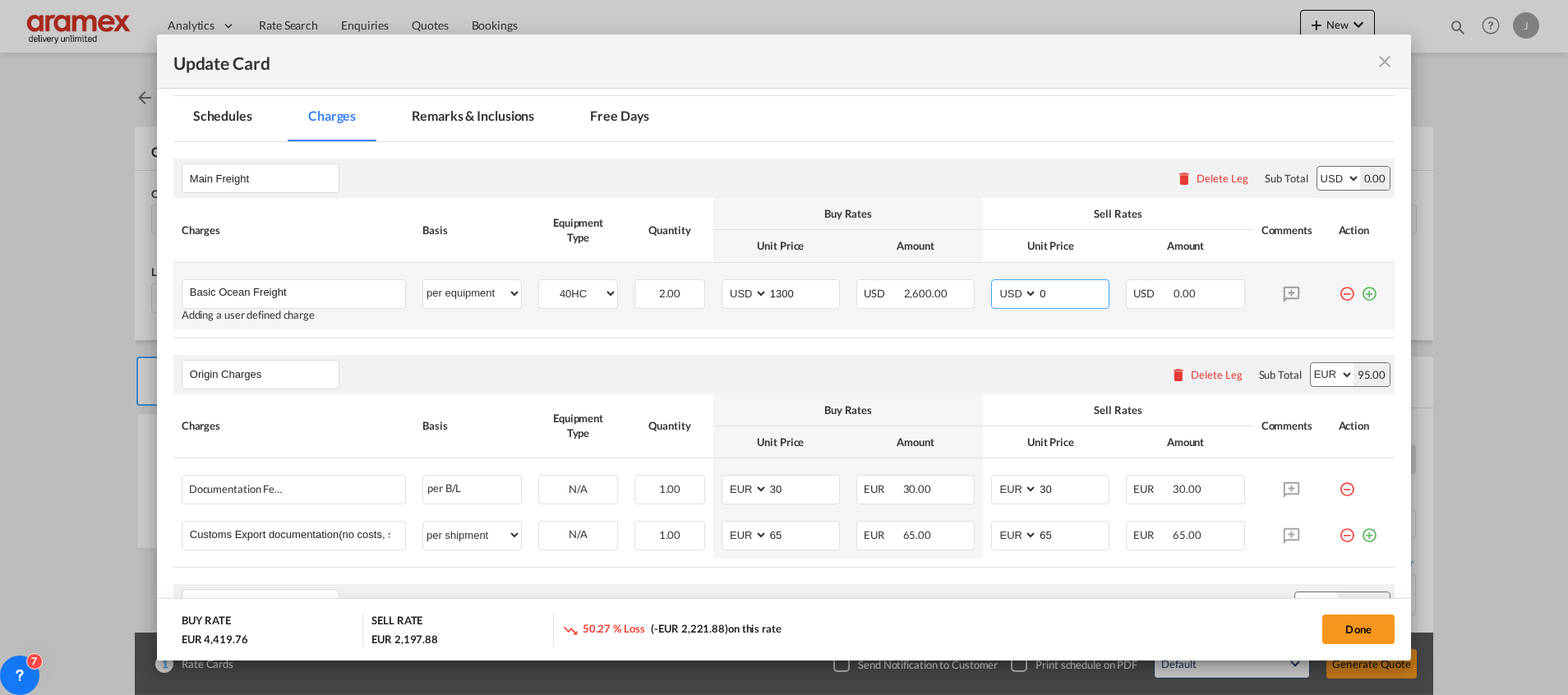
drag, startPoint x: 1058, startPoint y: 288, endPoint x: 973, endPoint y: 297, distance: 85.5
click at [991, 288] on md-input-container "AED AFN ALL AMD ANG AOA ARS AUD AWG AZN BAM BBD BDT BGN BHD BIF BMD BND BOB BRL…" at bounding box center [1050, 294] width 118 height 29
paste input "130"
type input "1300"
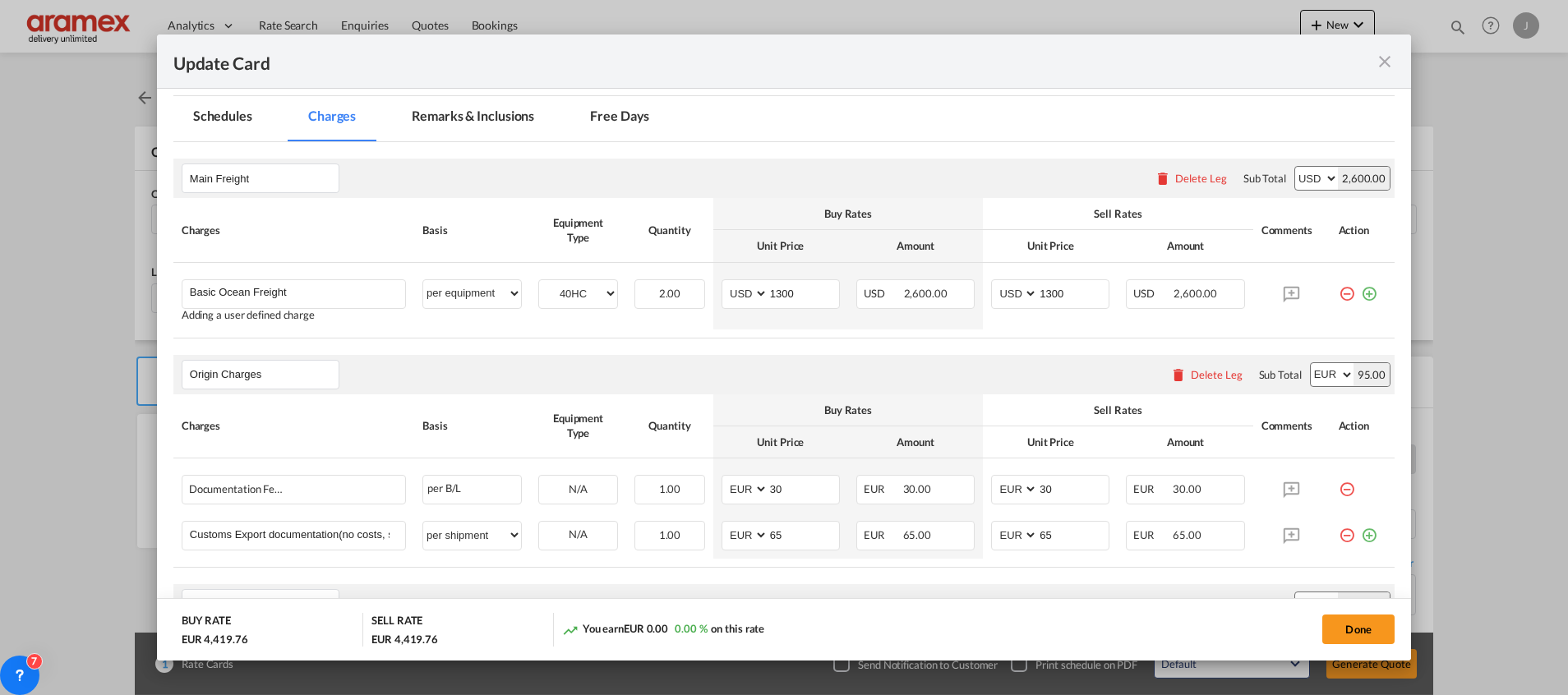
click at [882, 350] on rate-modification "Main Freight Please enter leg name Leg Name Already Exists Delete Leg Sub Total…" at bounding box center [784, 573] width 1221 height 864
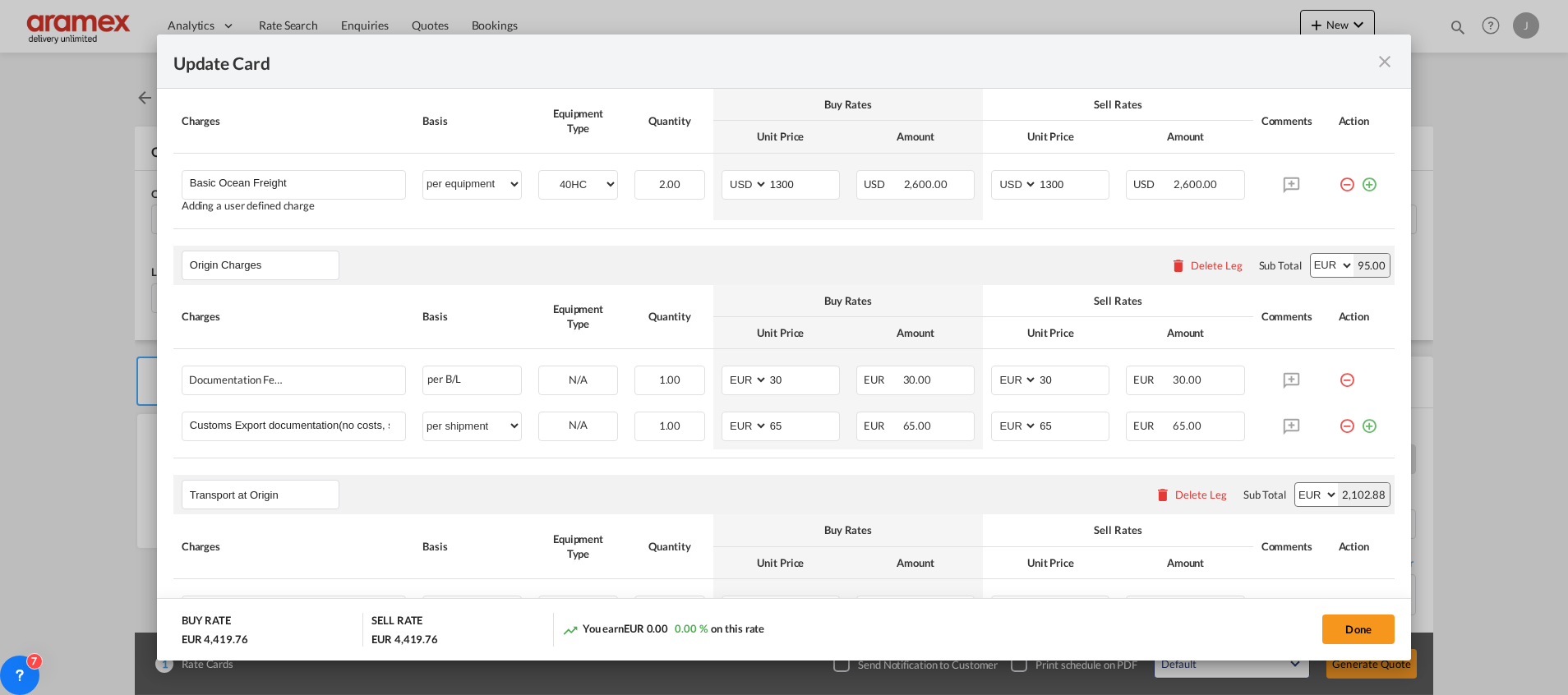
scroll to position [493, 0]
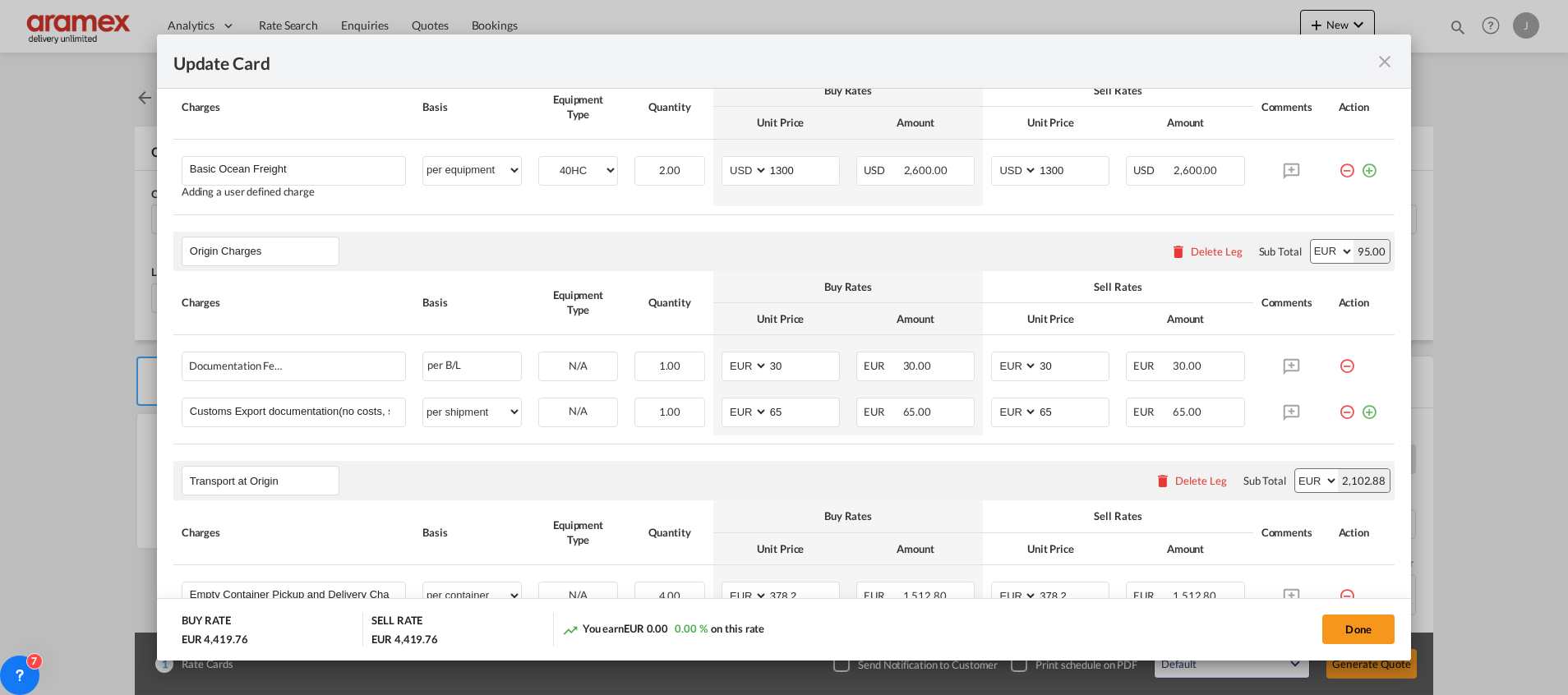
click at [1383, 56] on md-icon "icon-close fg-AAA8AD m-0 pointer" at bounding box center [1384, 62] width 20 height 20
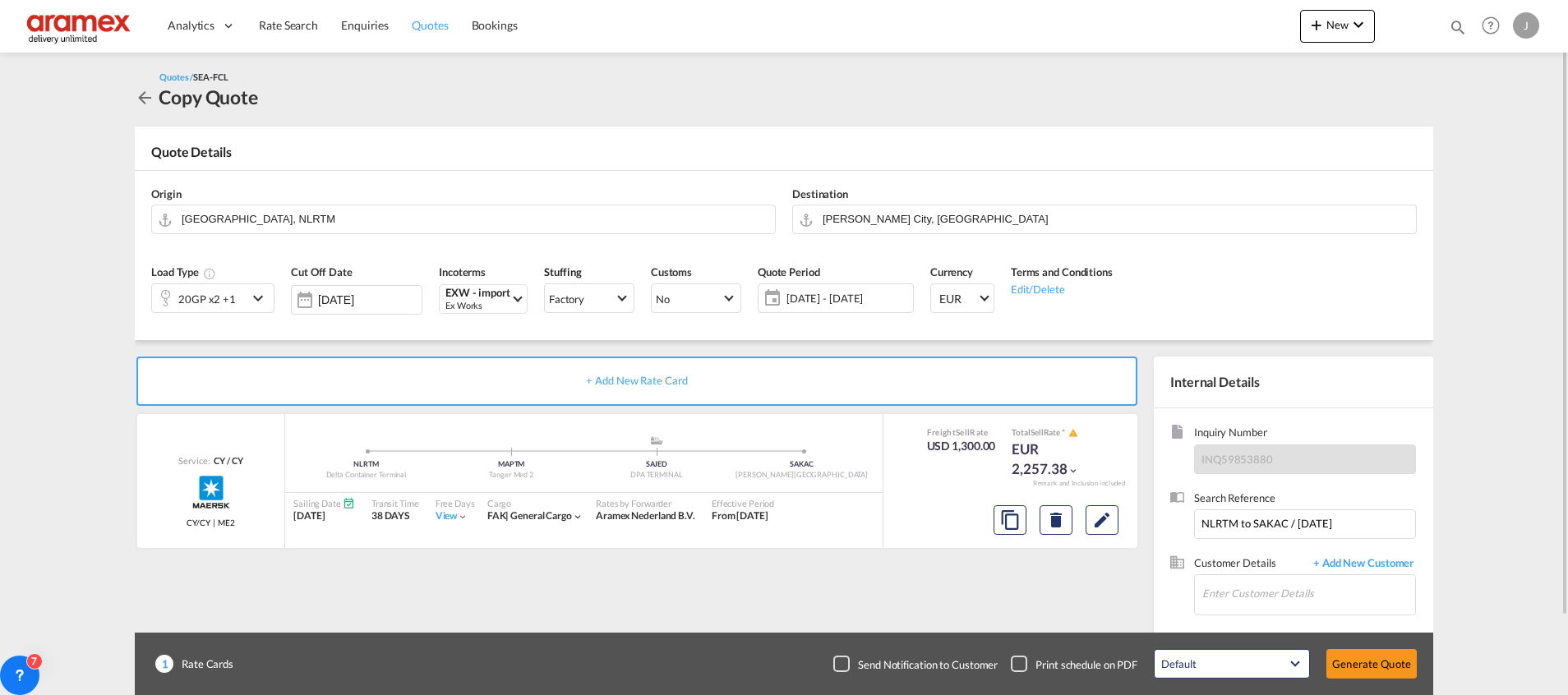
click at [453, 23] on link "Quotes" at bounding box center [430, 26] width 59 height 53
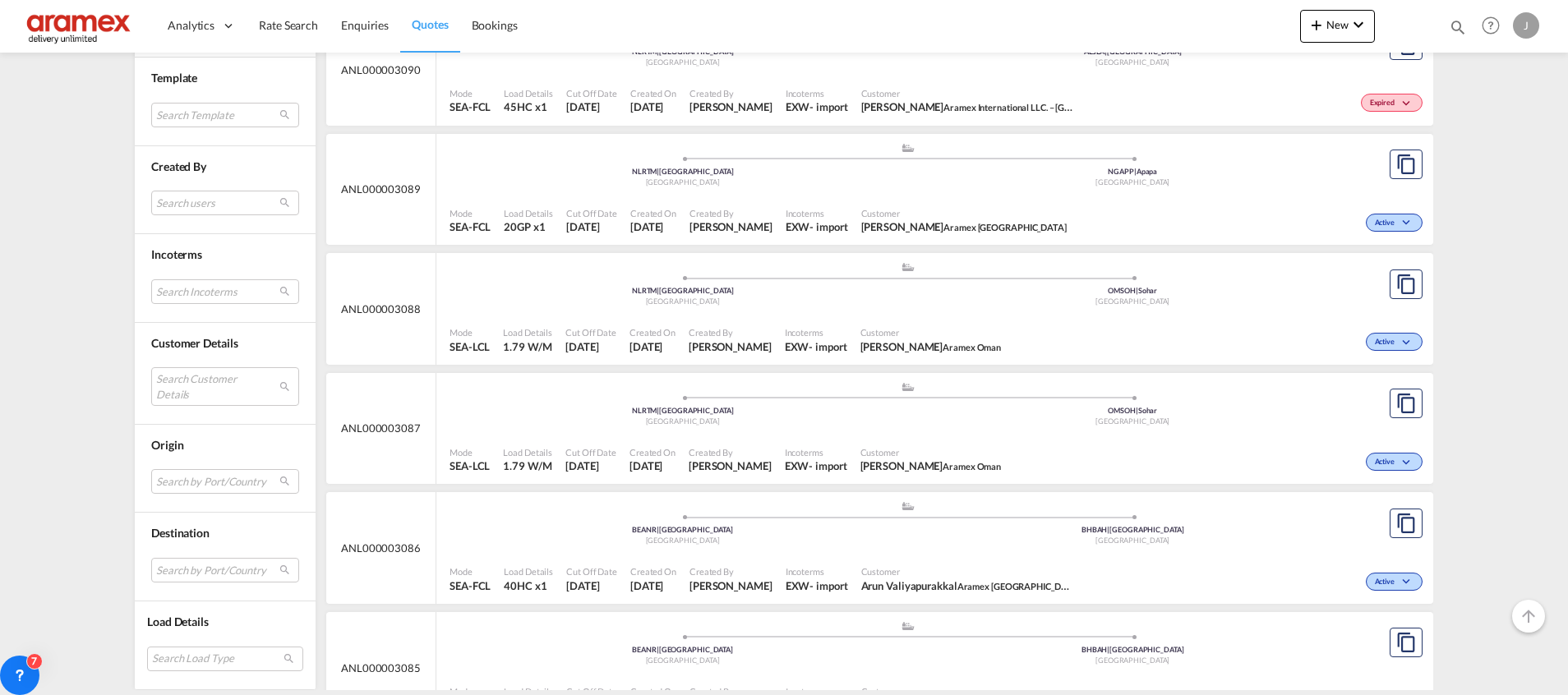
scroll to position [3267, 0]
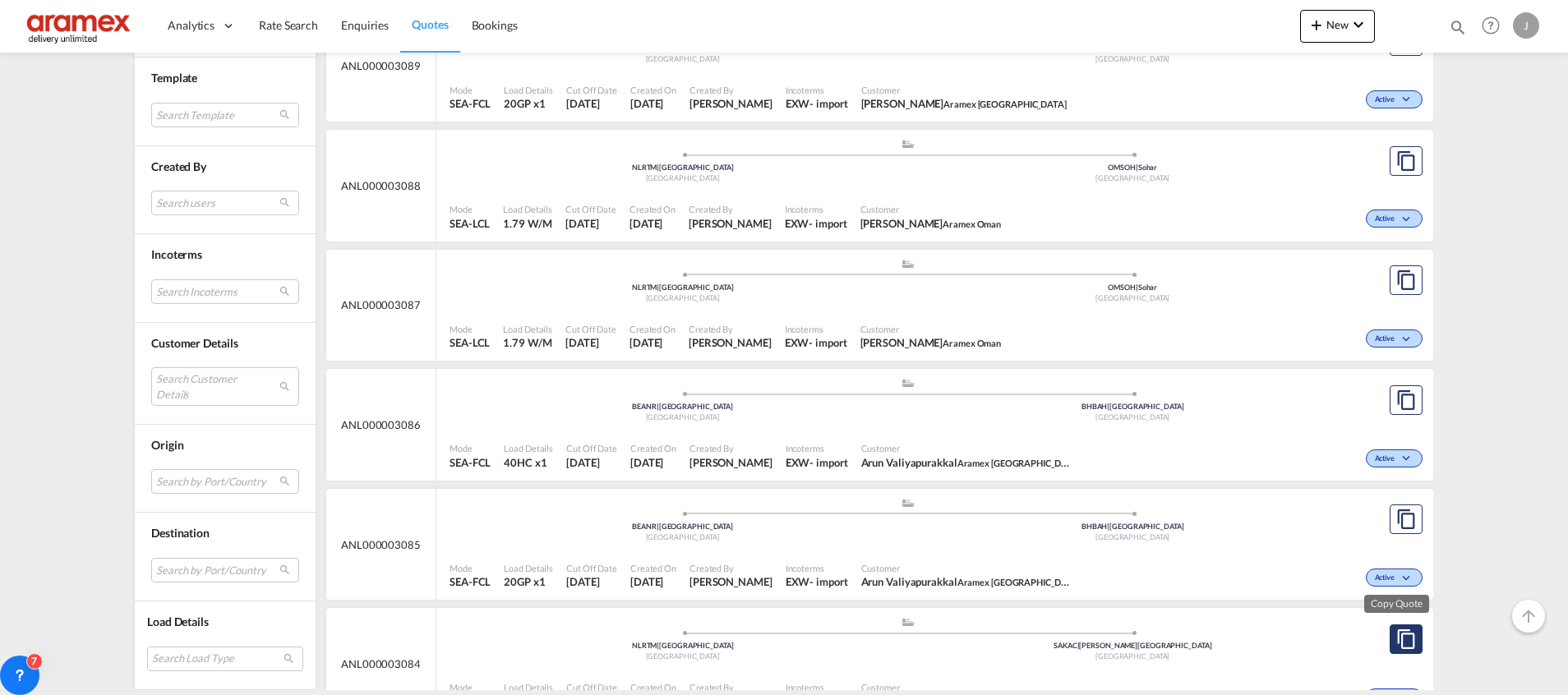
click at [1396, 633] on md-icon "assets/icons/custom/copyQuote.svg" at bounding box center [1406, 639] width 20 height 20
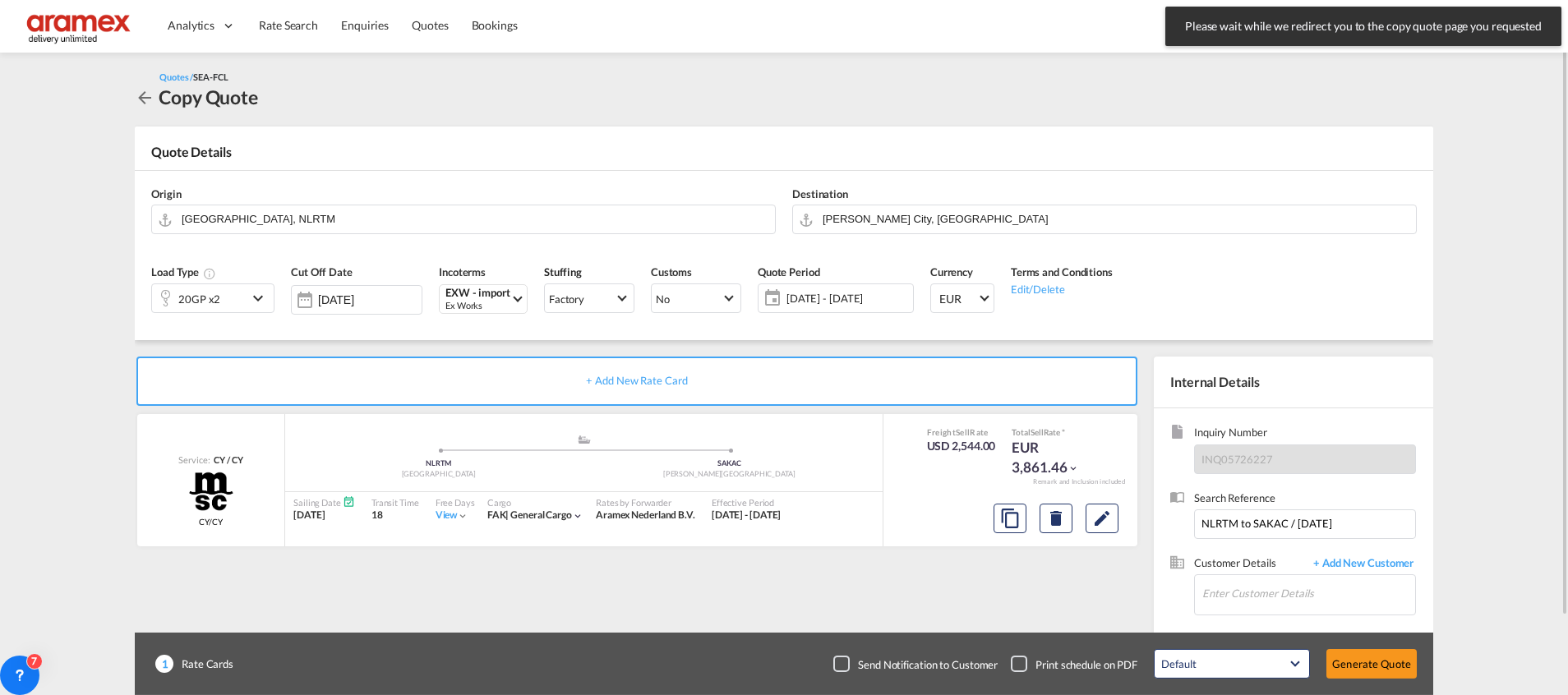
click at [242, 299] on div "20GP x2" at bounding box center [199, 298] width 95 height 28
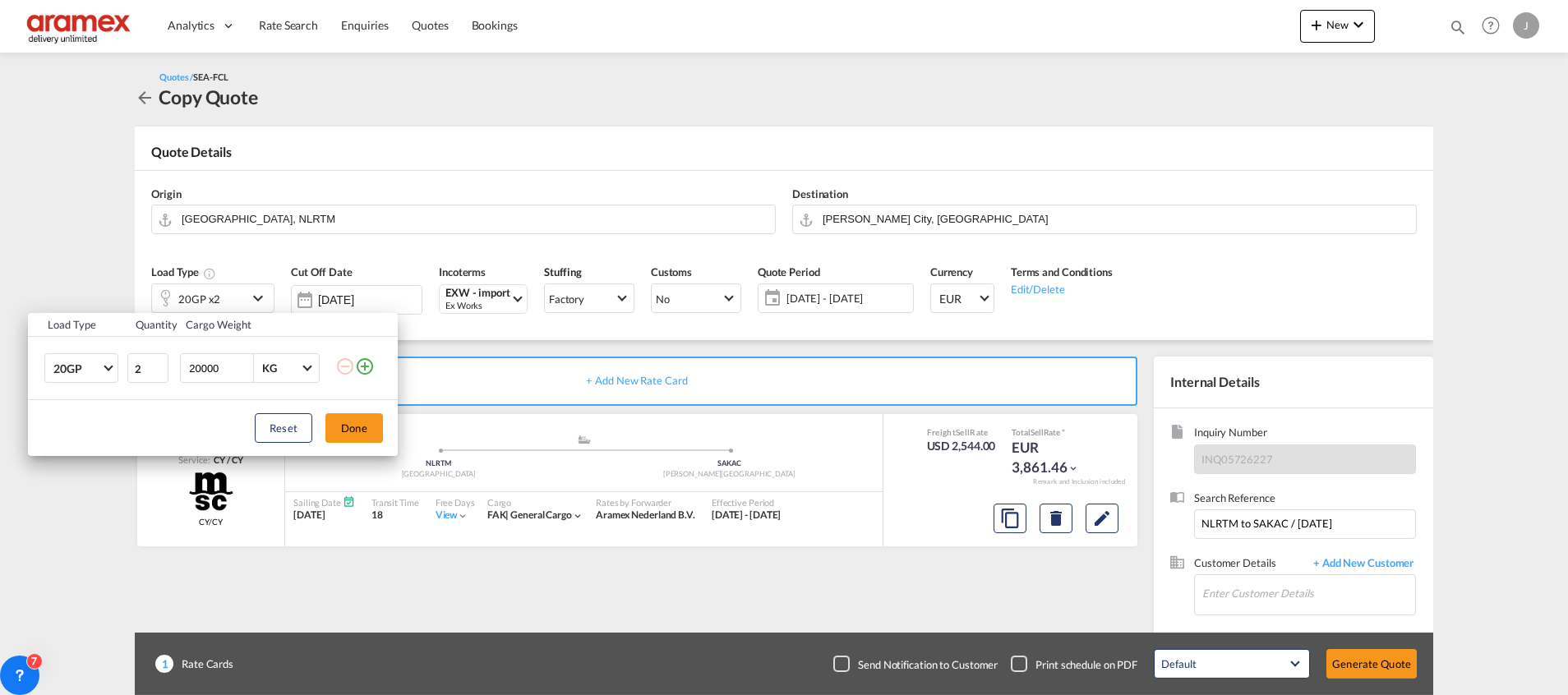
click at [373, 367] on md-icon "icon-plus-circle-outline" at bounding box center [365, 367] width 20 height 20
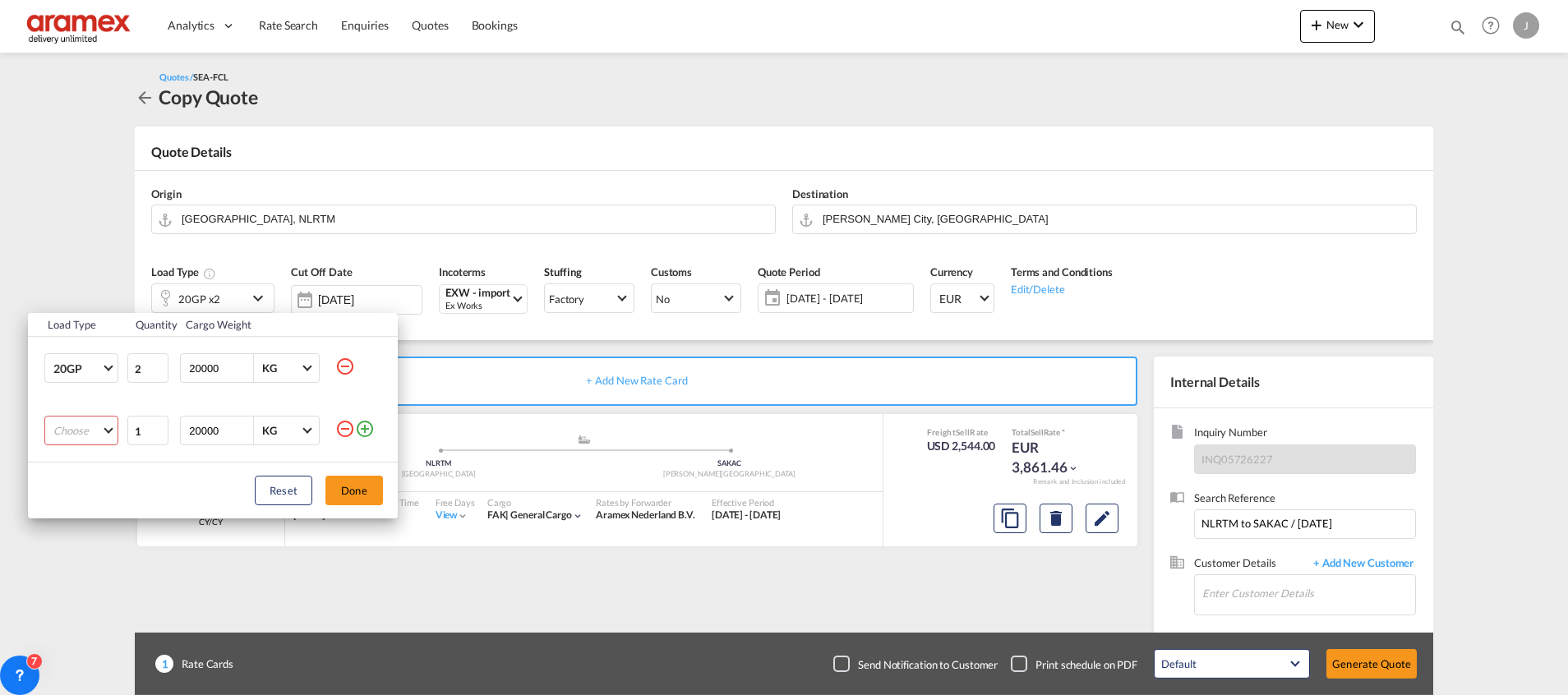
click at [85, 429] on md-select "Choose 20GP 40GP 40HC 45HC 20RE 40RE 40HR 20OT 40OT 20FR 40FR 40NR 20NR 45S 20T…" at bounding box center [81, 431] width 74 height 29
click at [91, 508] on md-option "40HC" at bounding box center [96, 509] width 112 height 39
type input "2"
click at [162, 426] on input "2" at bounding box center [147, 431] width 41 height 29
click at [357, 489] on button "Done" at bounding box center [354, 490] width 58 height 29
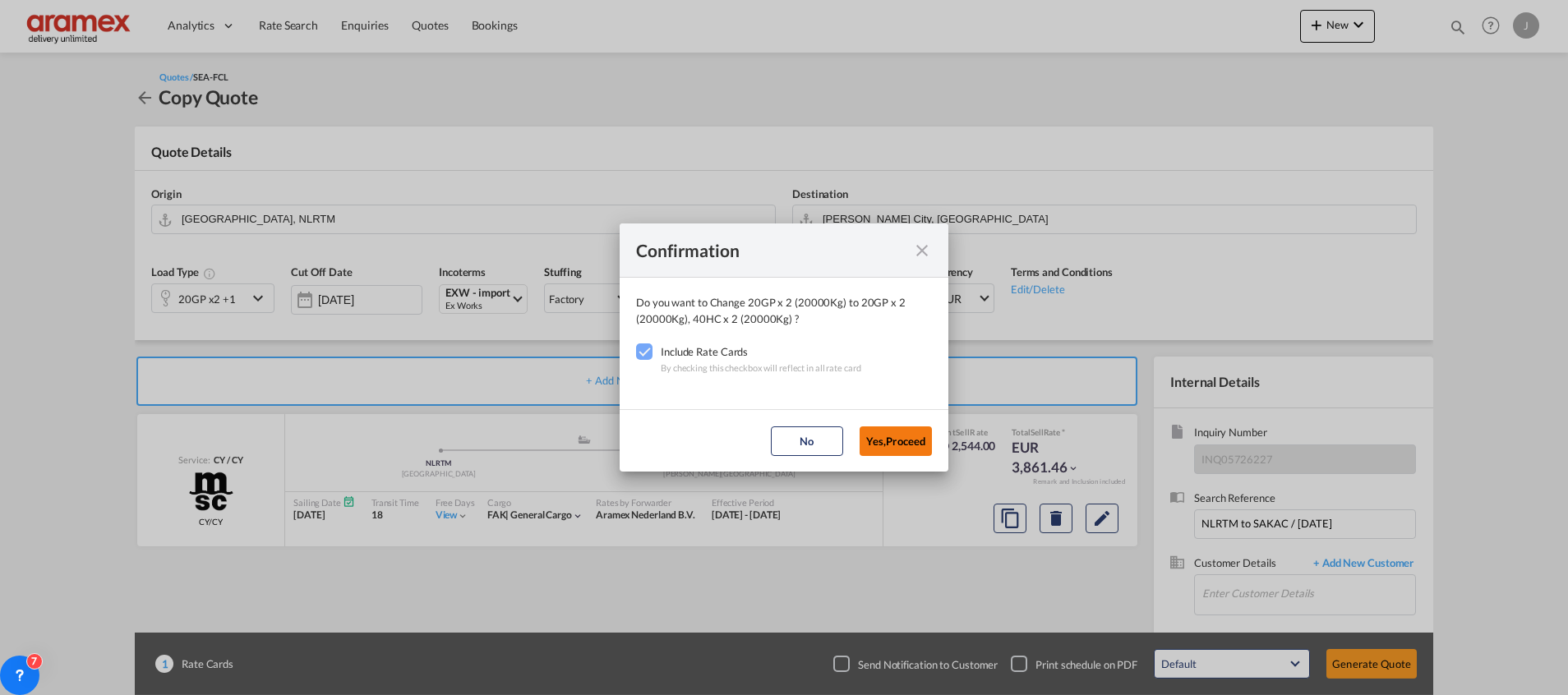
click at [891, 449] on button "Yes,Proceed" at bounding box center [895, 441] width 72 height 29
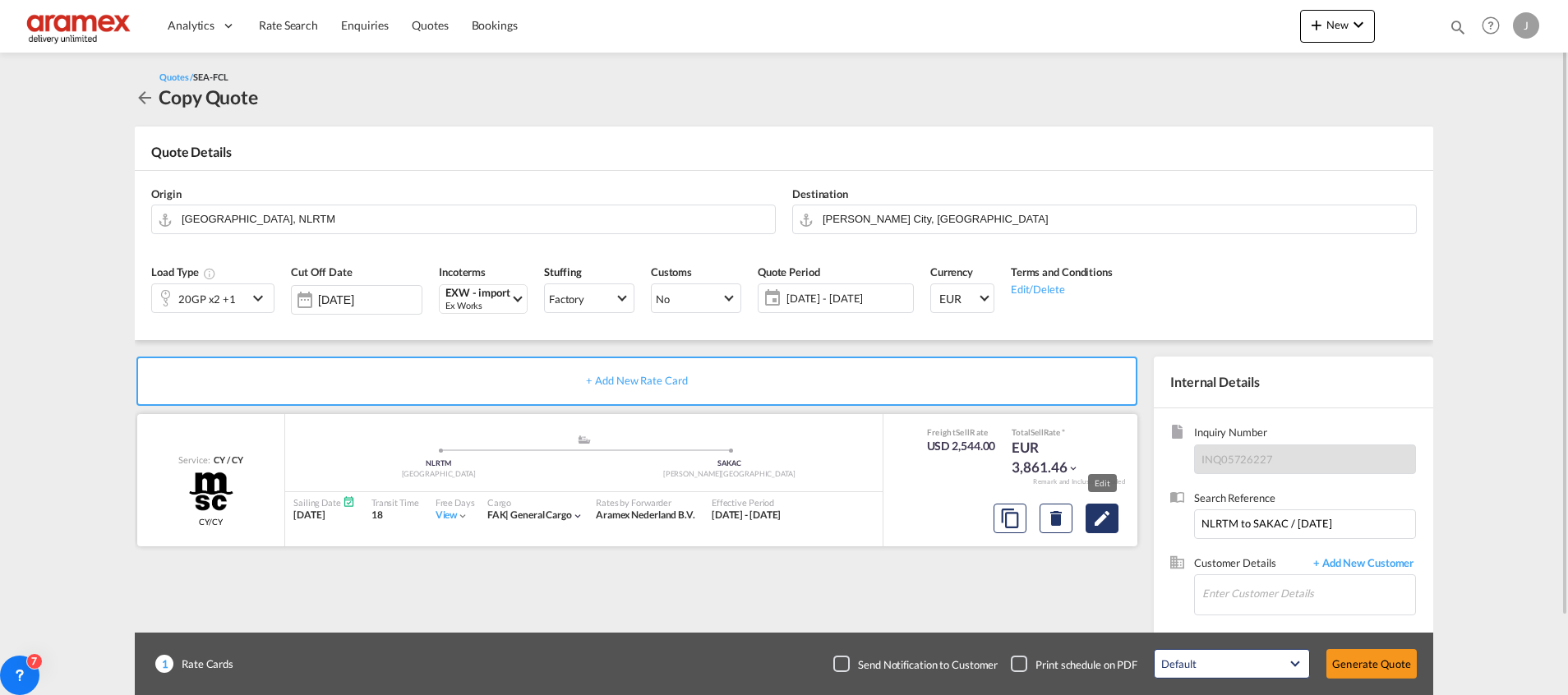
click at [1106, 514] on md-icon "Edit" at bounding box center [1102, 519] width 20 height 20
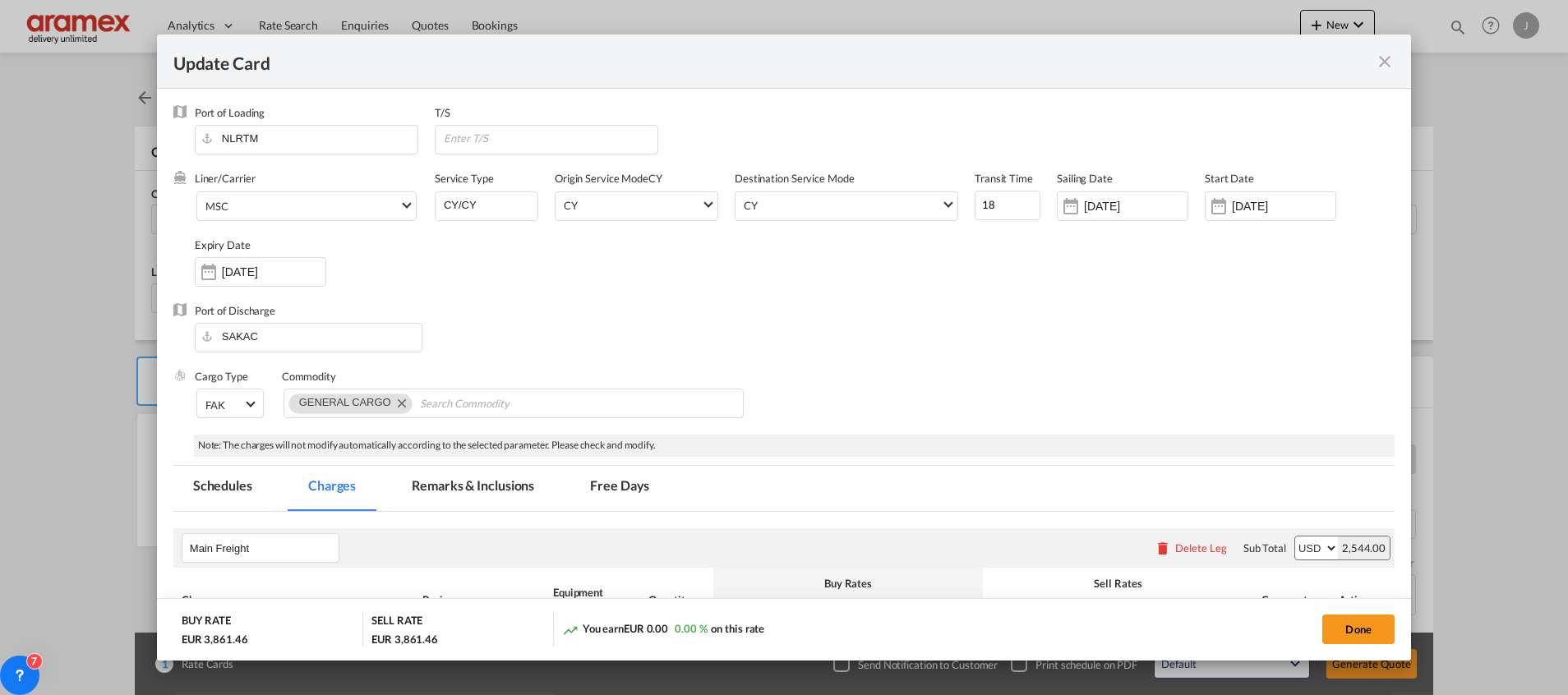
scroll to position [1109, 0]
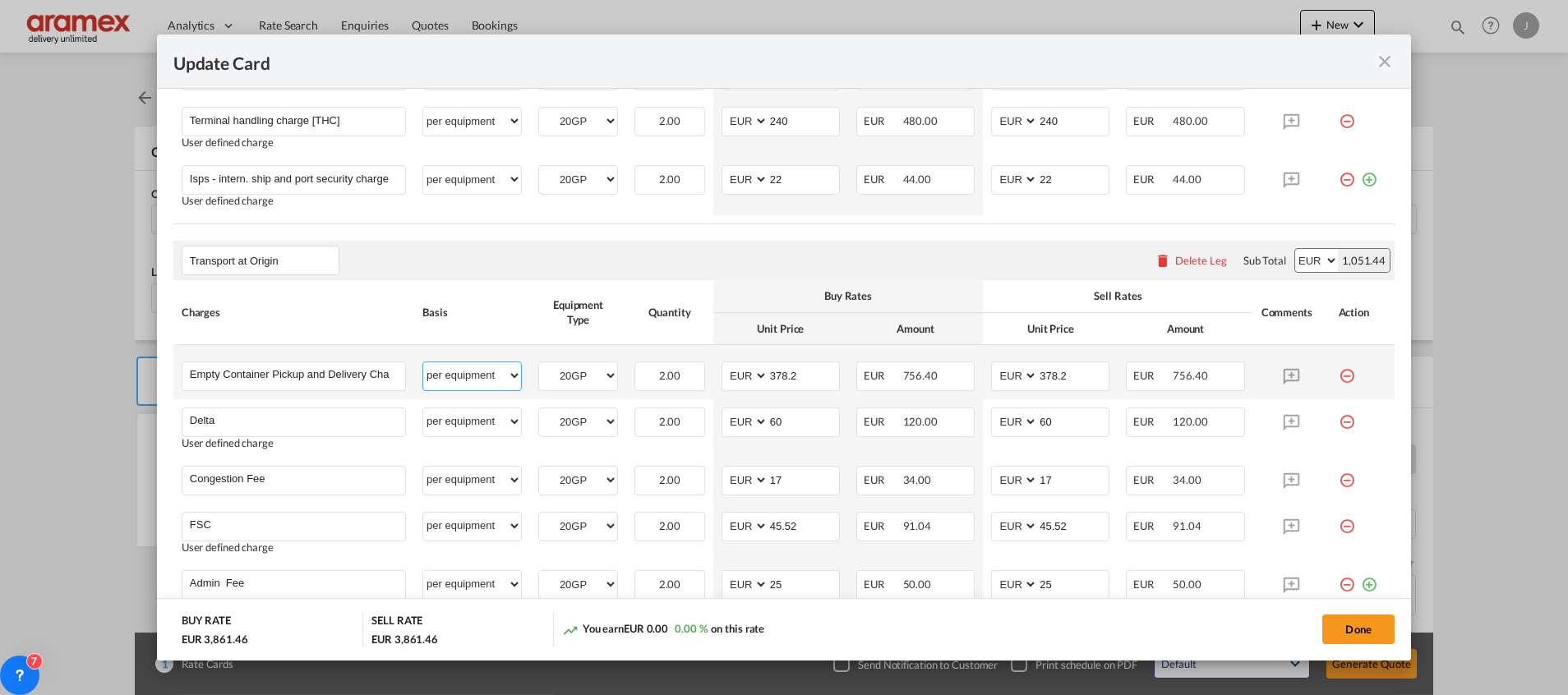
click at [443, 370] on select "per equipment per container per B/L per shipping bill per shipment % on pickup …" at bounding box center [472, 375] width 98 height 27
select select "per container"
click at [423, 362] on select "per equipment per container per B/L per shipping bill per shipment % on pickup …" at bounding box center [472, 375] width 98 height 27
click at [481, 416] on select "per equipment per container per B/L per shipping bill per shipment % on pickup …" at bounding box center [472, 422] width 98 height 27
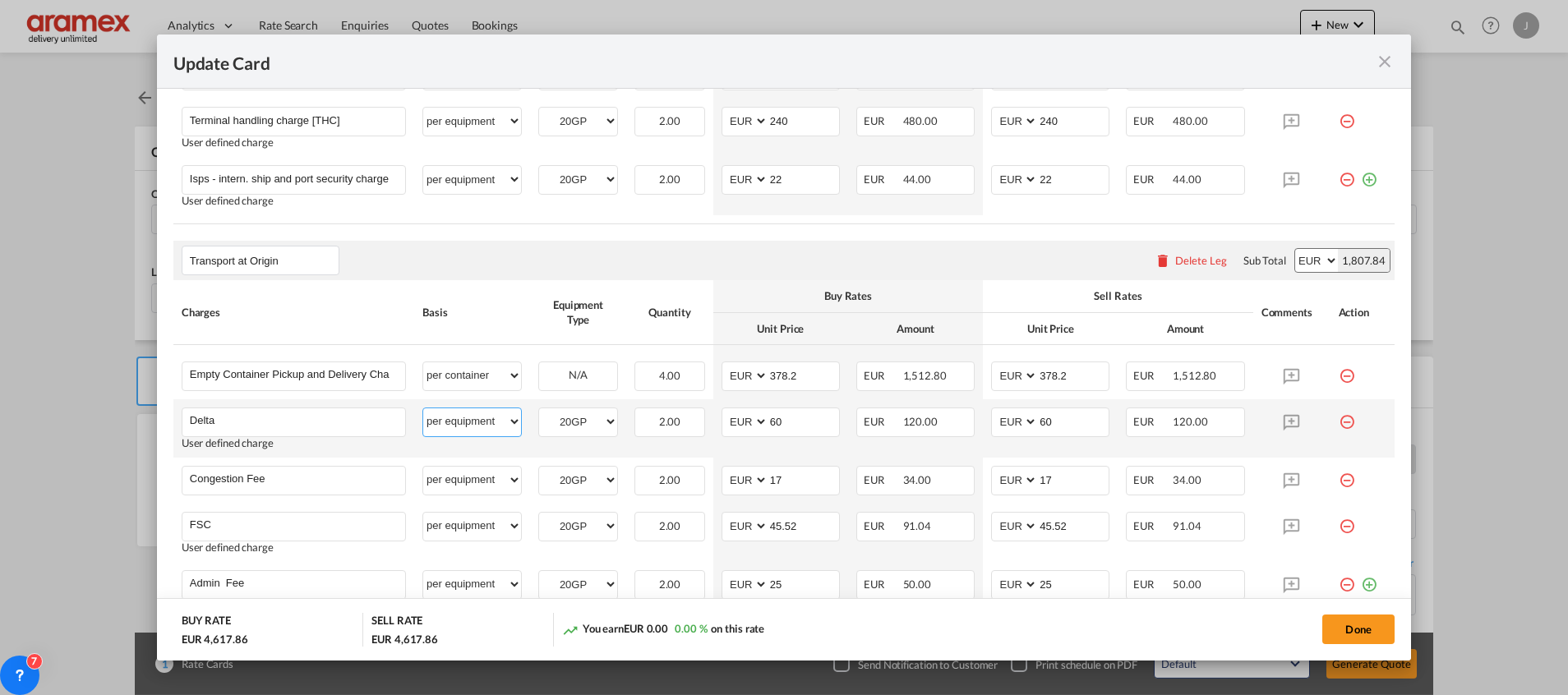
select select "per container"
click at [423, 409] on select "per equipment per container per B/L per shipping bill per shipment % on pickup …" at bounding box center [472, 422] width 98 height 27
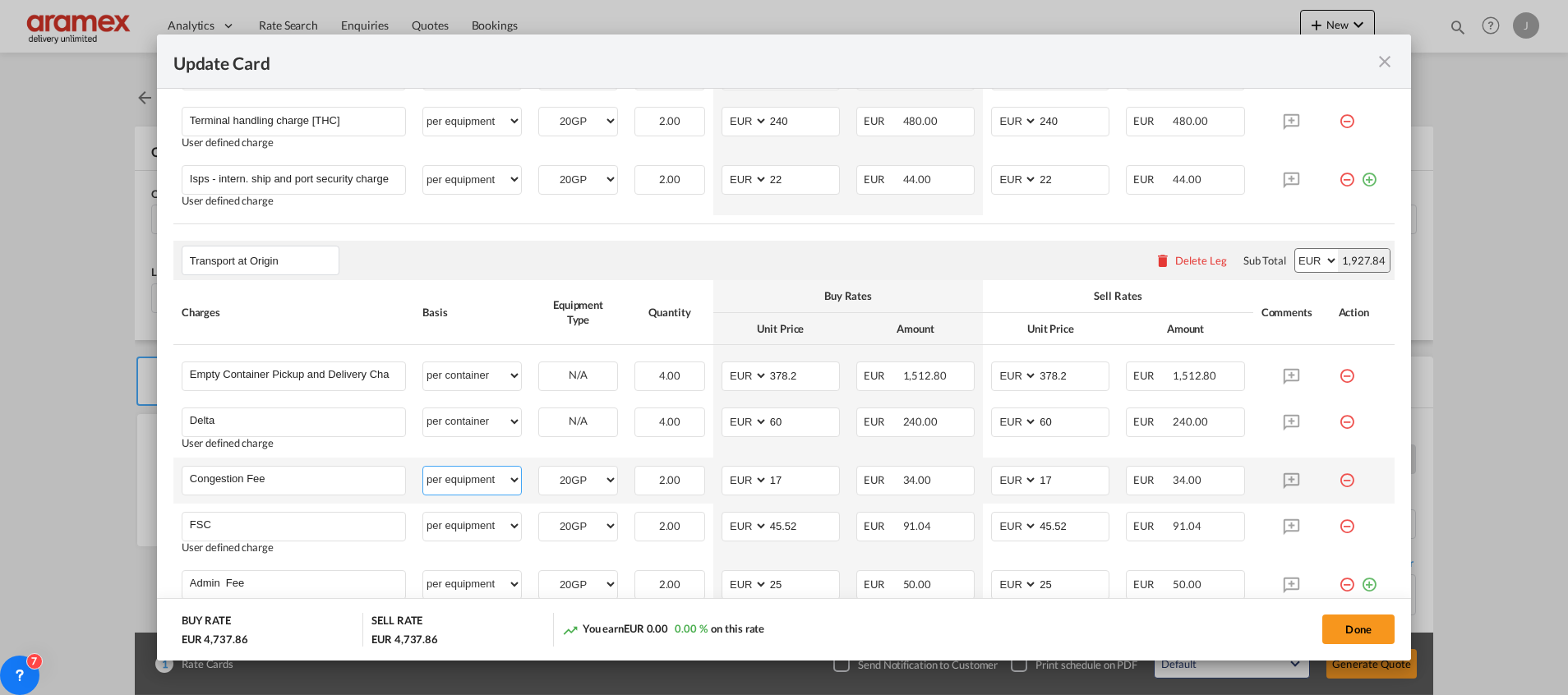
click at [458, 476] on select "per equipment per container per B/L per shipping bill per shipment % on pickup …" at bounding box center [472, 479] width 98 height 27
select select "per container"
click at [423, 466] on select "per equipment per container per B/L per shipping bill per shipment % on pickup …" at bounding box center [472, 479] width 98 height 27
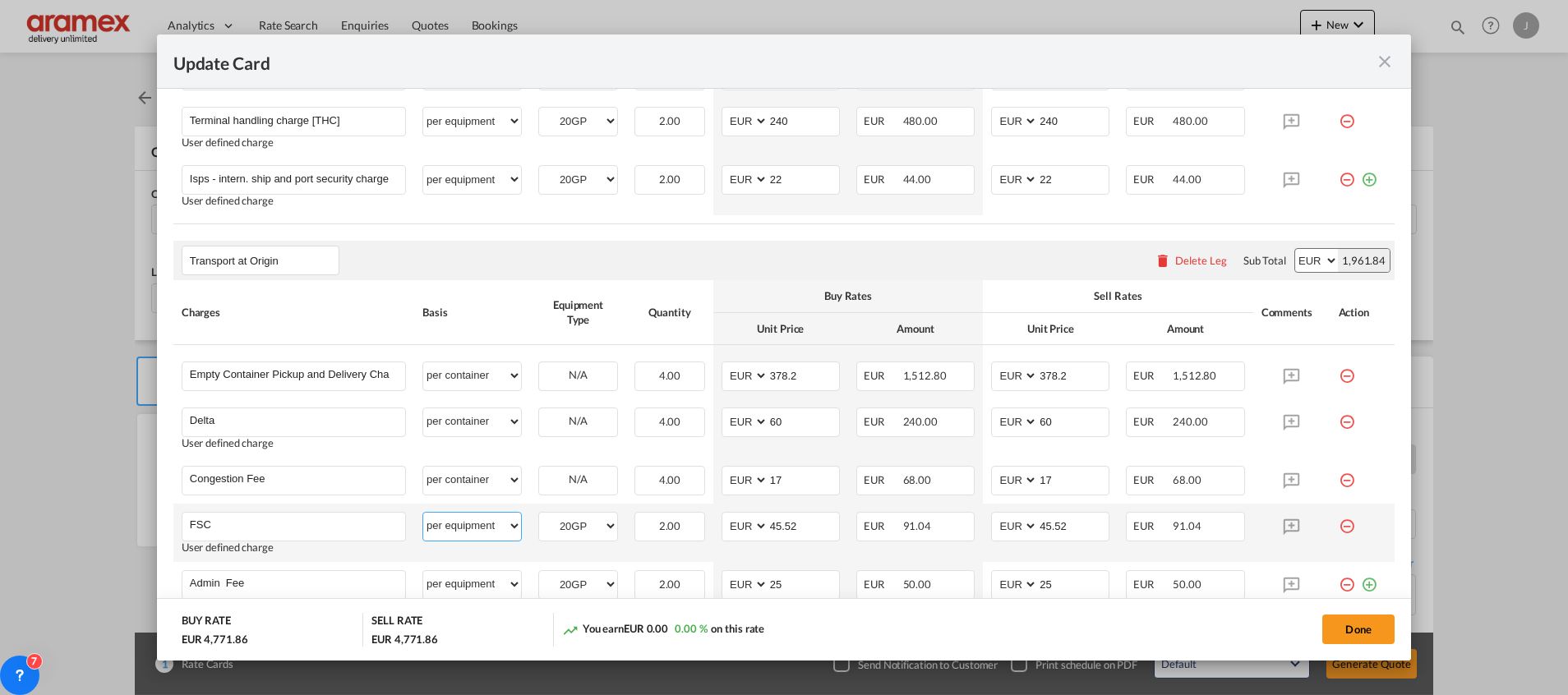
drag, startPoint x: 471, startPoint y: 527, endPoint x: 475, endPoint y: 510, distance: 17.5
click at [471, 527] on select "per equipment per container per B/L per shipping bill per shipment % on pickup …" at bounding box center [472, 526] width 98 height 27
select select "per container"
click at [423, 513] on select "per equipment per container per B/L per shipping bill per shipment % on pickup …" at bounding box center [472, 526] width 98 height 27
click at [450, 578] on select "per equipment per container per B/L per shipping bill per shipment % on pickup …" at bounding box center [472, 584] width 98 height 27
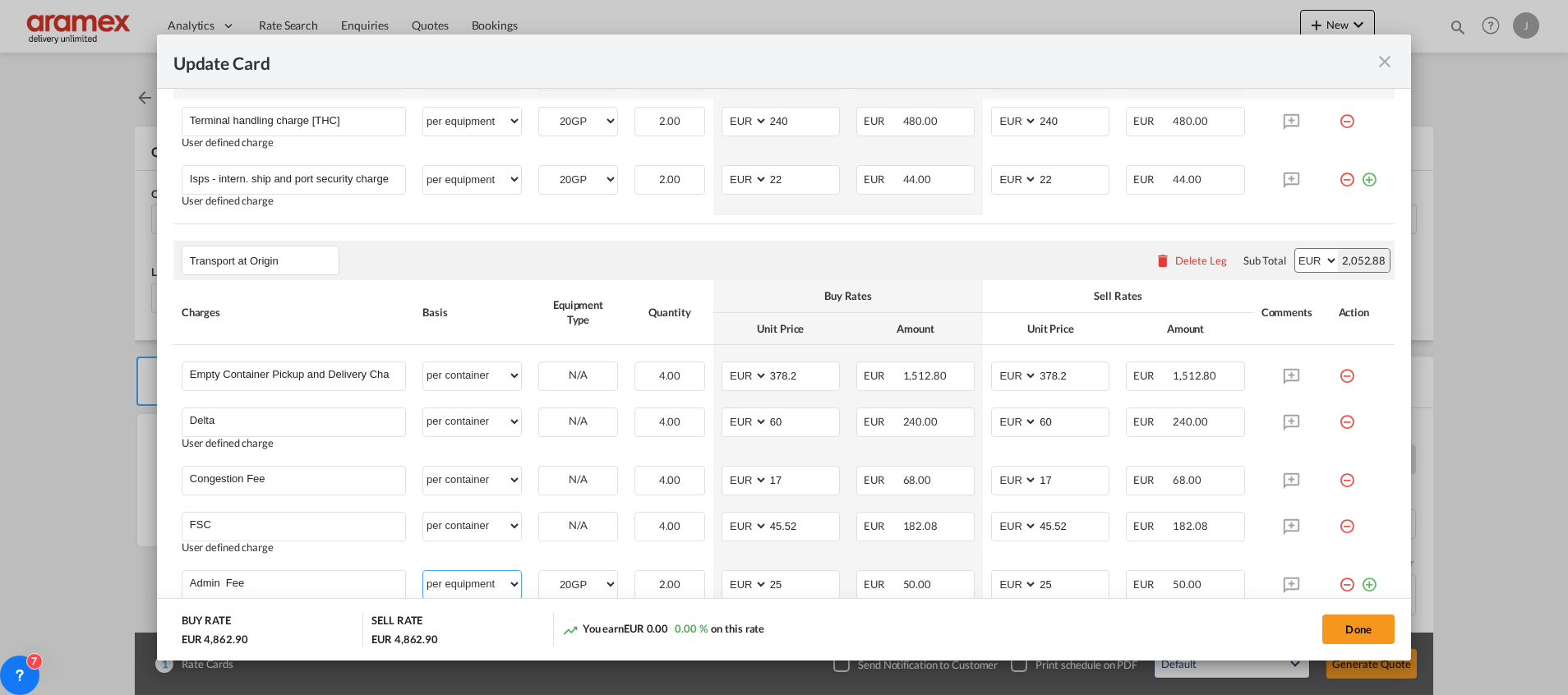
select select "per container"
click at [423, 572] on select "per equipment per container per B/L per shipping bill per shipment % on pickup …" at bounding box center [472, 584] width 98 height 27
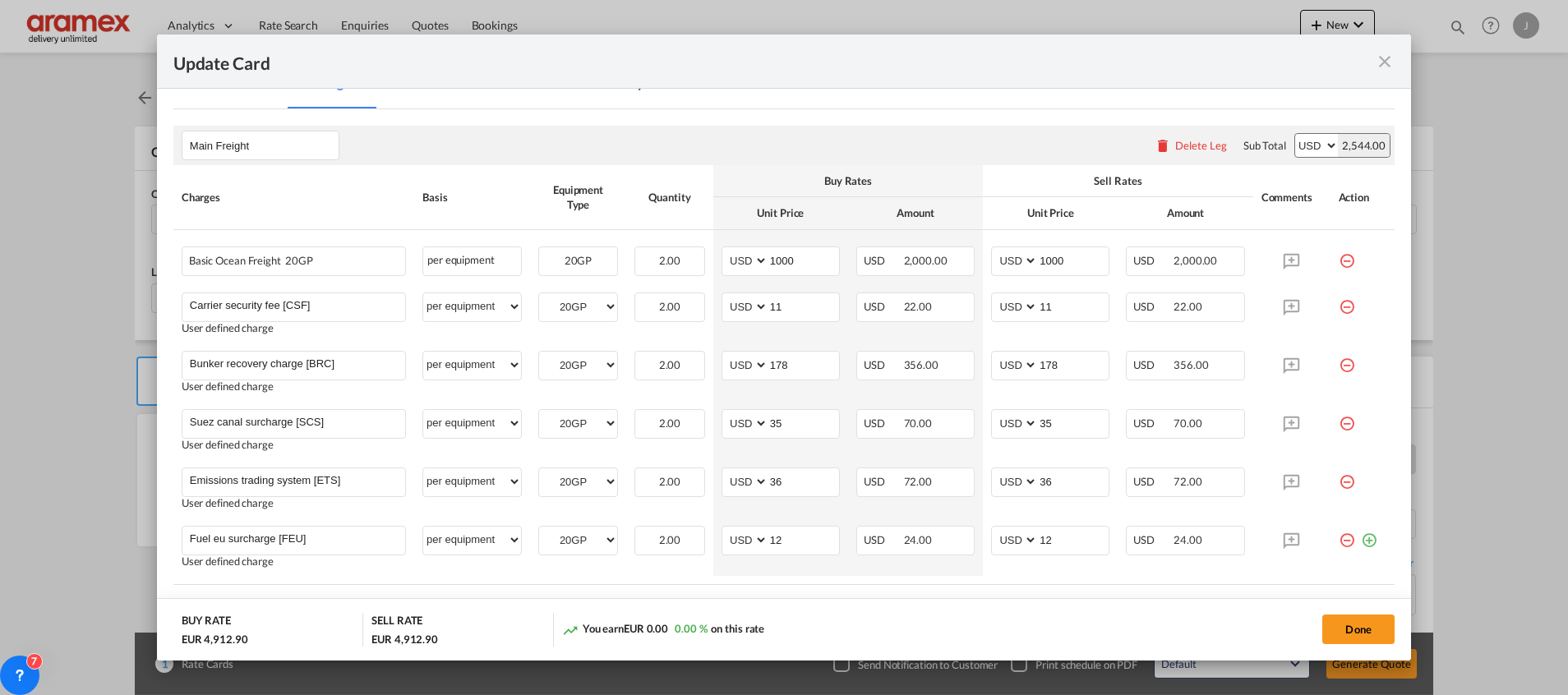
scroll to position [369, 0]
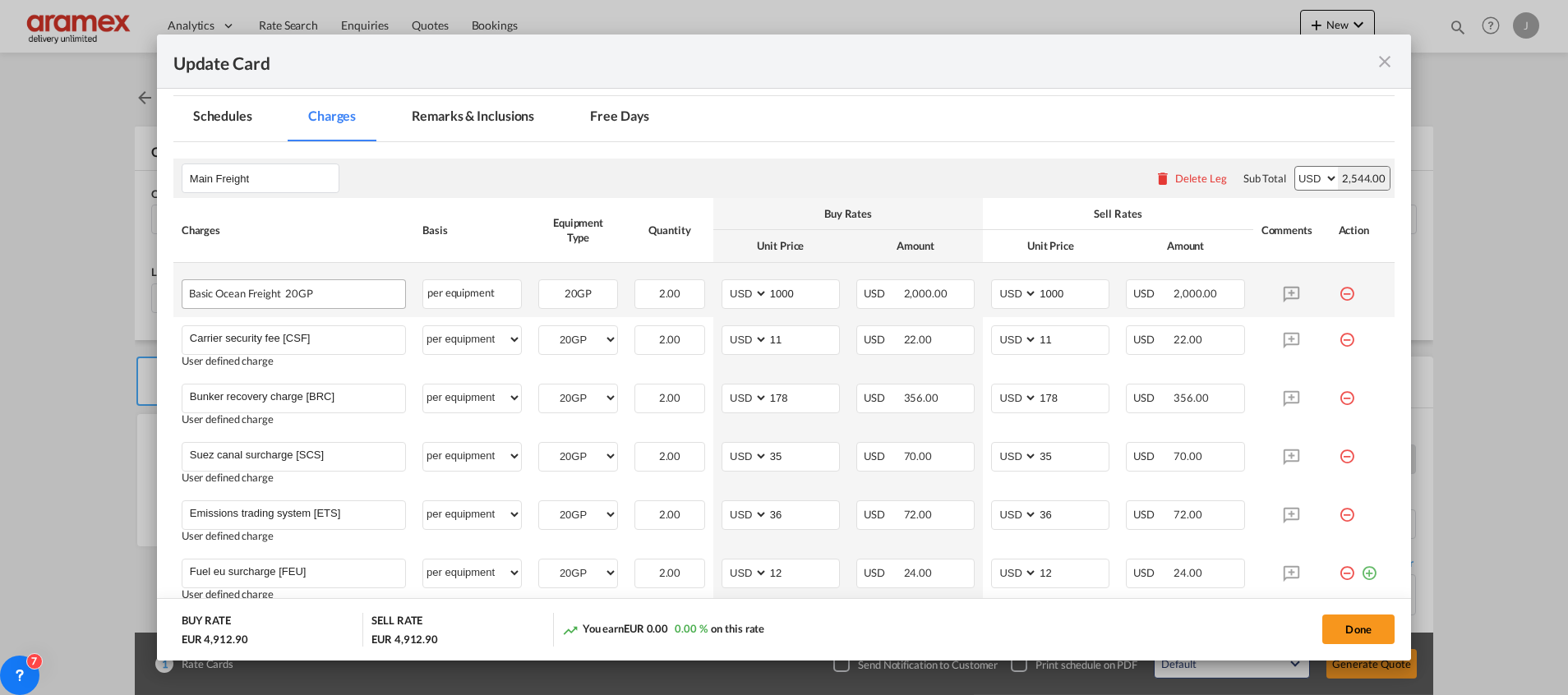
click at [206, 295] on div "Basic Ocean Freight 20GP" at bounding box center [268, 290] width 157 height 20
copy span "Basic"
click at [1339, 296] on md-icon "icon-minus-circle-outline red-400-fg" at bounding box center [1347, 288] width 16 height 16
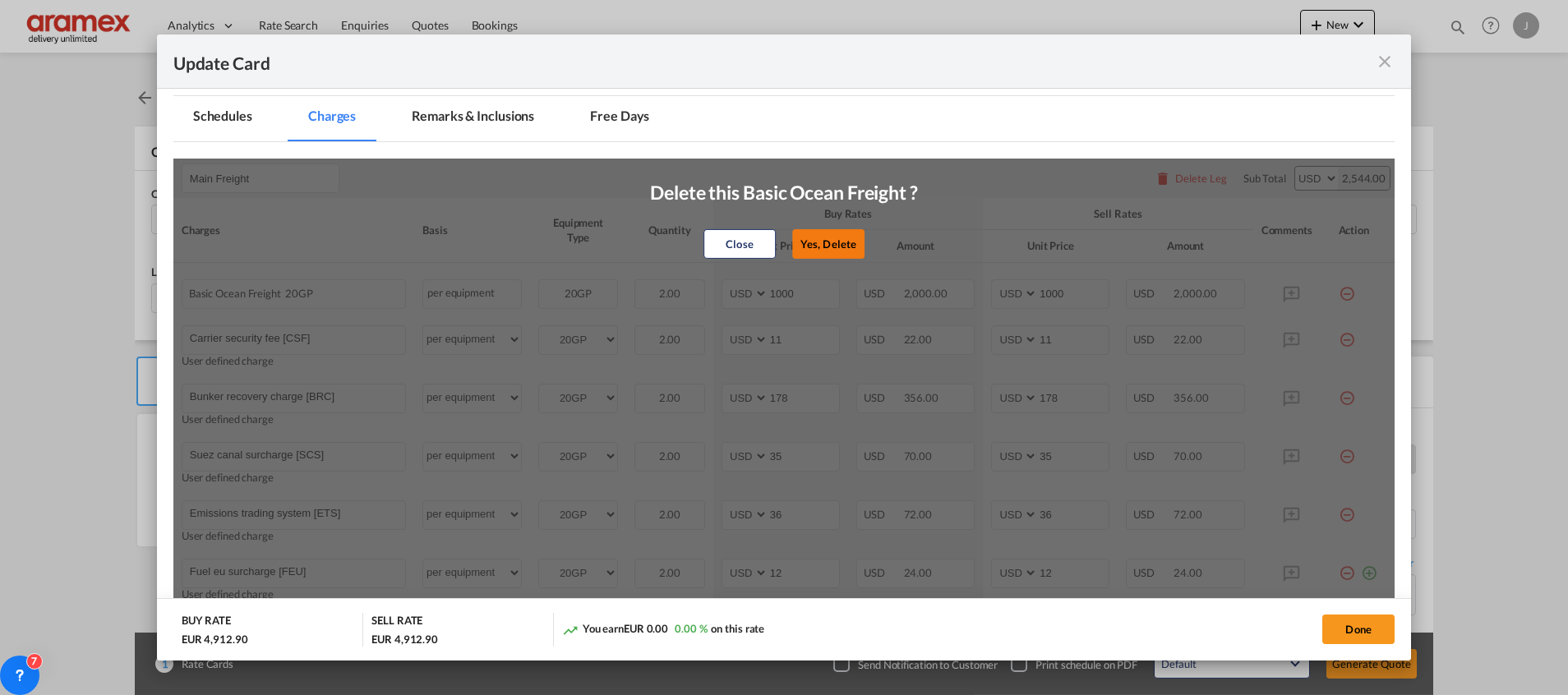
click at [835, 240] on button "Yes, Delete" at bounding box center [827, 244] width 72 height 29
type input "11"
type input "Bunker recovery charge [BRC]"
type input "178"
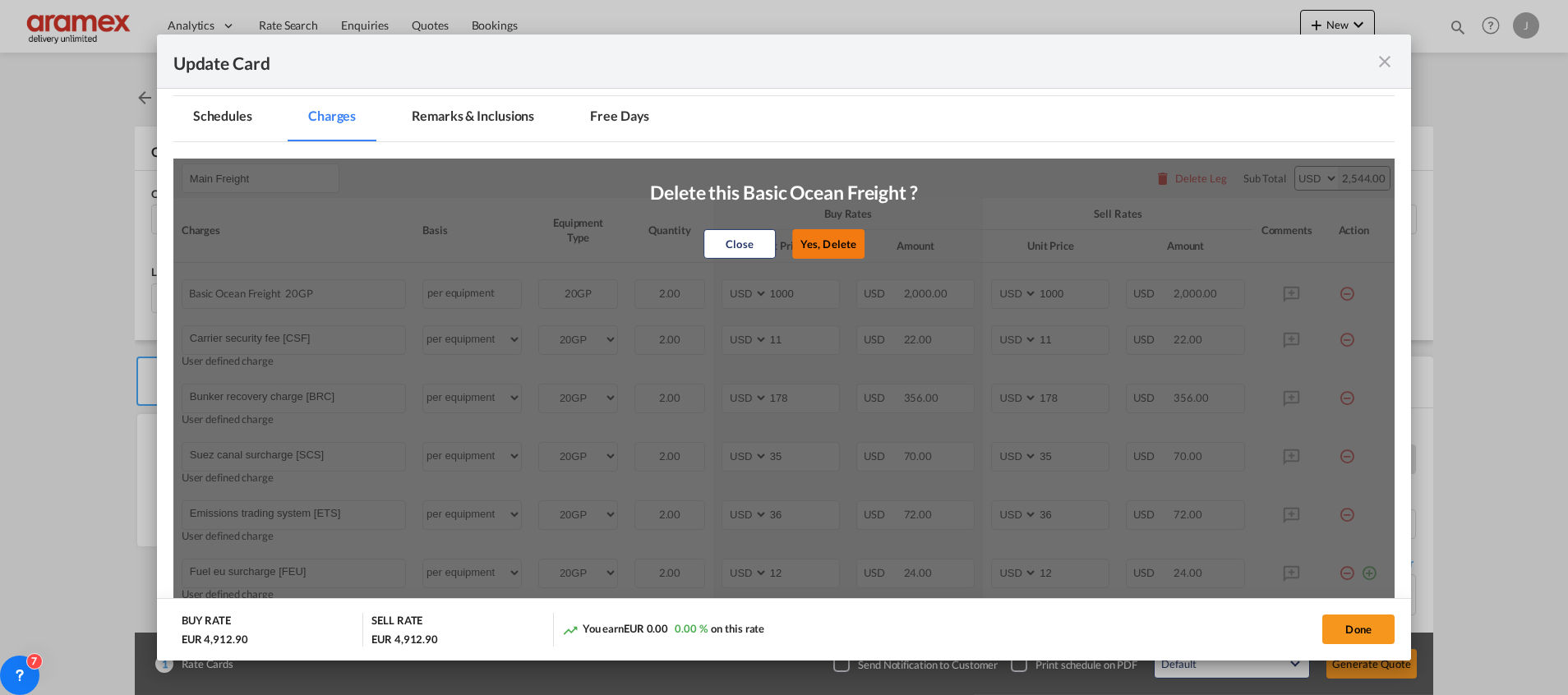
type input "178"
type input "Suez canal surcharge [SCS]"
type input "35"
type input "Emissions trading system [ETS]"
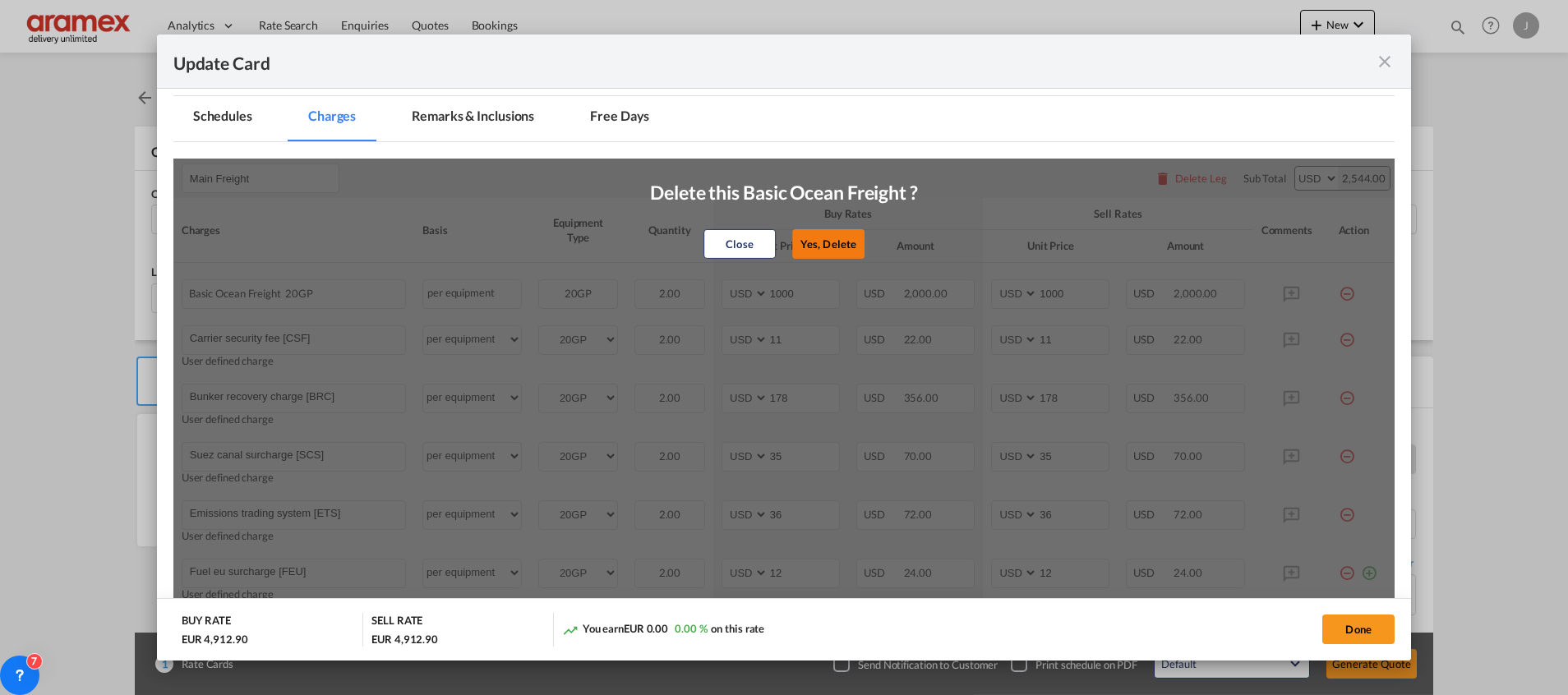
type input "36"
type input "Fuel eu surcharge [FEU]"
type input "12"
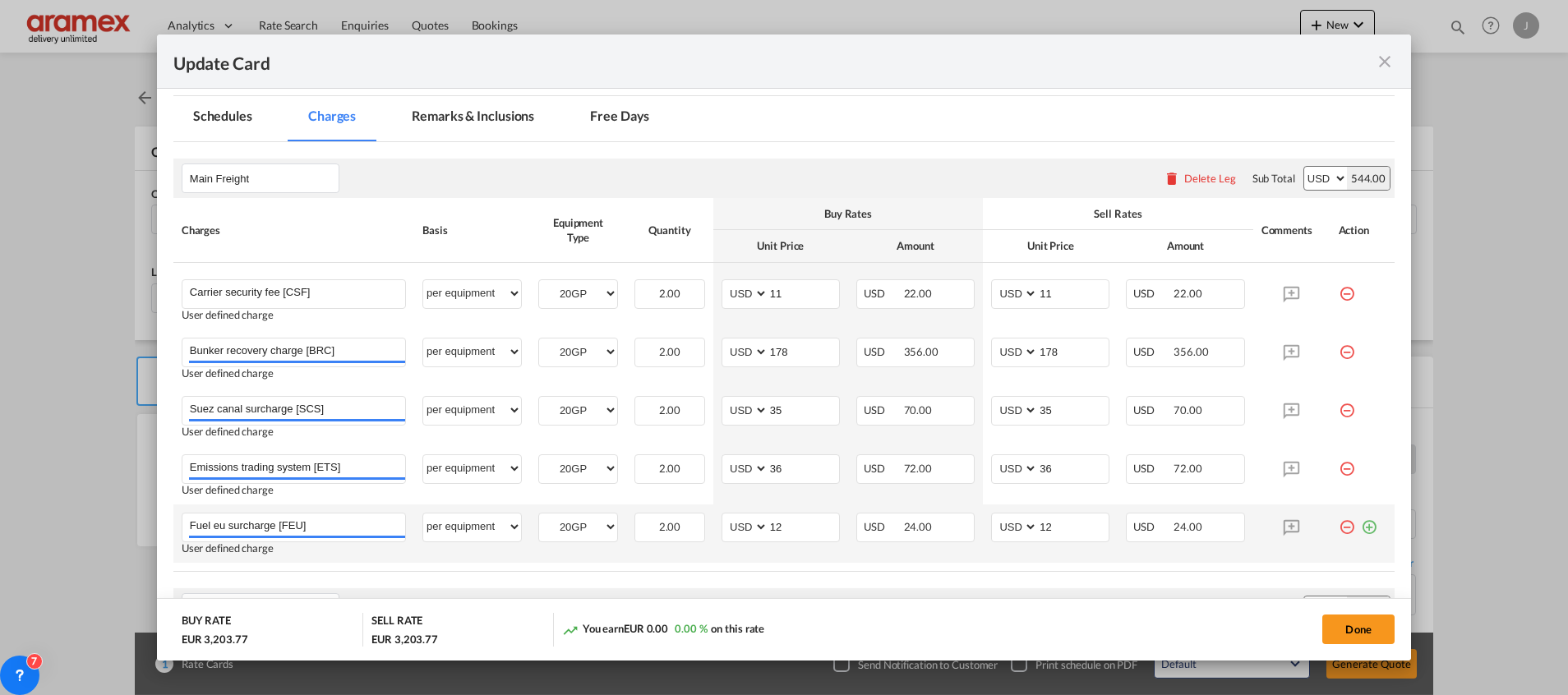
click at [1360, 527] on md-icon "icon-plus-circle-outline green-400-fg" at bounding box center [1369, 521] width 16 height 16
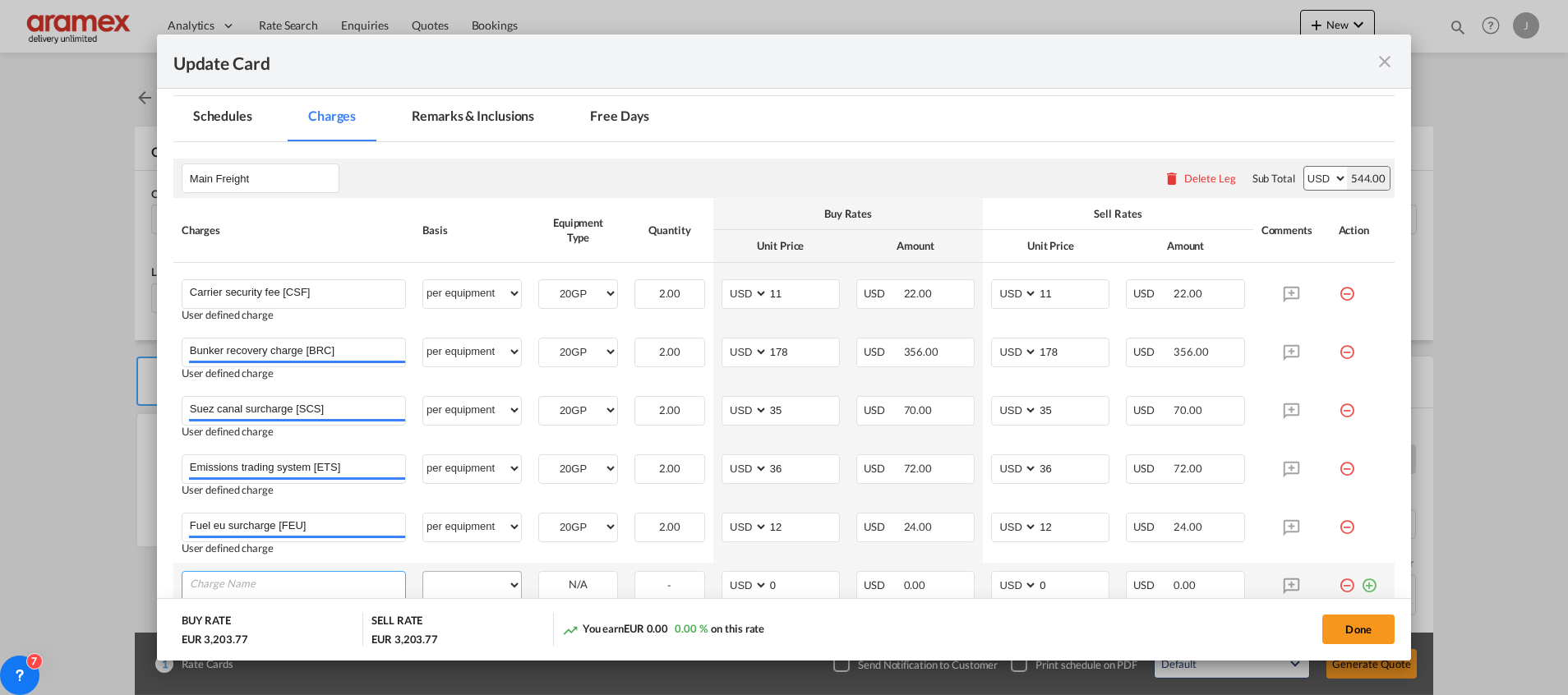
paste input "Basic"
type input "Basic"
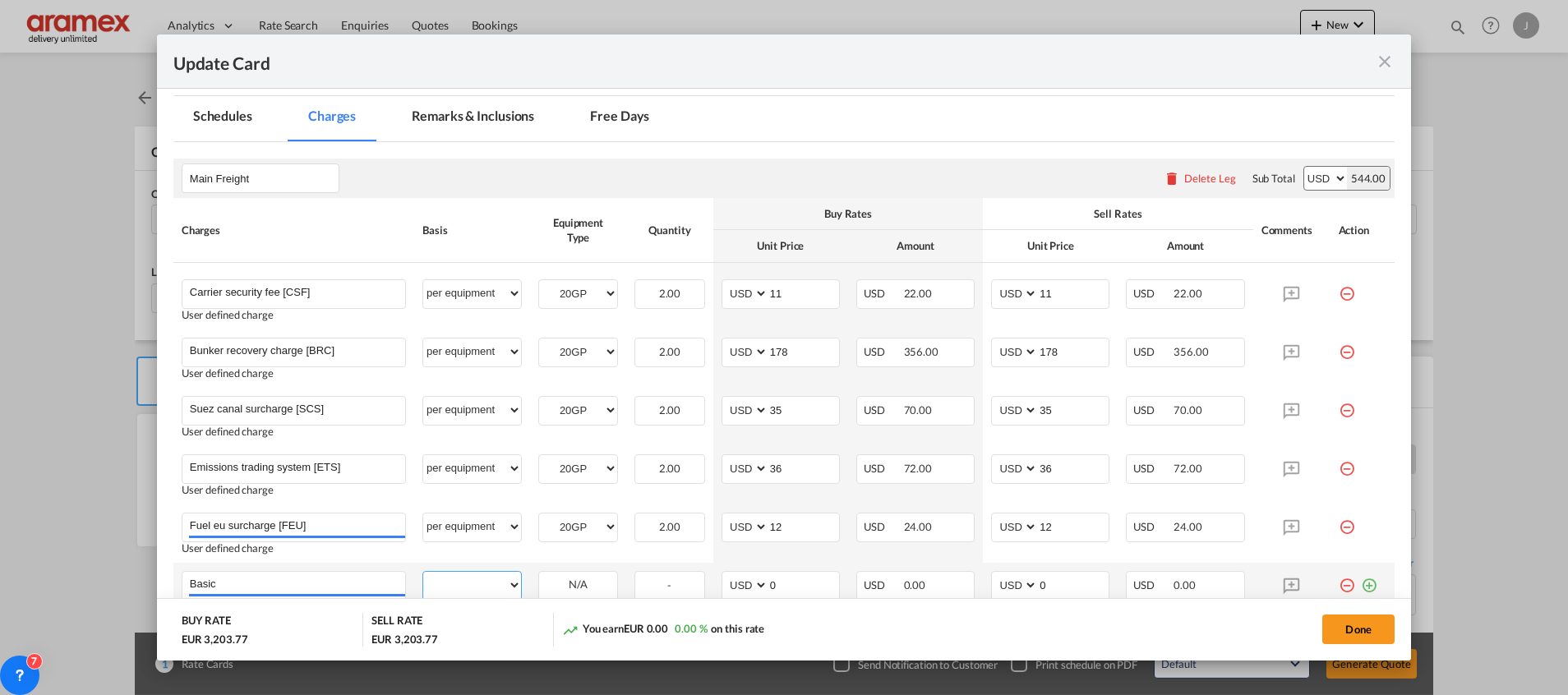
drag, startPoint x: 464, startPoint y: 584, endPoint x: 481, endPoint y: 579, distance: 17.7
click at [464, 585] on select "per equipment per container per B/L per shipping bill per shipment % on freight…" at bounding box center [472, 584] width 98 height 27
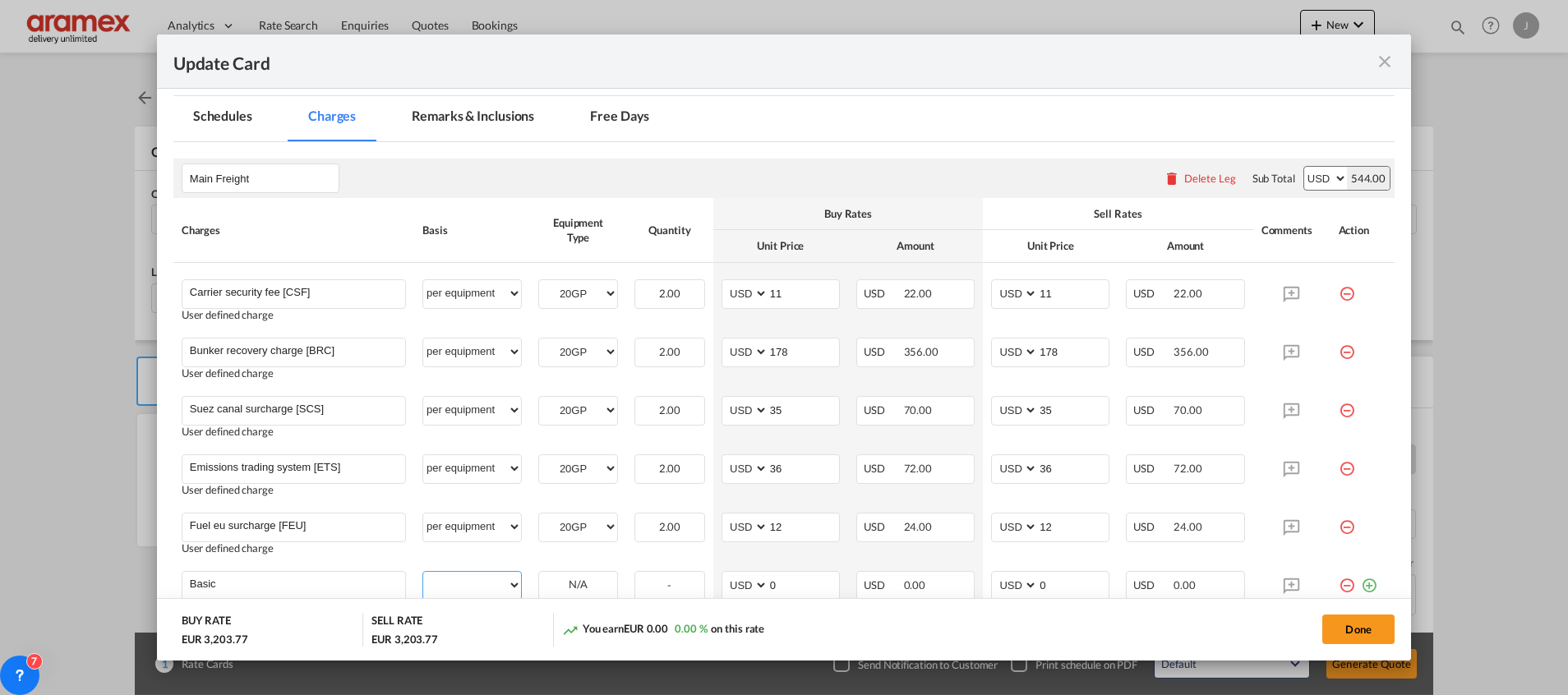
select select "per equipment"
click at [423, 572] on select "per equipment per container per B/L per shipping bill per shipment % on freight…" at bounding box center [472, 584] width 98 height 27
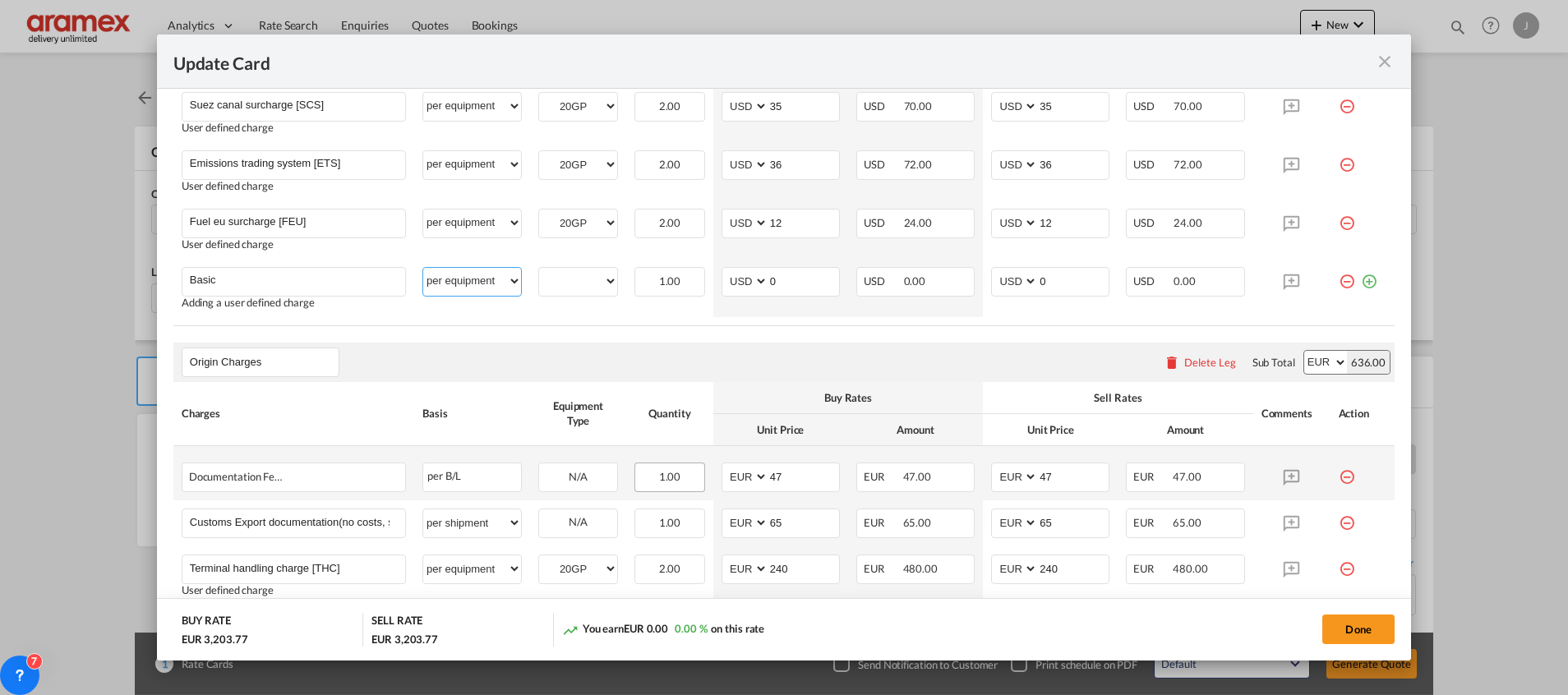
scroll to position [740, 0]
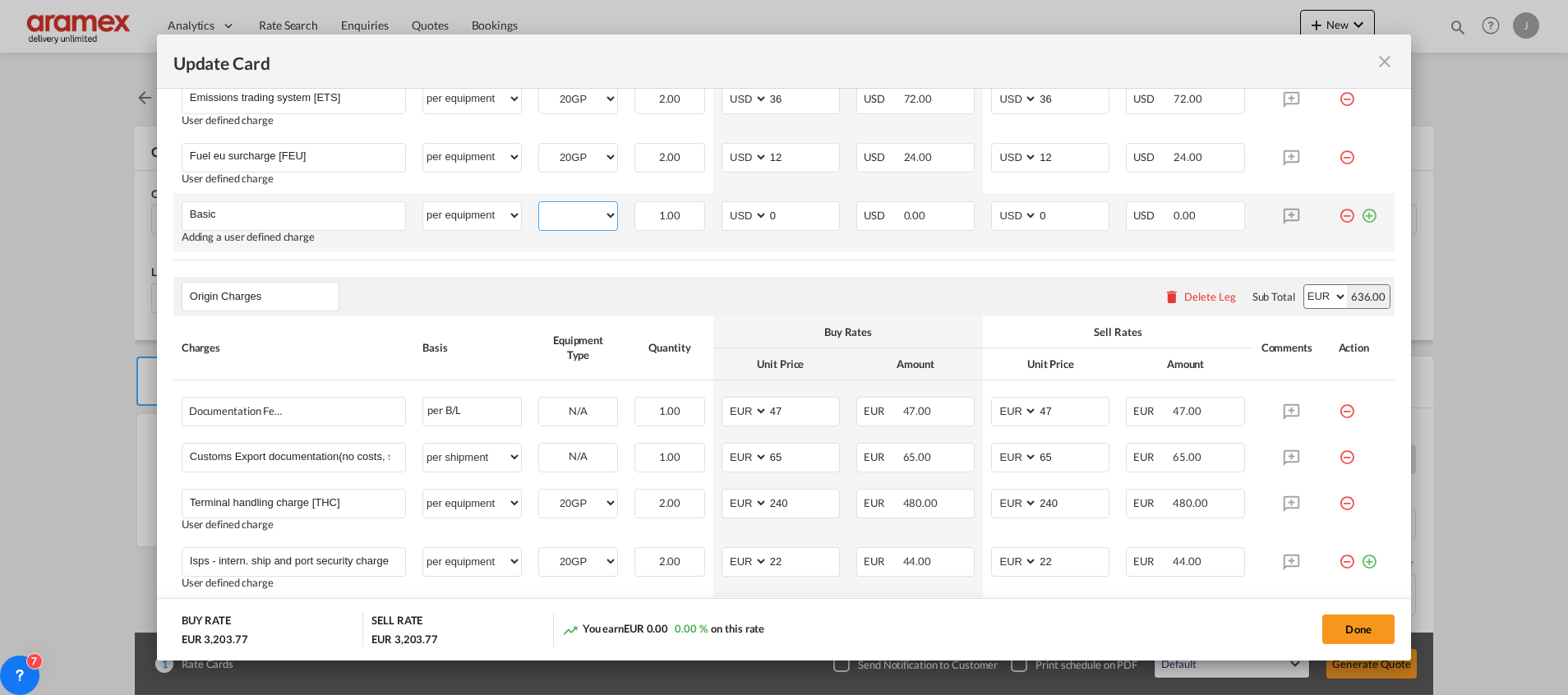
drag, startPoint x: 580, startPoint y: 215, endPoint x: 584, endPoint y: 231, distance: 16.5
click at [580, 215] on select "20GP 40HC" at bounding box center [578, 216] width 78 height 22
select select "40HC"
click at [539, 205] on select "20GP 40HC" at bounding box center [578, 216] width 78 height 22
drag, startPoint x: 806, startPoint y: 216, endPoint x: 709, endPoint y: 211, distance: 97.1
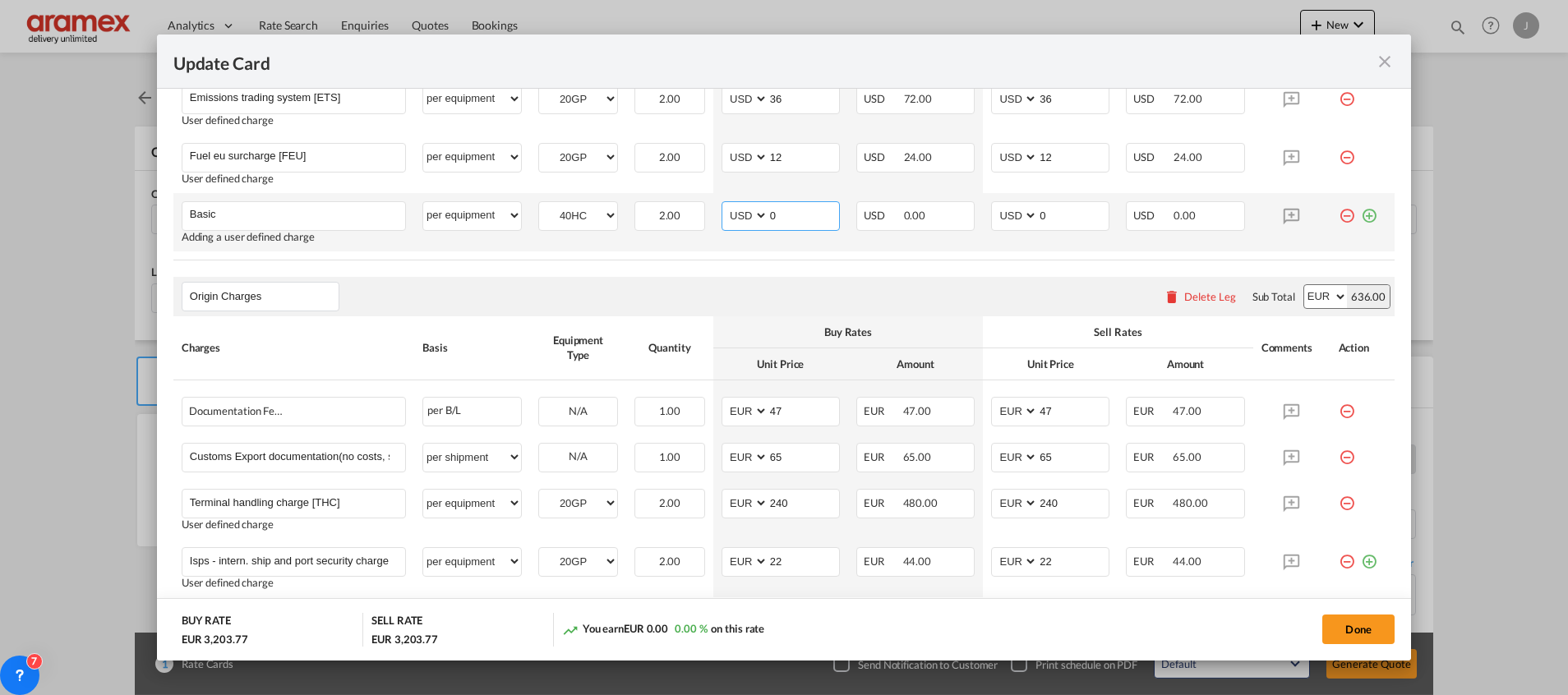
click at [713, 211] on td "AED AFN ALL AMD ANG AOA ARS AUD AWG AZN BAM BBD BDT BGN BHD BIF BMD BND [PERSON…" at bounding box center [780, 222] width 134 height 59
click at [780, 212] on input "1300" at bounding box center [803, 214] width 70 height 25
type input "1300"
drag, startPoint x: 1057, startPoint y: 214, endPoint x: 971, endPoint y: 214, distance: 86.0
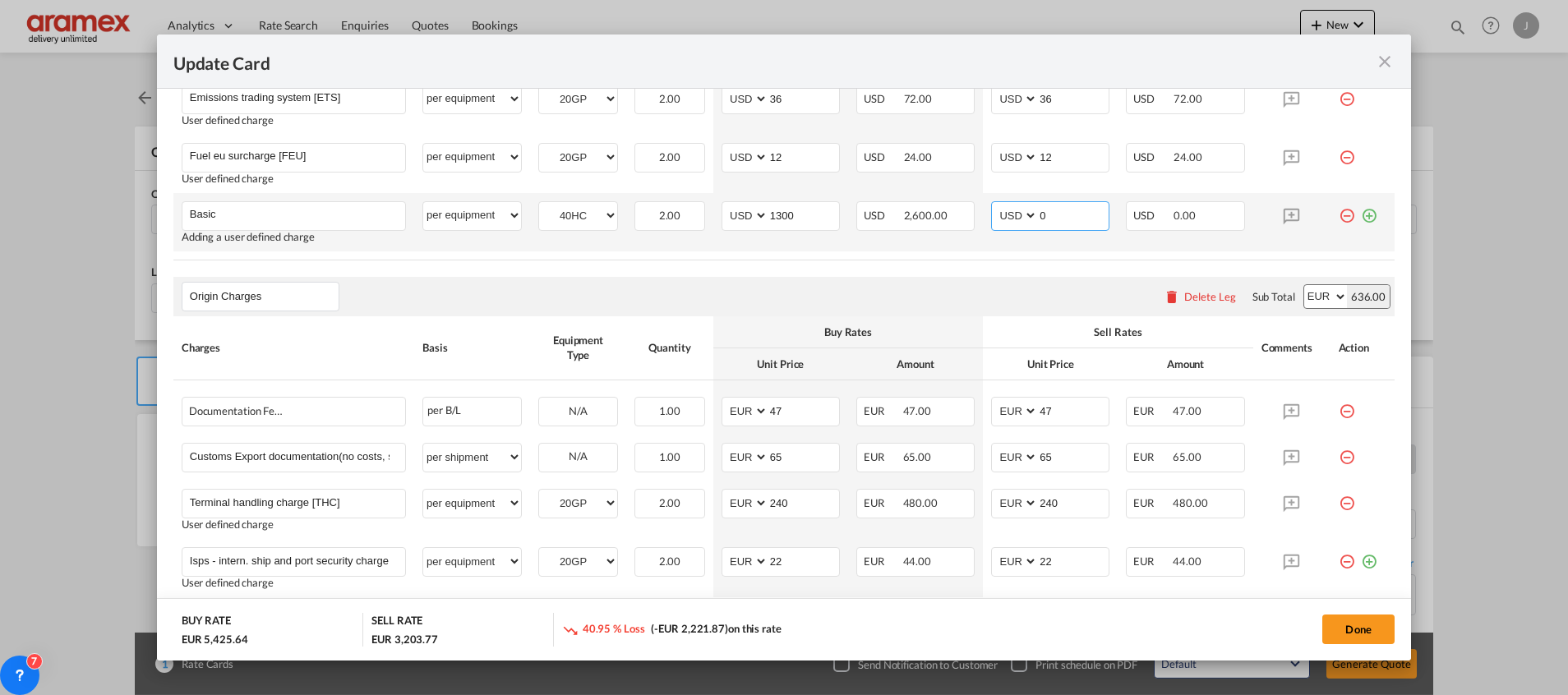
click at [983, 214] on td "AED AFN ALL AMD ANG AOA ARS AUD AWG AZN BAM BBD BDT BGN BHD BIF BMD BND BOB BRL…" at bounding box center [1050, 222] width 134 height 59
paste input "130"
type input "1300"
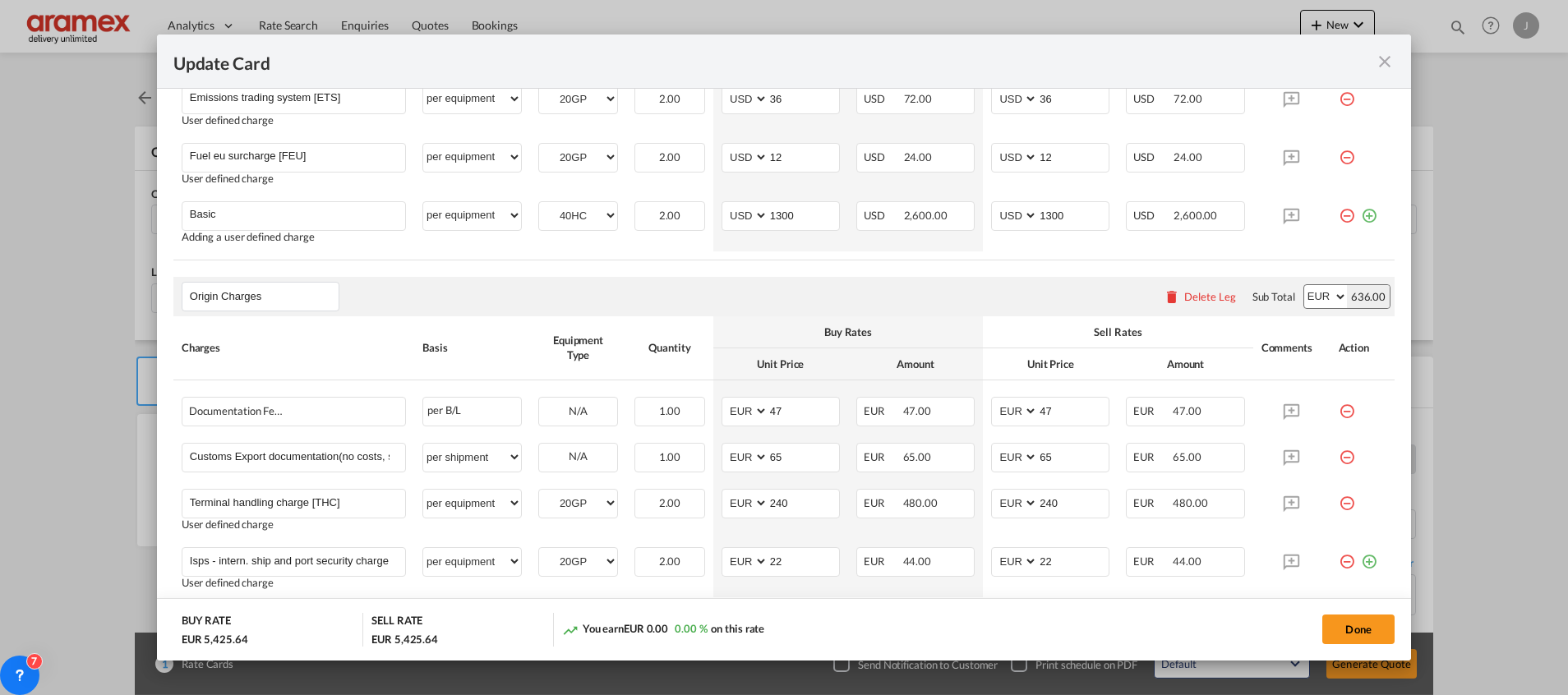
click at [785, 280] on div "Origin Charges Please enter leg name Leg Name Already Exists Delete Leg Sub Tot…" at bounding box center [784, 296] width 1221 height 39
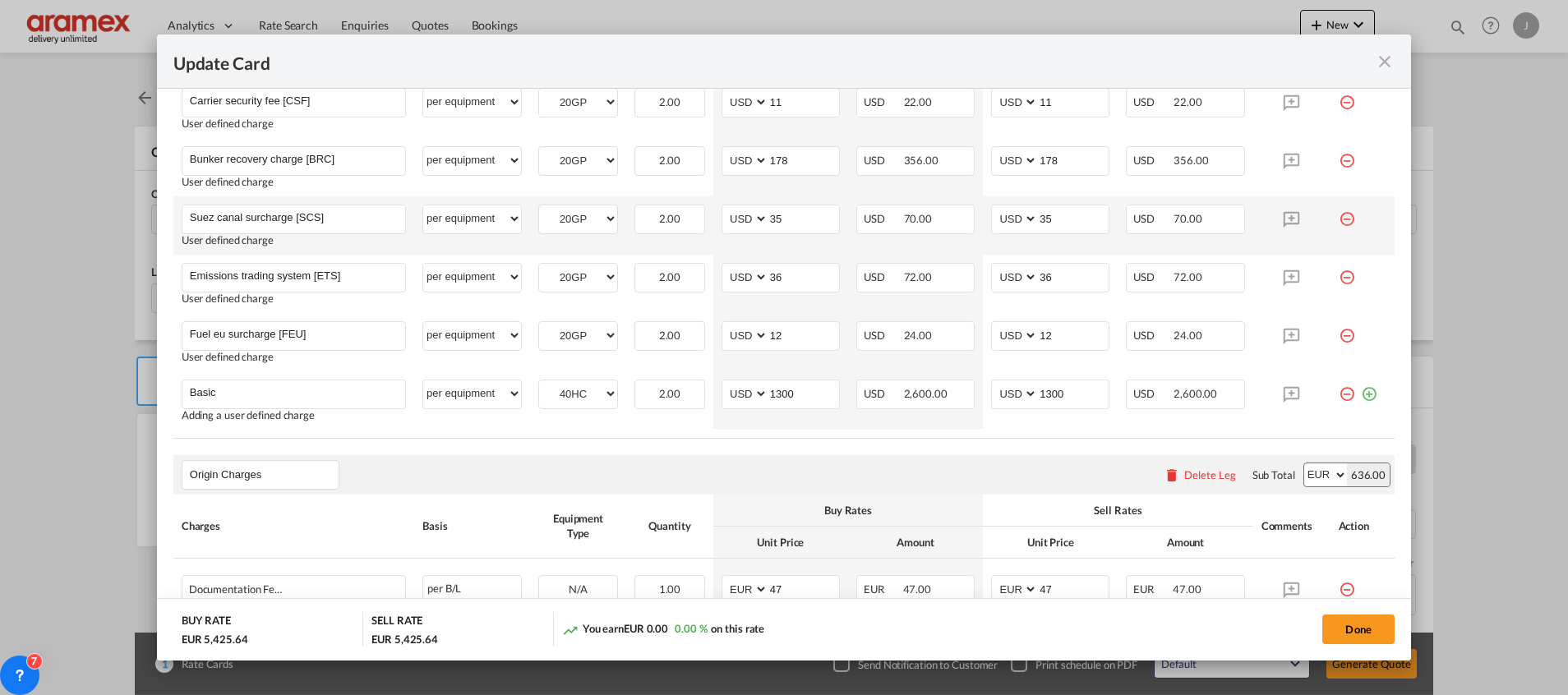
scroll to position [493, 0]
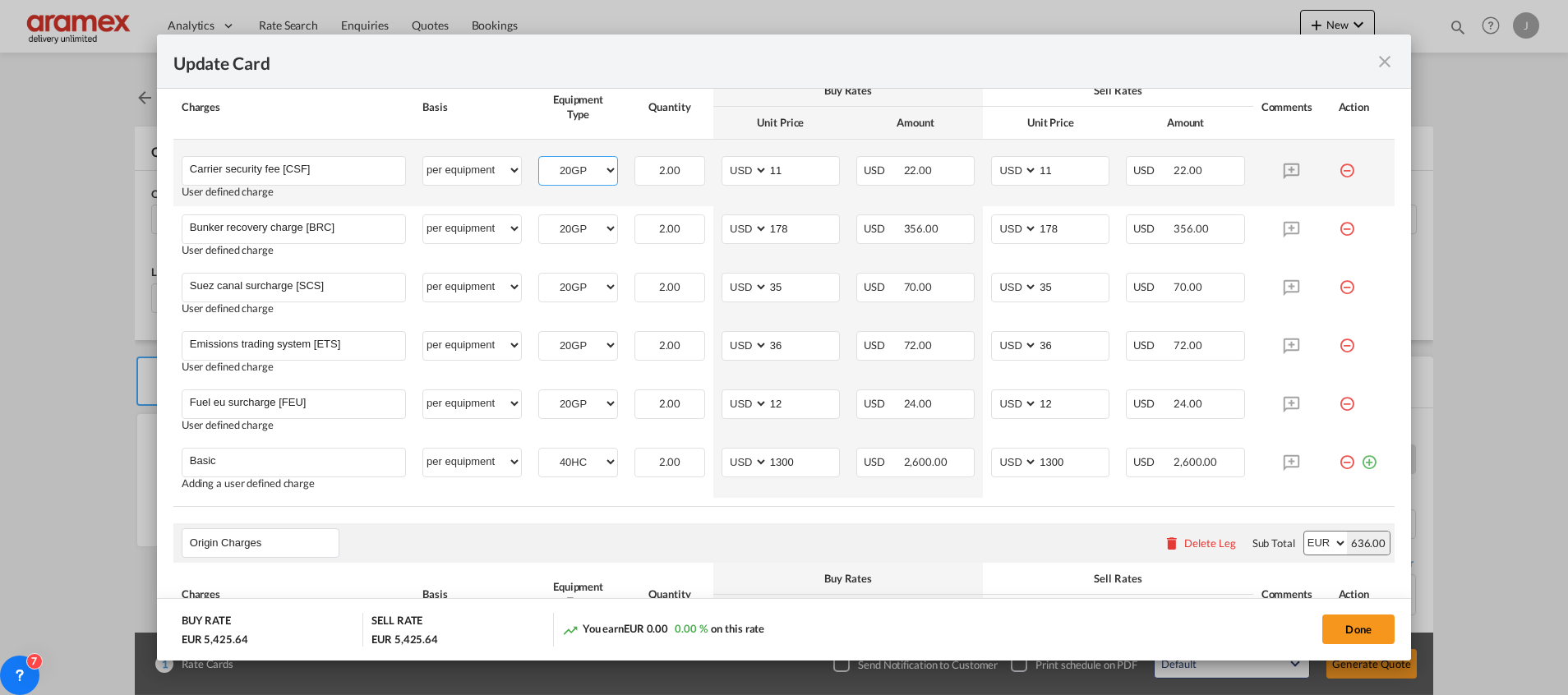
click at [592, 175] on select "20GP 40HC" at bounding box center [578, 170] width 78 height 22
select select "40HC"
click at [539, 159] on select "20GP 40HC" at bounding box center [578, 170] width 78 height 22
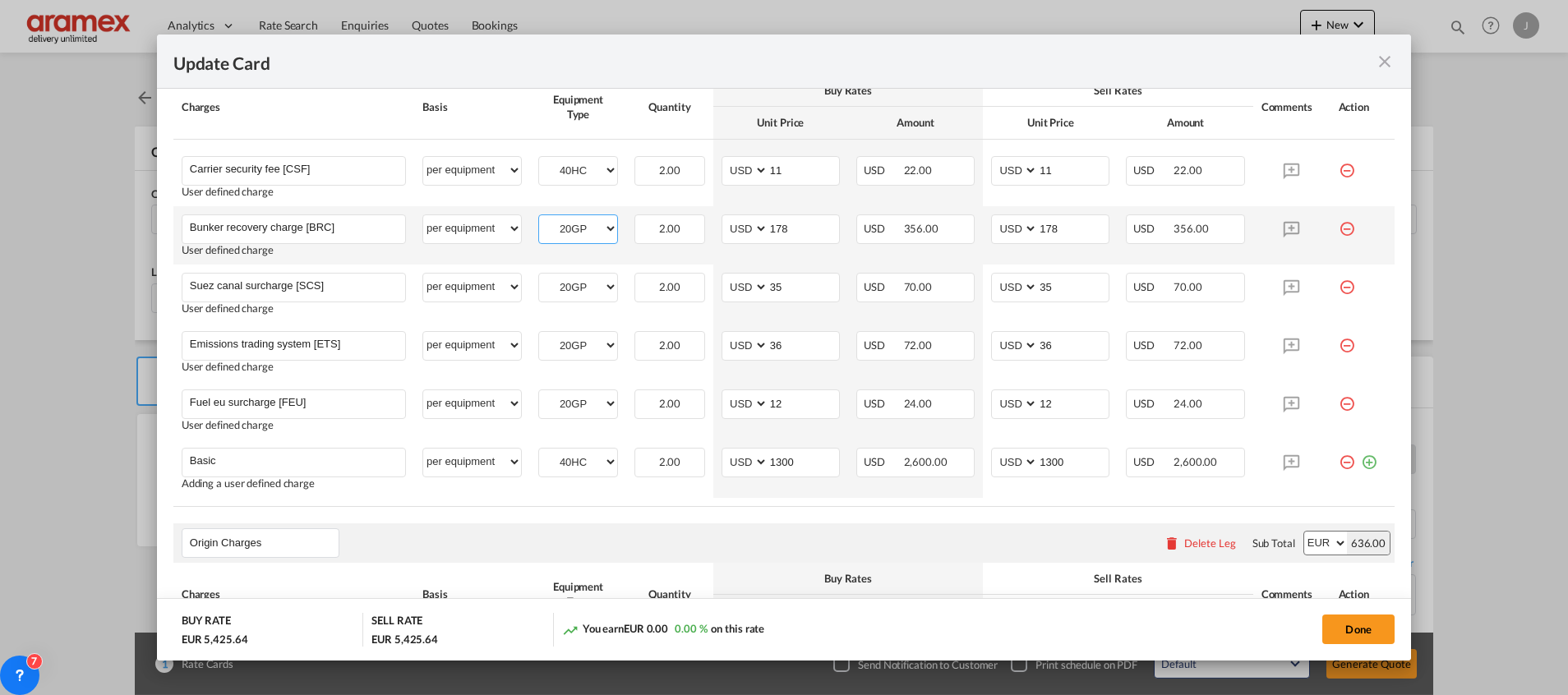
click at [574, 218] on select "20GP 40HC" at bounding box center [578, 229] width 78 height 22
select select "40HC"
click at [539, 218] on select "20GP 40HC" at bounding box center [578, 229] width 78 height 22
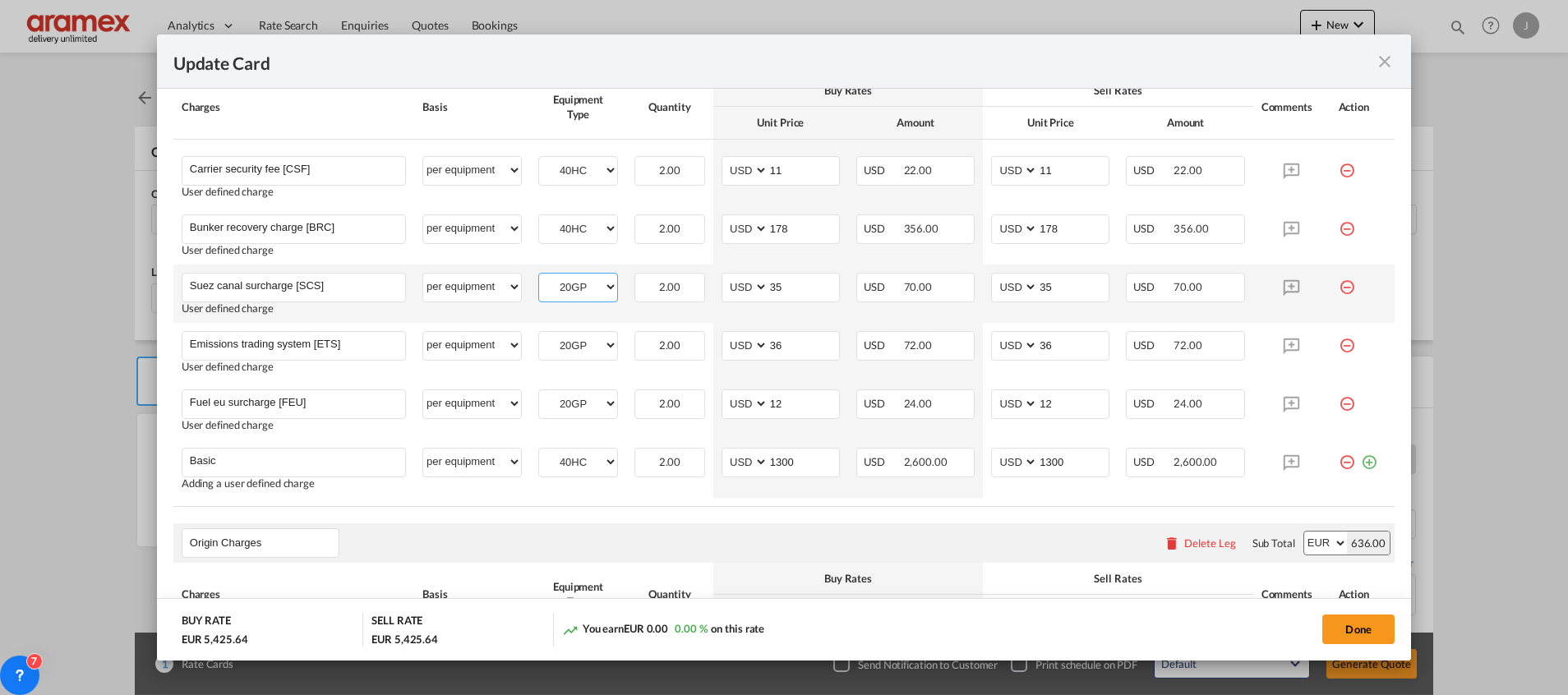
click at [571, 288] on select "20GP 40HC" at bounding box center [578, 287] width 78 height 22
select select "40HC"
click at [539, 276] on select "20GP 40HC" at bounding box center [578, 287] width 78 height 22
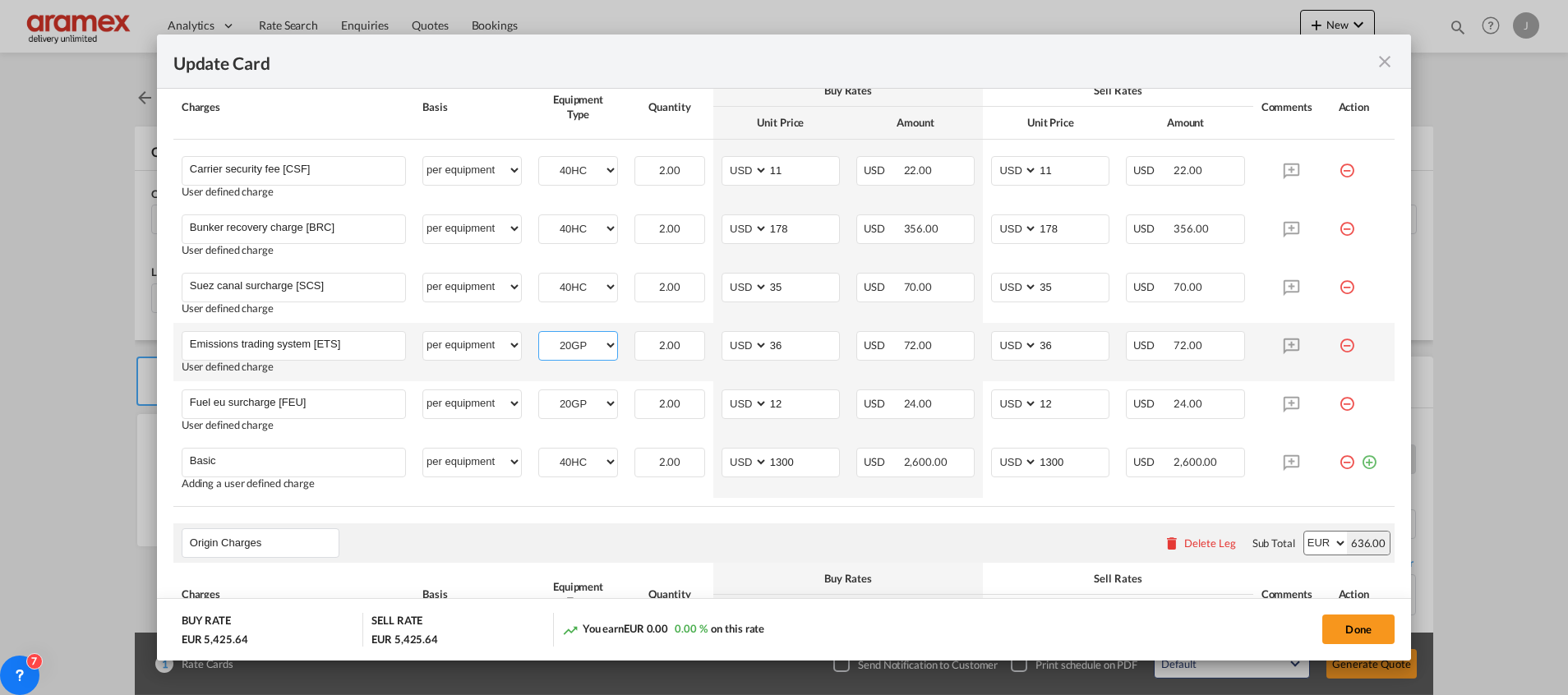
click at [565, 345] on select "20GP 40HC" at bounding box center [578, 346] width 78 height 22
select select "40HC"
click at [539, 335] on select "20GP 40HC" at bounding box center [578, 346] width 78 height 22
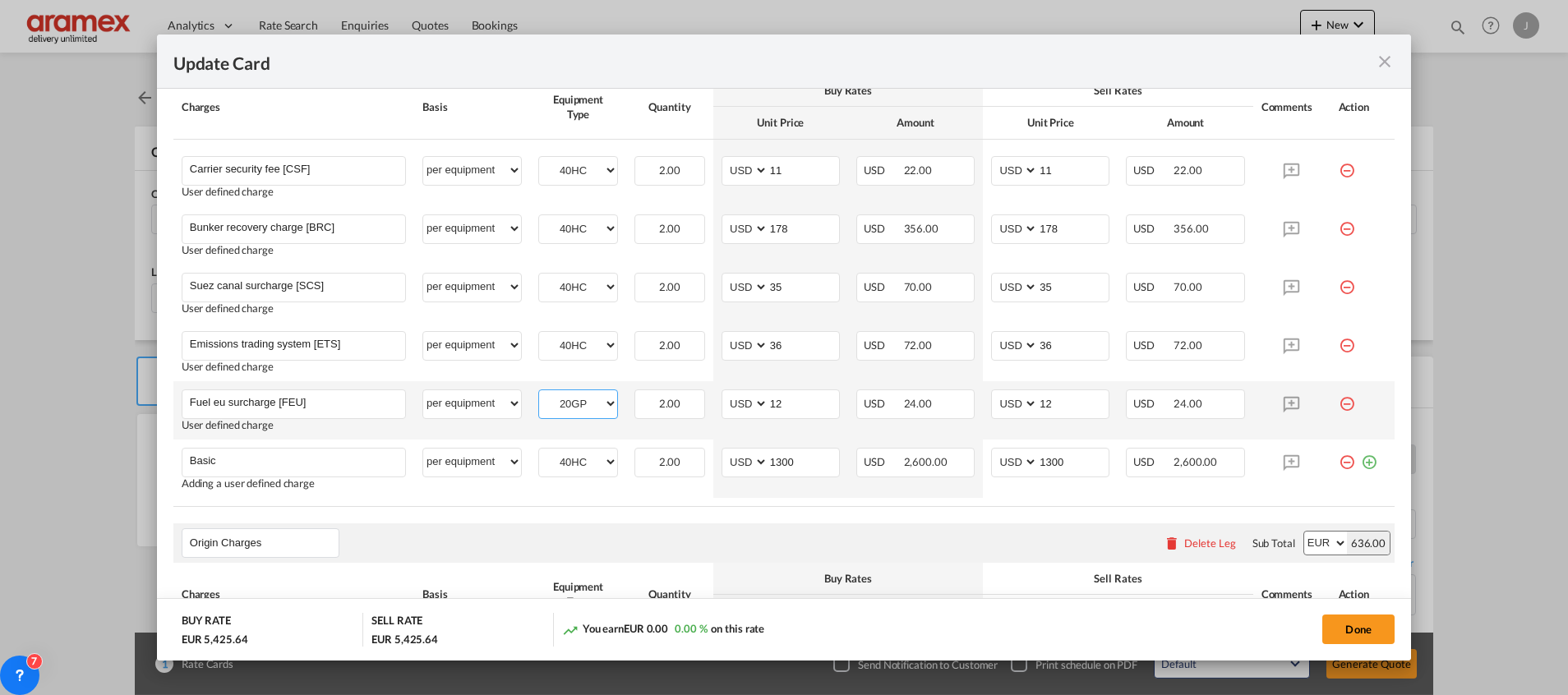
click at [567, 402] on select "20GP 40HC" at bounding box center [578, 404] width 78 height 22
select select "40HC"
click at [539, 393] on select "20GP 40HC" at bounding box center [578, 404] width 78 height 22
click at [571, 451] on select "20GP 40HC" at bounding box center [578, 462] width 78 height 22
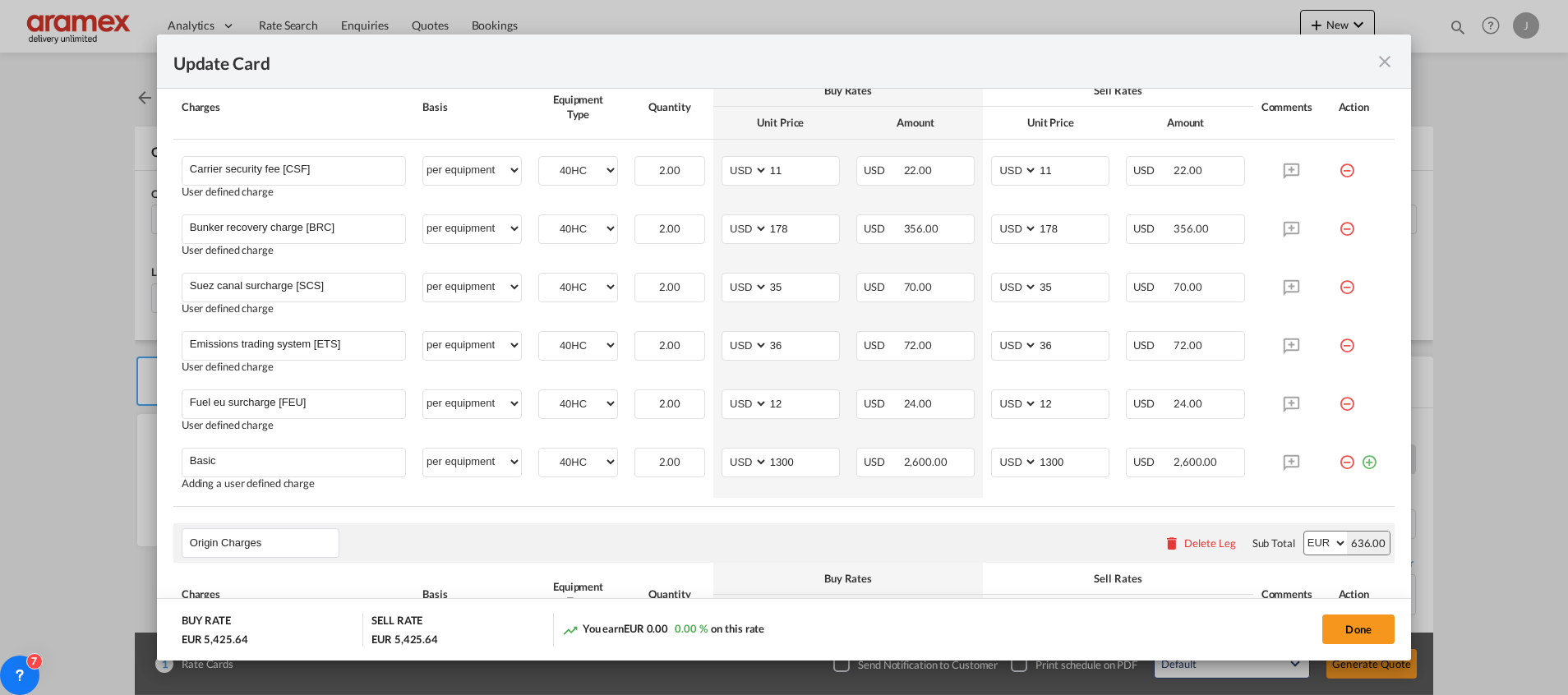
click at [433, 521] on rate-modification "Main Freight Please enter leg name Leg Name Already Exists Delete Leg Sub Total…" at bounding box center [784, 656] width 1221 height 1273
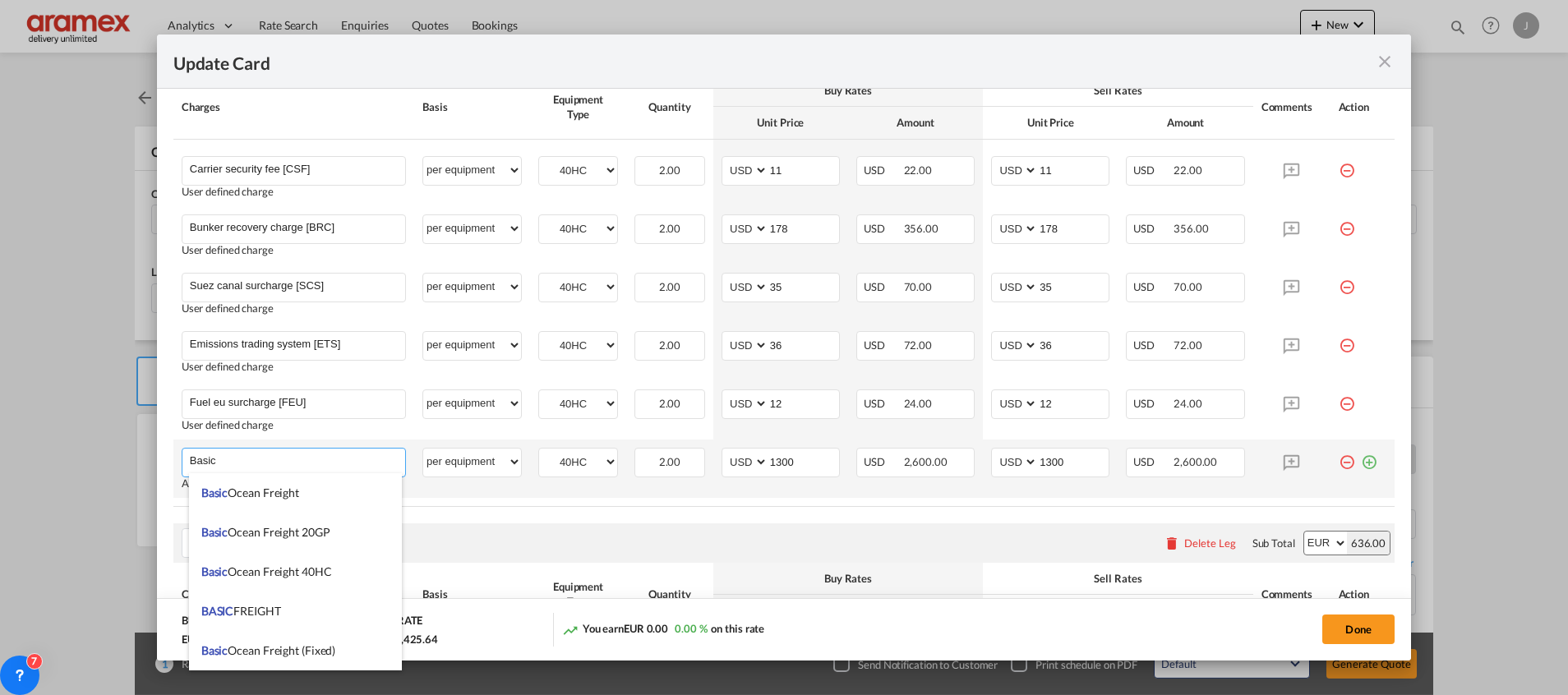
click at [282, 458] on input "Basic" at bounding box center [297, 461] width 215 height 25
click at [280, 488] on span "Basic Ocean Freight" at bounding box center [250, 492] width 98 height 14
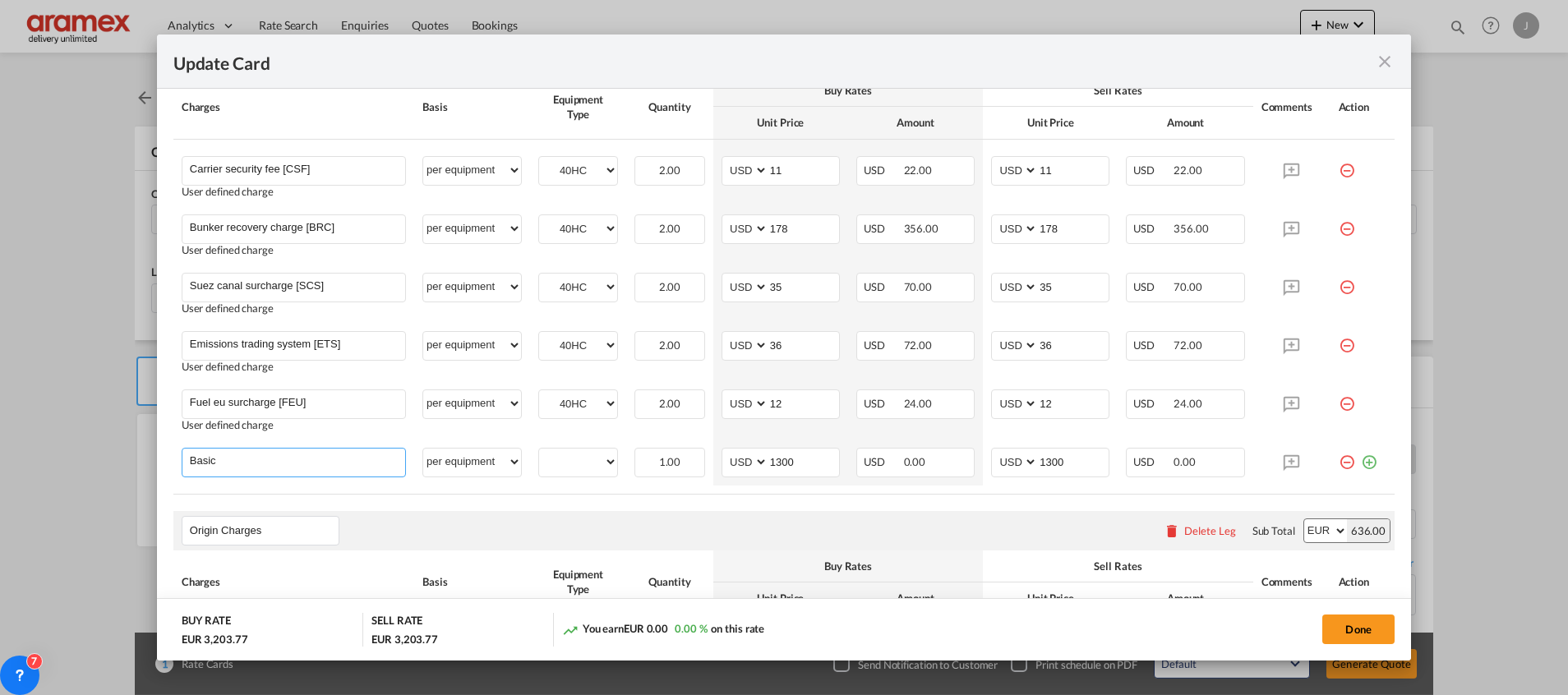
type input "Basic Ocean Freight"
type input "0"
drag, startPoint x: 736, startPoint y: 537, endPoint x: 740, endPoint y: 513, distance: 24.3
click at [739, 535] on div "Origin Charges Please enter leg name Leg Name Already Exists Delete Leg Sub Tot…" at bounding box center [784, 530] width 1221 height 39
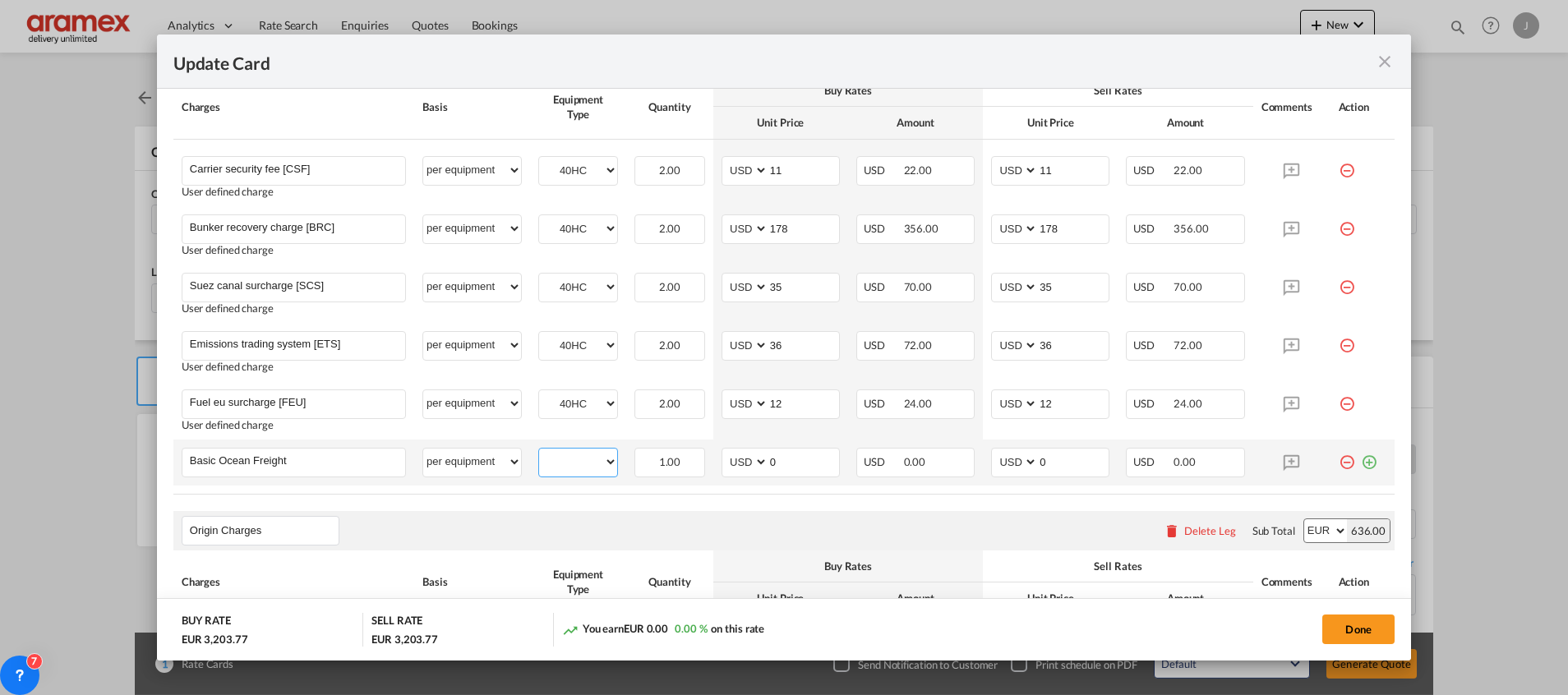
click at [585, 466] on select "20GP 40HC" at bounding box center [578, 462] width 78 height 22
select select "40HC"
click at [539, 451] on select "20GP 40HC" at bounding box center [578, 462] width 78 height 22
drag, startPoint x: 770, startPoint y: 454, endPoint x: 710, endPoint y: 453, distance: 60.0
click at [713, 453] on td "AED AFN ALL AMD ANG AOA ARS AUD AWG AZN BAM BBD BDT BGN BHD BIF BMD BND [PERSON…" at bounding box center [780, 463] width 134 height 46
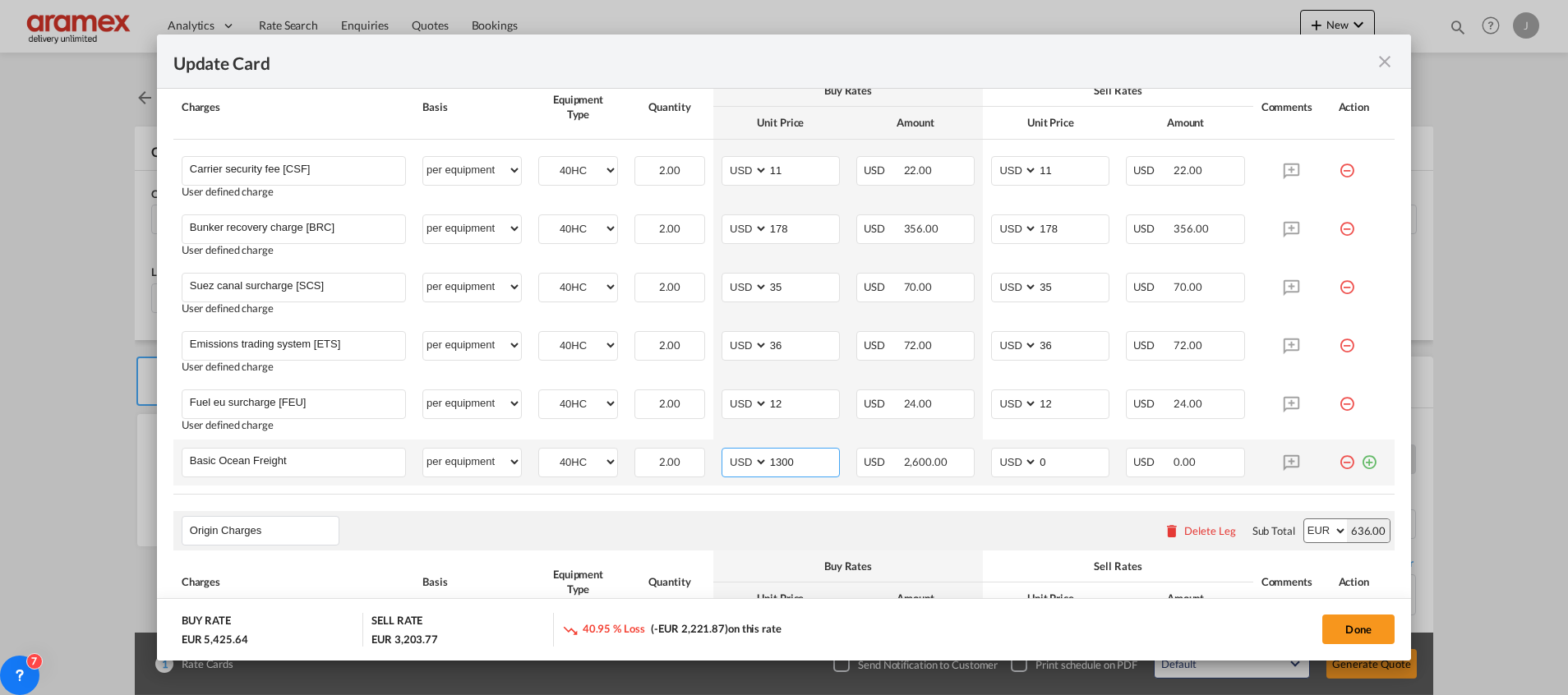
click at [774, 462] on input "1300" at bounding box center [803, 461] width 70 height 25
drag, startPoint x: 774, startPoint y: 462, endPoint x: 807, endPoint y: 463, distance: 33.0
click at [774, 462] on input "1300" at bounding box center [803, 461] width 70 height 25
type input "1300"
drag, startPoint x: 1045, startPoint y: 464, endPoint x: 962, endPoint y: 463, distance: 83.0
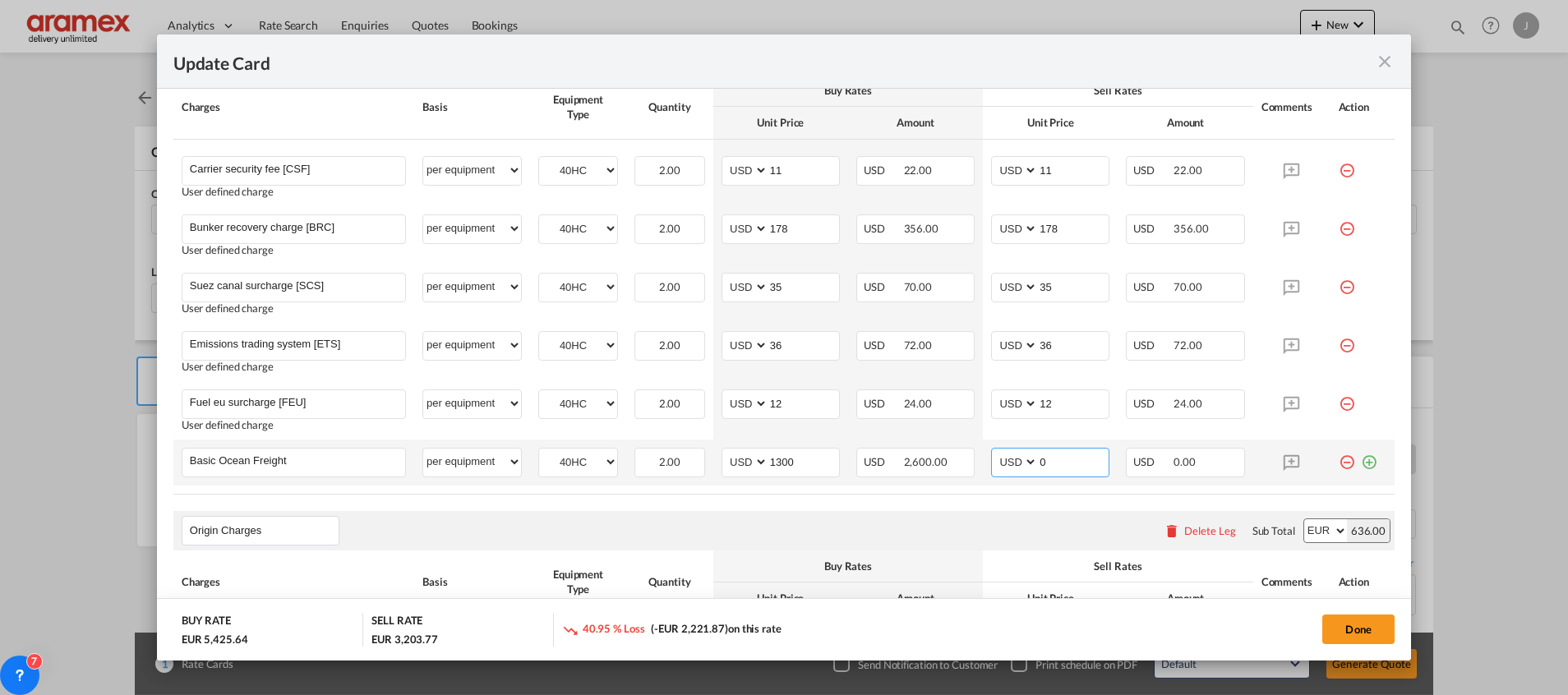
click at [962, 463] on tr "Basic Ocean Freight Please Enter User Defined Charges Cannot Be Published per e…" at bounding box center [784, 463] width 1221 height 46
paste input "130"
type input "1300"
click at [863, 500] on rate-modification "Main Freight Please enter leg name Leg Name Already Exists Delete Leg Sub Total…" at bounding box center [784, 649] width 1221 height 1261
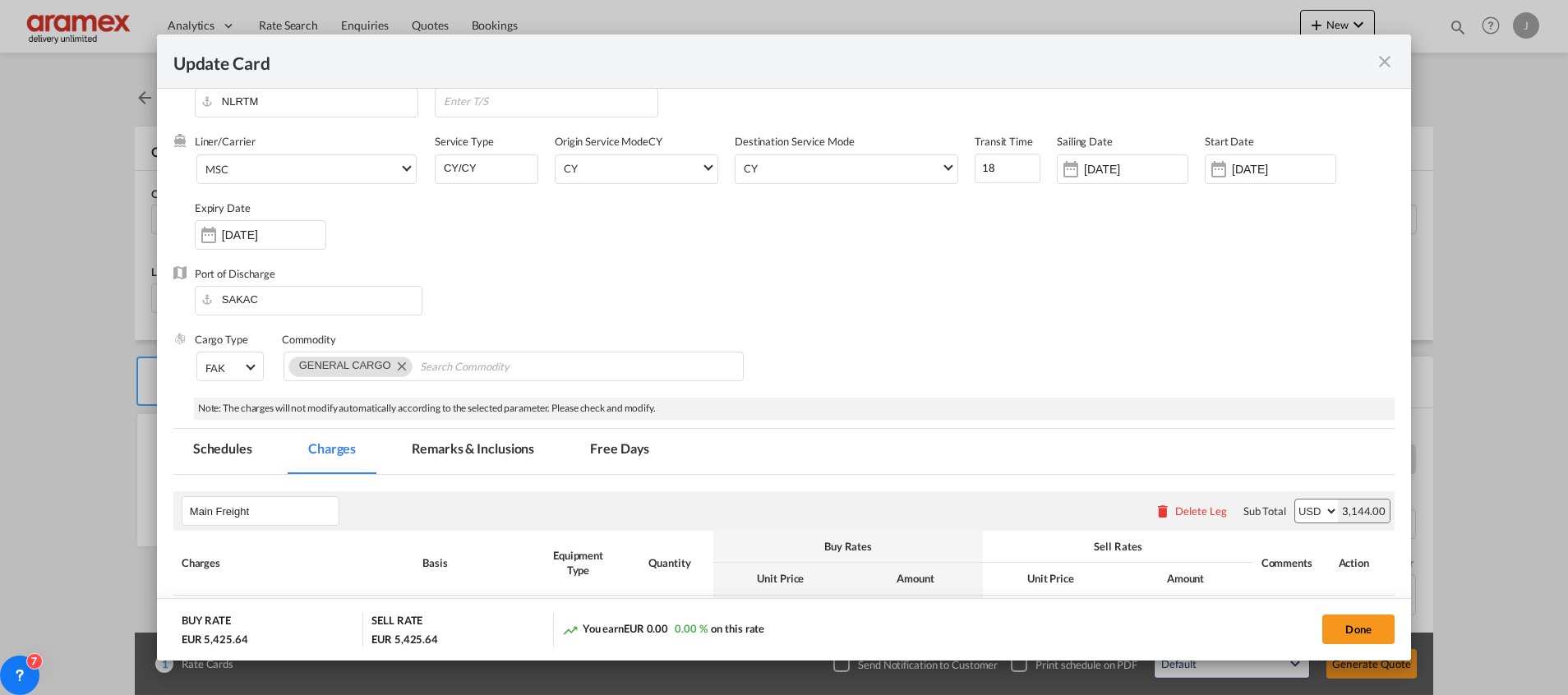
scroll to position [0, 0]
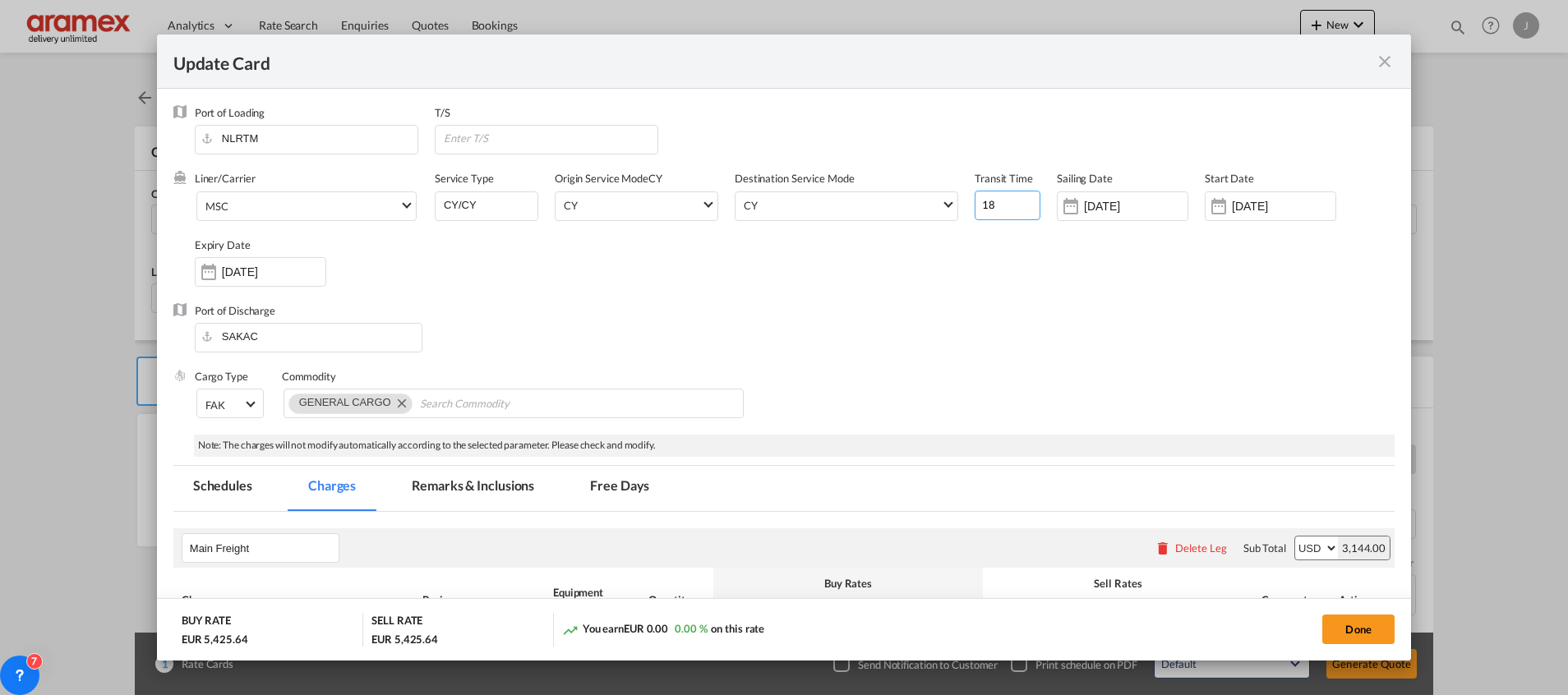
click at [922, 198] on div "Liner/Carrier MSC 2HM LOGISTICS D.O.O AAXL GLOBAL SHIPPING LINES LLC [PERSON_NA…" at bounding box center [795, 237] width 1200 height 132
click at [994, 207] on input "18" at bounding box center [1008, 205] width 66 height 29
type input "22"
click at [1116, 203] on input "[DATE]" at bounding box center [1135, 206] width 103 height 13
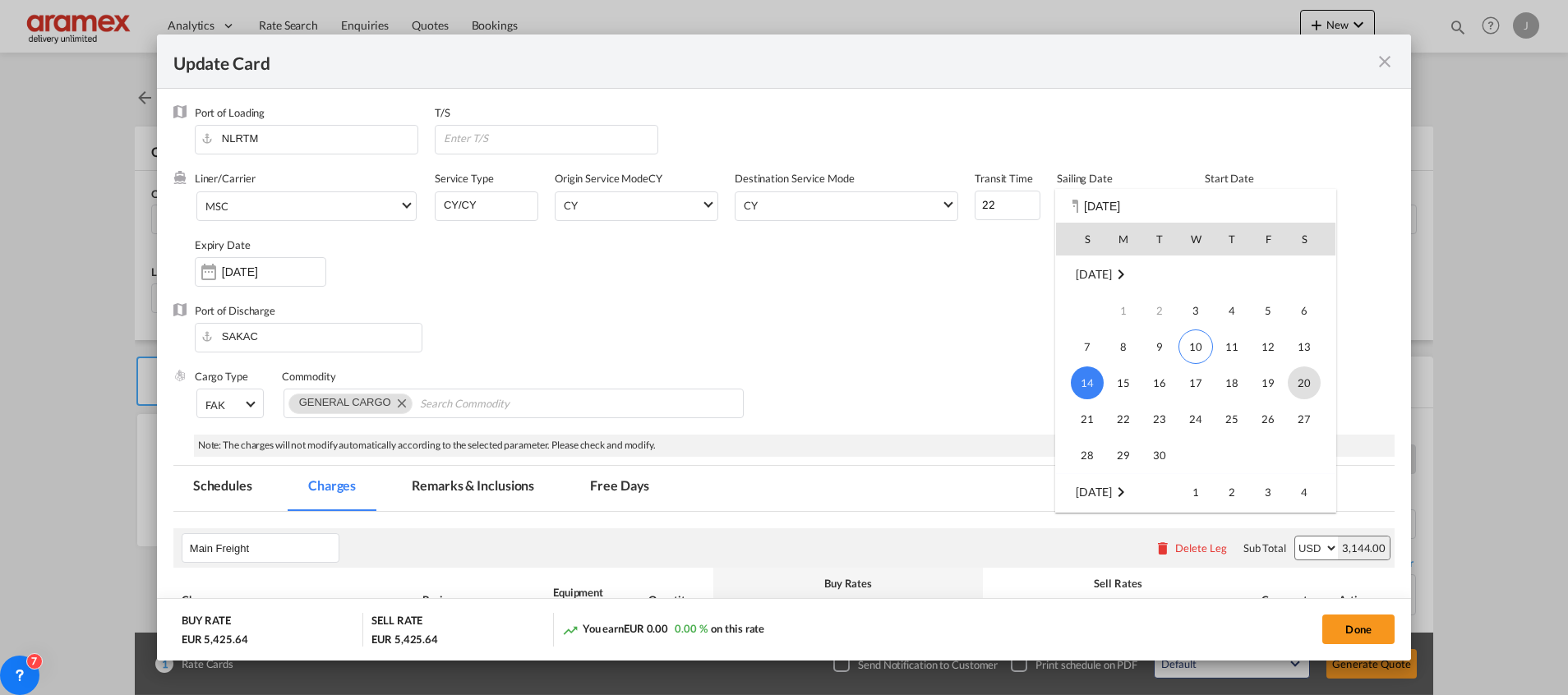
click at [1307, 389] on span "20" at bounding box center [1304, 383] width 33 height 33
type input "[DATE]"
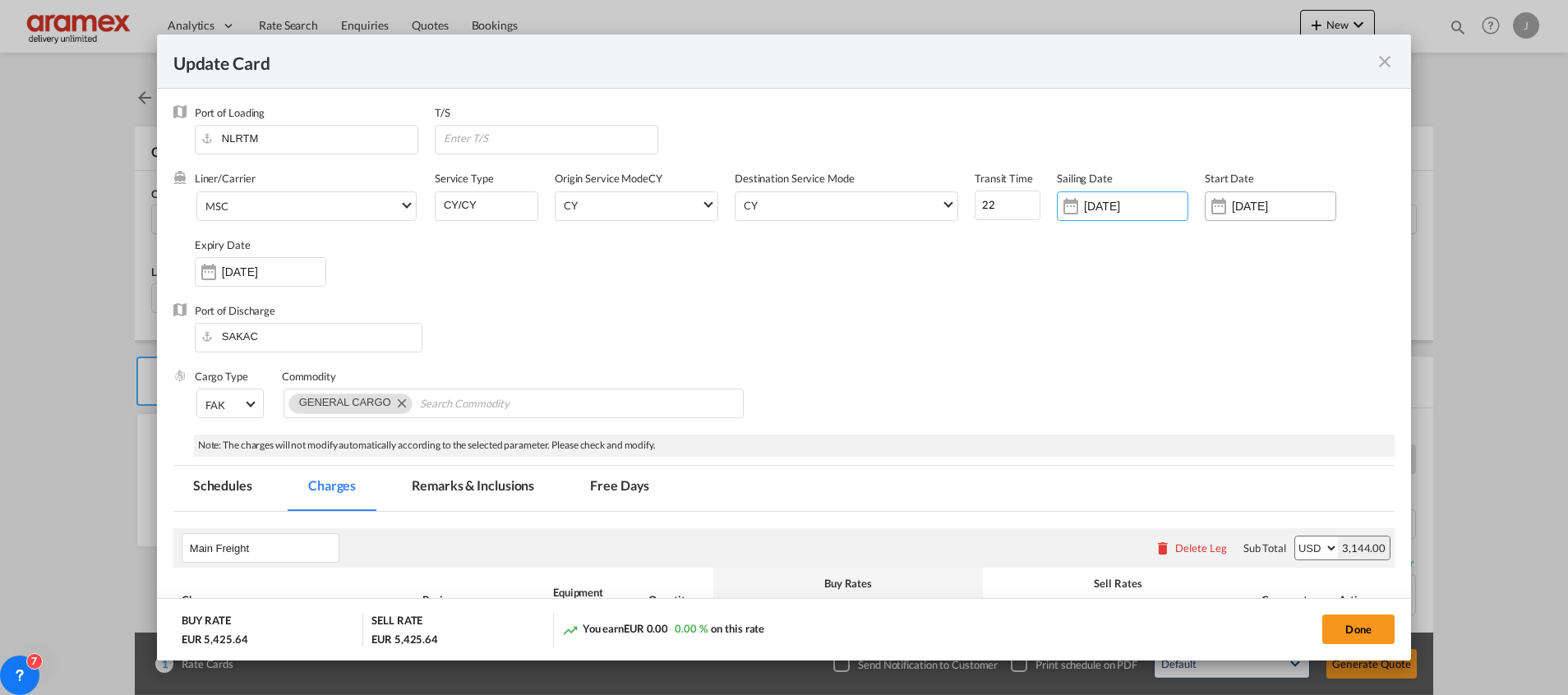
click at [1264, 207] on input "[DATE]" at bounding box center [1283, 206] width 103 height 13
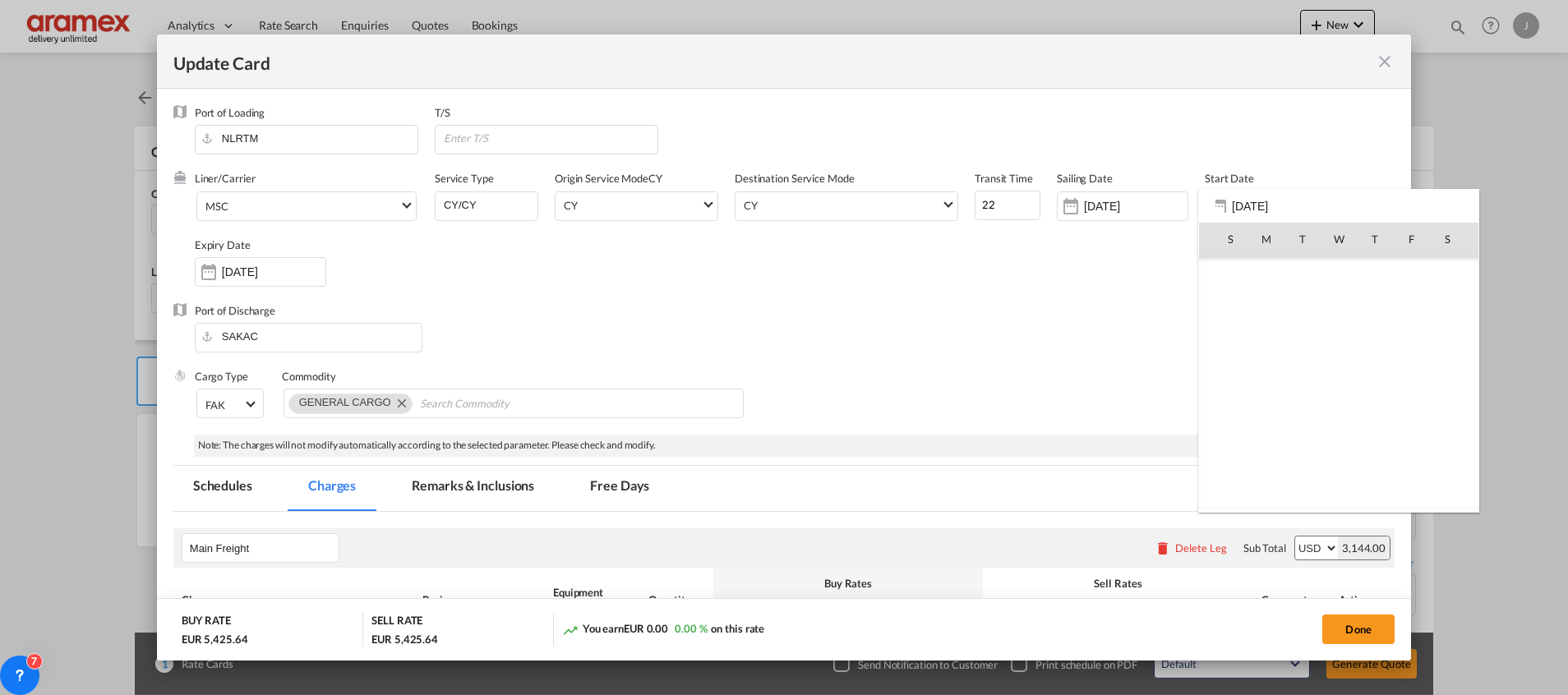
scroll to position [380673, 0]
drag, startPoint x: 1339, startPoint y: 351, endPoint x: 1204, endPoint y: 321, distance: 138.3
click at [1339, 349] on span "10" at bounding box center [1339, 347] width 35 height 35
type input "[DATE]"
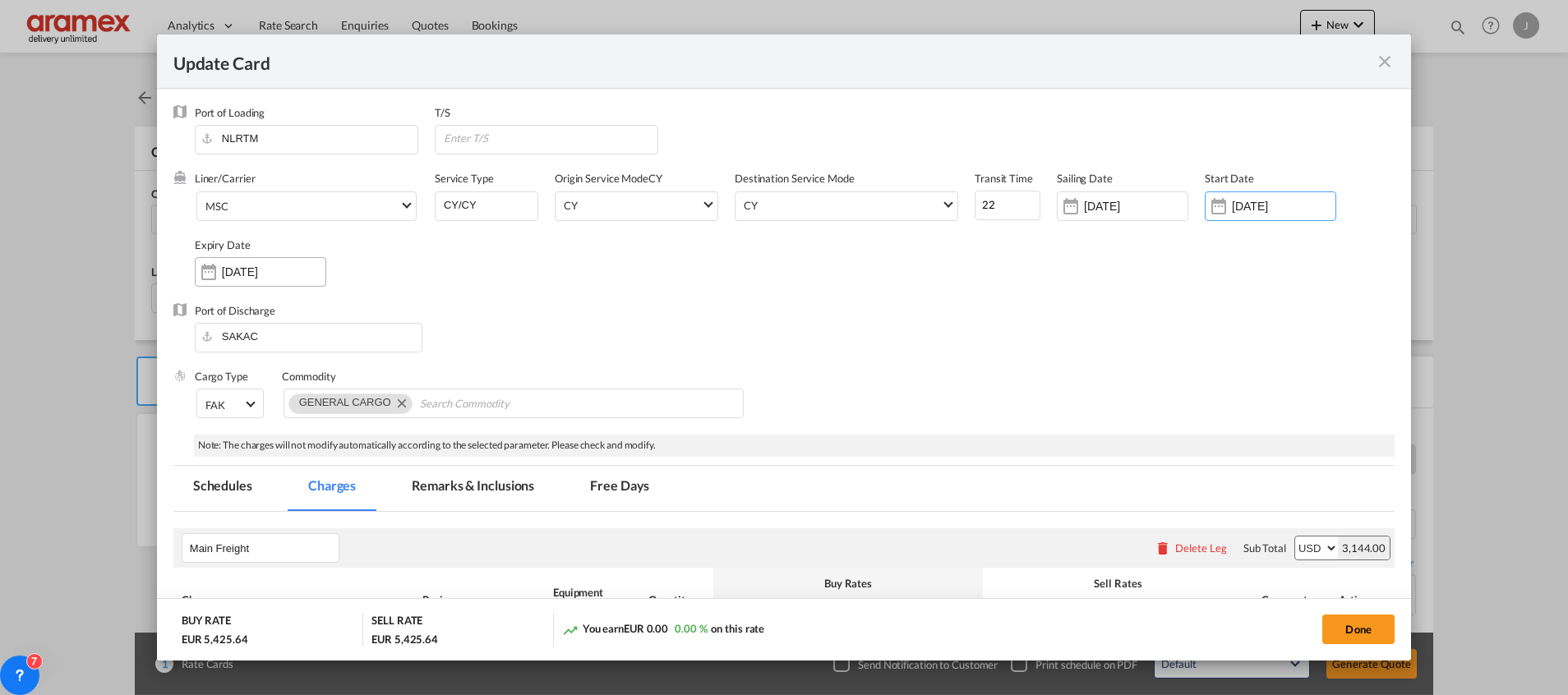
click at [283, 267] on input "[DATE]" at bounding box center [273, 272] width 103 height 13
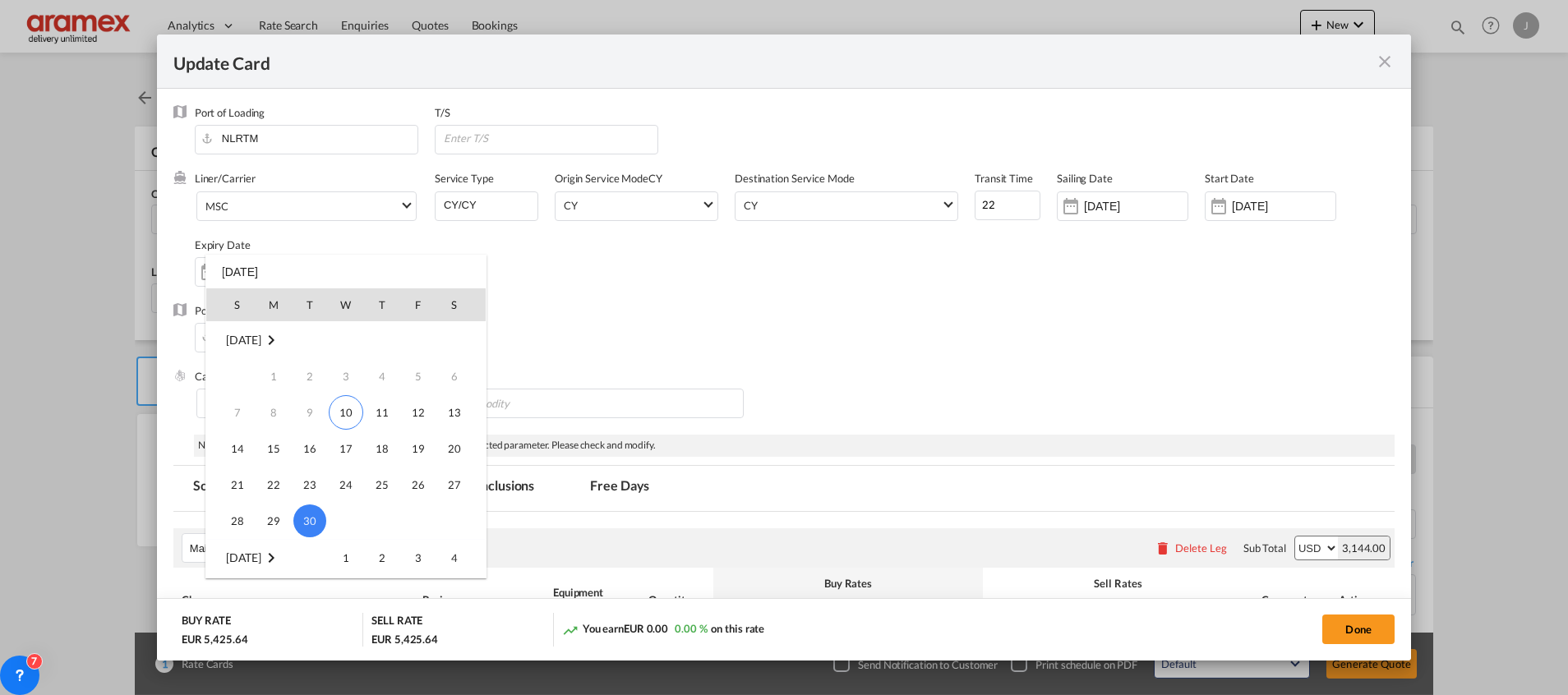
click at [306, 510] on span "30" at bounding box center [310, 521] width 33 height 33
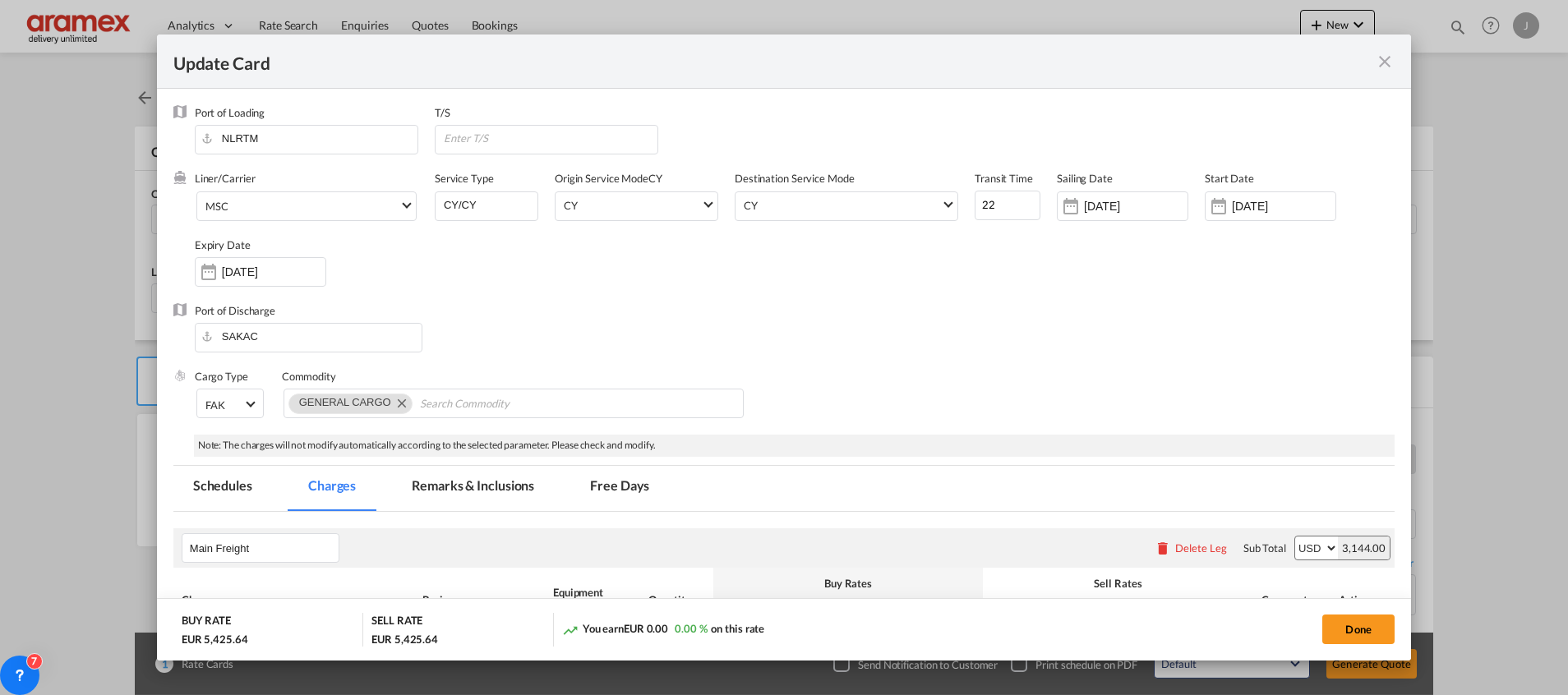
click at [1165, 294] on div "Liner/Carrier MSC 2HM LOGISTICS D.O.O AAXL GLOBAL SHIPPING LINES LLC [PERSON_NA…" at bounding box center [795, 237] width 1200 height 132
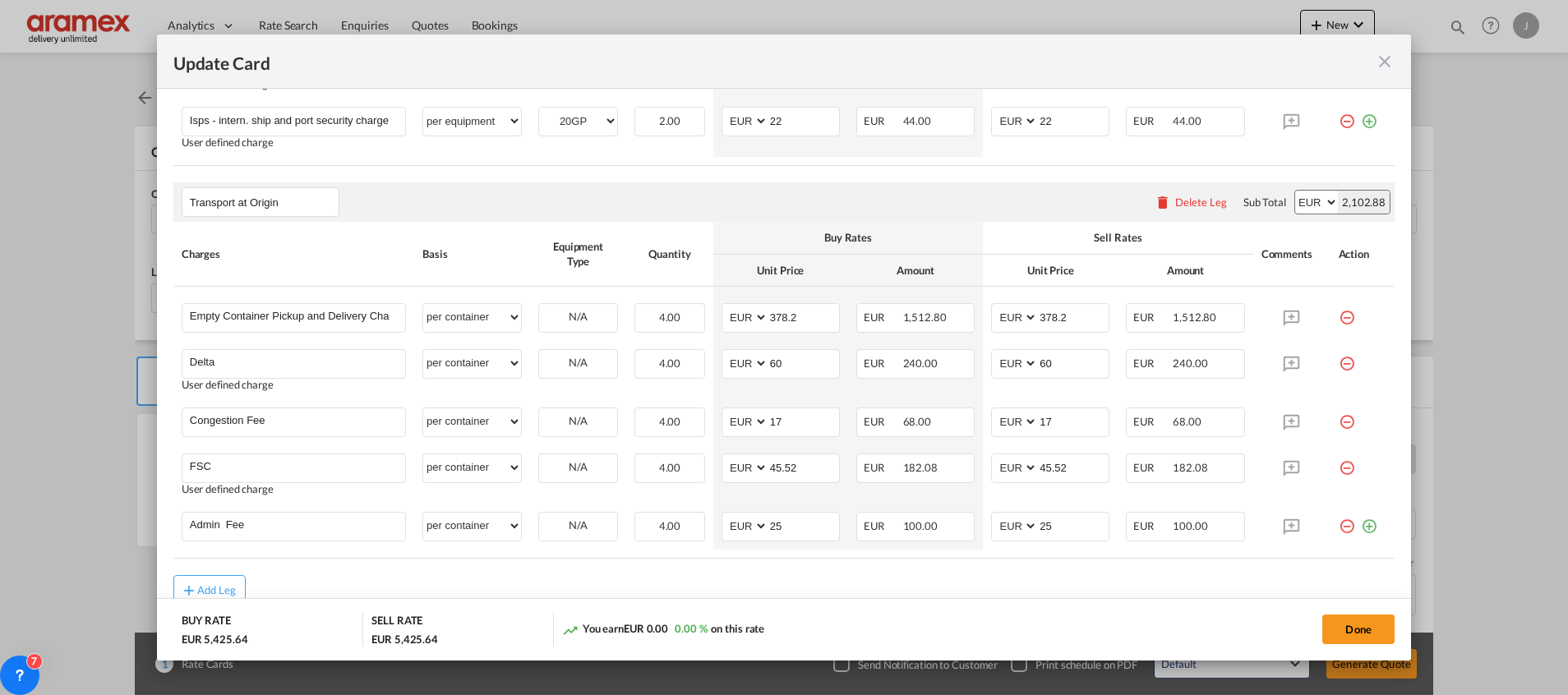
scroll to position [1233, 0]
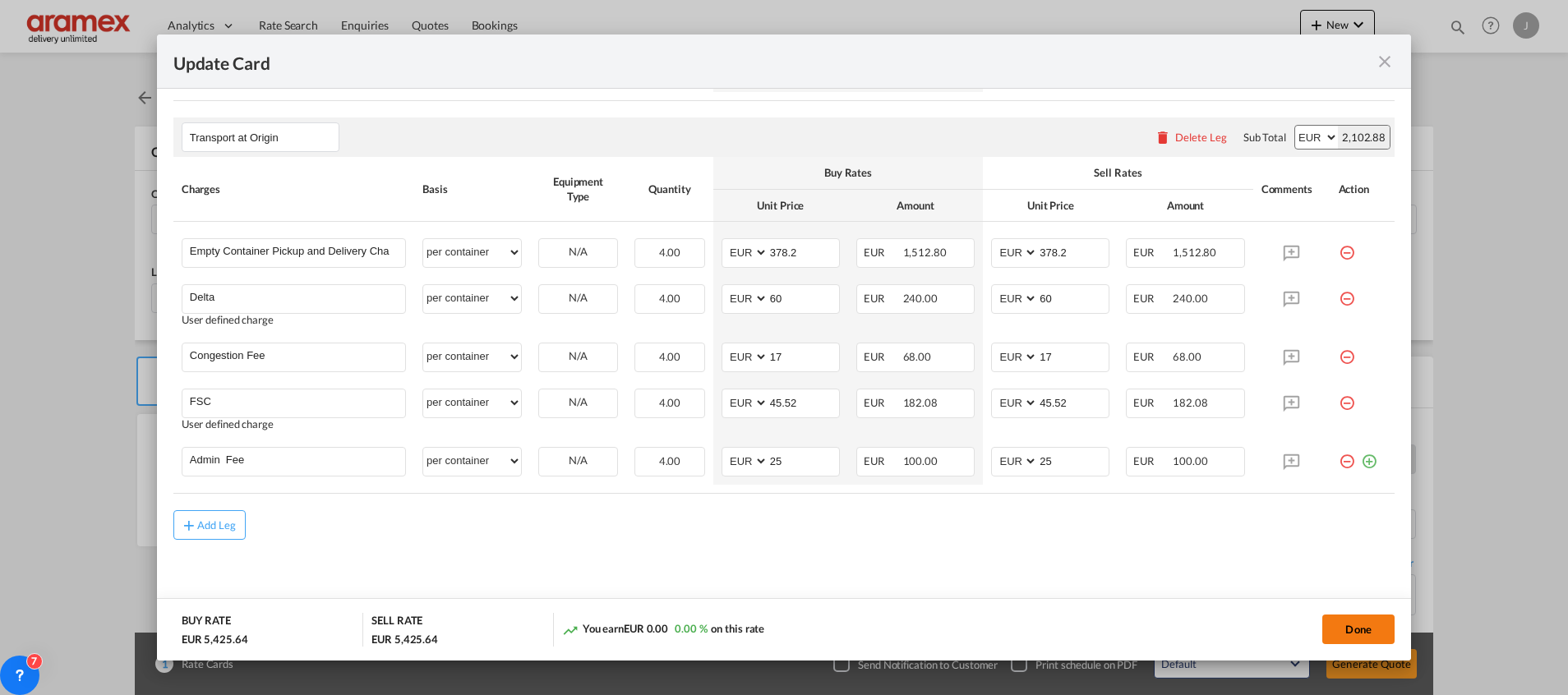
click at [1359, 626] on button "Done" at bounding box center [1358, 629] width 72 height 29
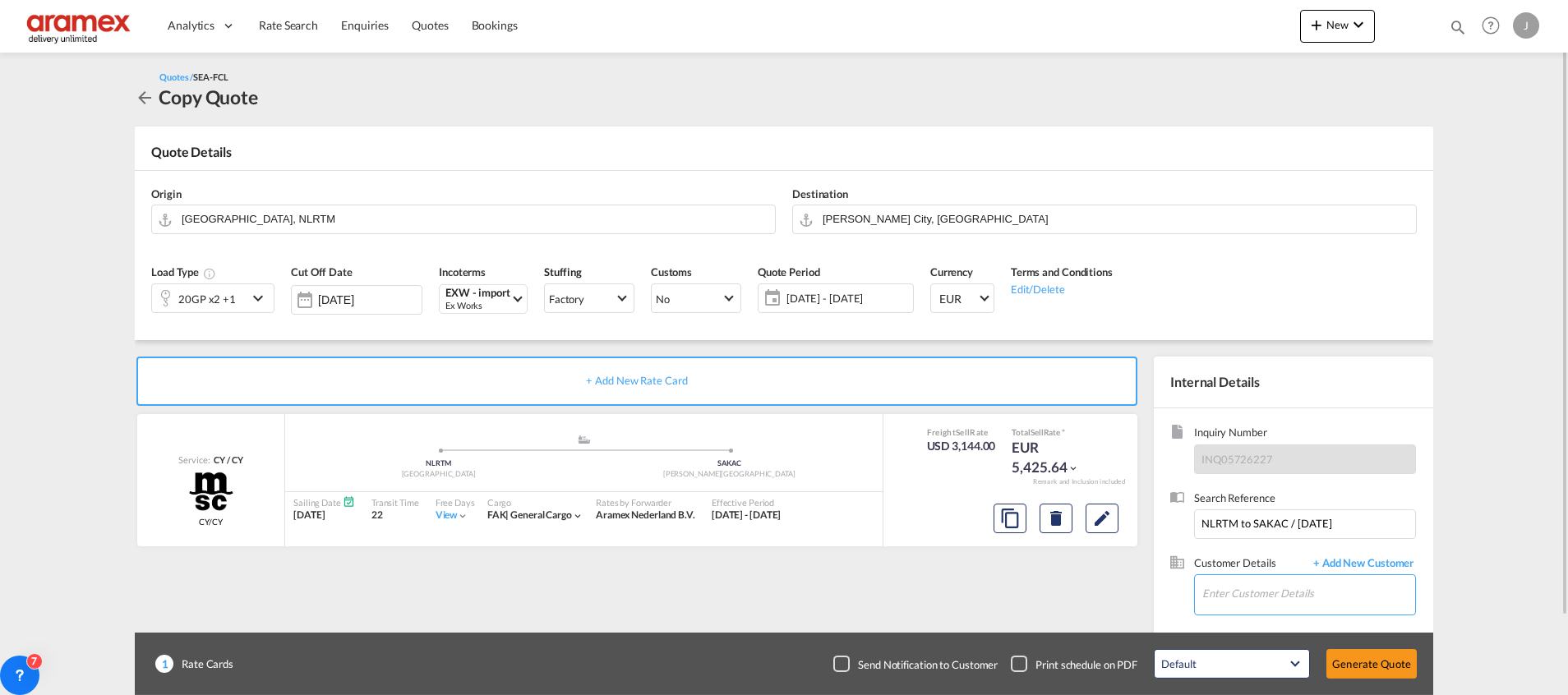
click at [1261, 593] on input "Enter Customer Details" at bounding box center [1308, 593] width 213 height 37
click at [1276, 540] on div "[PERSON_NAME] [PERSON_NAME][EMAIL_ADDRESS][DOMAIN_NAME] | Aramex International …" at bounding box center [1308, 553] width 214 height 45
type input "Aramex International – [GEOGRAPHIC_DATA], [GEOGRAPHIC_DATA], [PERSON_NAME], [EM…"
click at [1374, 669] on button "Generate Quote" at bounding box center [1371, 664] width 91 height 29
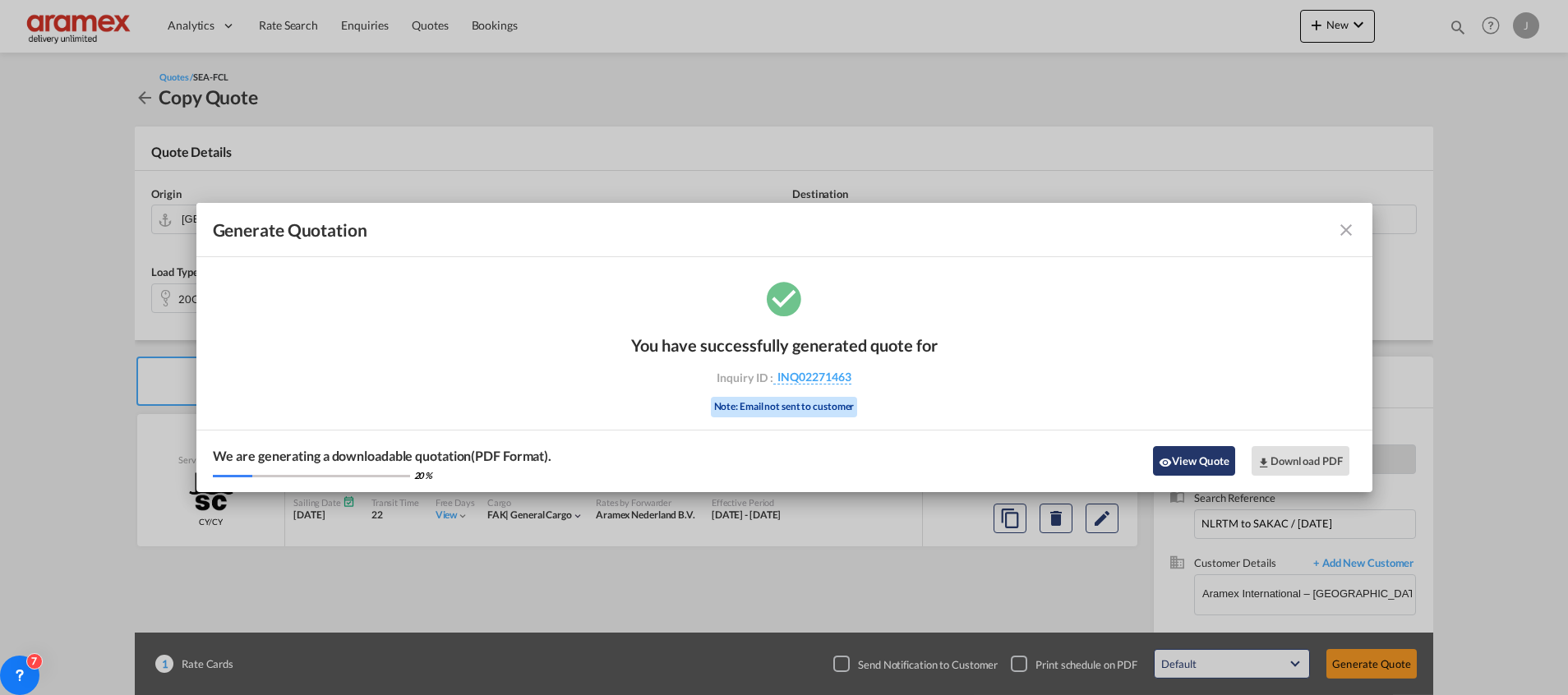
click at [1199, 465] on button "View Quote" at bounding box center [1194, 461] width 82 height 29
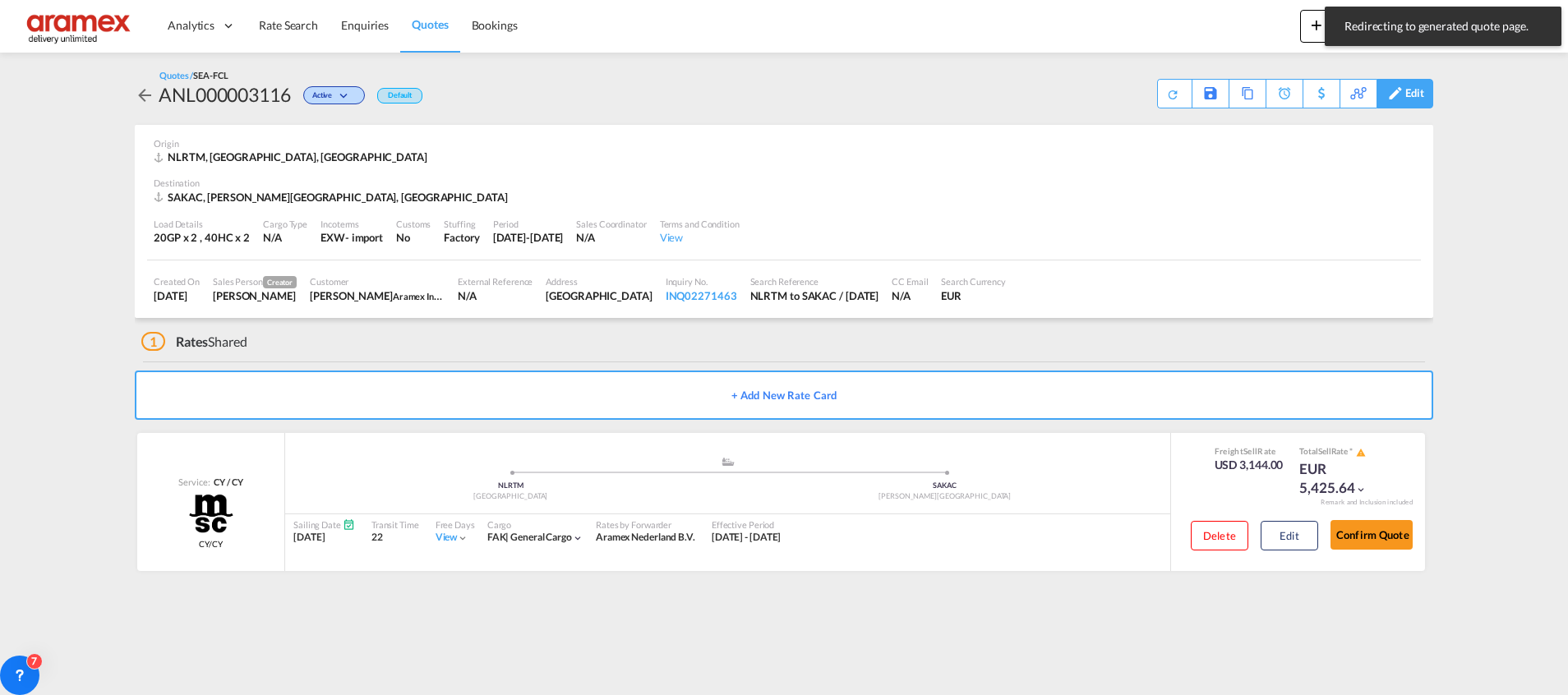
click at [1417, 88] on div "Edit" at bounding box center [1414, 93] width 19 height 28
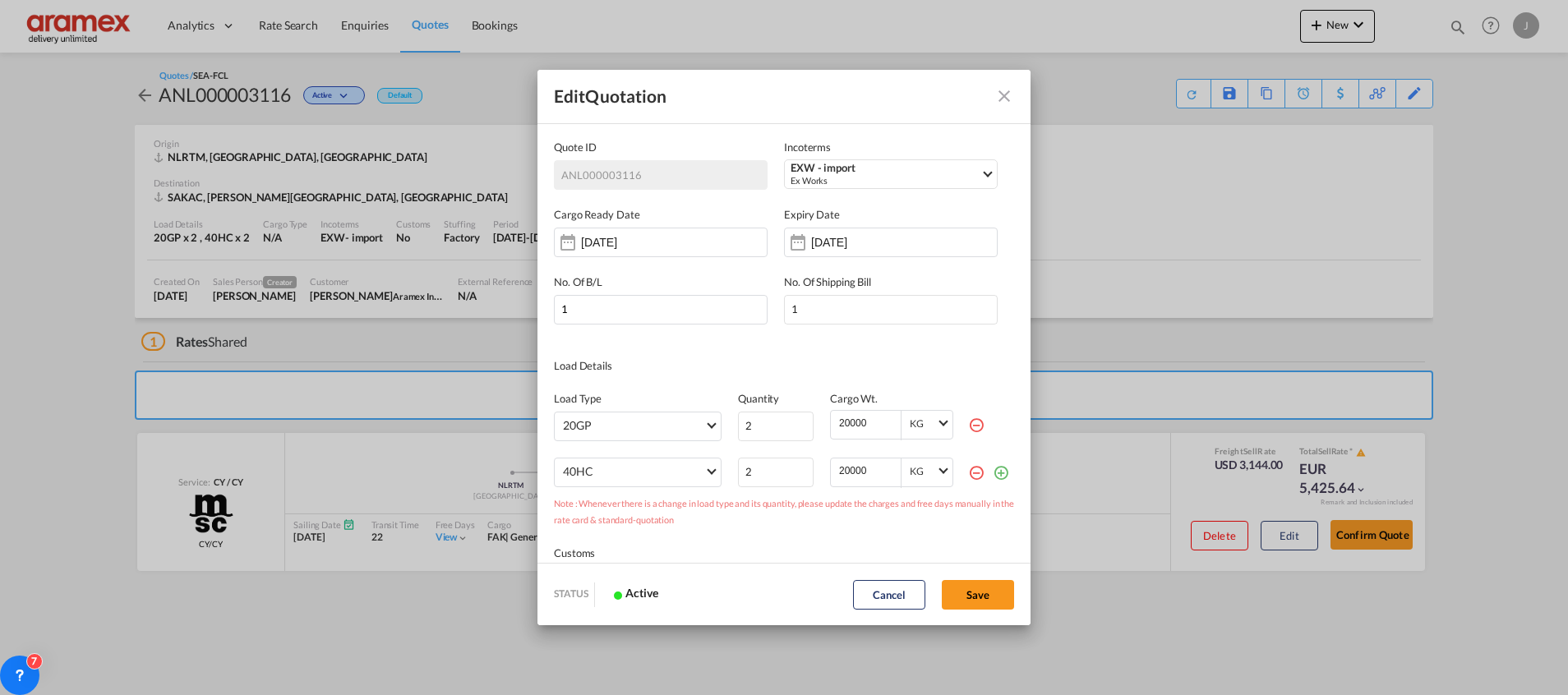
click at [968, 422] on md-icon "icon-minus-circle-outline red-400-fg" at bounding box center [976, 425] width 16 height 16
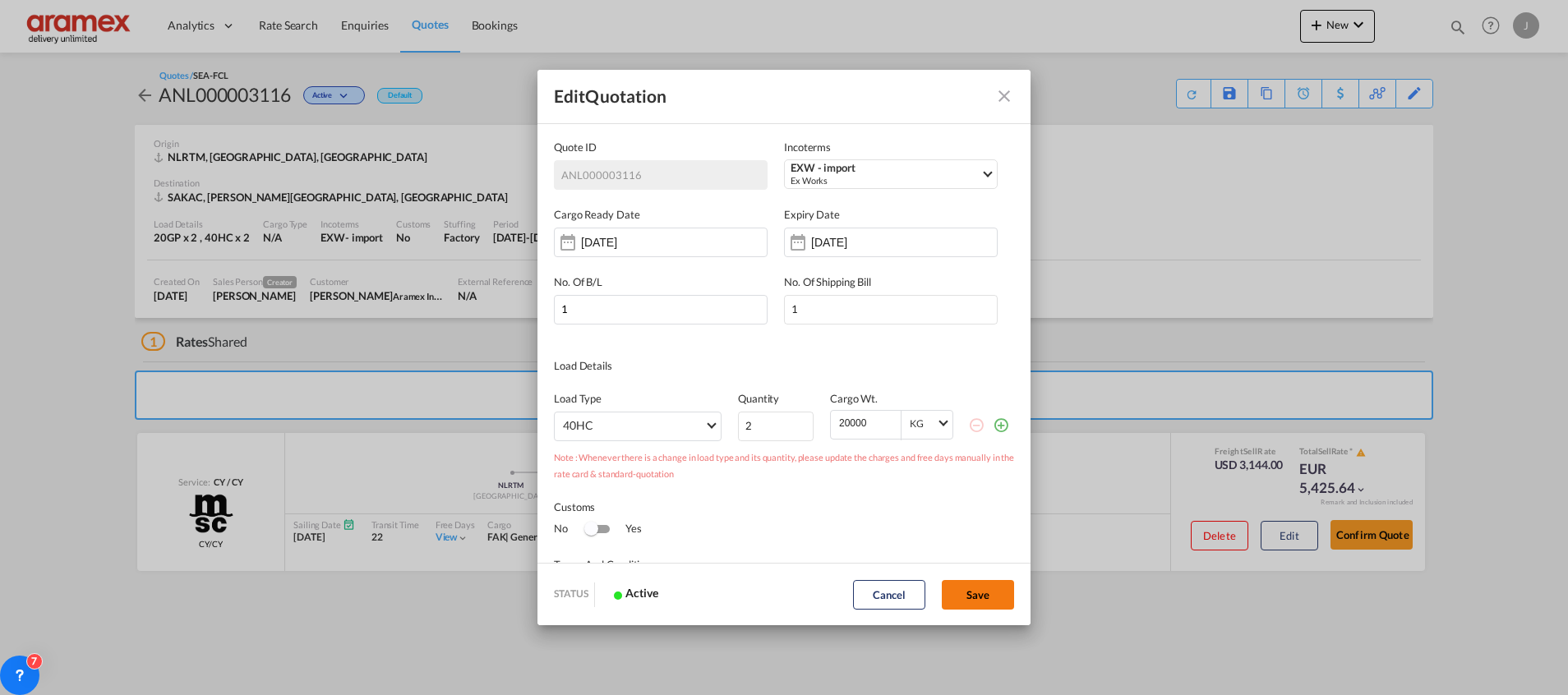
click at [993, 600] on button "Save" at bounding box center [977, 594] width 72 height 29
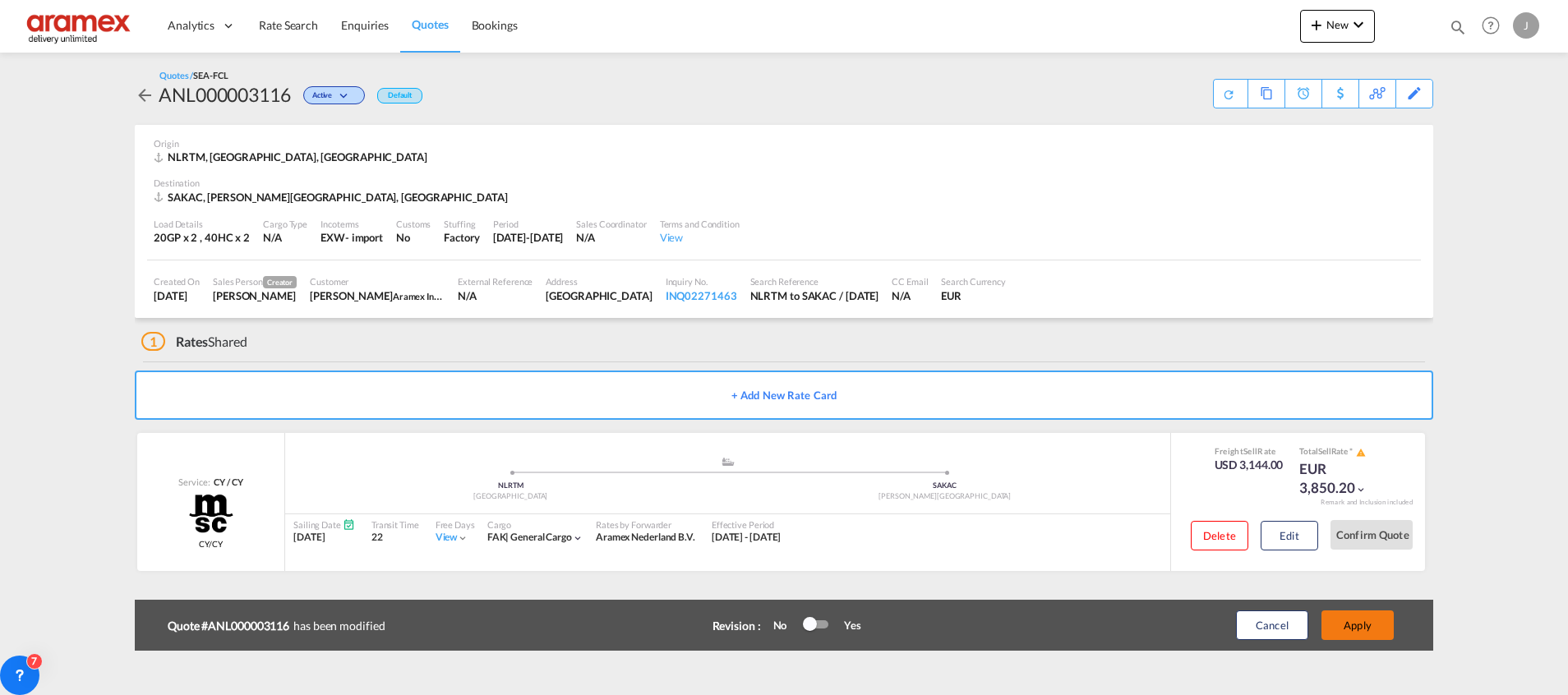
click at [1362, 626] on button "Apply" at bounding box center [1357, 626] width 72 height 29
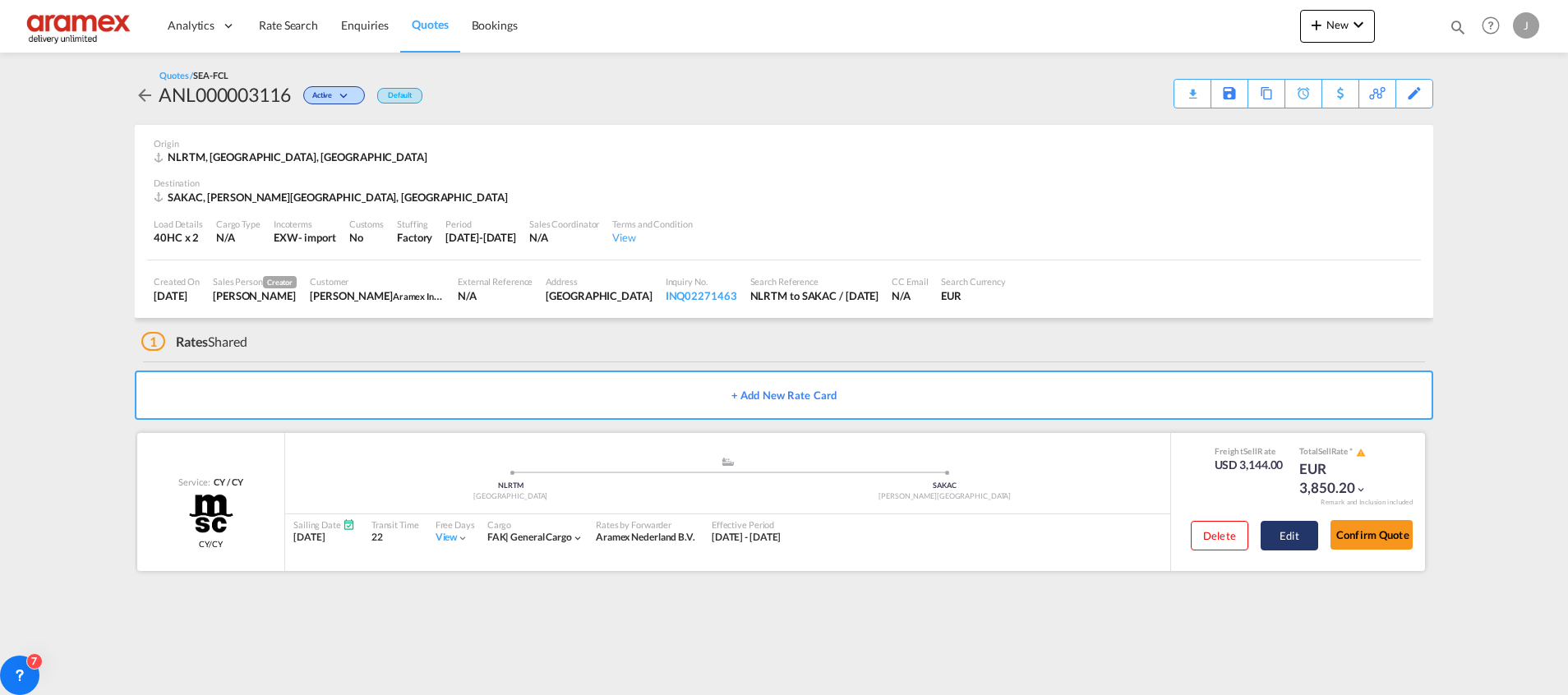
click at [1291, 530] on button "Edit" at bounding box center [1289, 536] width 58 height 29
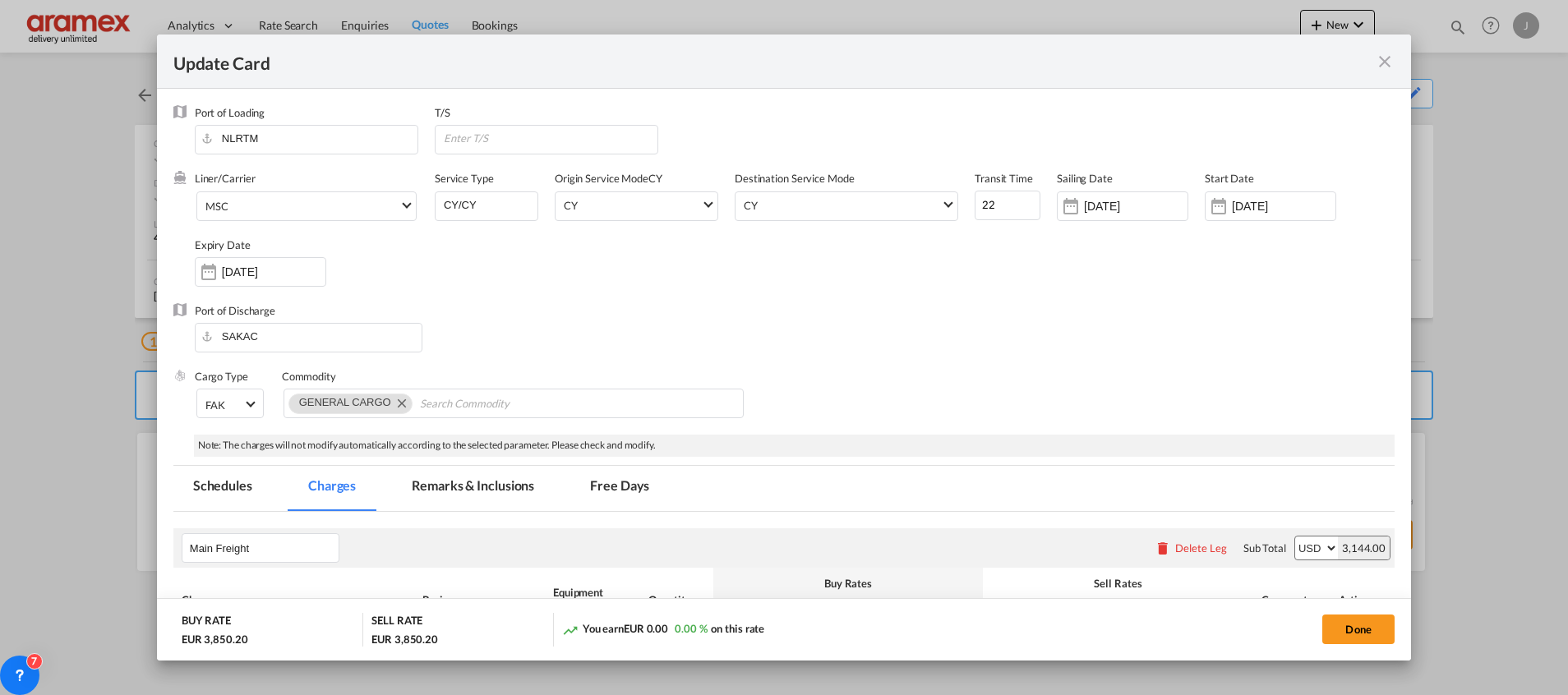
scroll to position [493, 0]
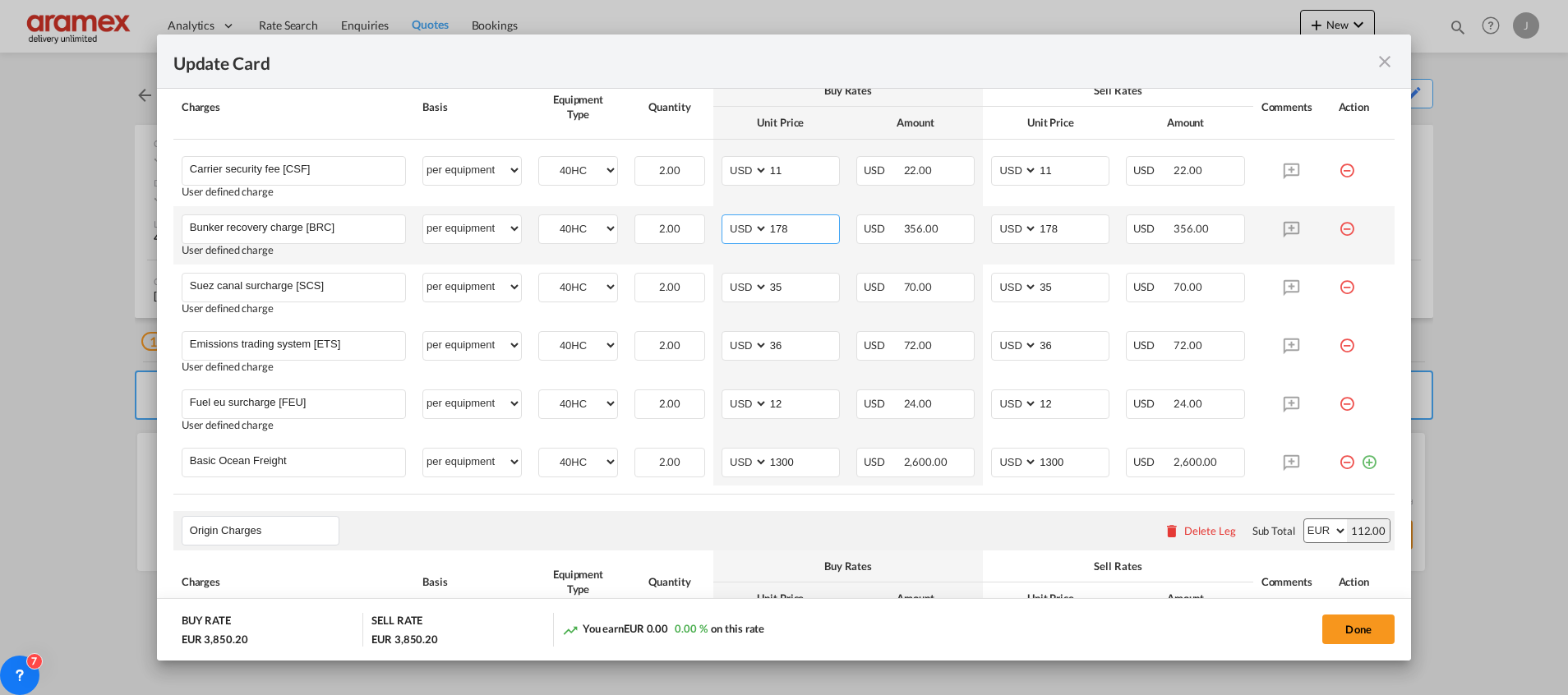
drag, startPoint x: 804, startPoint y: 231, endPoint x: 741, endPoint y: 234, distance: 63.1
click at [745, 234] on md-input-container "AED AFN ALL AMD ANG AOA ARS AUD AWG AZN BAM BBD BDT BGN BHD BIF BMD BND [PERSON…" at bounding box center [780, 230] width 118 height 29
paste input "356"
type input "356"
drag, startPoint x: 1023, startPoint y: 229, endPoint x: 1005, endPoint y: 230, distance: 18.0
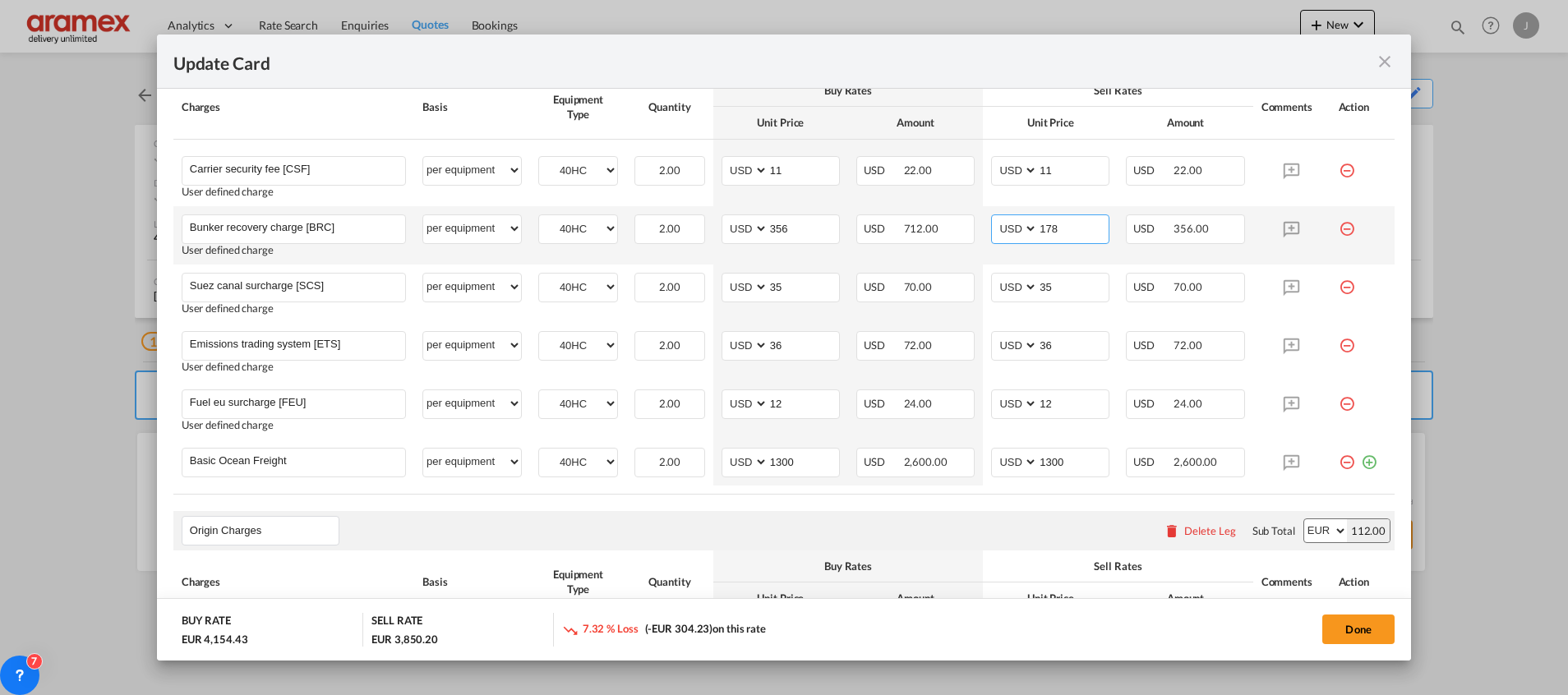
click at [1005, 229] on md-input-container "AED AFN ALL AMD ANG AOA ARS AUD AWG AZN BAM BBD BDT BGN BHD BIF BMD BND [PERSON…" at bounding box center [1050, 230] width 118 height 29
paste input "356"
type input "356"
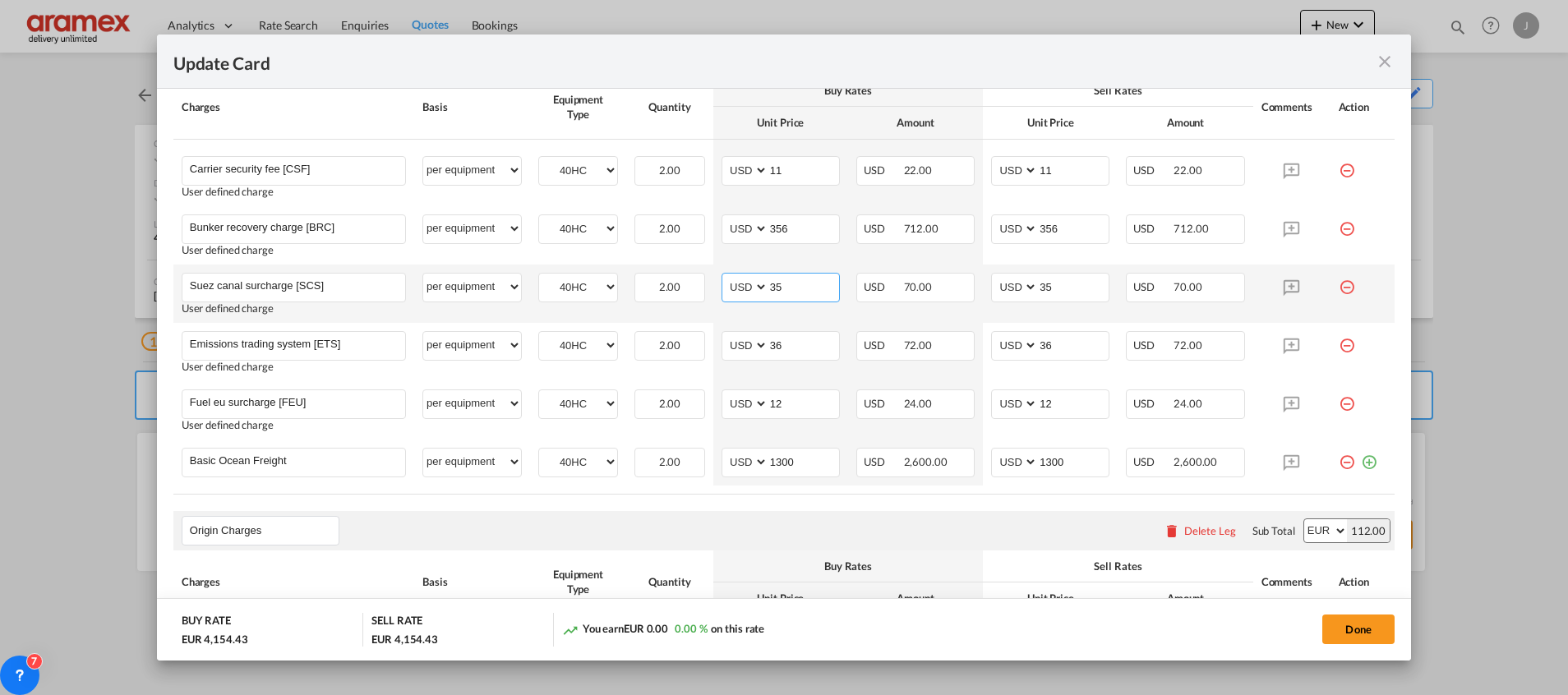
drag, startPoint x: 792, startPoint y: 288, endPoint x: 923, endPoint y: 280, distance: 131.2
click at [739, 287] on md-input-container "AED AFN ALL AMD ANG AOA ARS AUD AWG AZN BAM BBD BDT BGN BHD BIF BMD BND [PERSON…" at bounding box center [780, 287] width 118 height 29
paste input "70"
type input "70"
drag, startPoint x: 1082, startPoint y: 279, endPoint x: 979, endPoint y: 281, distance: 103.0
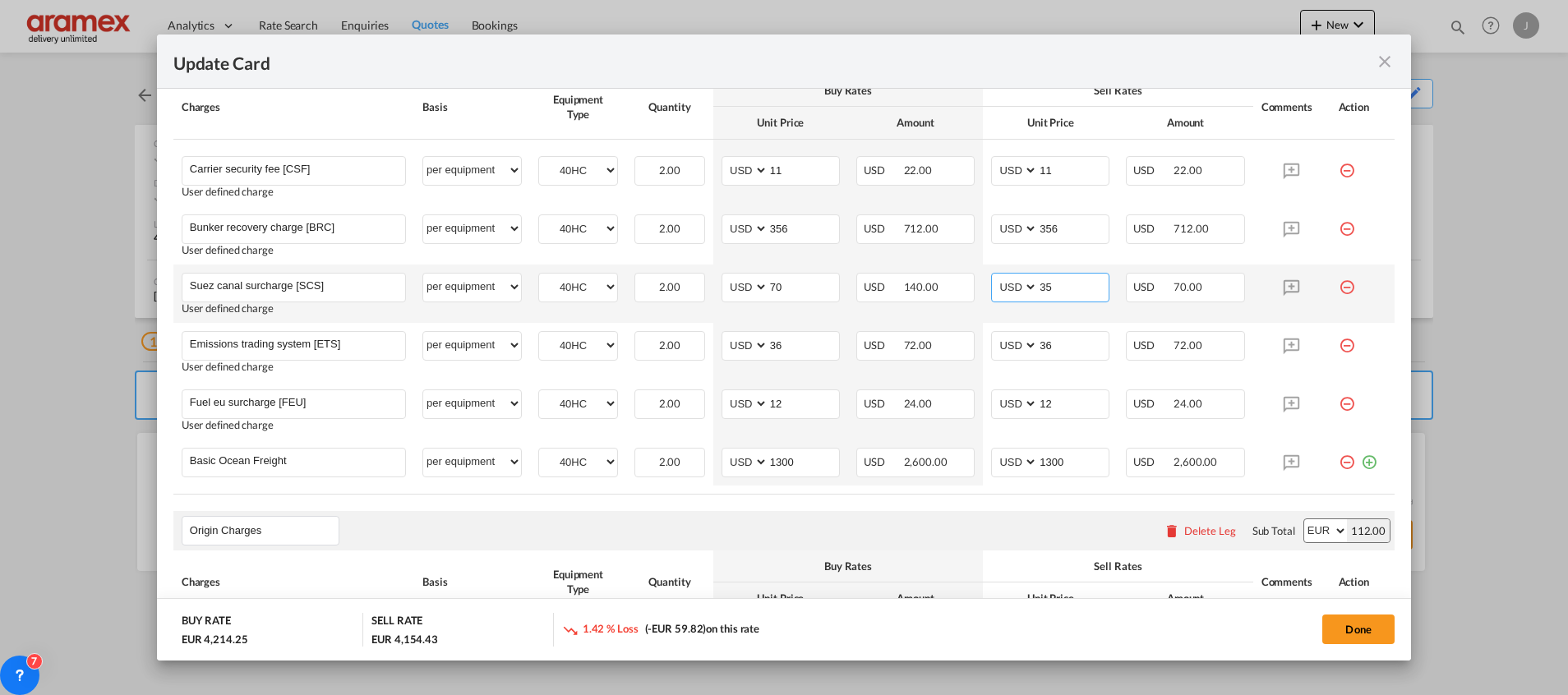
click at [991, 281] on md-input-container "AED AFN ALL AMD ANG AOA ARS AUD AWG AZN BAM BBD BDT BGN BHD BIF BMD BND [PERSON…" at bounding box center [1050, 287] width 118 height 29
paste input "70"
type input "70"
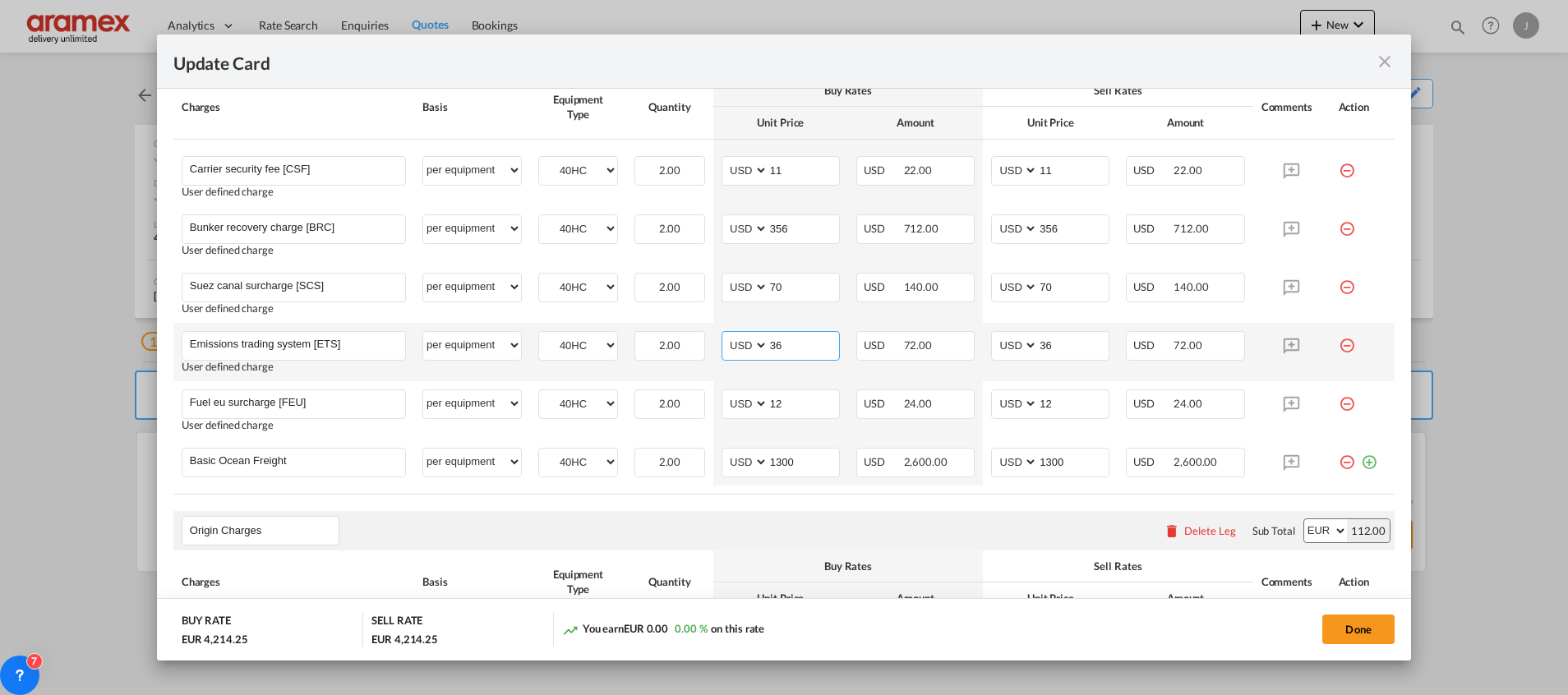
drag, startPoint x: 798, startPoint y: 344, endPoint x: 739, endPoint y: 342, distance: 59.0
click at [739, 342] on md-input-container "AED AFN ALL AMD ANG AOA ARS AUD AWG AZN BAM BBD BDT BGN BHD BIF BMD BND [PERSON…" at bounding box center [780, 346] width 118 height 29
drag, startPoint x: 785, startPoint y: 340, endPoint x: 742, endPoint y: 340, distance: 43.0
click at [742, 340] on md-input-container "AED AFN ALL AMD ANG AOA ARS AUD AWG AZN BAM BBD BDT BGN BHD BIF BMD BND [PERSON…" at bounding box center [780, 346] width 118 height 29
type input "72"
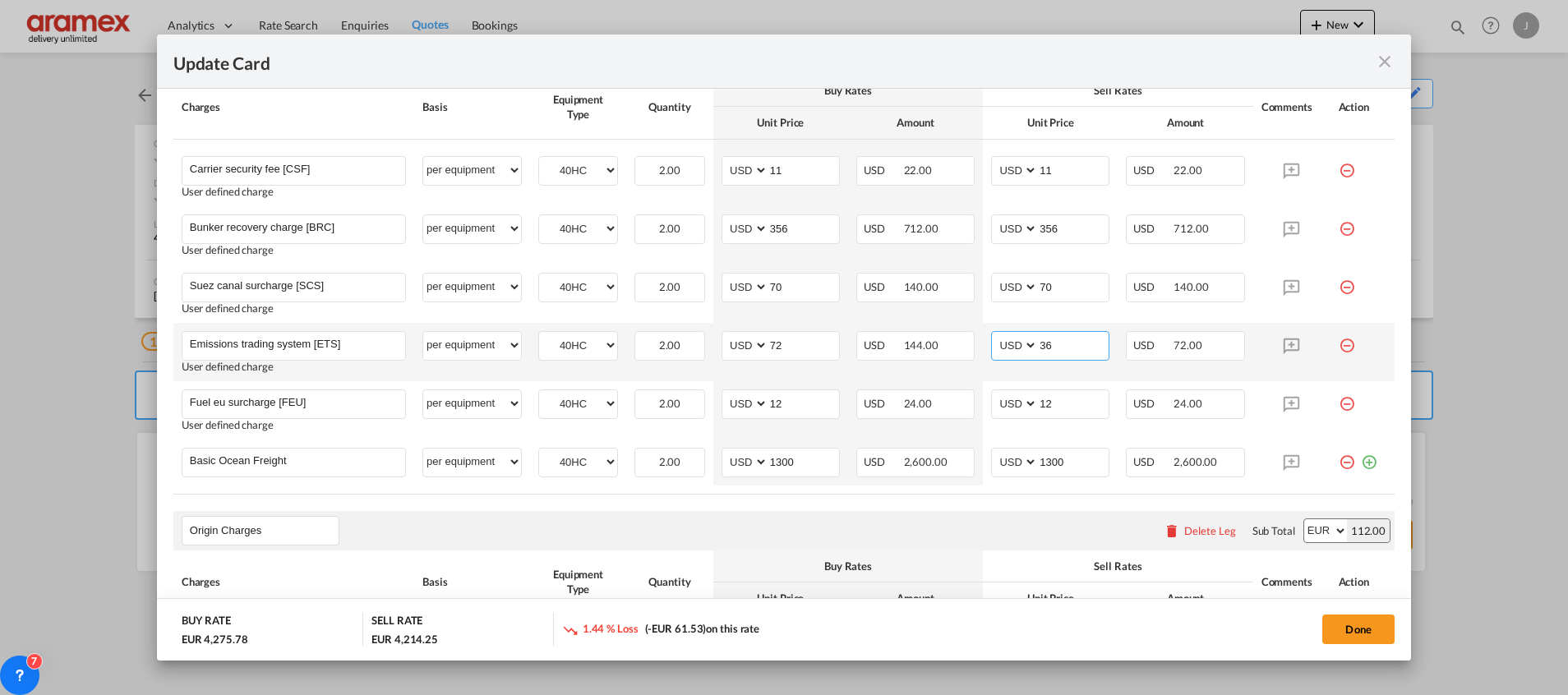
click at [1043, 345] on input "36" at bounding box center [1072, 344] width 70 height 25
drag, startPoint x: 1053, startPoint y: 340, endPoint x: 985, endPoint y: 340, distance: 68.0
click at [991, 340] on md-input-container "AED AFN ALL AMD ANG AOA ARS AUD AWG AZN BAM BBD BDT BGN BHD BIF BMD BND [PERSON…" at bounding box center [1050, 346] width 118 height 29
paste input "72"
type input "72"
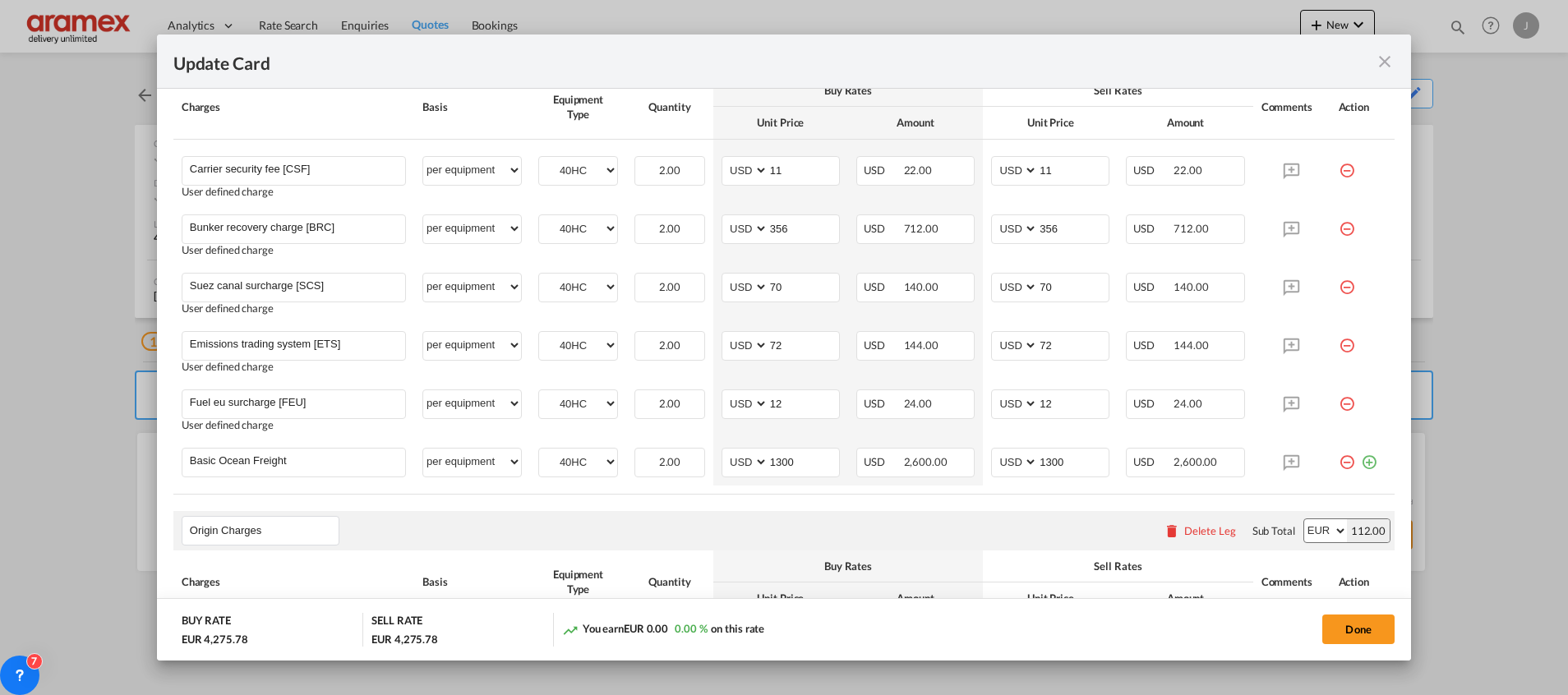
click at [867, 546] on div "Origin Charges Please enter leg name Leg Name Already Exists Delete Leg Sub Tot…" at bounding box center [784, 530] width 1221 height 39
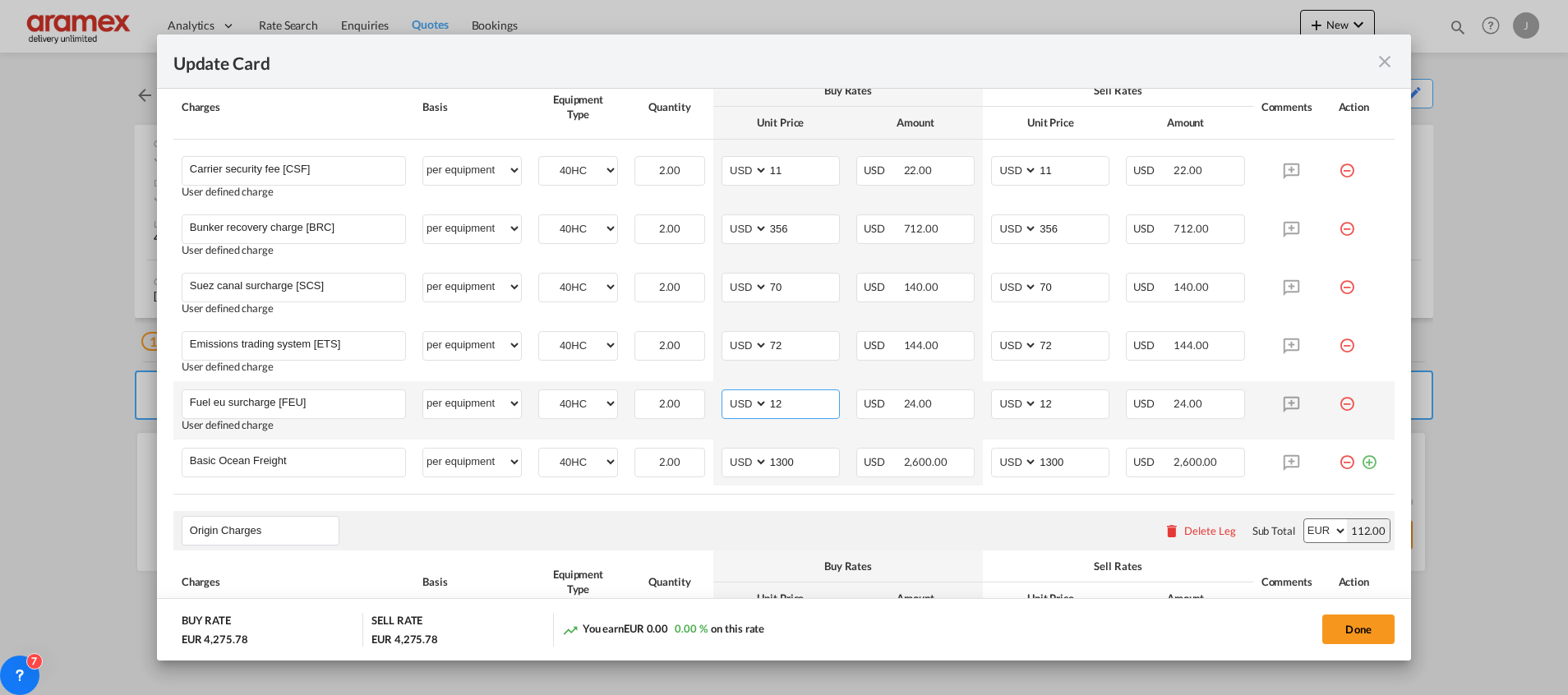
drag, startPoint x: 796, startPoint y: 402, endPoint x: 710, endPoint y: 398, distance: 86.1
click at [713, 398] on td "AED AFN ALL AMD ANG AOA ARS AUD AWG AZN BAM BBD BDT BGN BHD BIF BMD BND [PERSON…" at bounding box center [780, 411] width 134 height 59
type input "24"
drag, startPoint x: 1058, startPoint y: 400, endPoint x: 995, endPoint y: 400, distance: 63.0
click at [995, 400] on md-input-container "AED AFN ALL AMD ANG AOA ARS AUD AWG AZN BAM BBD BDT BGN BHD BIF BMD BND [PERSON…" at bounding box center [1050, 404] width 118 height 29
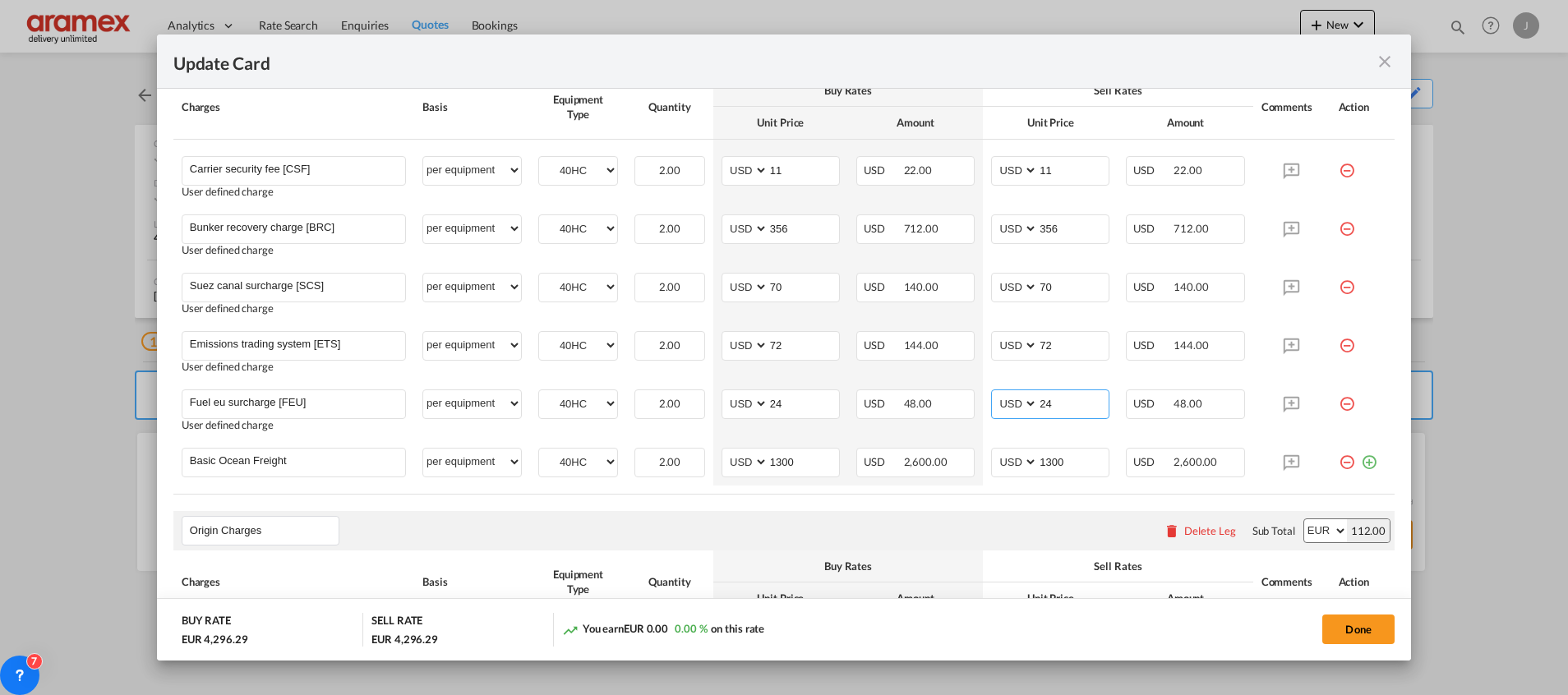
type input "24"
click at [901, 553] on th "Buy Rates" at bounding box center [848, 566] width 270 height 32
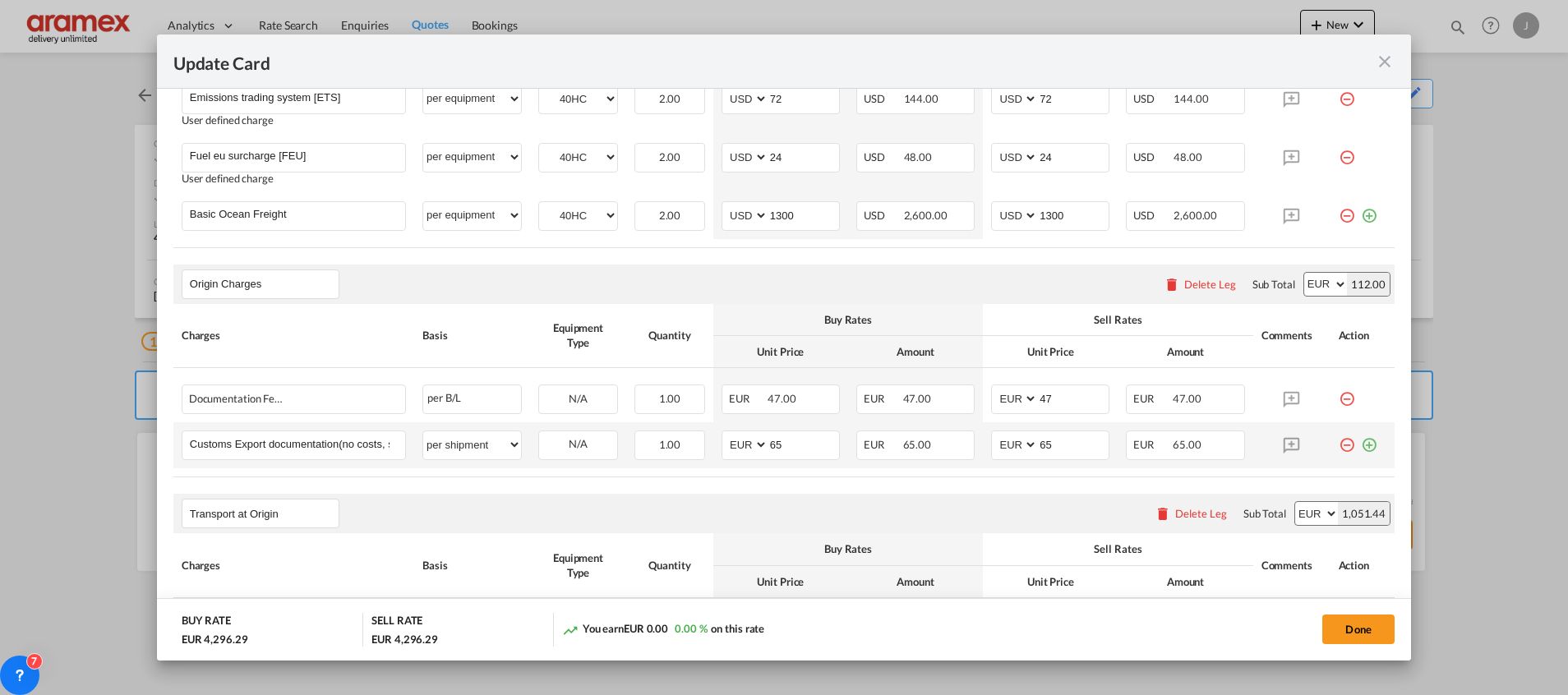
click at [1360, 447] on md-icon "icon-plus-circle-outline green-400-fg" at bounding box center [1369, 439] width 16 height 16
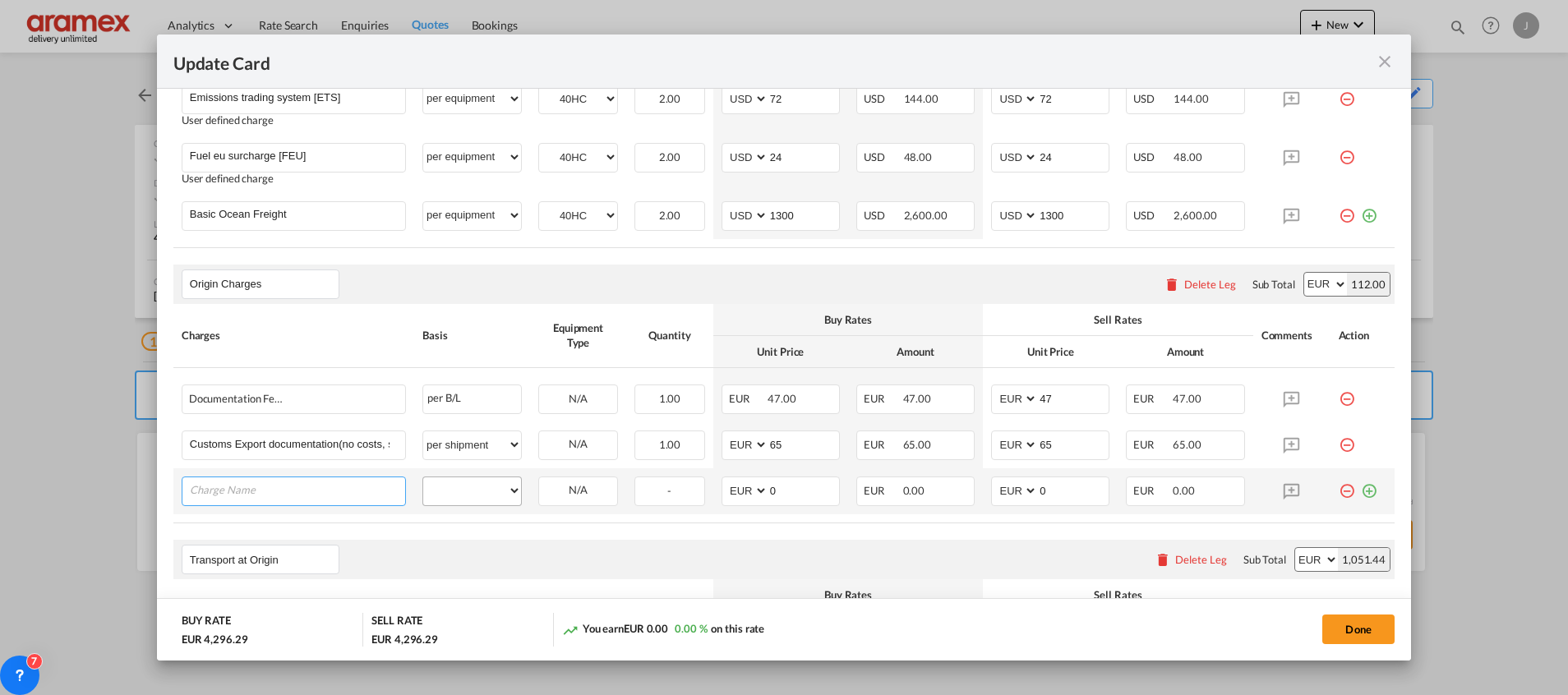
paste input "Terminal handling charge [THC]"
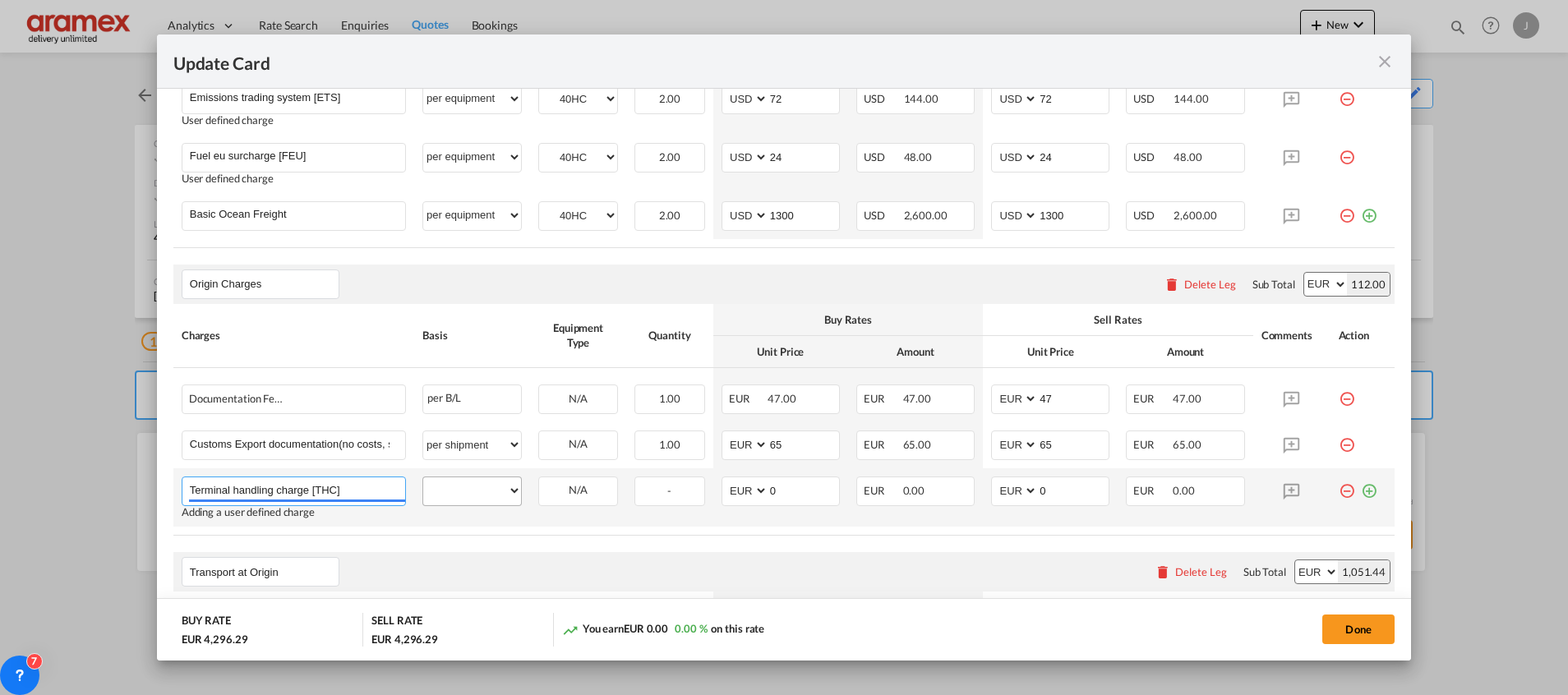
type input "Terminal handling charge [THC]"
drag, startPoint x: 479, startPoint y: 484, endPoint x: 479, endPoint y: 474, distance: 10.0
click at [479, 484] on select "per equipment per container per B/L per shipping bill per shipment per pallet p…" at bounding box center [472, 490] width 98 height 27
select select "per container"
click at [423, 477] on select "per equipment per container per B/L per shipping bill per shipment per pallet p…" at bounding box center [472, 490] width 98 height 27
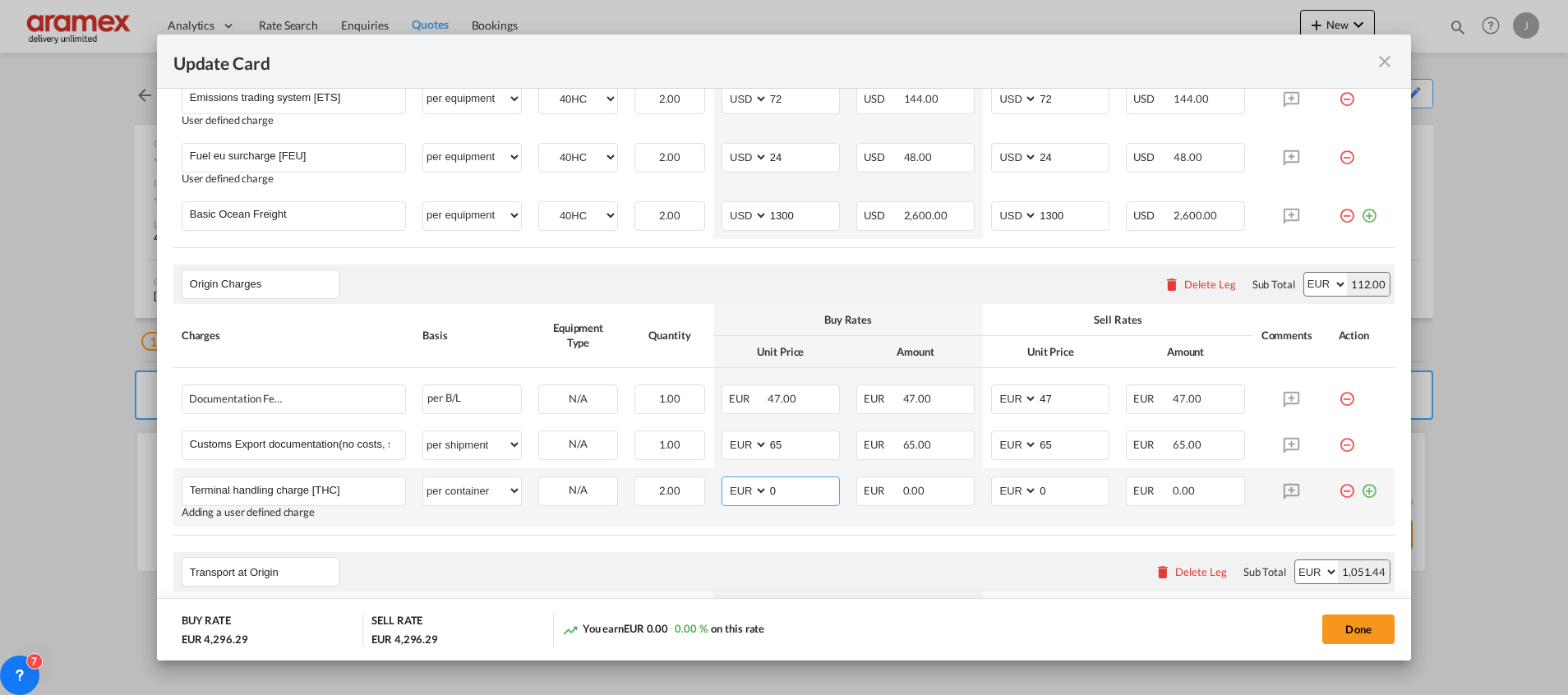
drag, startPoint x: 750, startPoint y: 488, endPoint x: 733, endPoint y: 486, distance: 17.1
click at [739, 488] on md-input-container "AED AFN ALL AMD ANG AOA ARS AUD AWG AZN BAM BBD BDT BGN BHD BIF BMD BND BOB BRL…" at bounding box center [780, 491] width 118 height 29
drag, startPoint x: 791, startPoint y: 494, endPoint x: 733, endPoint y: 494, distance: 58.0
click at [726, 494] on md-input-container "AED AFN ALL AMD ANG AOA ARS AUD AWG AZN BAM BBD BDT BGN BHD BIF BMD BND [PERSON…" at bounding box center [780, 491] width 118 height 29
type input "240"
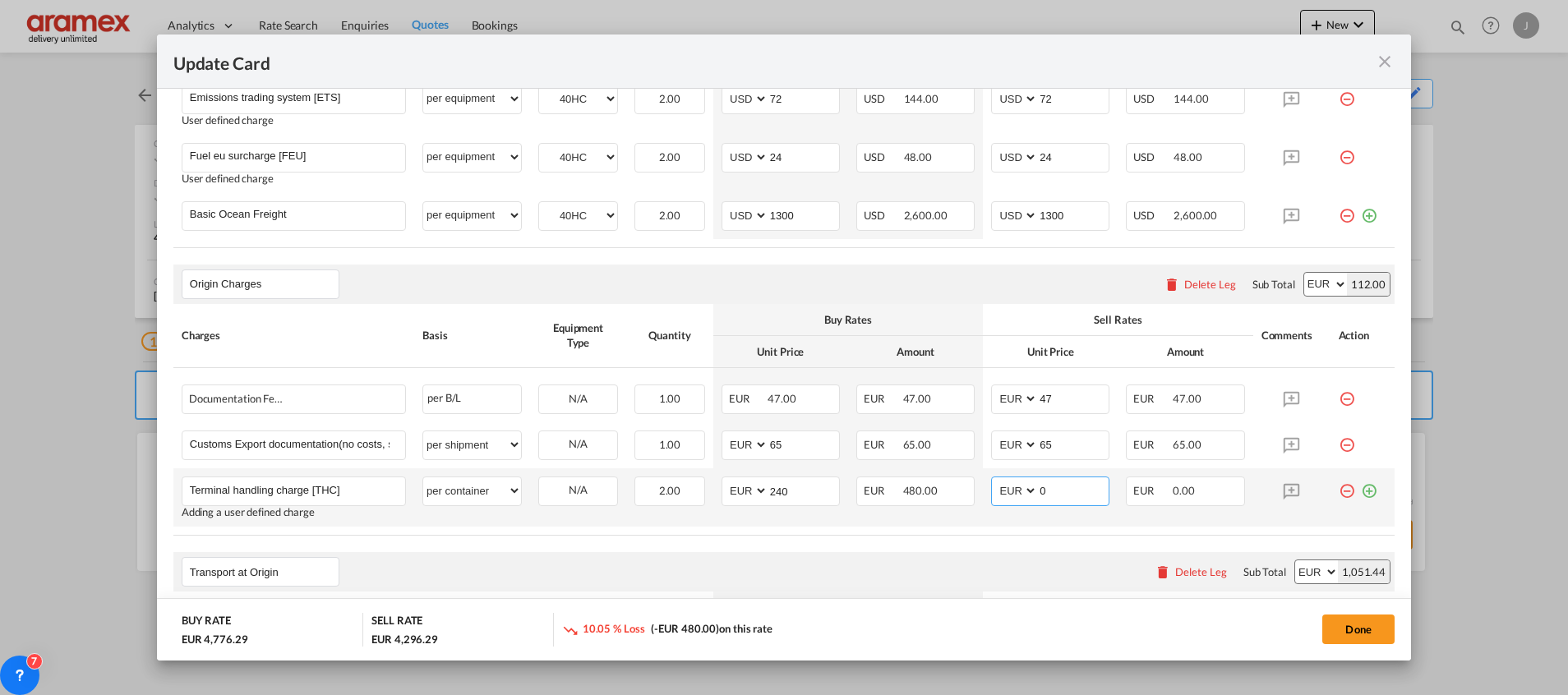
click at [983, 483] on td "AED AFN ALL AMD ANG AOA ARS AUD AWG AZN BAM BBD BDT BGN BHD BIF BMD BND BOB BRL…" at bounding box center [1050, 497] width 134 height 59
paste input "24"
type input "240"
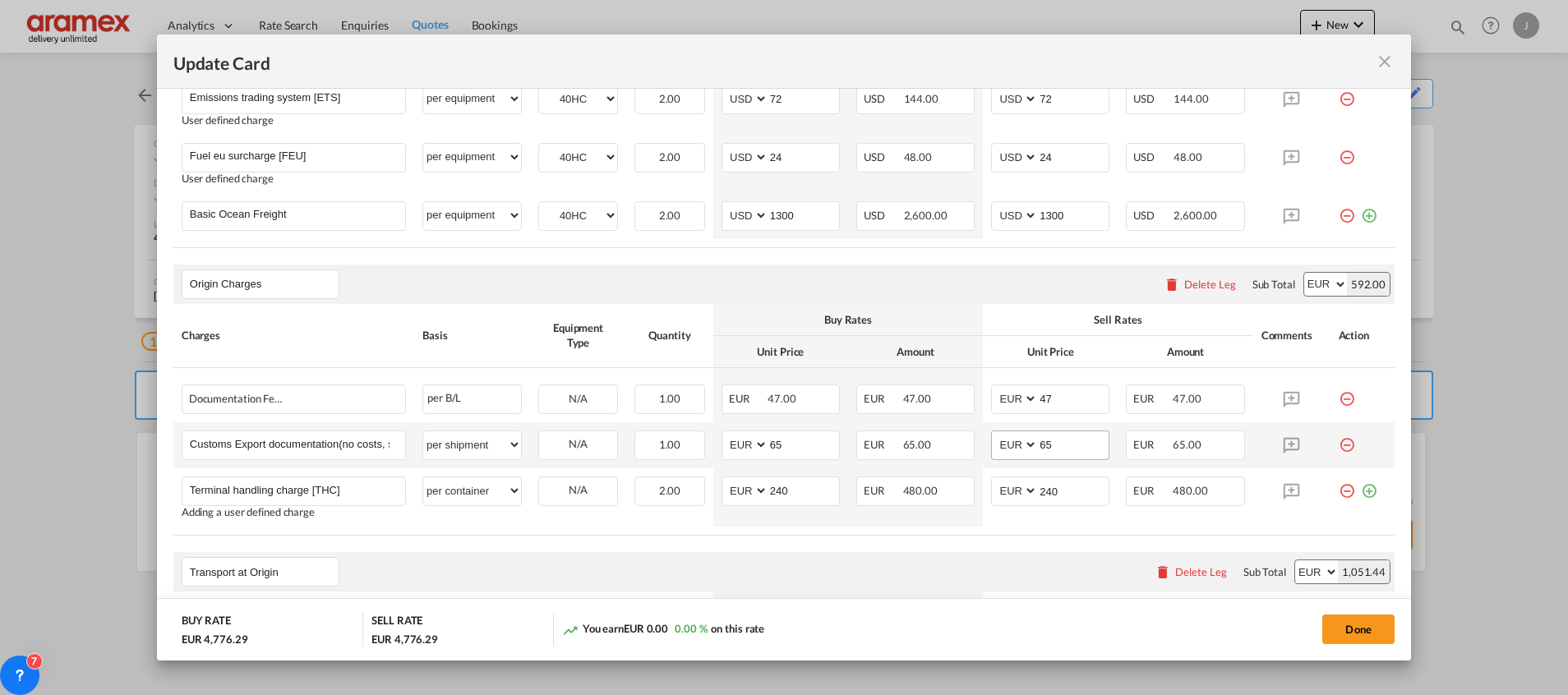
drag, startPoint x: 940, startPoint y: 565, endPoint x: 1074, endPoint y: 432, distance: 188.8
click at [940, 564] on div "Transport at Origin Please enter leg name Leg Name Already Exists Delete Leg Su…" at bounding box center [784, 572] width 1221 height 39
click at [1360, 493] on md-icon "icon-plus-circle-outline green-400-fg" at bounding box center [1369, 485] width 16 height 16
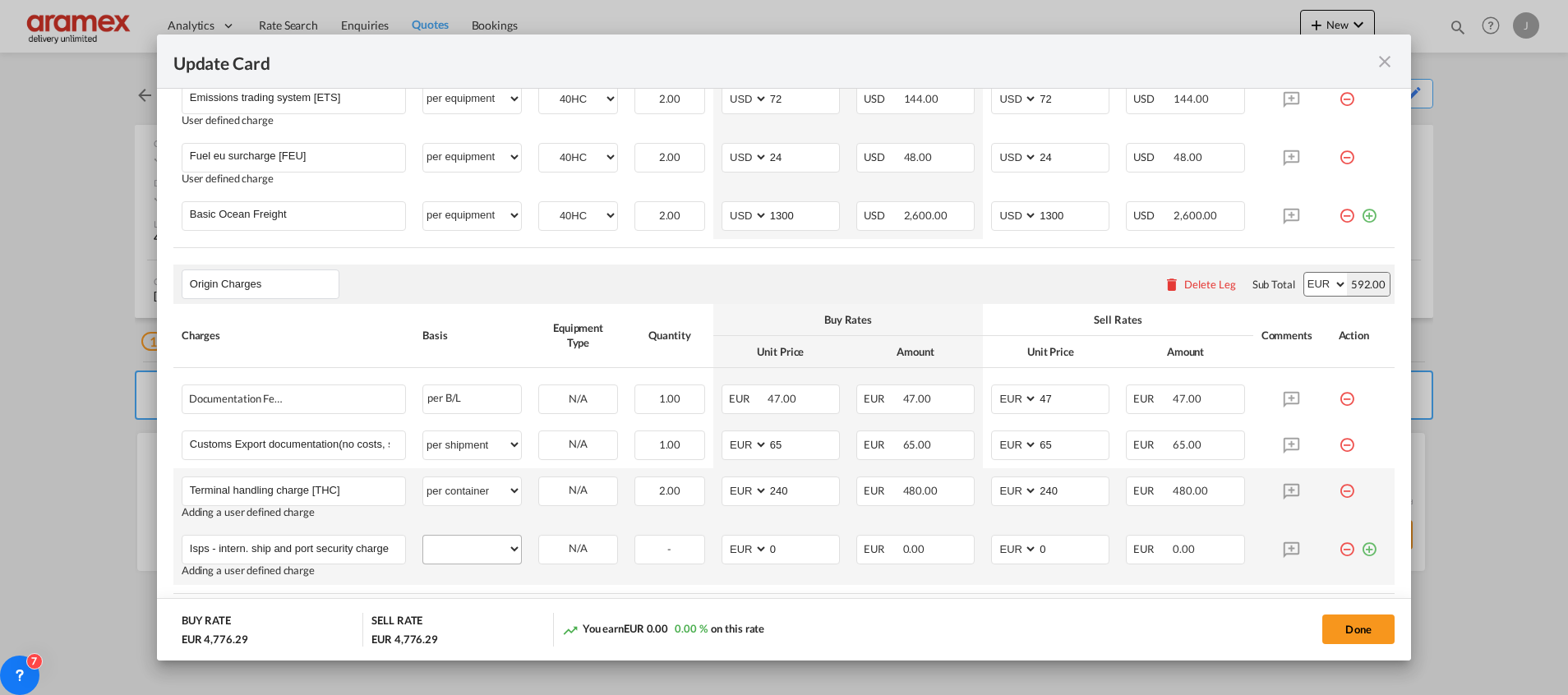
scroll to position [0, 54]
type input "Isps - intern. ship and port security charge (pol) [SPS]"
drag, startPoint x: 485, startPoint y: 552, endPoint x: 485, endPoint y: 538, distance: 14.0
click at [485, 552] on select "per equipment per container per B/L per shipping bill per shipment per pallet p…" at bounding box center [472, 549] width 98 height 27
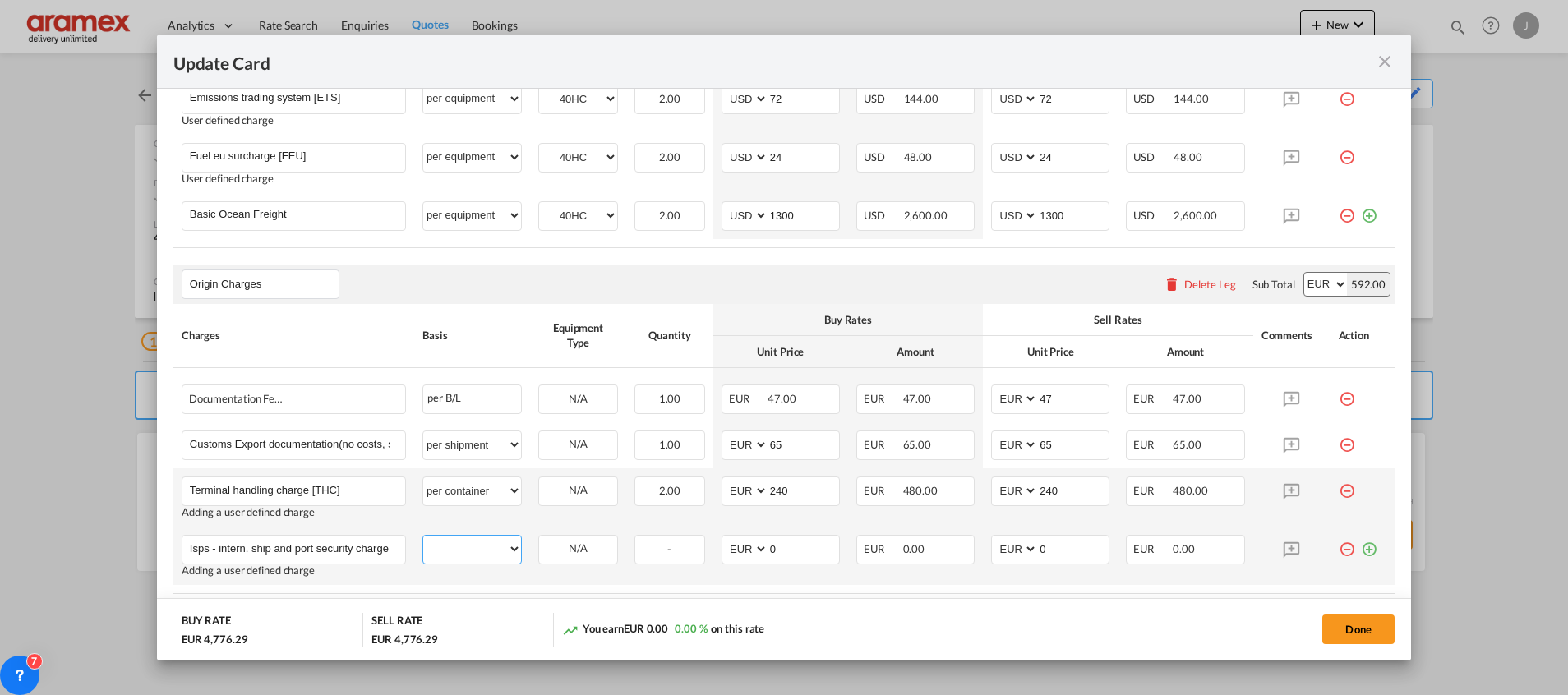
select select "per container"
click at [423, 536] on select "per equipment per container per B/L per shipping bill per shipment per pallet p…" at bounding box center [472, 549] width 98 height 27
drag, startPoint x: 783, startPoint y: 552, endPoint x: 723, endPoint y: 552, distance: 60.0
click at [723, 552] on md-input-container "AED AFN ALL AMD ANG AOA ARS AUD AWG AZN BAM BBD BDT BGN BHD BIF BMD BND BOB BRL…" at bounding box center [780, 550] width 118 height 29
type input "22"
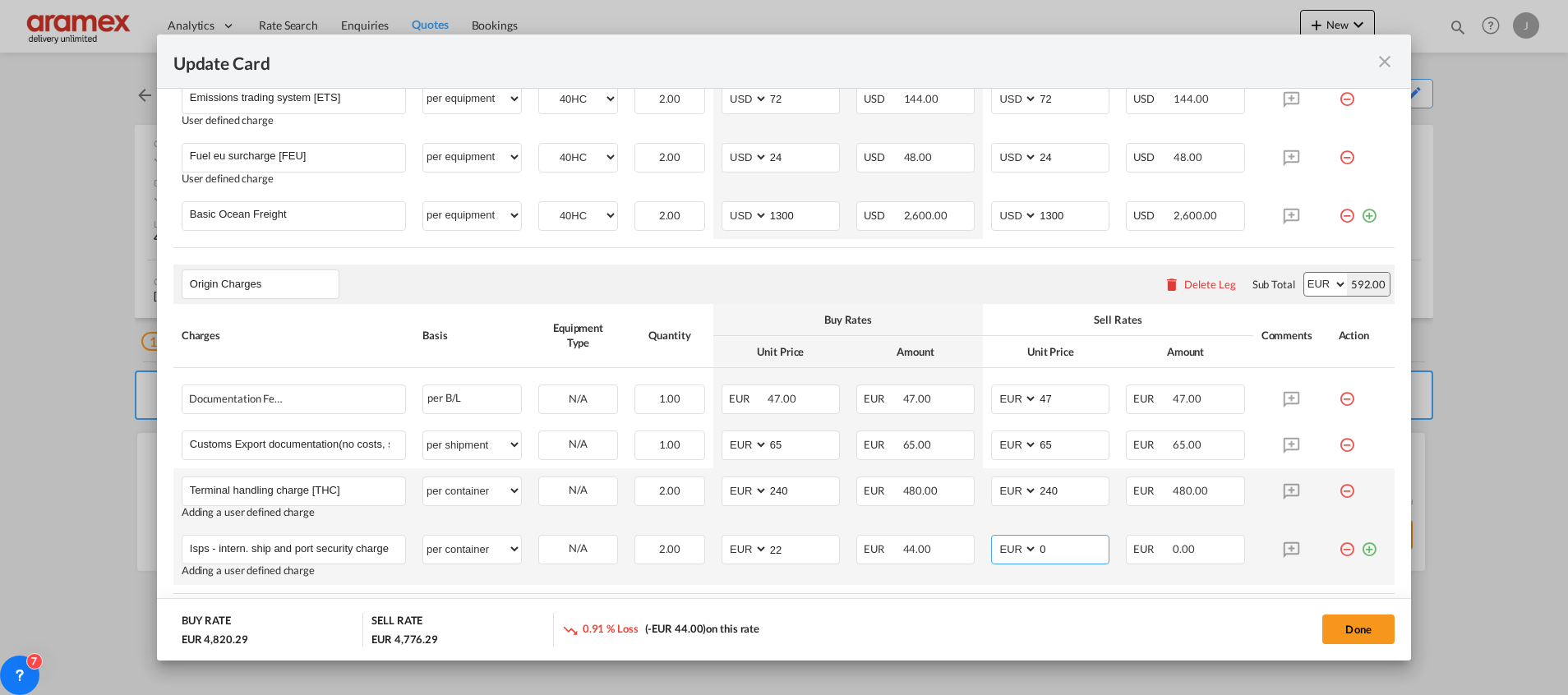
drag, startPoint x: 1026, startPoint y: 553, endPoint x: 991, endPoint y: 550, distance: 35.1
click at [991, 550] on md-input-container "AED AFN ALL AMD ANG AOA ARS AUD AWG AZN BAM BBD BDT BGN BHD BIF BMD BND BOB BRL…" at bounding box center [1050, 550] width 118 height 29
type input "22"
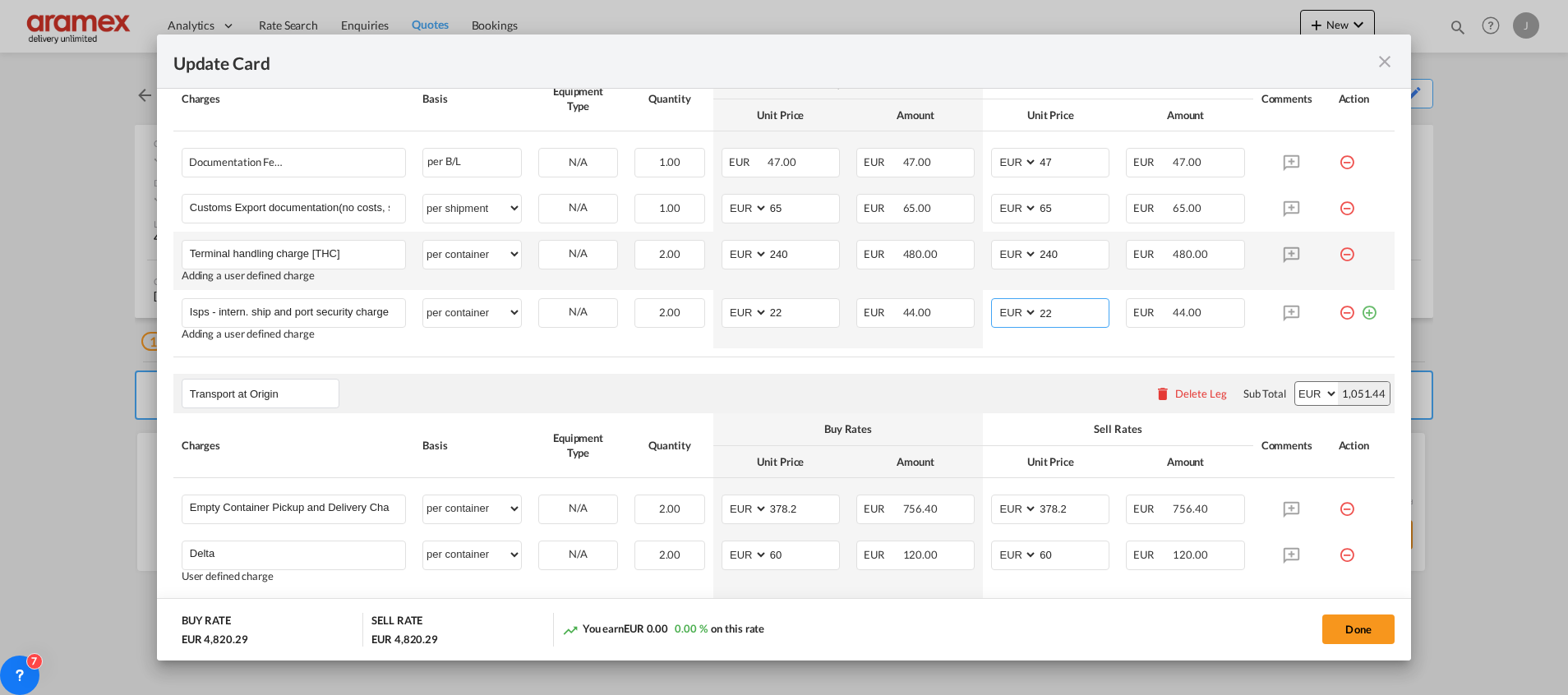
scroll to position [986, 0]
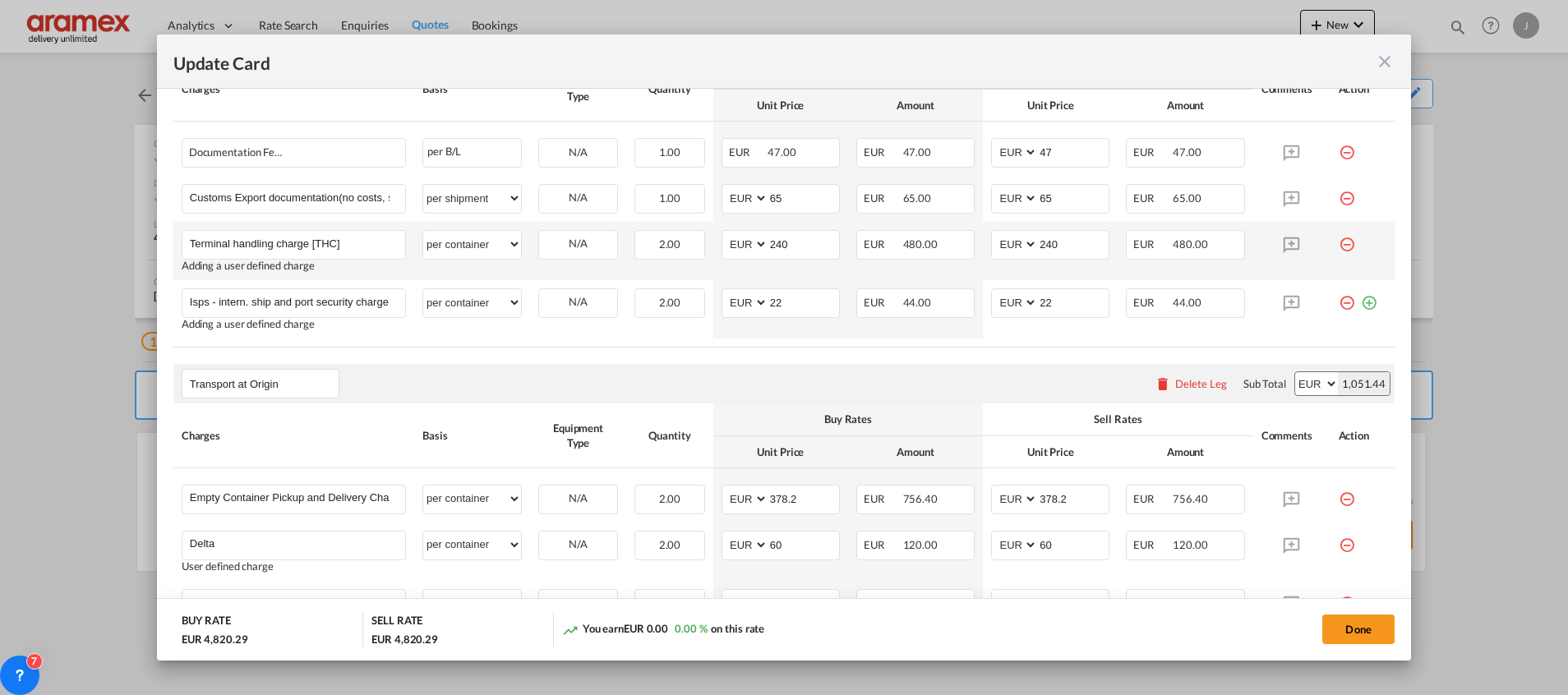
click at [829, 366] on div "Transport at Origin Please enter leg name Leg Name Already Exists Delete Leg Su…" at bounding box center [784, 383] width 1221 height 39
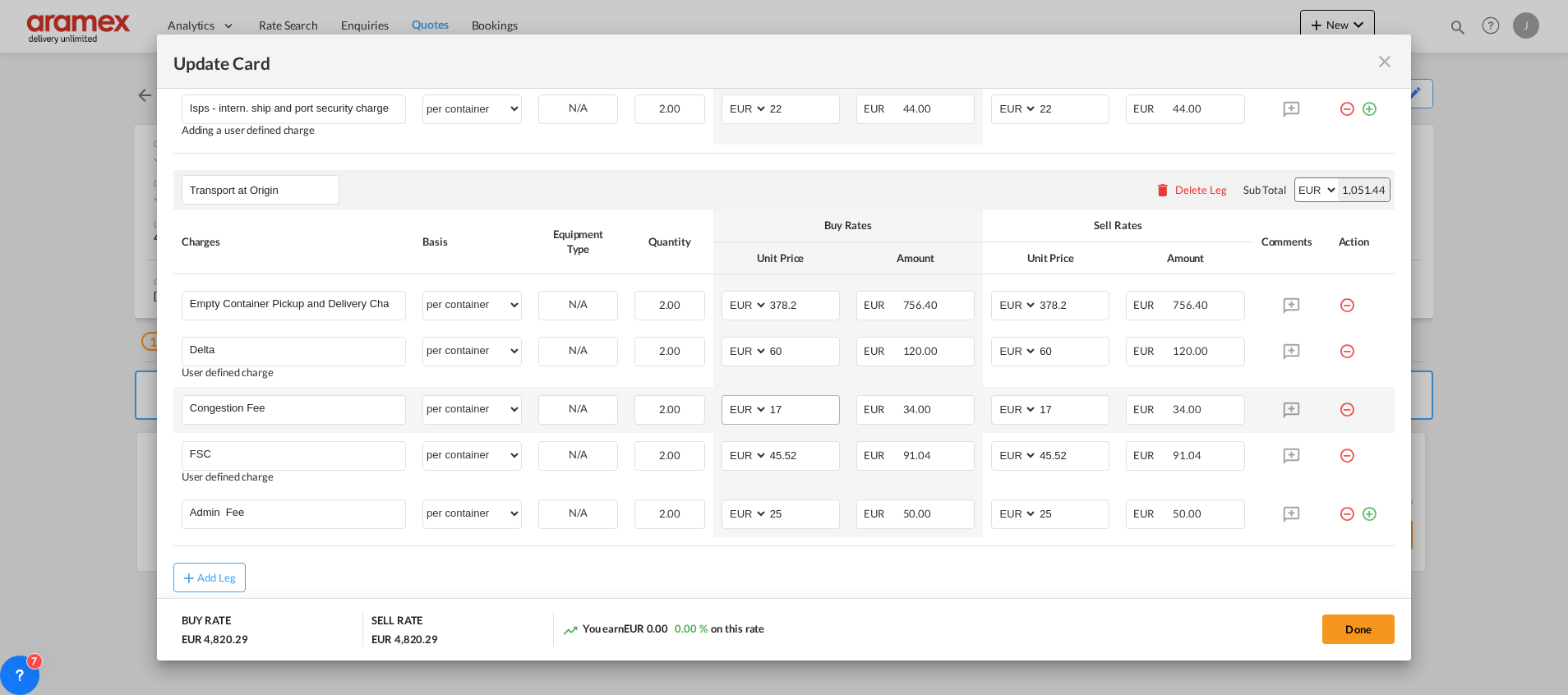
scroll to position [1233, 0]
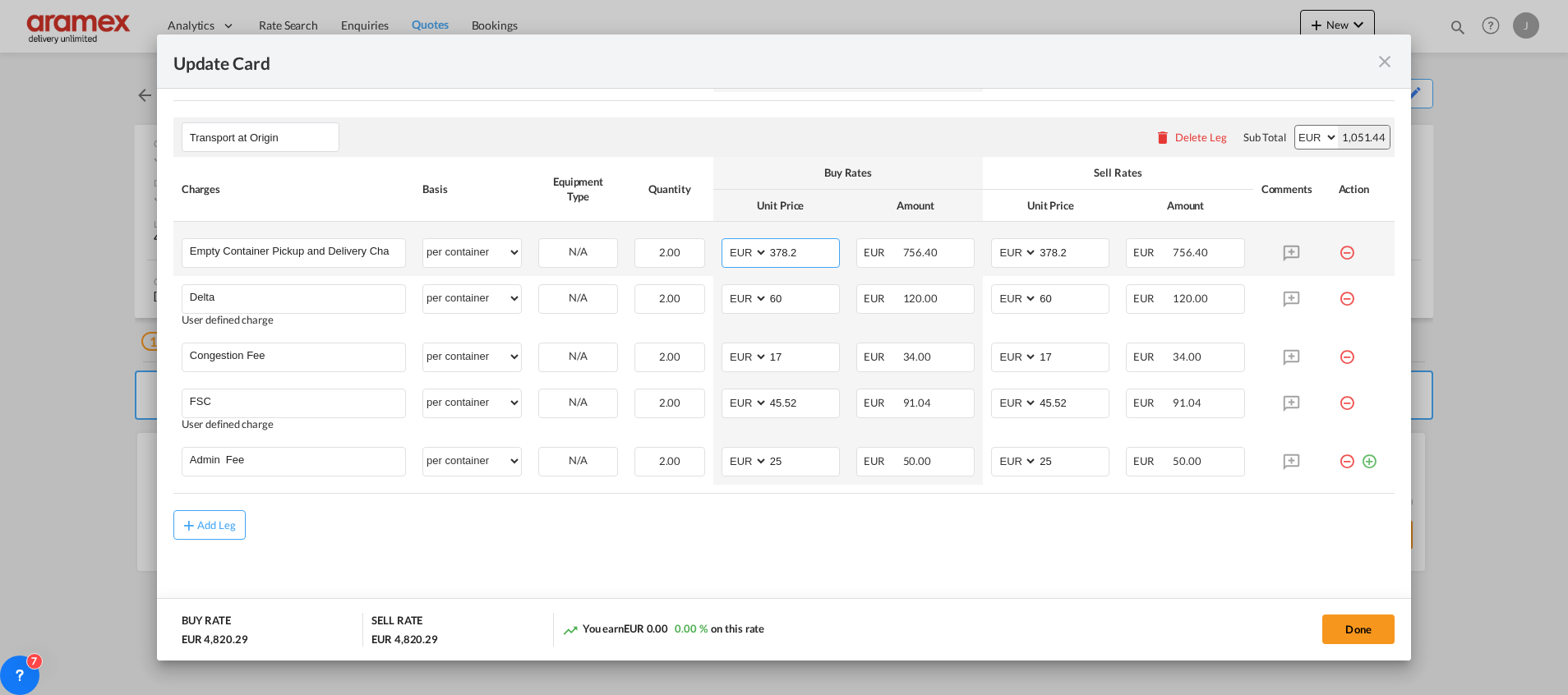
drag, startPoint x: 763, startPoint y: 251, endPoint x: 734, endPoint y: 251, distance: 29.0
click at [734, 251] on md-input-container "AED AFN ALL AMD ANG AOA ARS AUD AWG AZN BAM BBD BDT BGN BHD BIF BMD BND [PERSON…" at bounding box center [780, 253] width 118 height 29
type input "390.60"
click at [787, 335] on td "AED AFN ALL AMD ANG AOA ARS AUD AWG AZN BAM BBD BDT BGN BHD BIF BMD BND [PERSON…" at bounding box center [780, 358] width 134 height 46
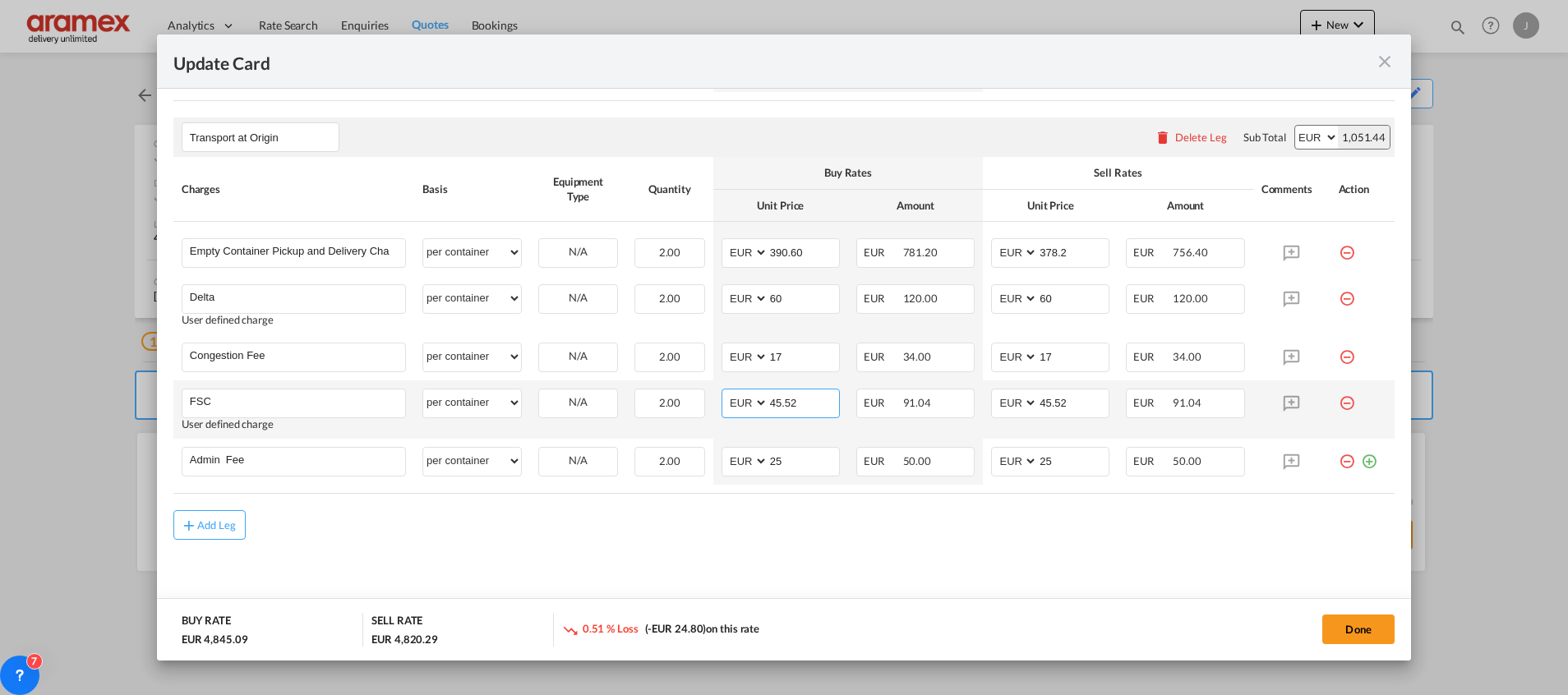
drag, startPoint x: 797, startPoint y: 397, endPoint x: 741, endPoint y: 403, distance: 56.3
click at [741, 403] on md-input-container "AED AFN ALL AMD ANG AOA ARS AUD AWG AZN BAM BBD BDT BGN BHD BIF BMD BND [PERSON…" at bounding box center [780, 403] width 118 height 29
paste input "€ 88.84"
click at [774, 407] on input "€ 88.84" at bounding box center [803, 401] width 70 height 25
click at [778, 406] on input "€ 88.84" at bounding box center [803, 401] width 70 height 25
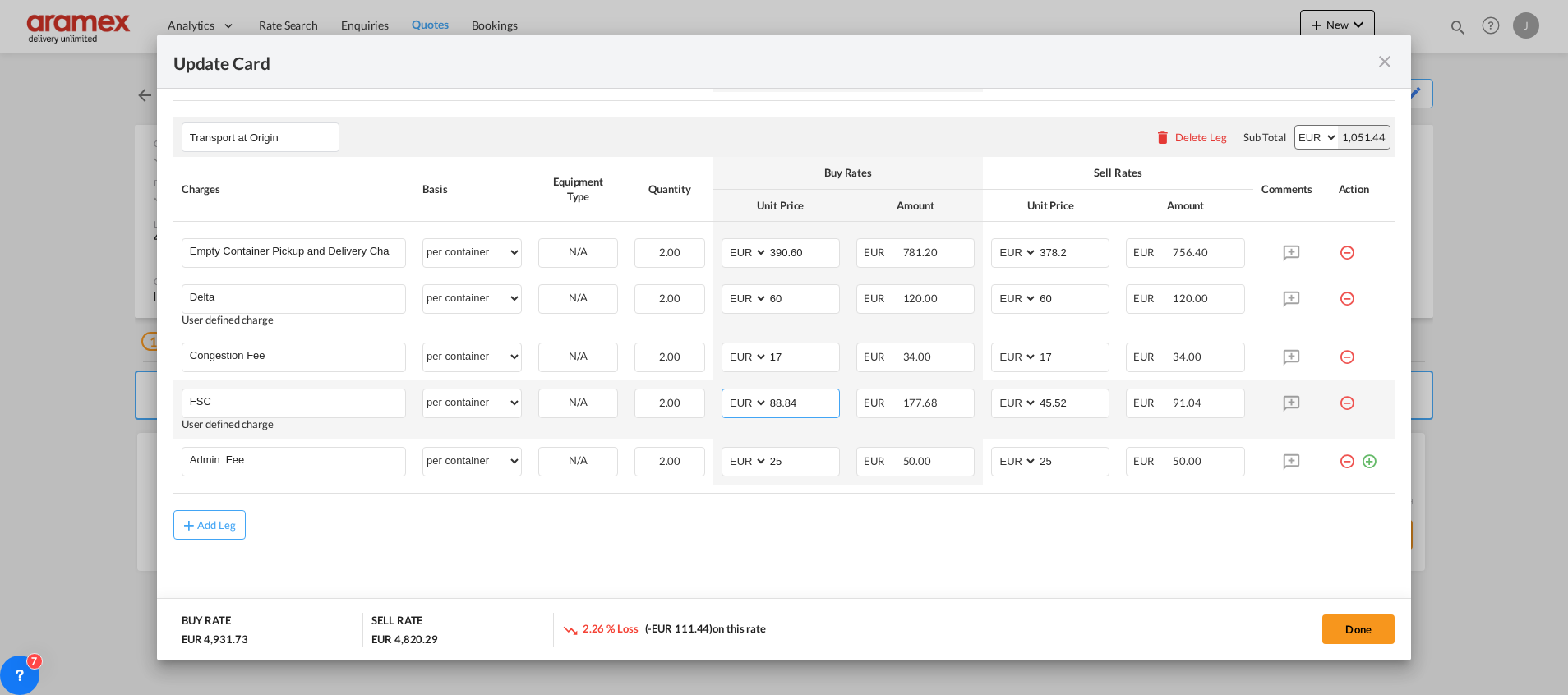
click at [778, 406] on input "88.84" at bounding box center [803, 401] width 70 height 25
type input "88.84"
click at [1046, 393] on input "45.52" at bounding box center [1072, 401] width 70 height 25
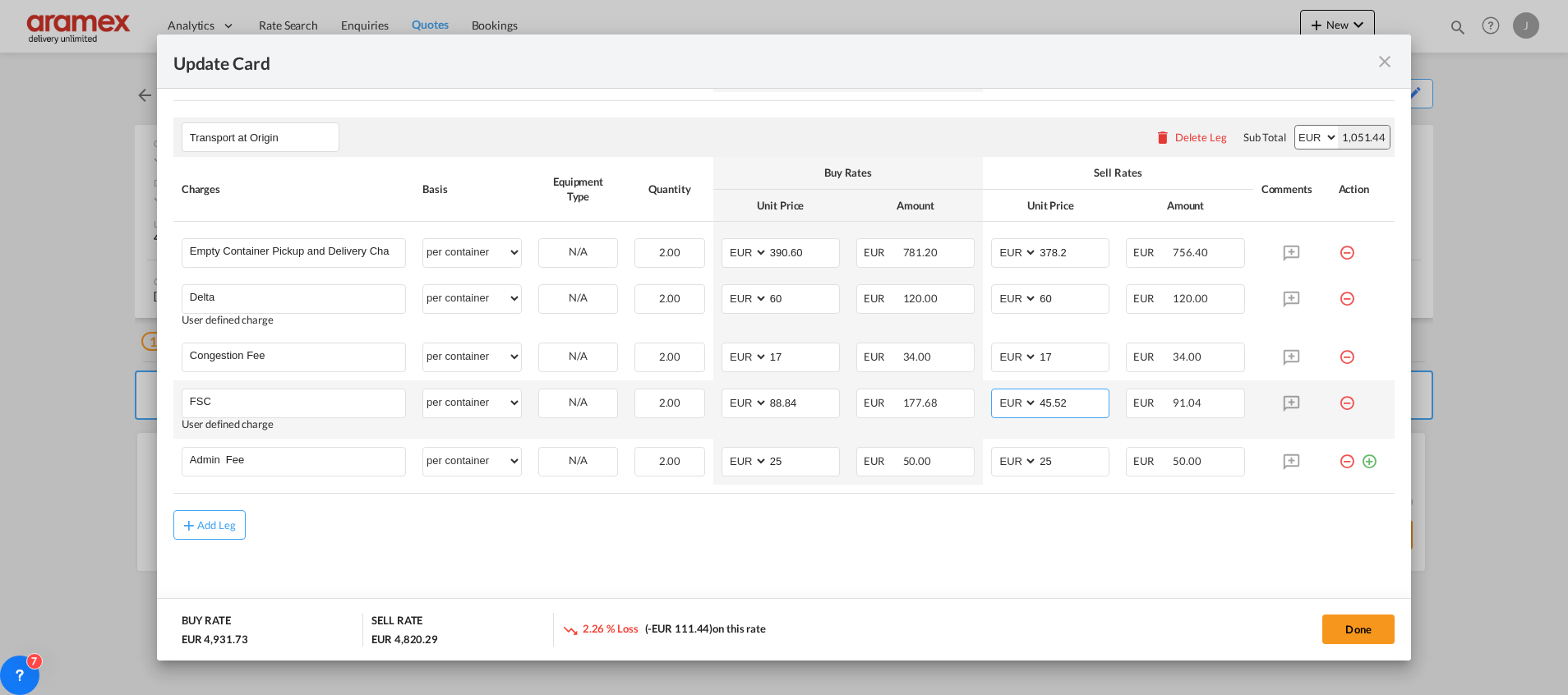
click at [1046, 393] on input "45.52" at bounding box center [1072, 401] width 70 height 25
paste input "88.84"
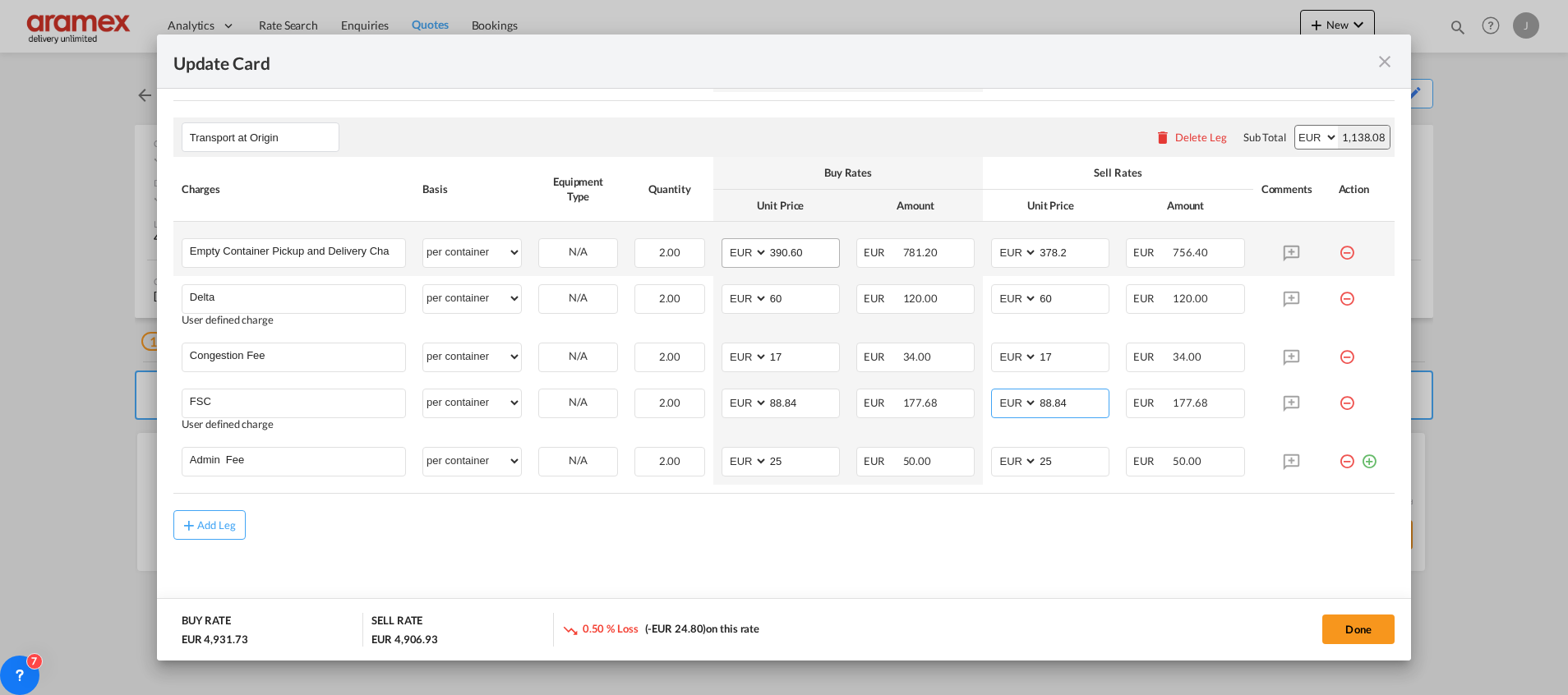
type input "88.84"
click at [786, 250] on input "390.60" at bounding box center [803, 251] width 70 height 25
click at [1043, 252] on input "378.2" at bounding box center [1072, 251] width 70 height 25
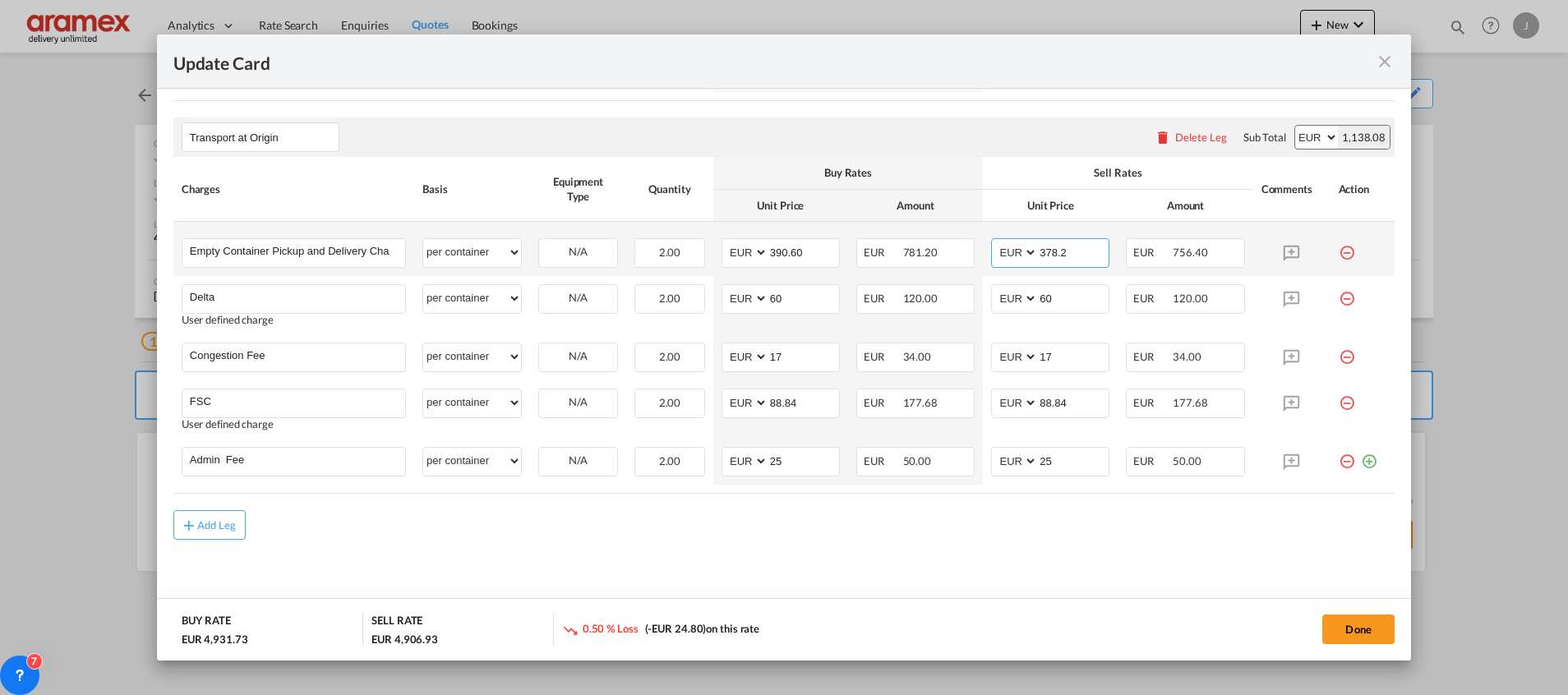
click at [1043, 252] on input "378.2" at bounding box center [1072, 251] width 70 height 25
paste input "90.60"
type input "390.60"
click at [848, 520] on div "Add Leg" at bounding box center [784, 525] width 1221 height 29
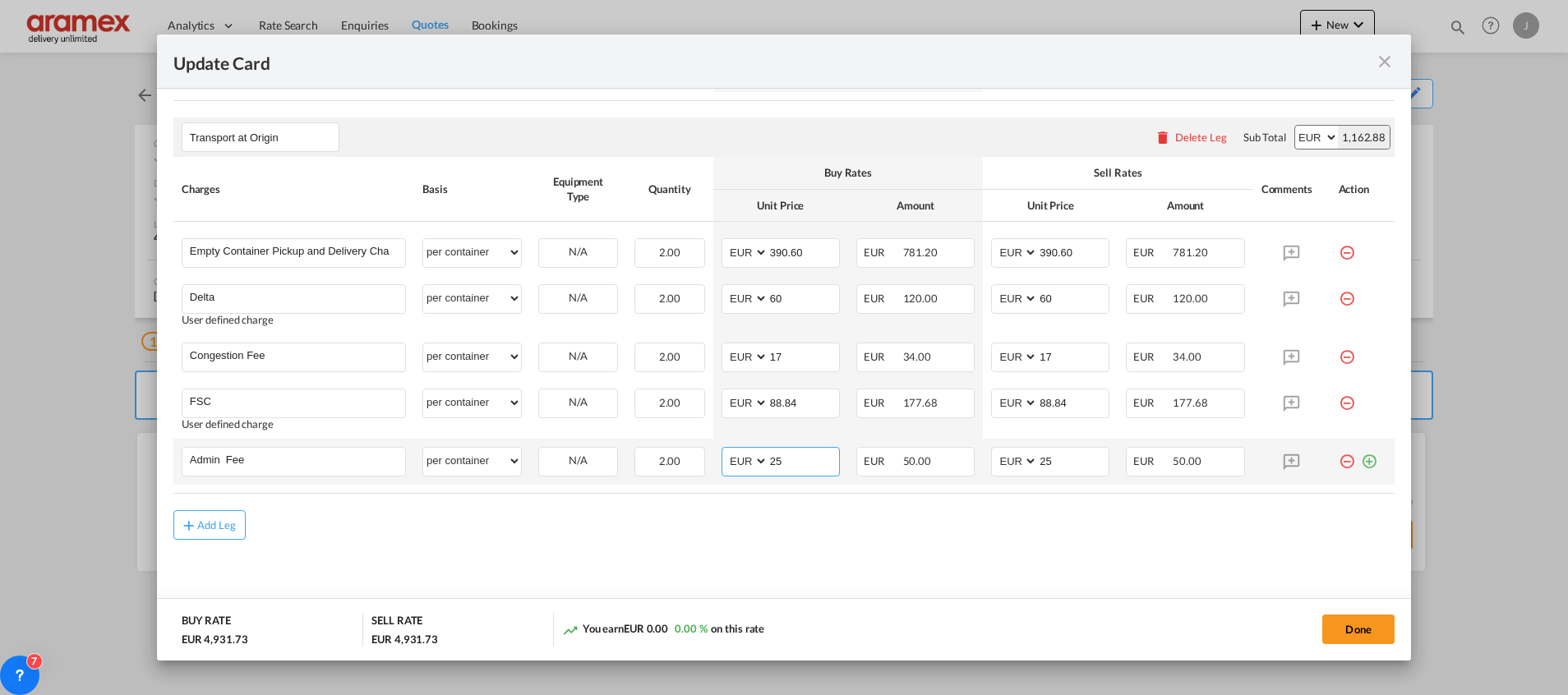
drag, startPoint x: 748, startPoint y: 462, endPoint x: 736, endPoint y: 462, distance: 12.0
click at [737, 462] on md-input-container "AED AFN ALL AMD ANG AOA ARS AUD AWG AZN BAM BBD BDT BGN BHD BIF BMD BND [PERSON…" at bounding box center [780, 462] width 118 height 29
type input "10"
drag, startPoint x: 1065, startPoint y: 464, endPoint x: 986, endPoint y: 461, distance: 79.1
click at [991, 464] on md-input-container "AED AFN ALL AMD ANG AOA ARS AUD AWG AZN BAM BBD BDT BGN BHD BIF BMD BND [PERSON…" at bounding box center [1050, 462] width 118 height 29
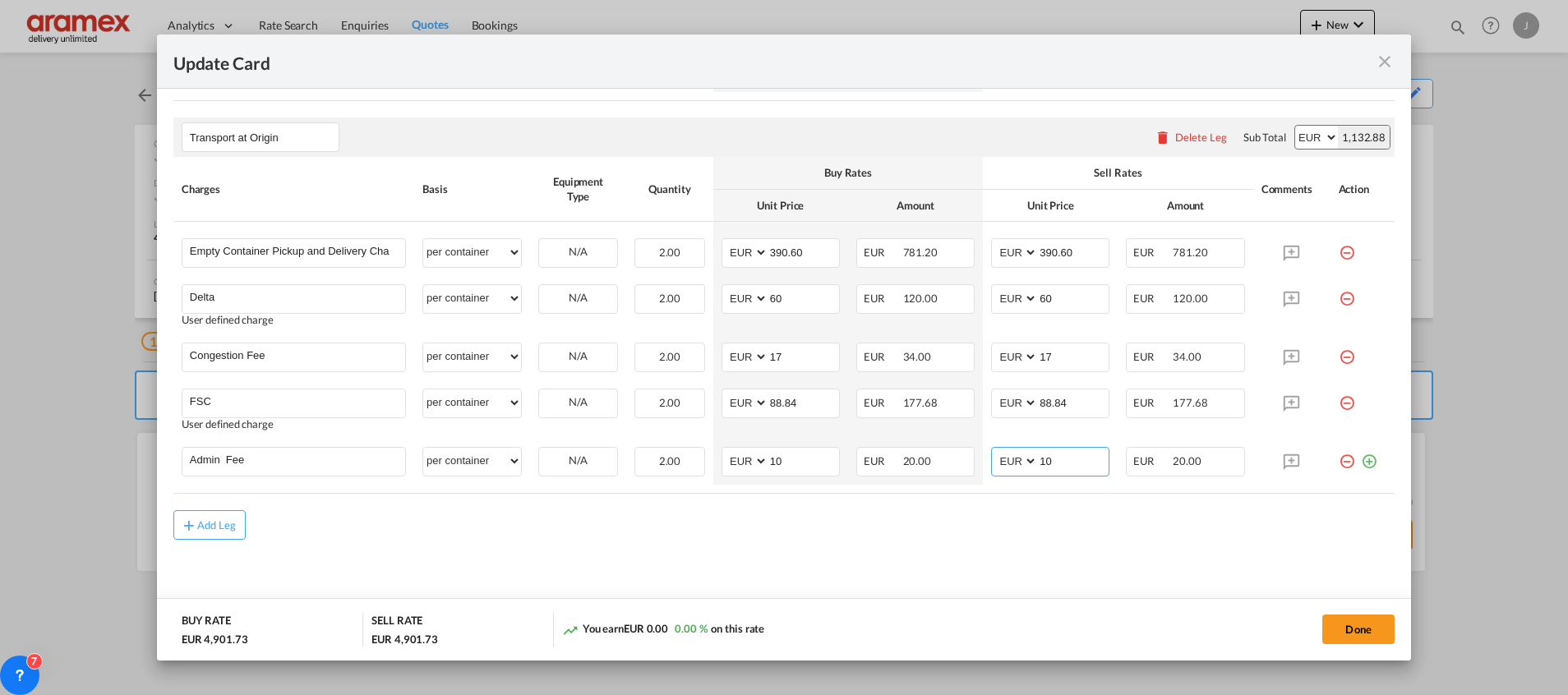
type input "10"
click at [928, 599] on md-dialog-actions "BUY RATE EUR 4,901.73 SELL RATE EUR 4,901.73 You earn EUR 0.00 0.00 % on this r…" at bounding box center [784, 629] width 1253 height 62
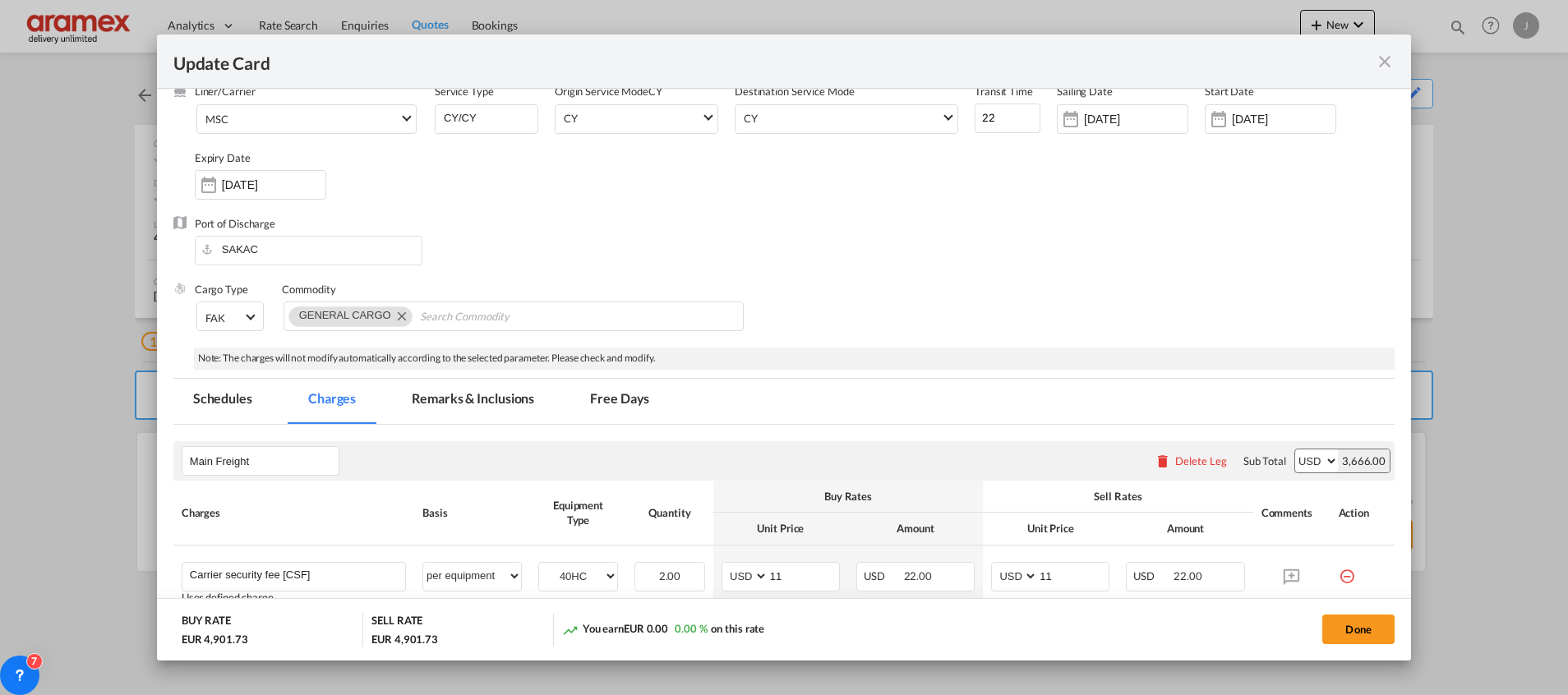
scroll to position [0, 0]
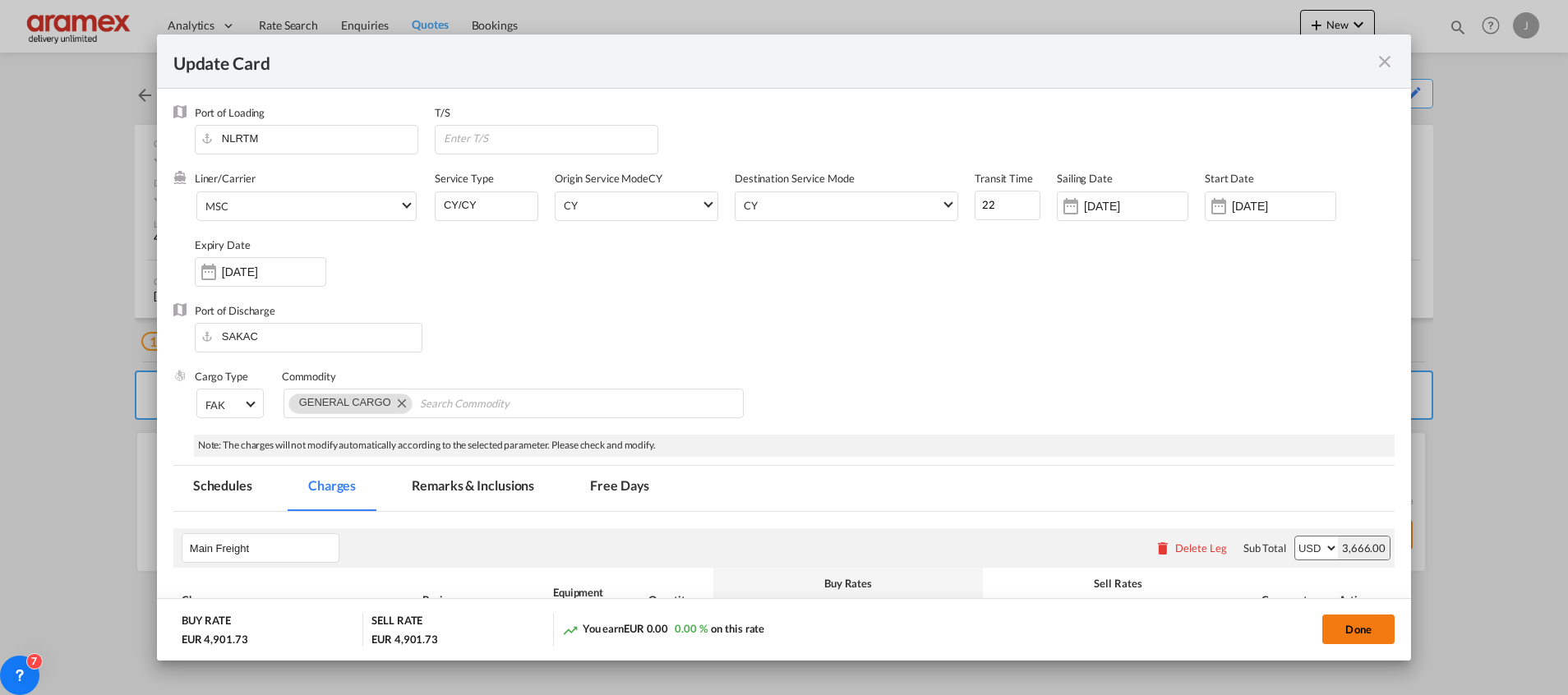
click at [1356, 625] on button "Done" at bounding box center [1358, 629] width 72 height 29
type input "390.6"
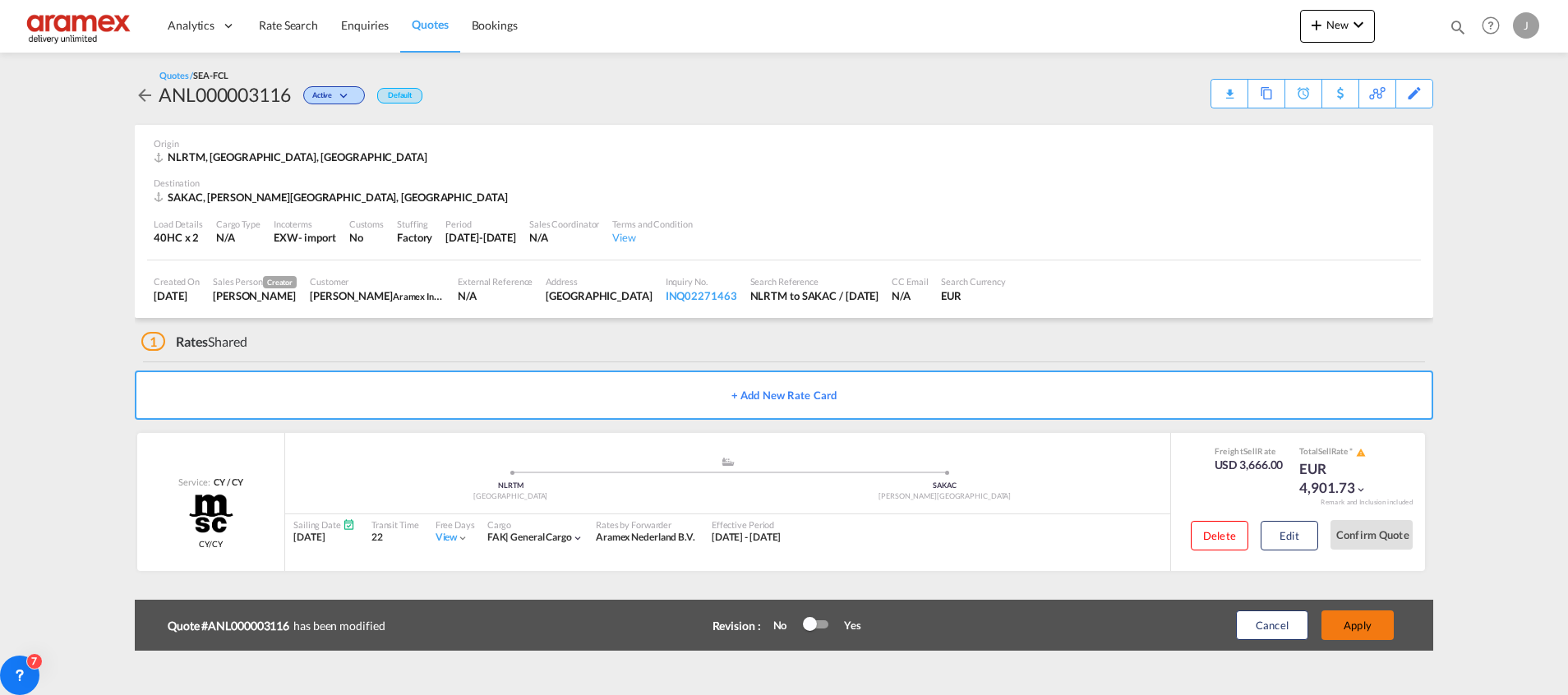
click at [1352, 625] on button "Apply" at bounding box center [1357, 626] width 72 height 29
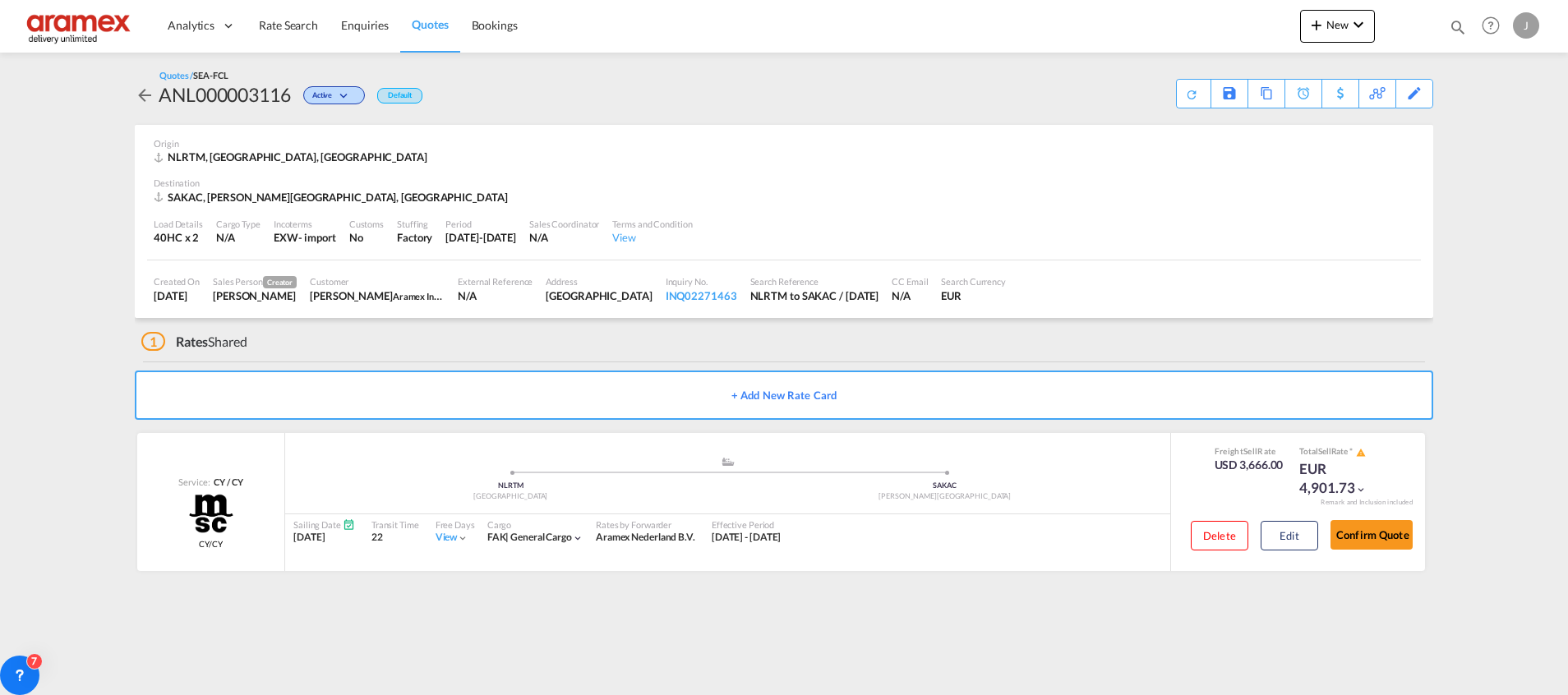
click at [180, 192] on div "SAKAC, [PERSON_NAME][GEOGRAPHIC_DATA], [GEOGRAPHIC_DATA]" at bounding box center [332, 198] width 357 height 15
copy div "SAKAC"
click at [0, 0] on div "Download Quote" at bounding box center [0, 0] width 0 height 0
